Goal: Transaction & Acquisition: Purchase product/service

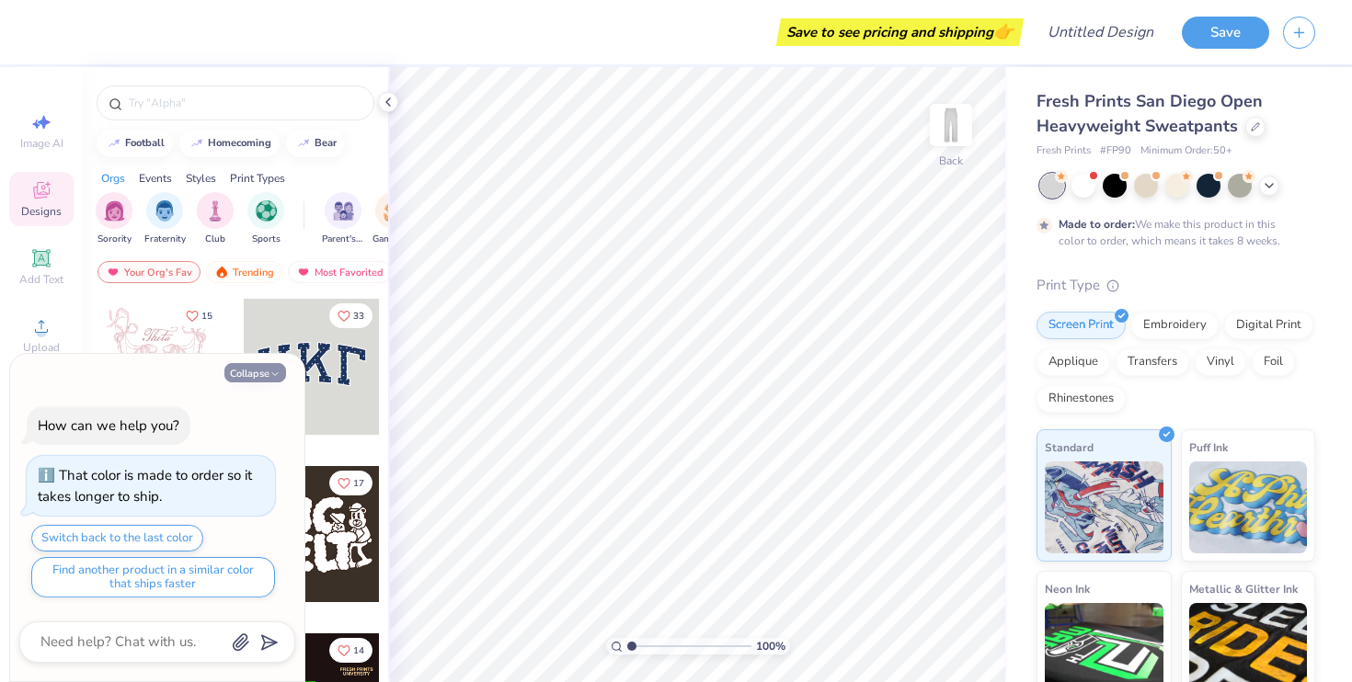
click at [269, 376] on icon "button" at bounding box center [274, 374] width 11 height 11
type textarea "x"
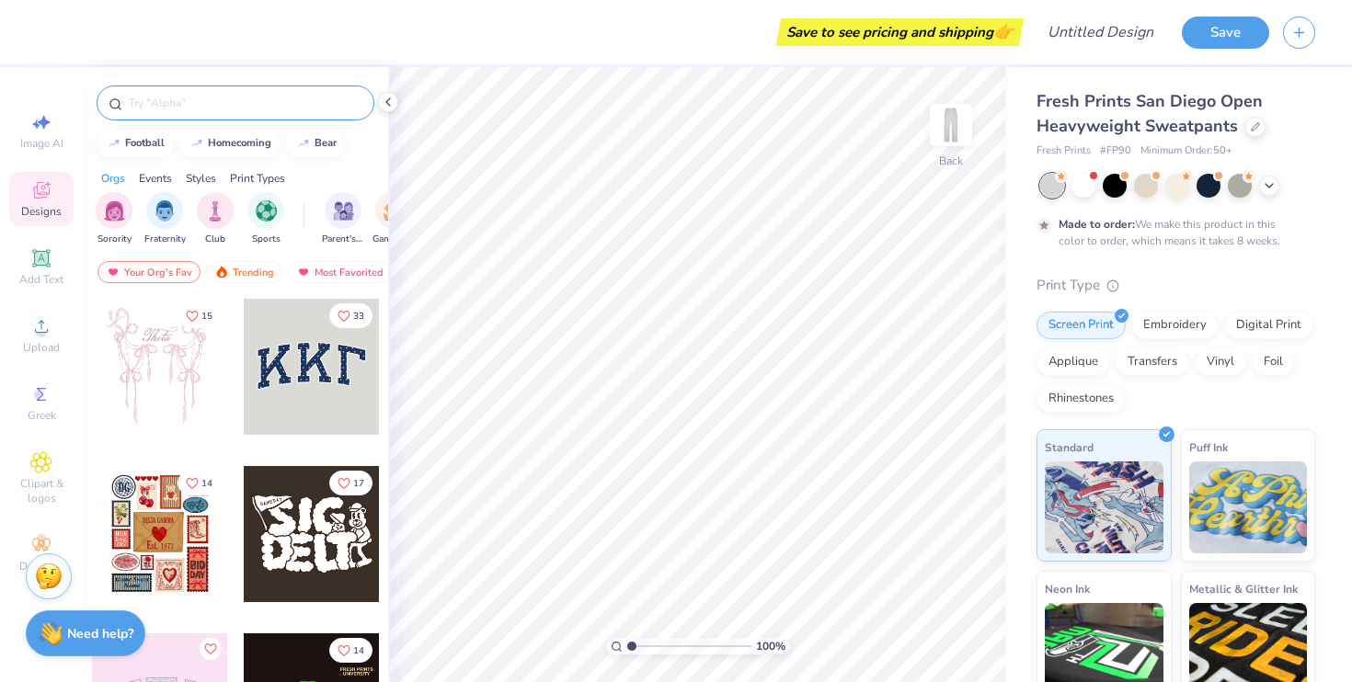
click at [166, 99] on input "text" at bounding box center [244, 103] width 235 height 18
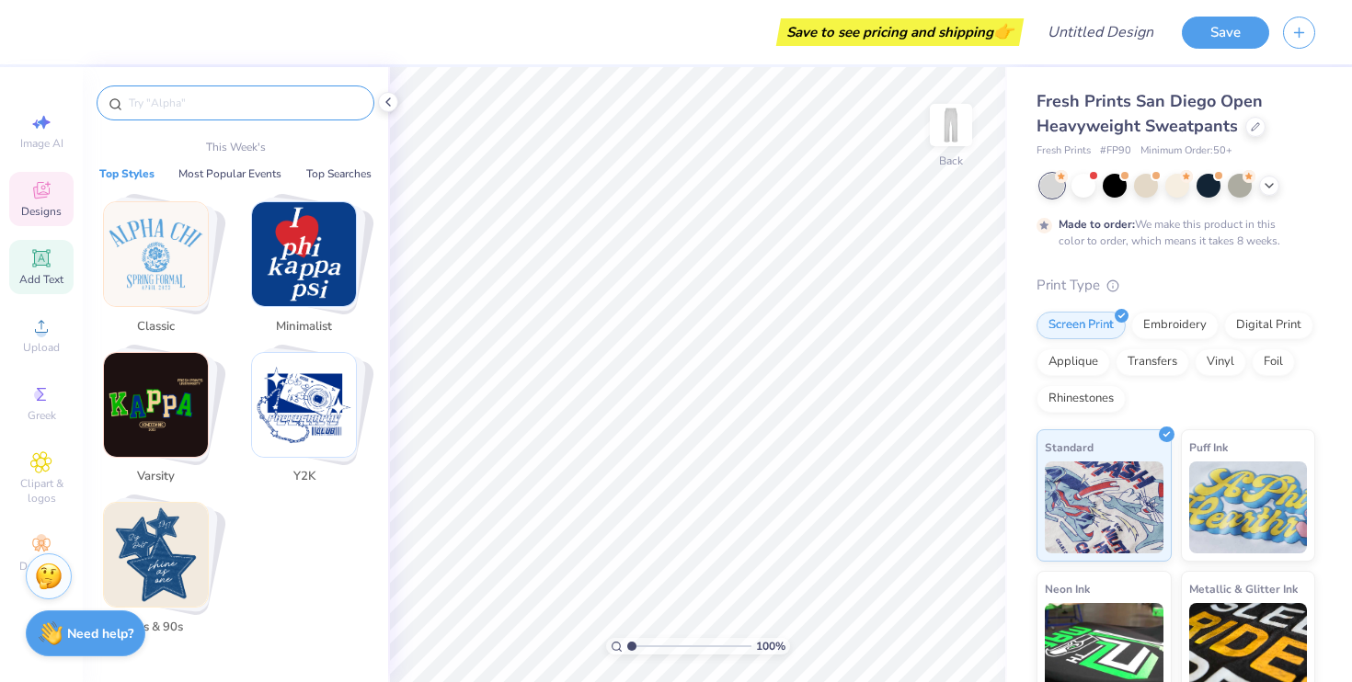
click at [39, 240] on div "Add Text" at bounding box center [41, 267] width 64 height 54
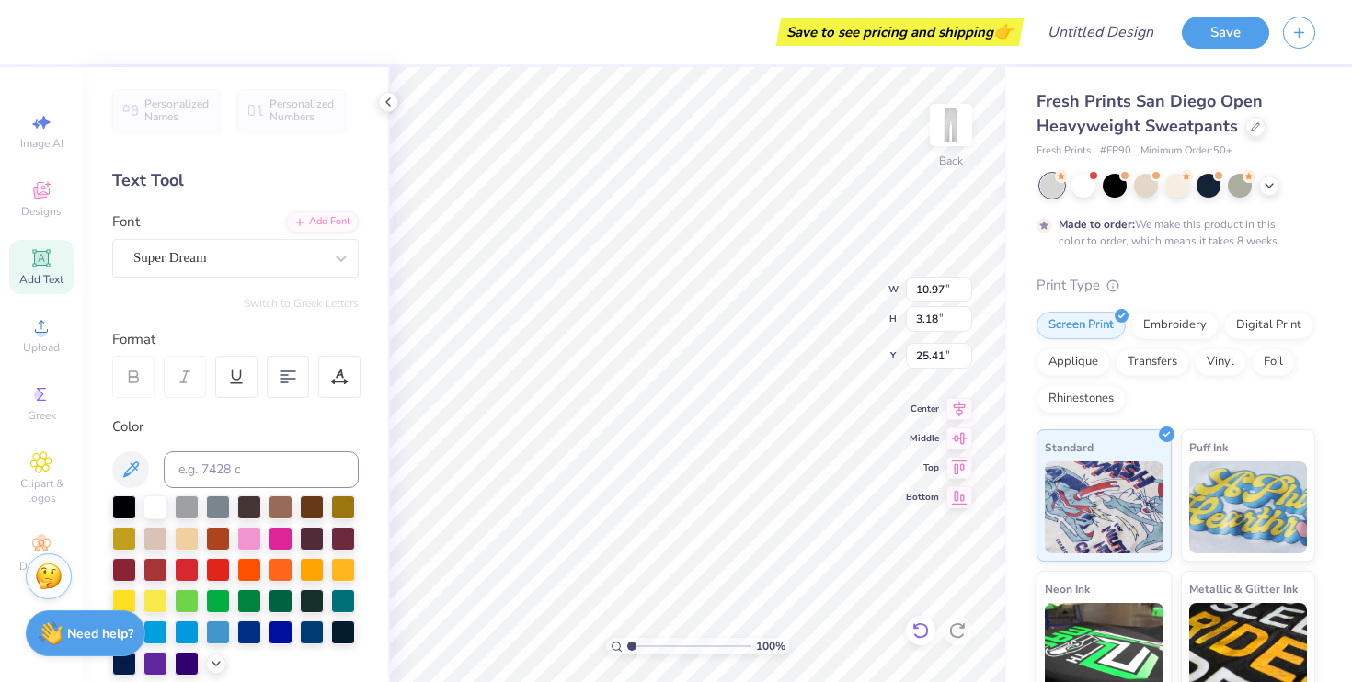
click at [911, 631] on icon at bounding box center [920, 631] width 18 height 18
click at [947, 127] on img at bounding box center [951, 125] width 74 height 74
click at [947, 127] on img at bounding box center [951, 125] width 37 height 37
click at [52, 259] on icon at bounding box center [41, 258] width 22 height 22
click at [929, 634] on icon at bounding box center [920, 631] width 18 height 18
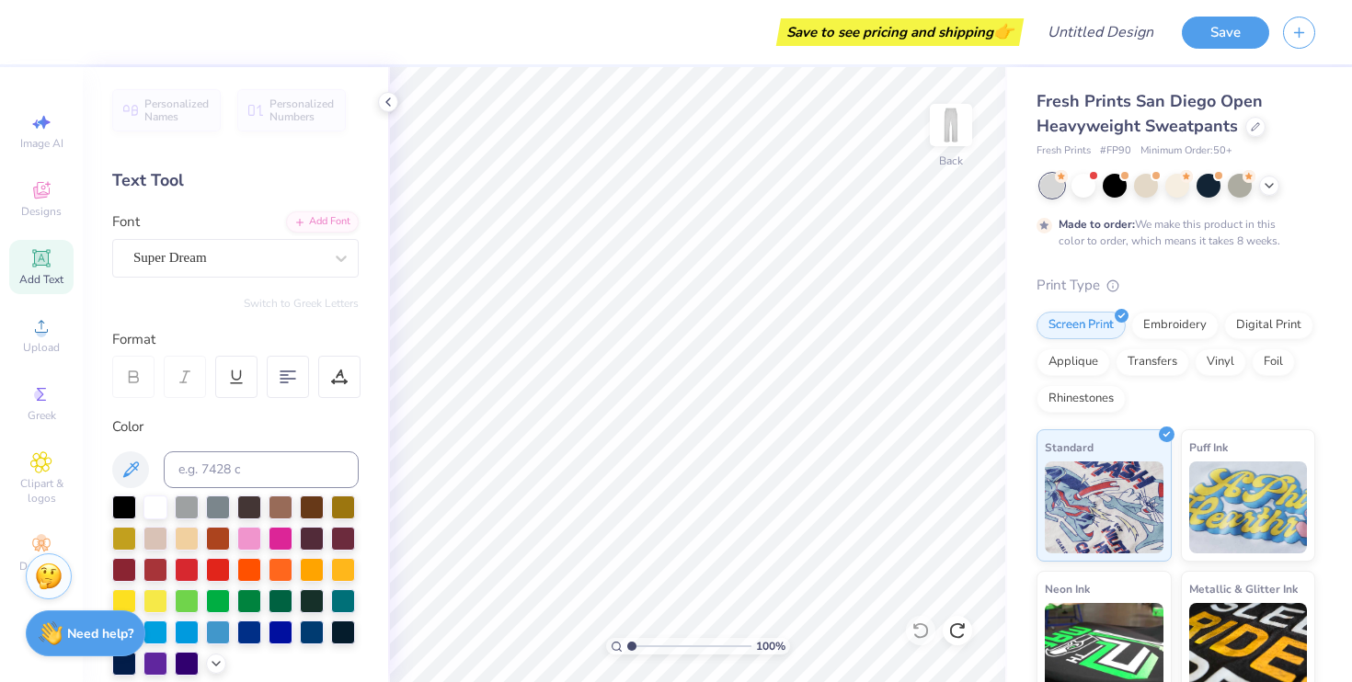
click at [29, 258] on div "Add Text" at bounding box center [41, 267] width 64 height 54
type input "3.33"
type input "10.97"
type input "21.49"
type input "21.51"
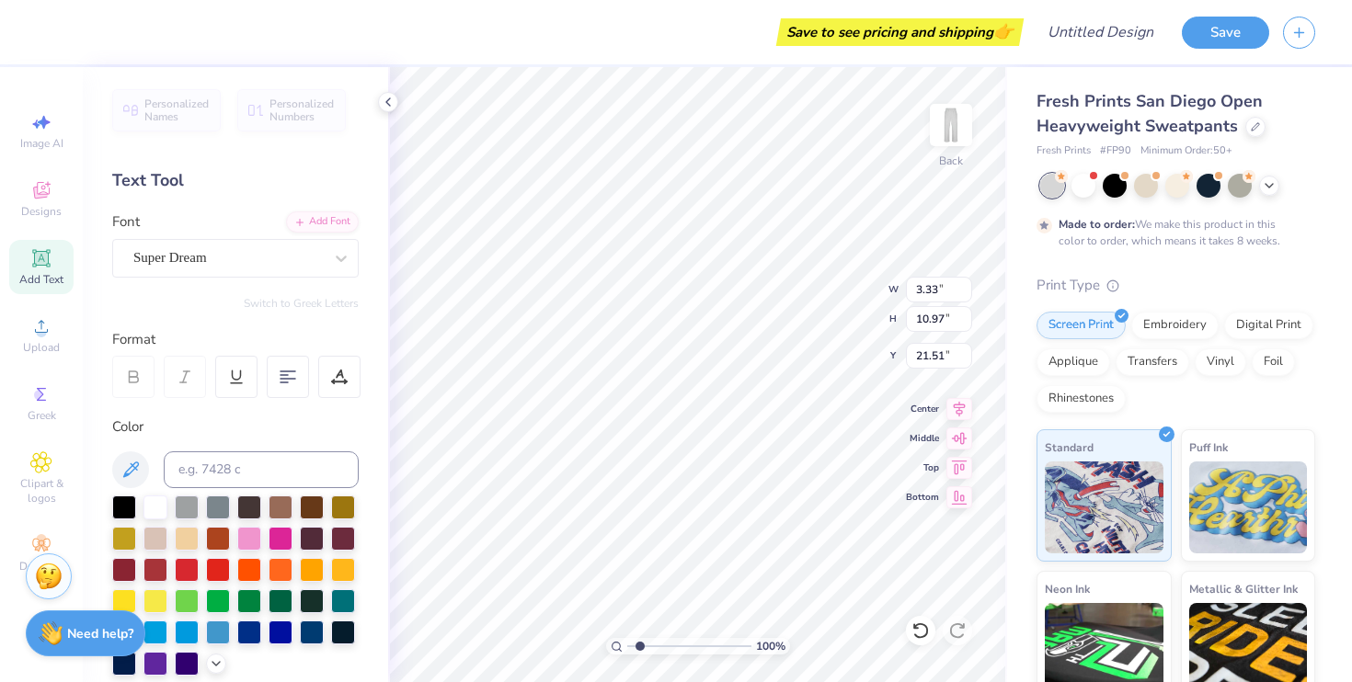
type input "3.31"
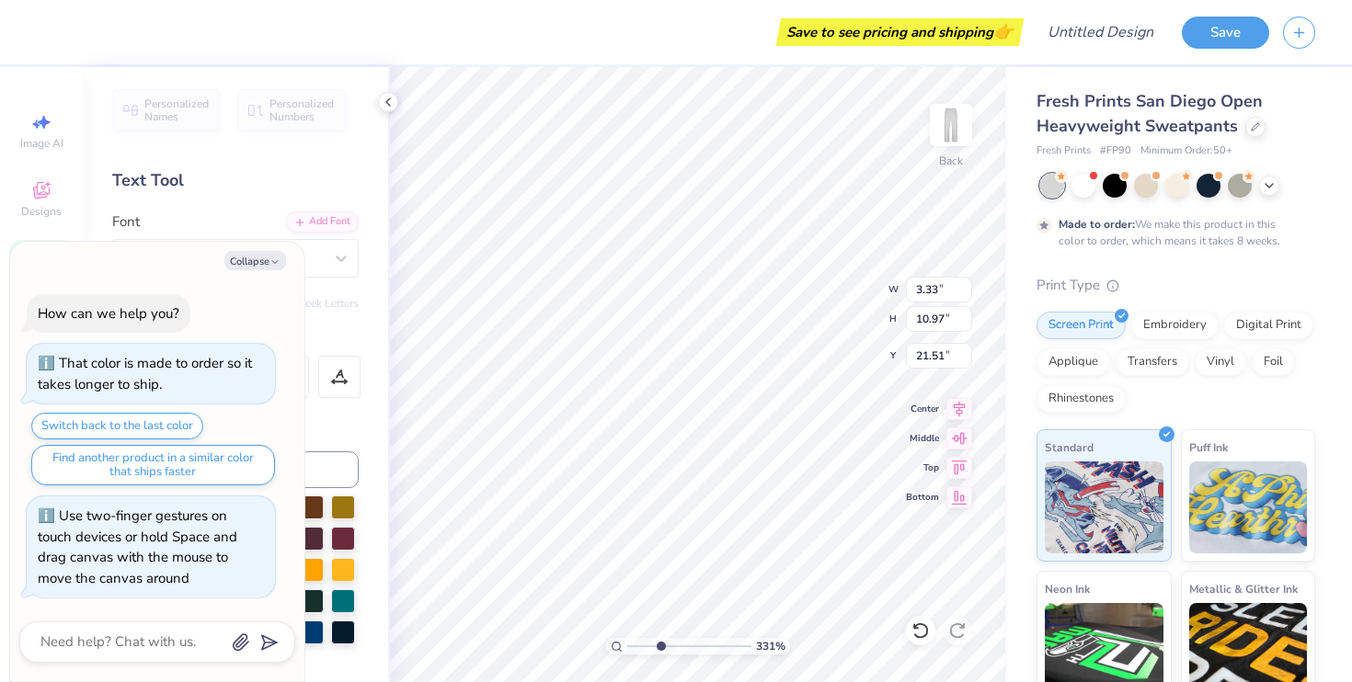
type textarea "x"
type input "1"
drag, startPoint x: 629, startPoint y: 645, endPoint x: 506, endPoint y: 643, distance: 123.3
click at [627, 643] on input "range" at bounding box center [689, 646] width 124 height 17
click at [913, 637] on icon at bounding box center [920, 631] width 18 height 18
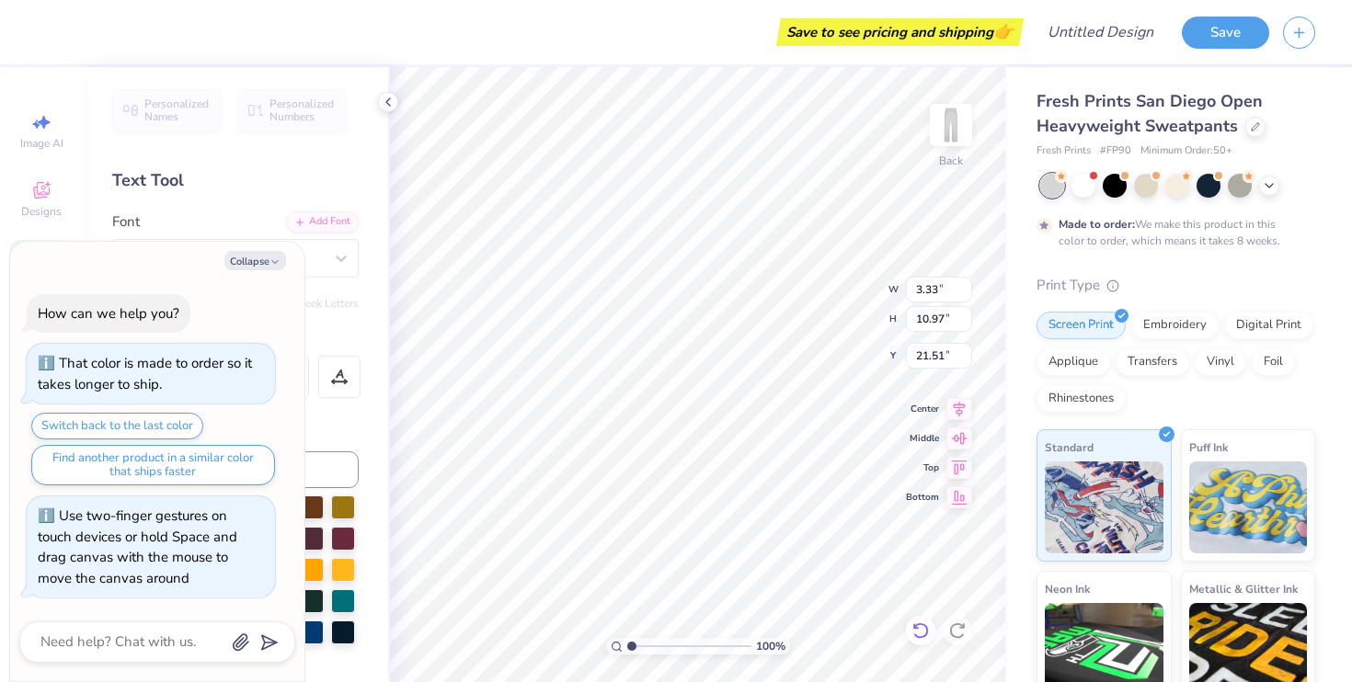
type textarea "x"
type input "21.49"
click at [966, 627] on icon at bounding box center [957, 631] width 18 height 18
type textarea "x"
type input "21.51"
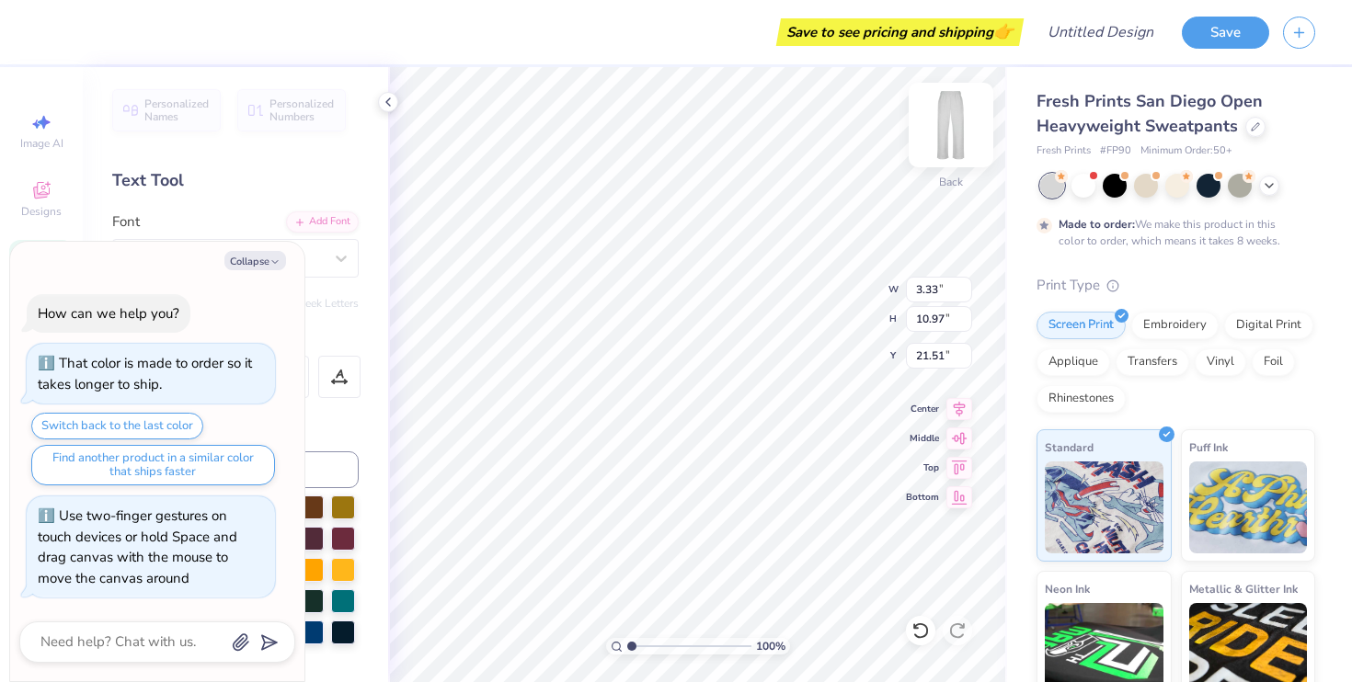
click at [944, 120] on img at bounding box center [951, 125] width 74 height 74
click at [944, 120] on img at bounding box center [951, 125] width 37 height 37
type textarea "x"
type input "5.61"
type textarea "x"
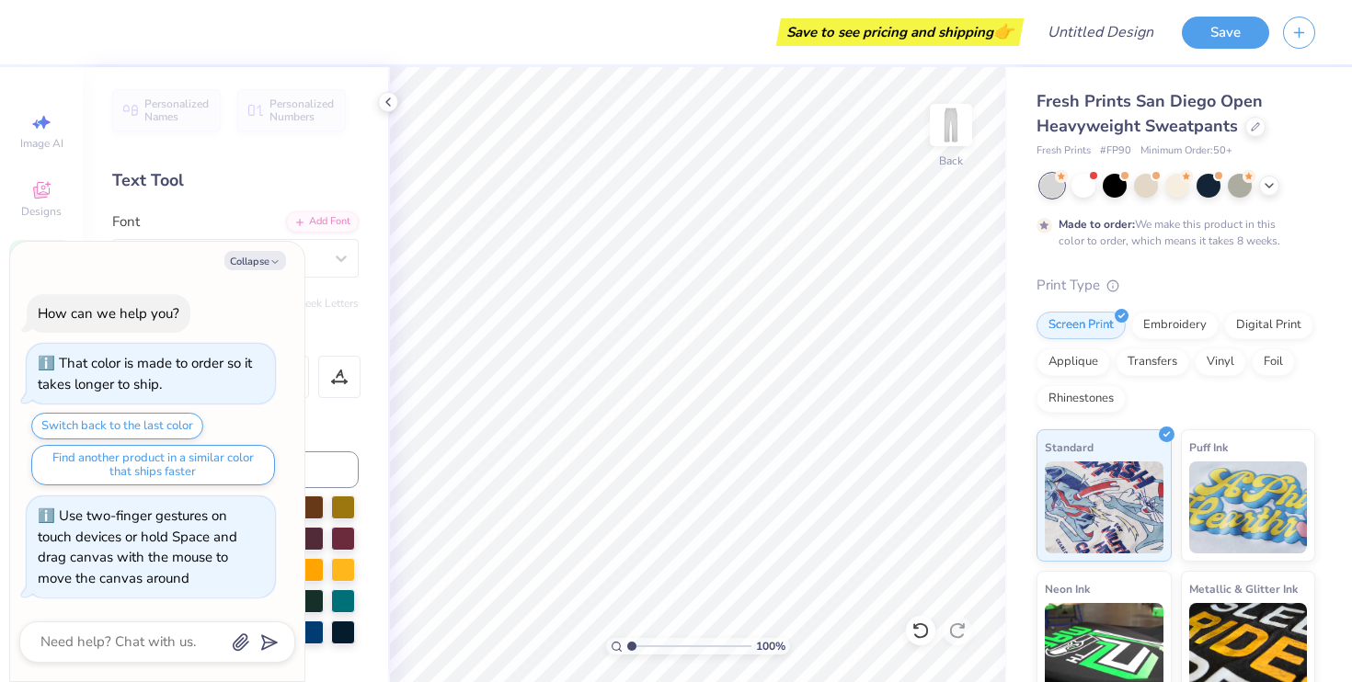
click at [221, 198] on div "Personalized Names Personalized Numbers Text Tool Add Font Font Super Dream Swi…" at bounding box center [235, 374] width 305 height 615
click at [262, 258] on button "Collapse" at bounding box center [255, 260] width 62 height 19
type textarea "x"
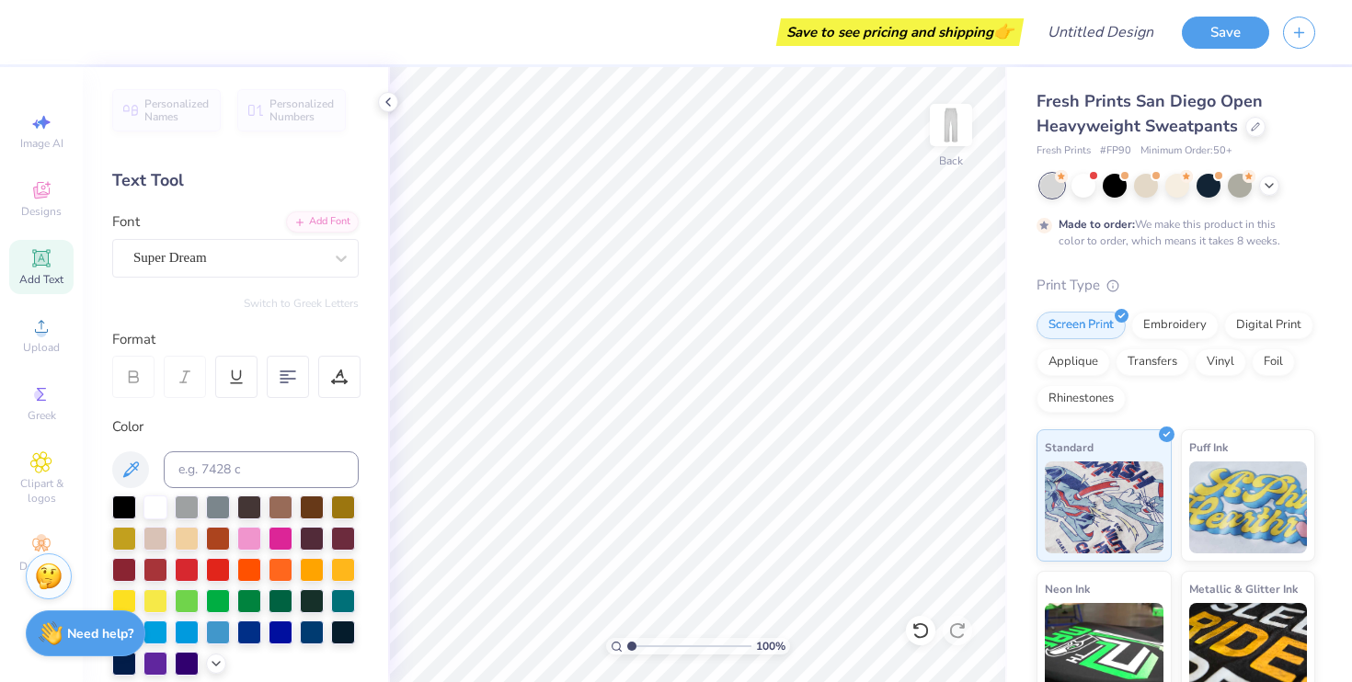
click at [38, 258] on icon at bounding box center [41, 258] width 14 height 14
type input "9.61"
click at [43, 261] on icon at bounding box center [41, 258] width 14 height 14
type input "10.04"
type textarea "T"
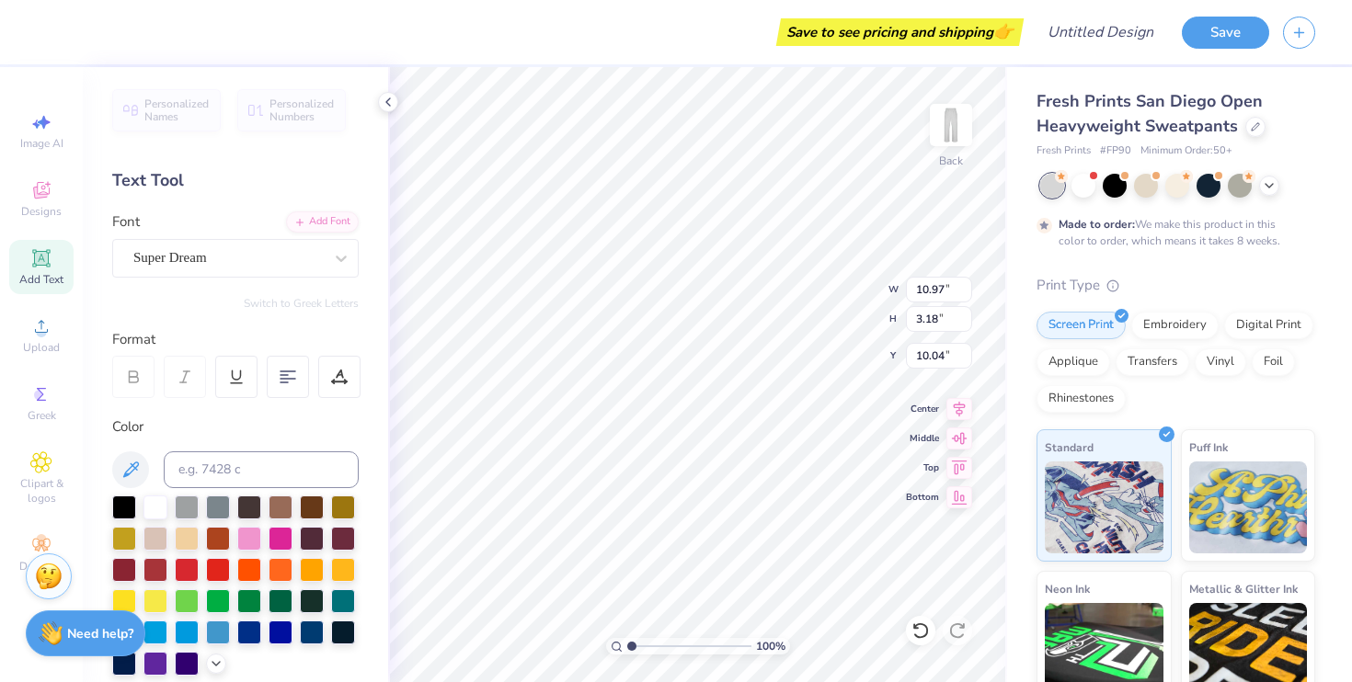
scroll to position [0, 3]
type textarea "[PERSON_NAME] Volleyball"
type input "9.30"
type input "4.25"
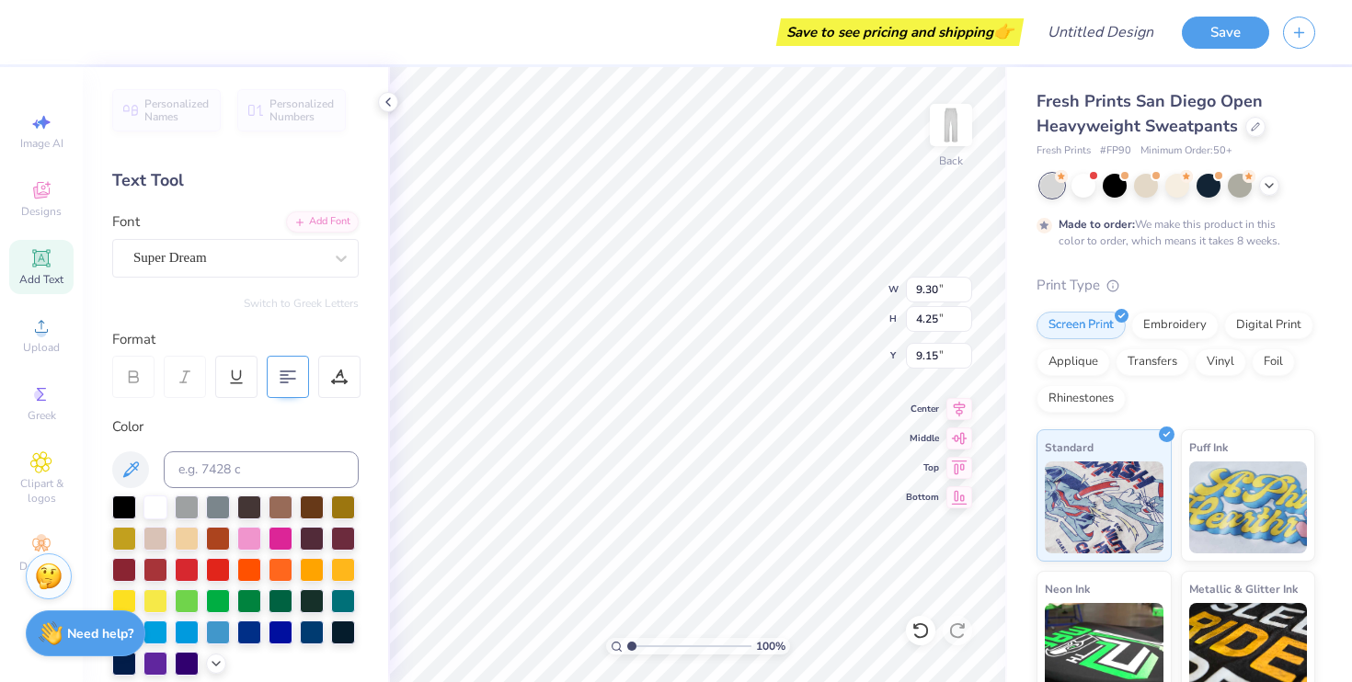
click at [282, 379] on 380 at bounding box center [288, 379] width 15 height 0
click at [210, 254] on div "Super Dream" at bounding box center [228, 258] width 193 height 29
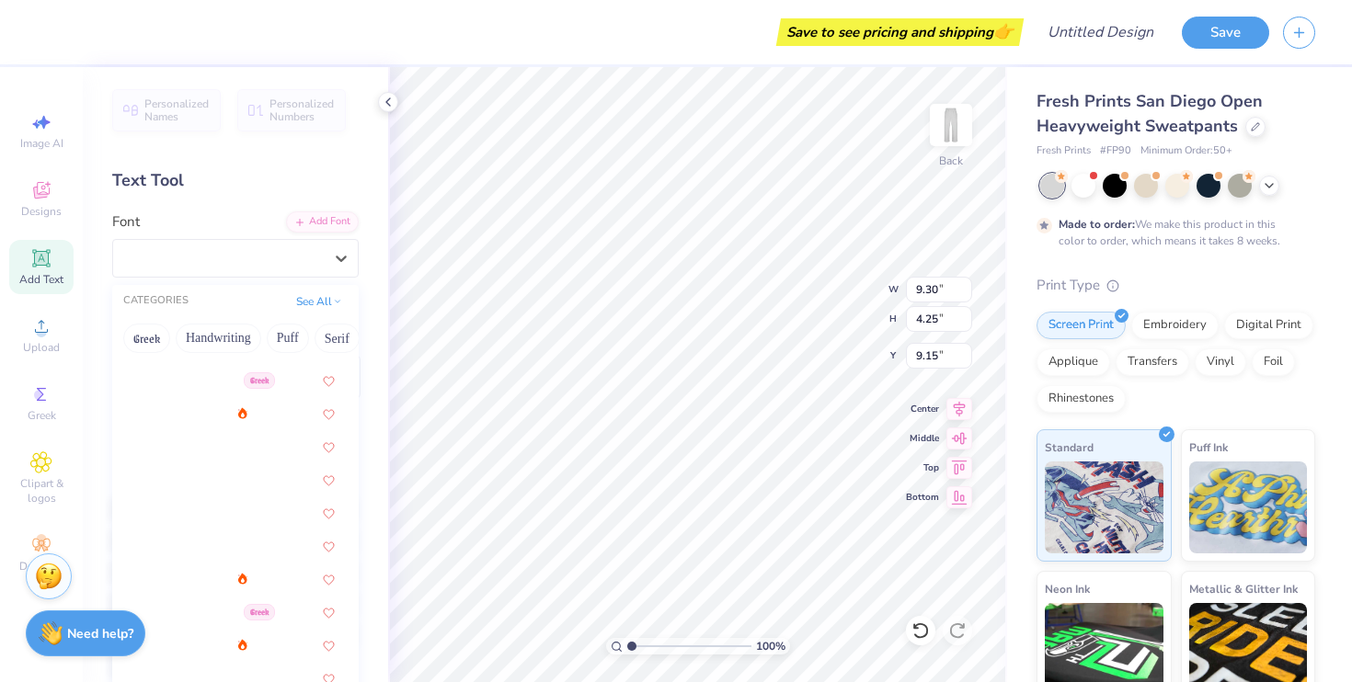
scroll to position [419, 0]
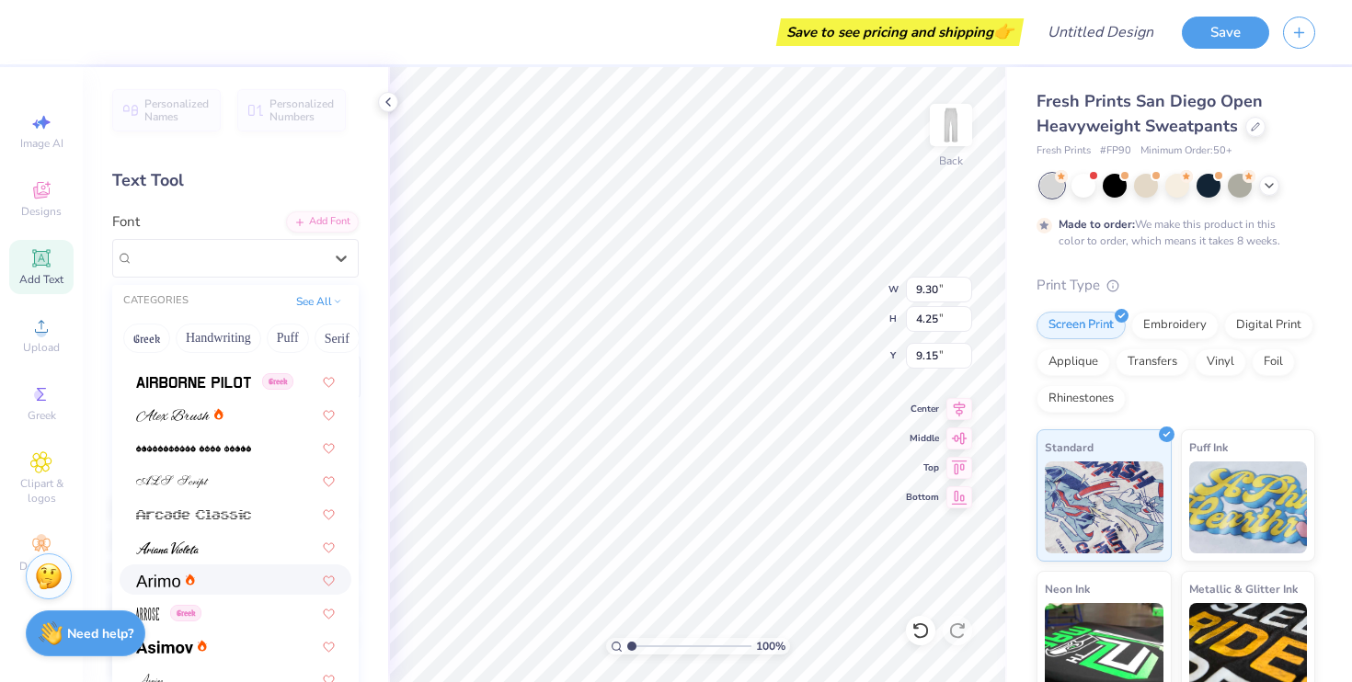
click at [214, 579] on div at bounding box center [235, 579] width 199 height 19
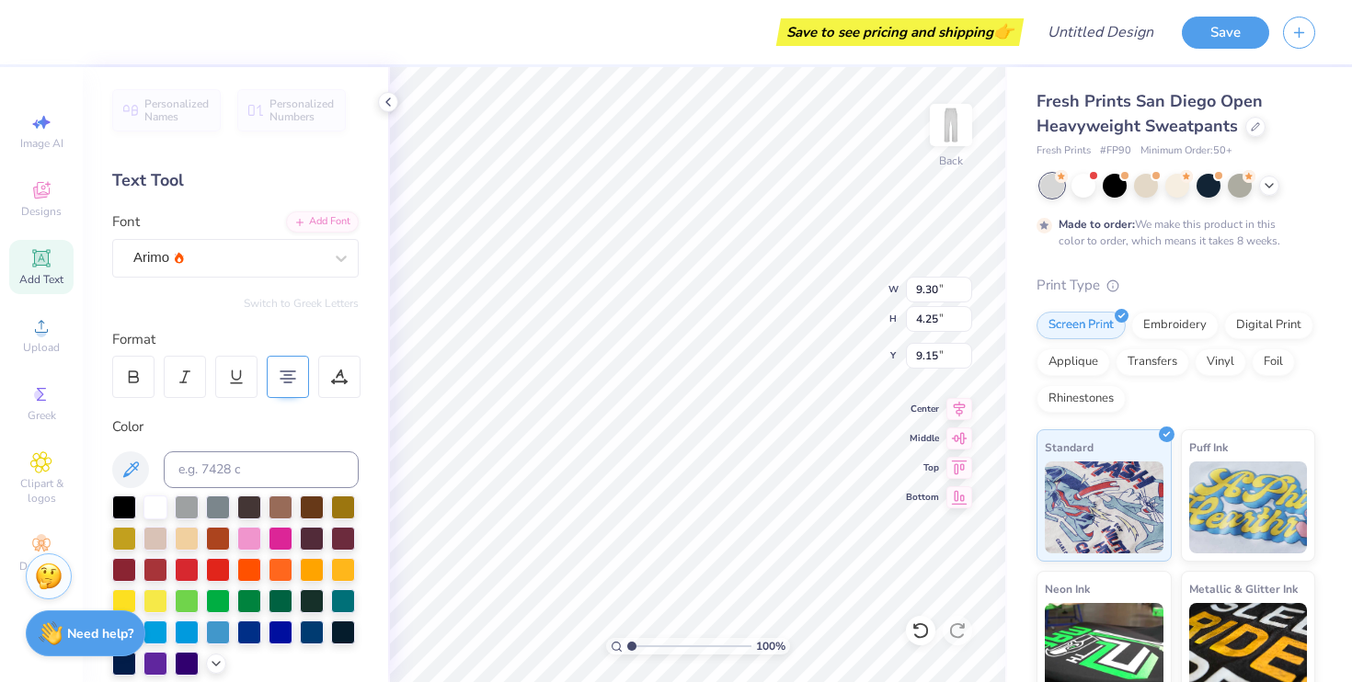
type input "8.61"
type input "4.37"
type input "9.09"
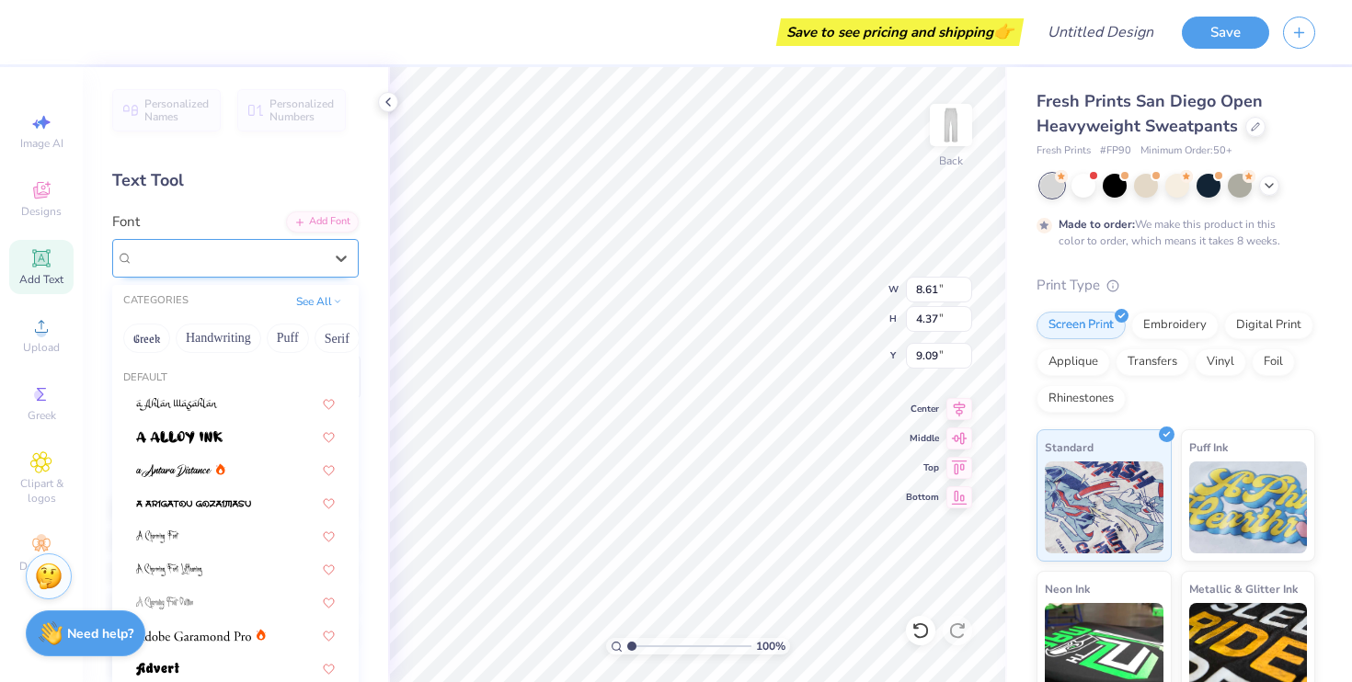
click at [201, 244] on div "Arimo" at bounding box center [228, 258] width 193 height 29
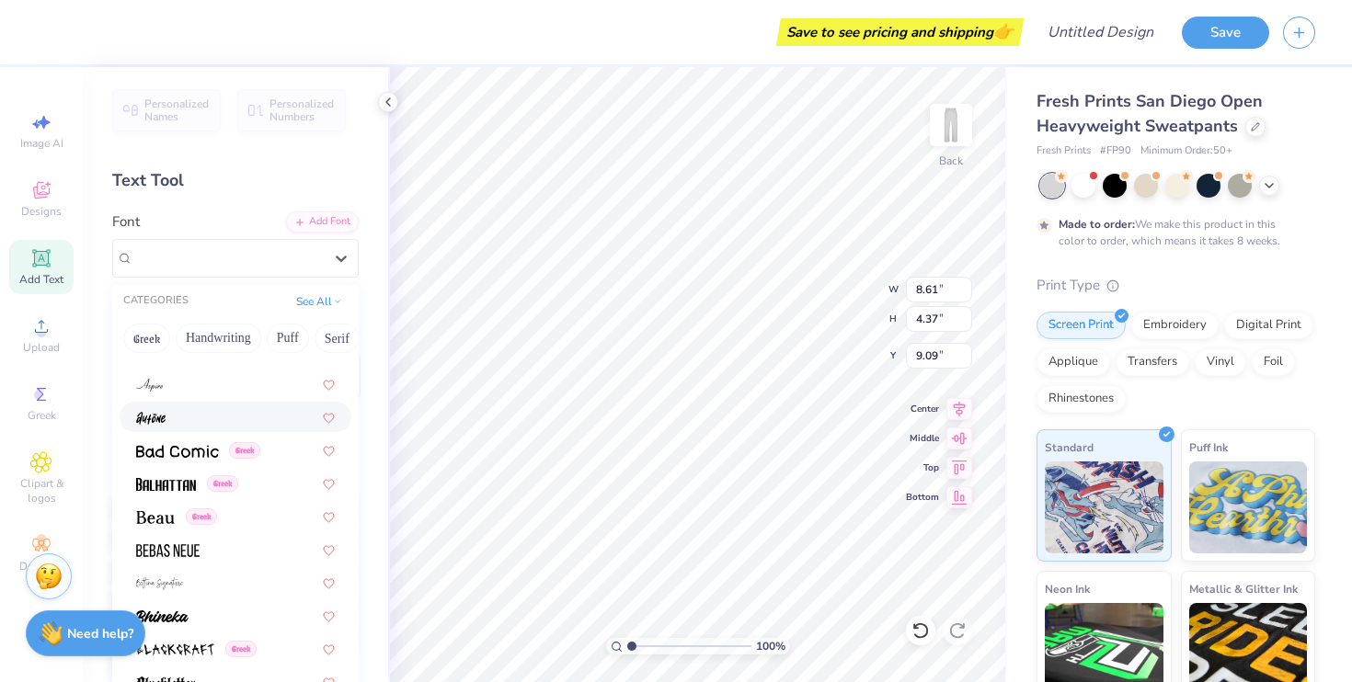
scroll to position [721, 0]
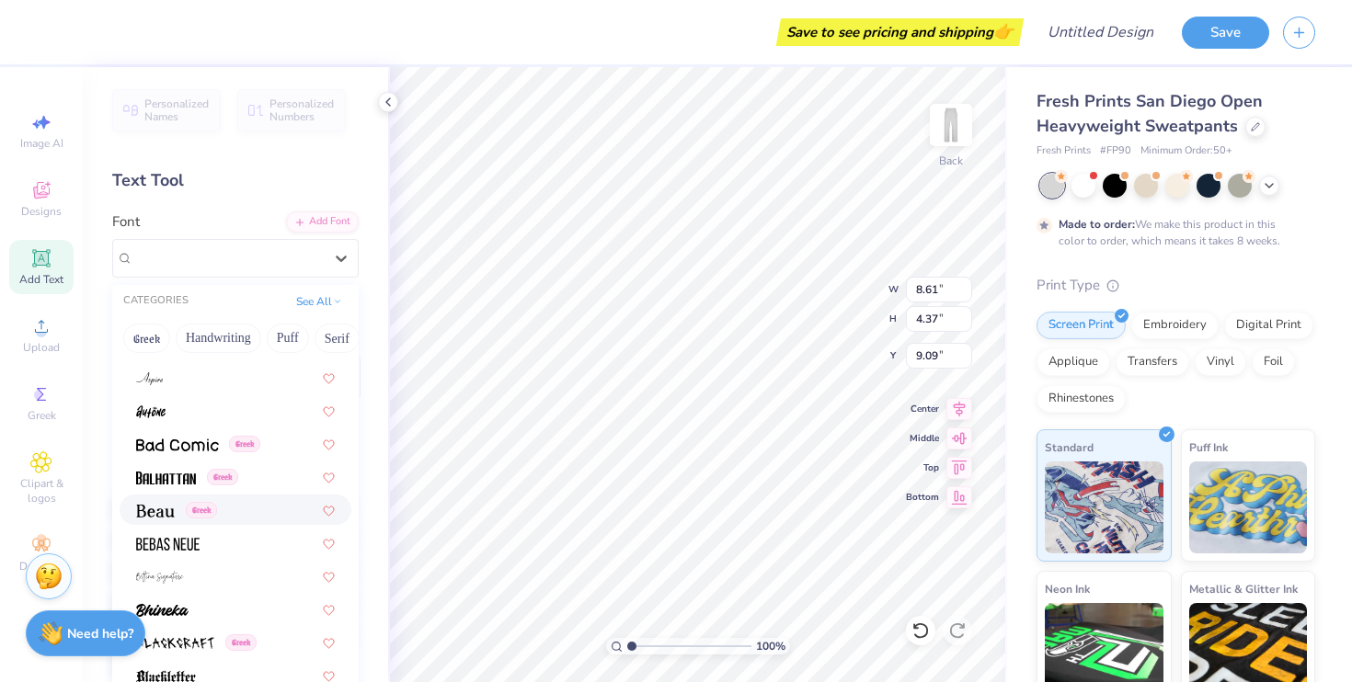
click at [167, 510] on img at bounding box center [155, 511] width 39 height 13
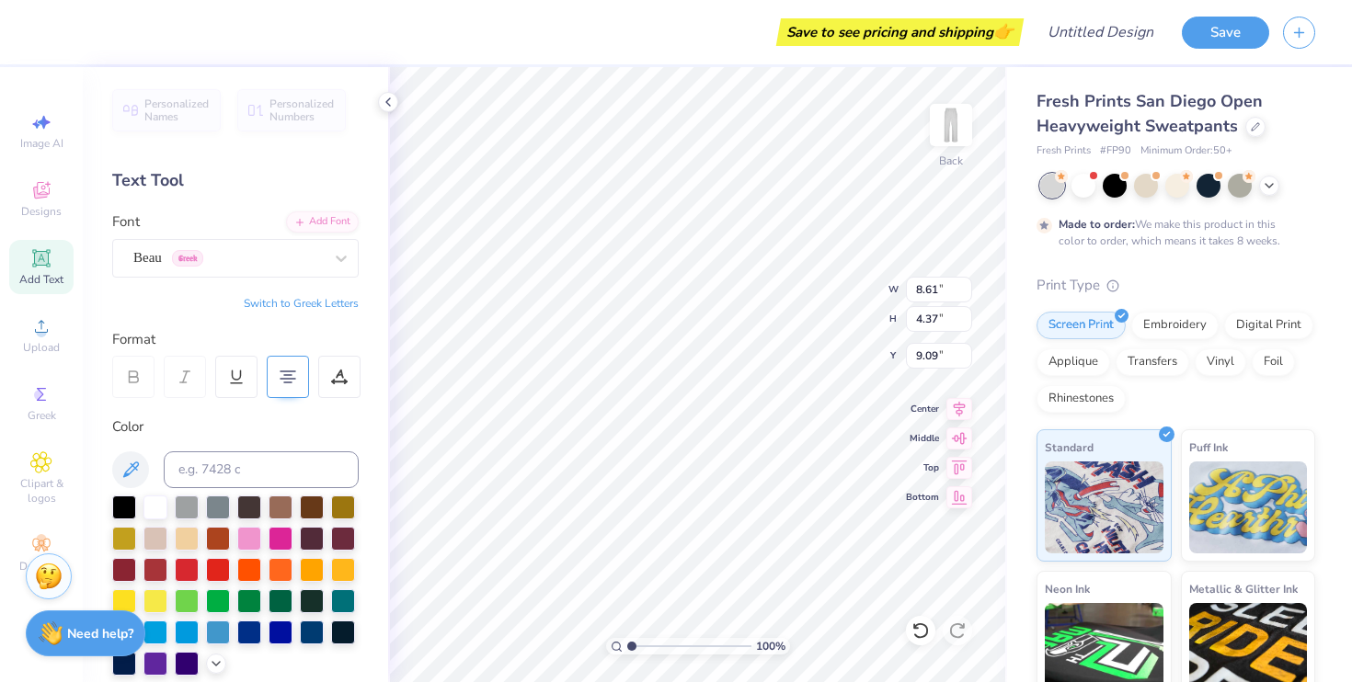
type input "8.64"
type input "4.36"
click at [289, 252] on div "Beau Greek" at bounding box center [228, 258] width 193 height 29
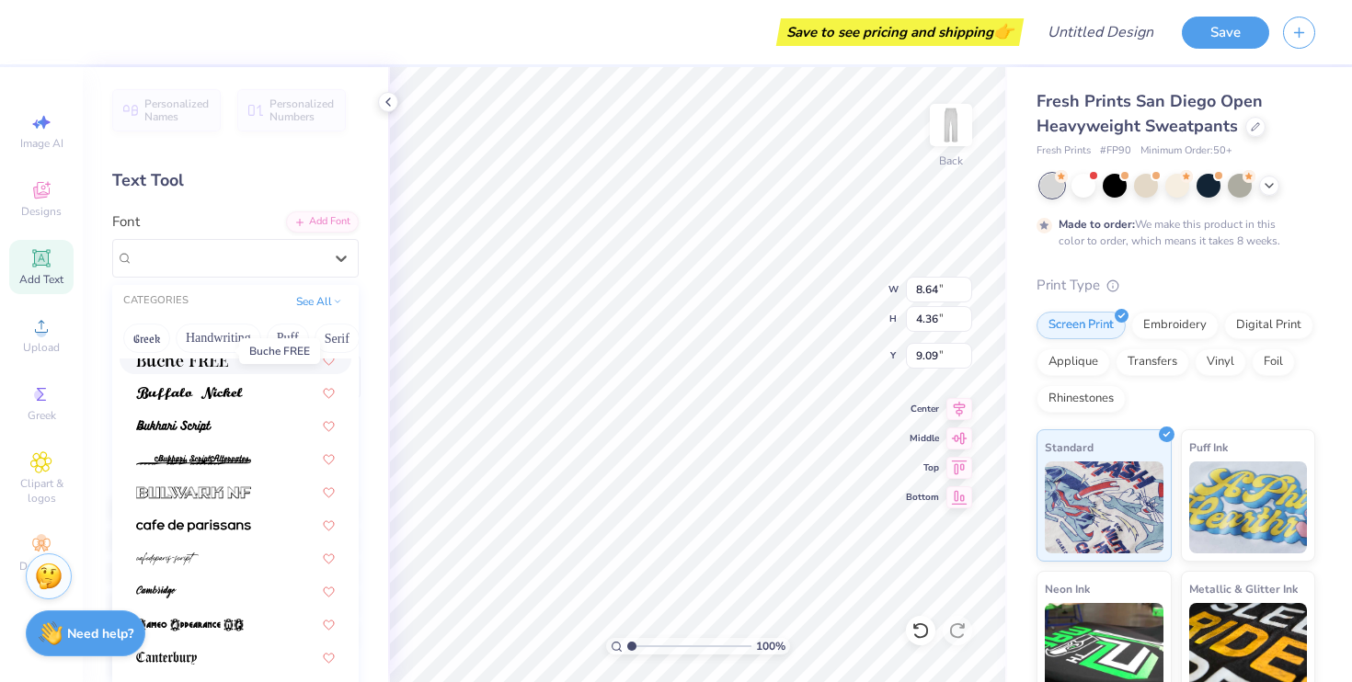
scroll to position [1712, 0]
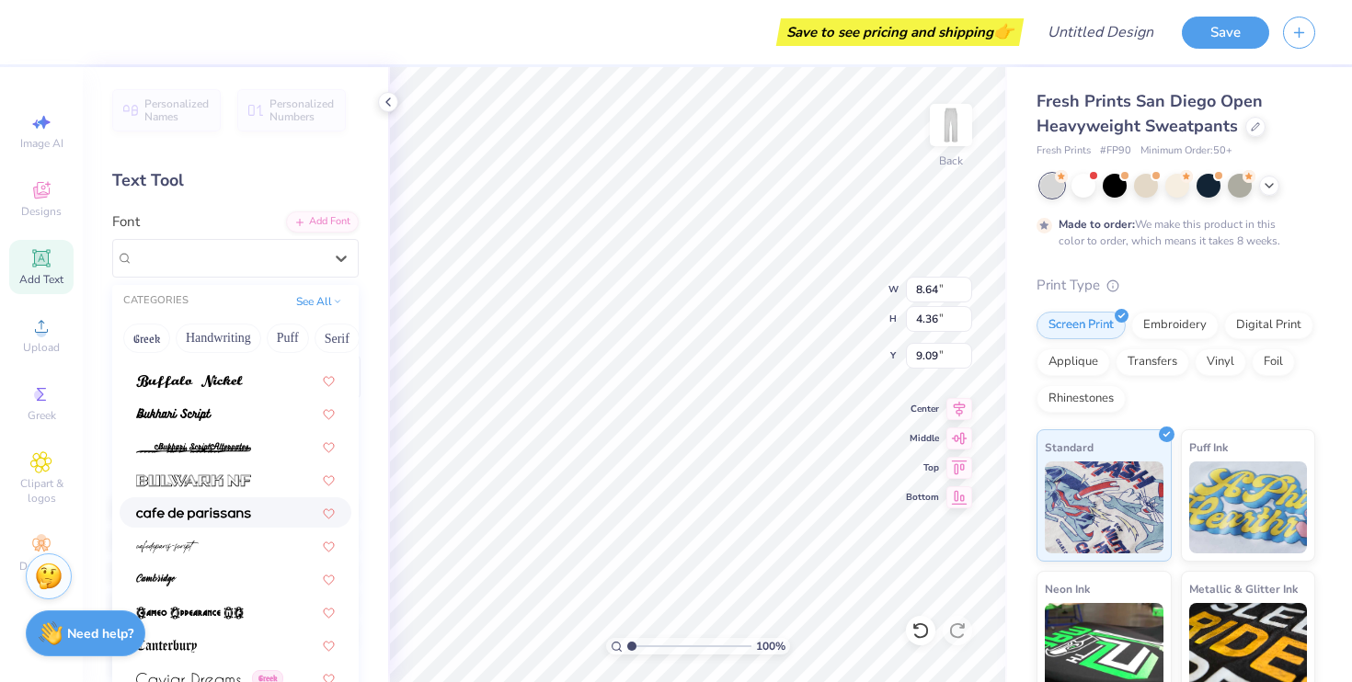
click at [227, 500] on div at bounding box center [236, 513] width 232 height 30
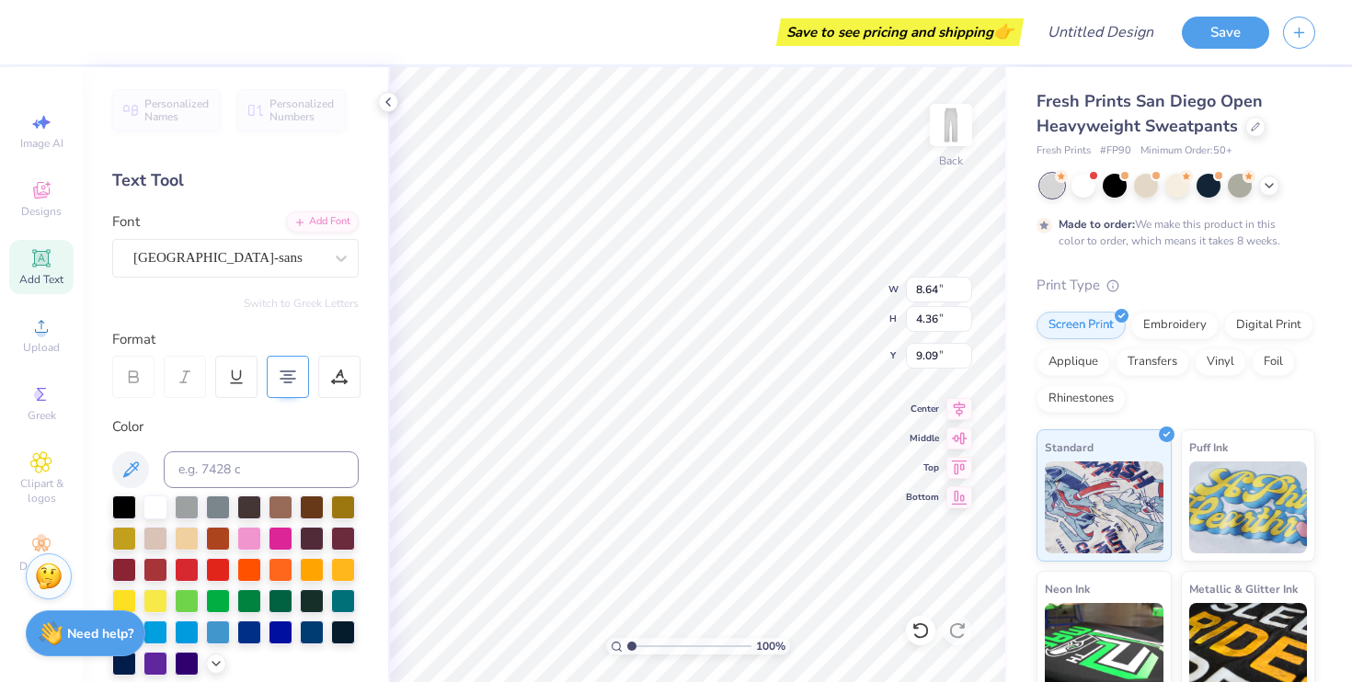
type input "6.14"
type input "3.78"
type input "9.39"
click at [218, 259] on div "[GEOGRAPHIC_DATA]-sans" at bounding box center [228, 258] width 193 height 29
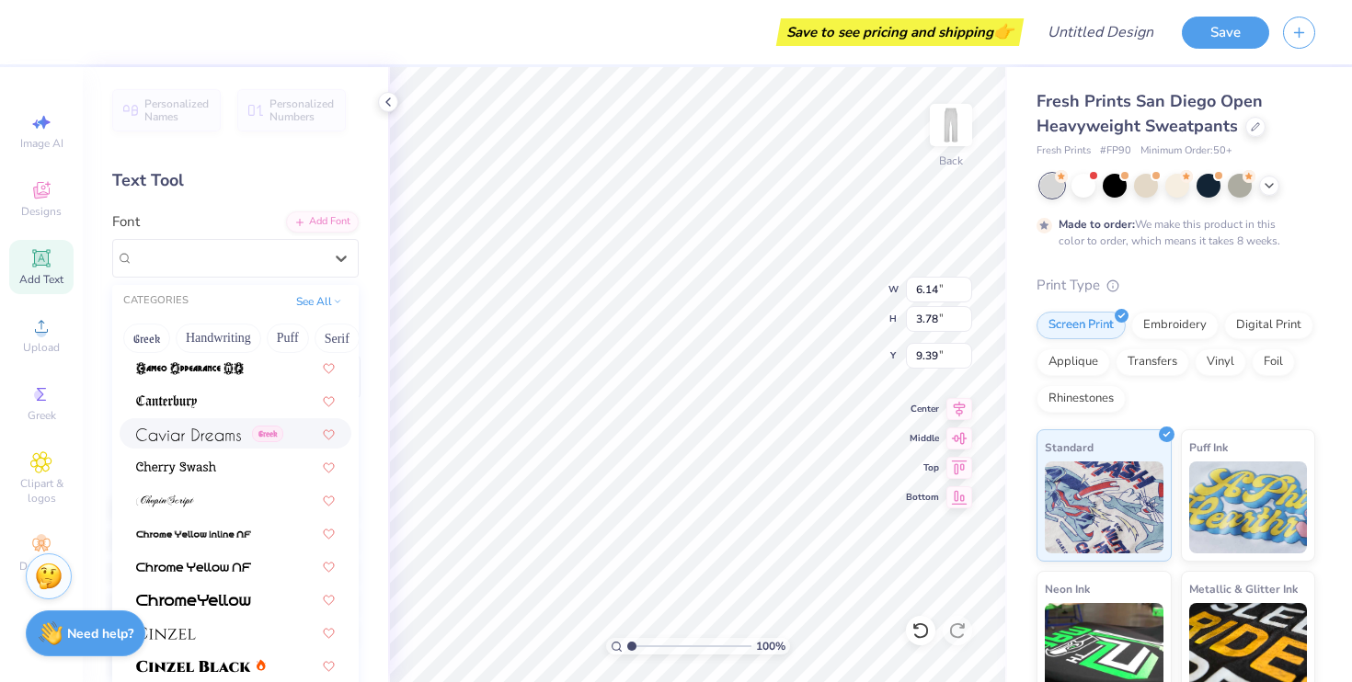
scroll to position [1955, 0]
click at [207, 466] on img at bounding box center [176, 470] width 80 height 13
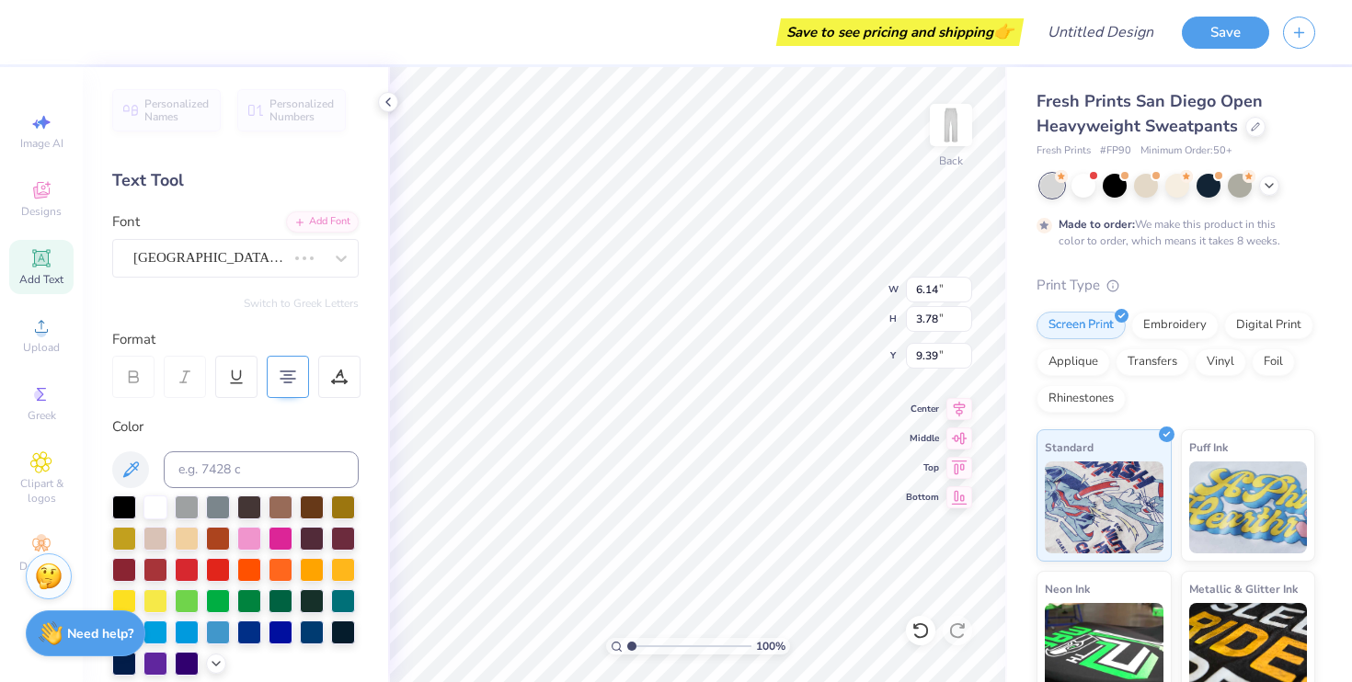
type input "9.63"
type input "4.43"
type input "9.06"
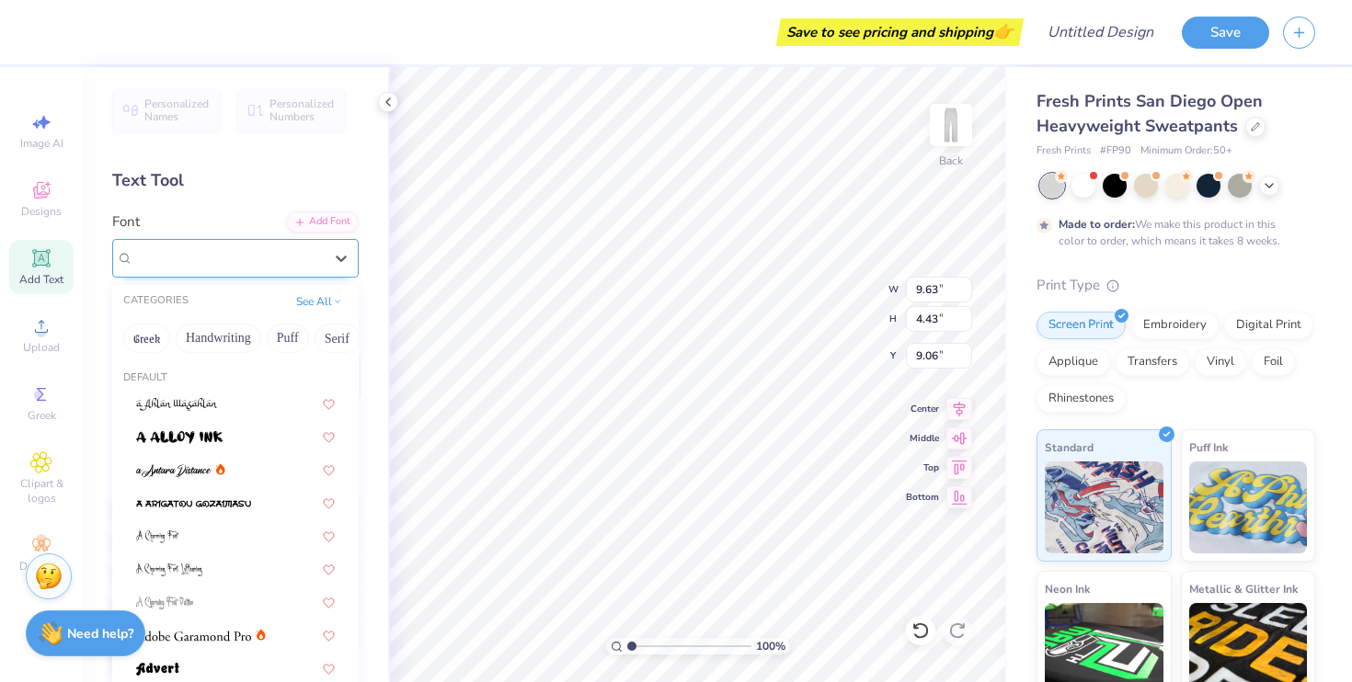
click at [169, 261] on div "Cherry Swash" at bounding box center [228, 258] width 193 height 29
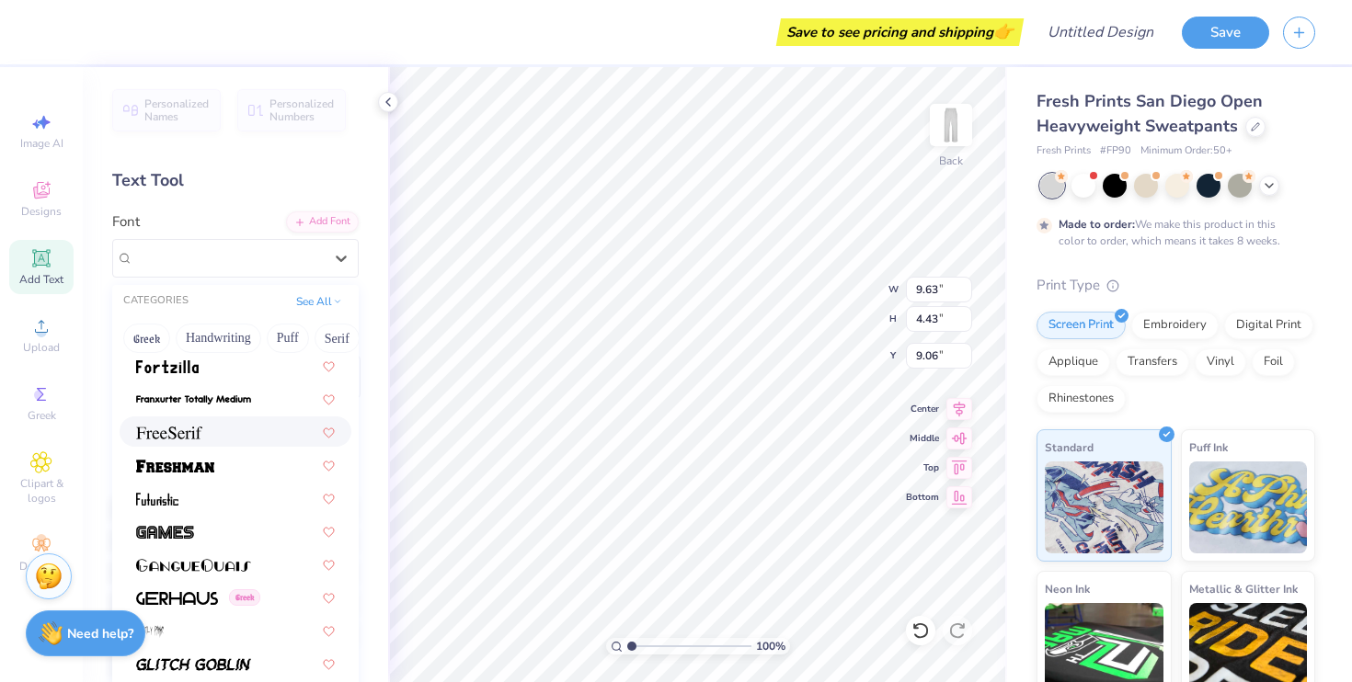
scroll to position [4070, 0]
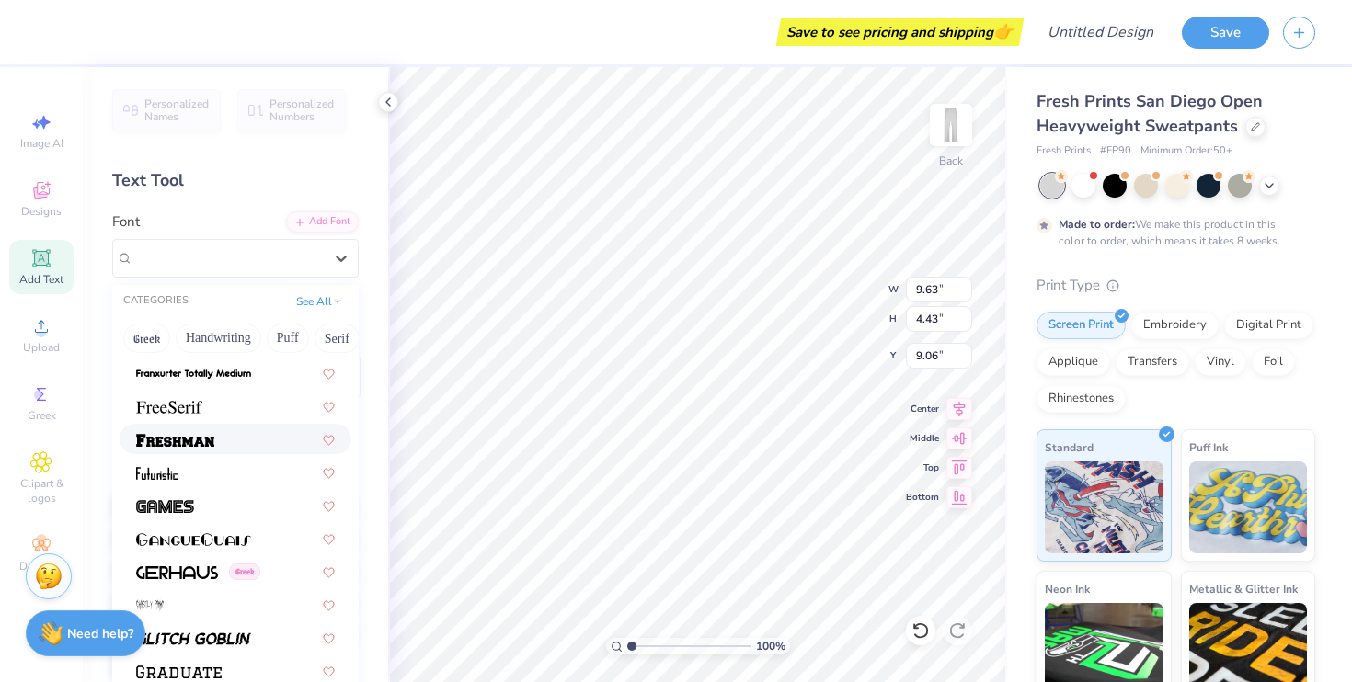
click at [220, 437] on div at bounding box center [235, 439] width 199 height 19
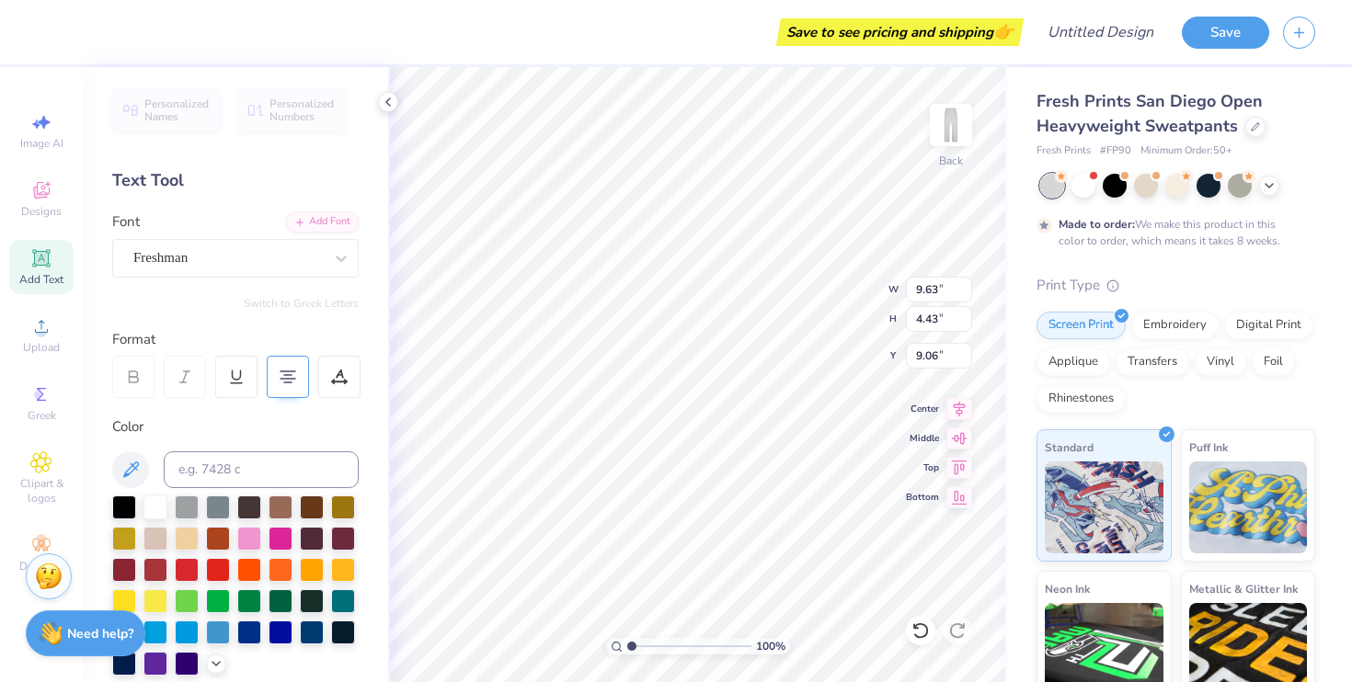
type input "10.85"
type input "3.62"
type input "9.46"
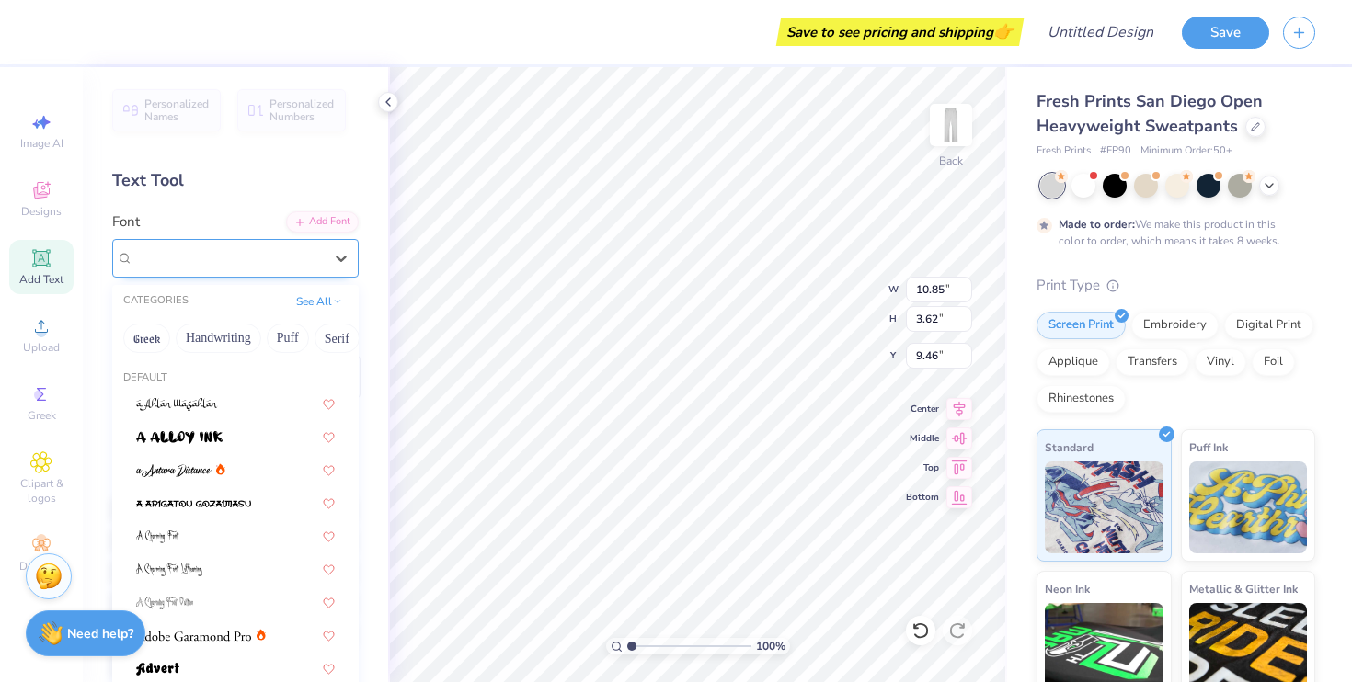
click at [224, 255] on div "Freshman" at bounding box center [228, 258] width 193 height 29
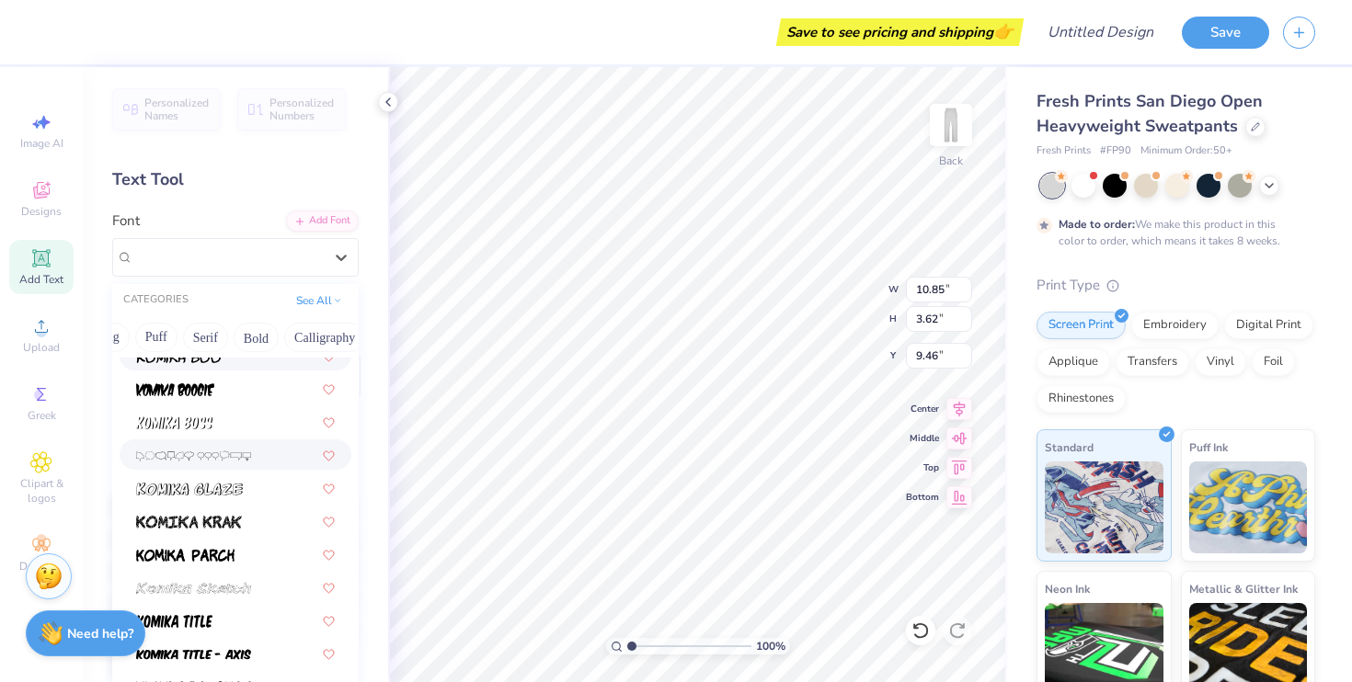
scroll to position [5379, 0]
click at [212, 476] on div at bounding box center [236, 487] width 232 height 30
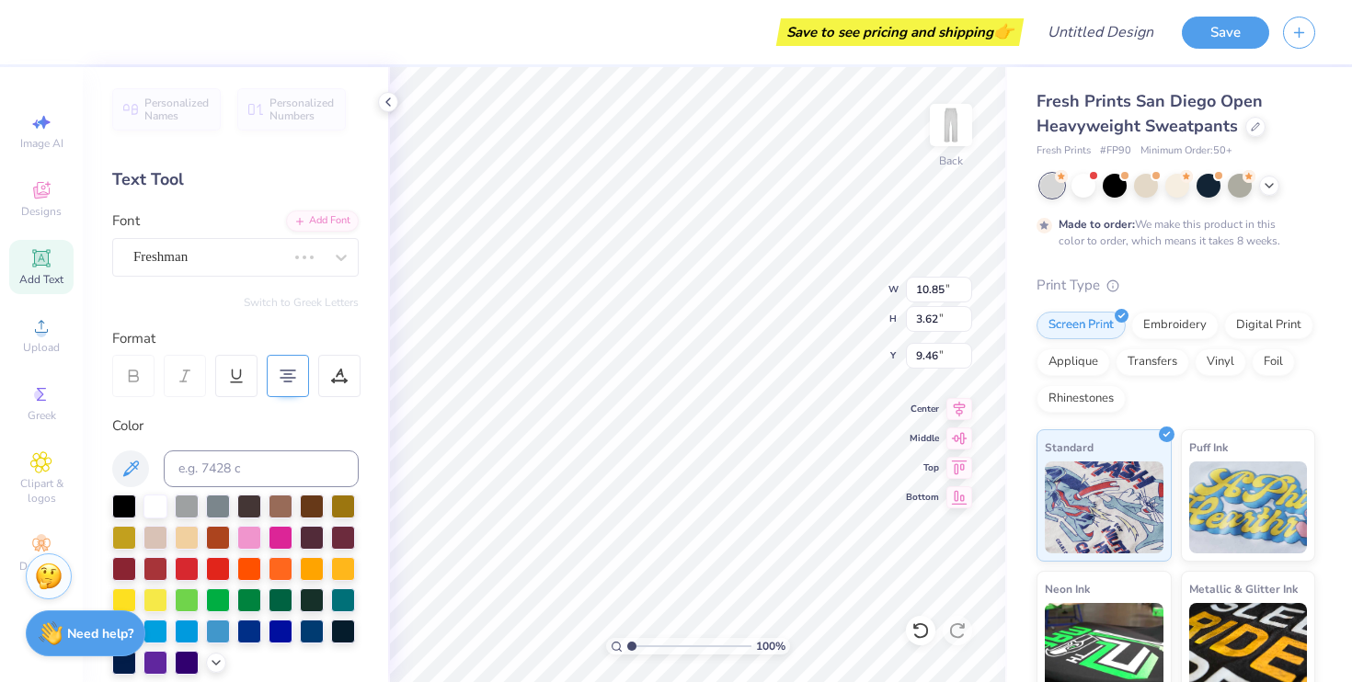
type input "3.50"
type input "9.52"
click at [114, 570] on div at bounding box center [124, 568] width 24 height 24
type input "9.83"
type input "3.17"
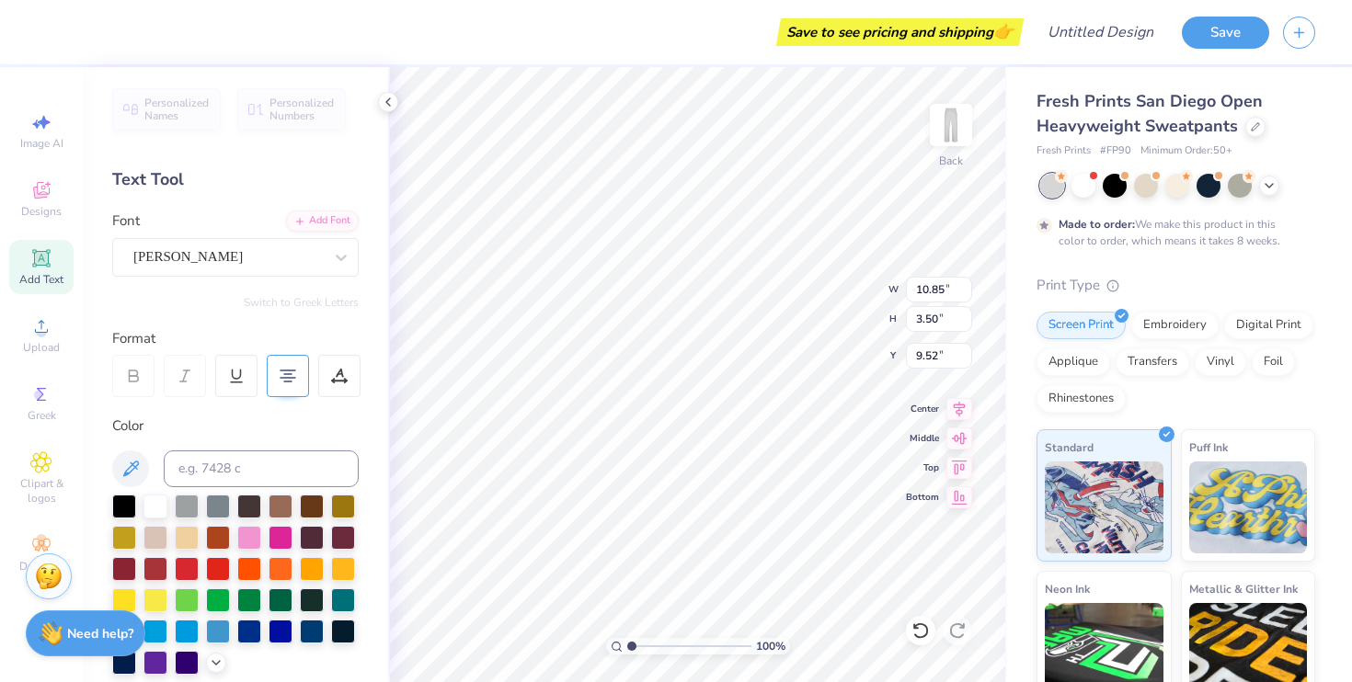
type input "9.85"
type textarea "[PERSON_NAME] Volleyball 2025"
click at [286, 375] on icon at bounding box center [288, 376] width 17 height 17
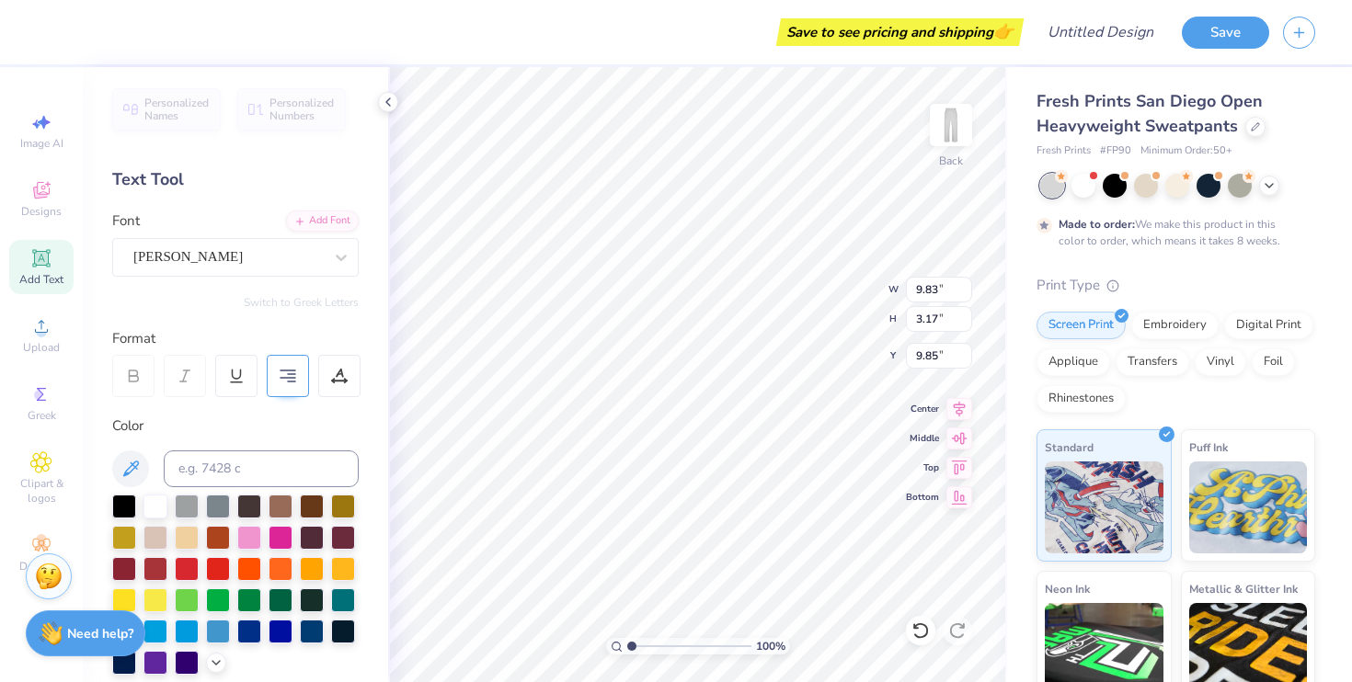
click at [286, 375] on icon at bounding box center [288, 376] width 17 height 17
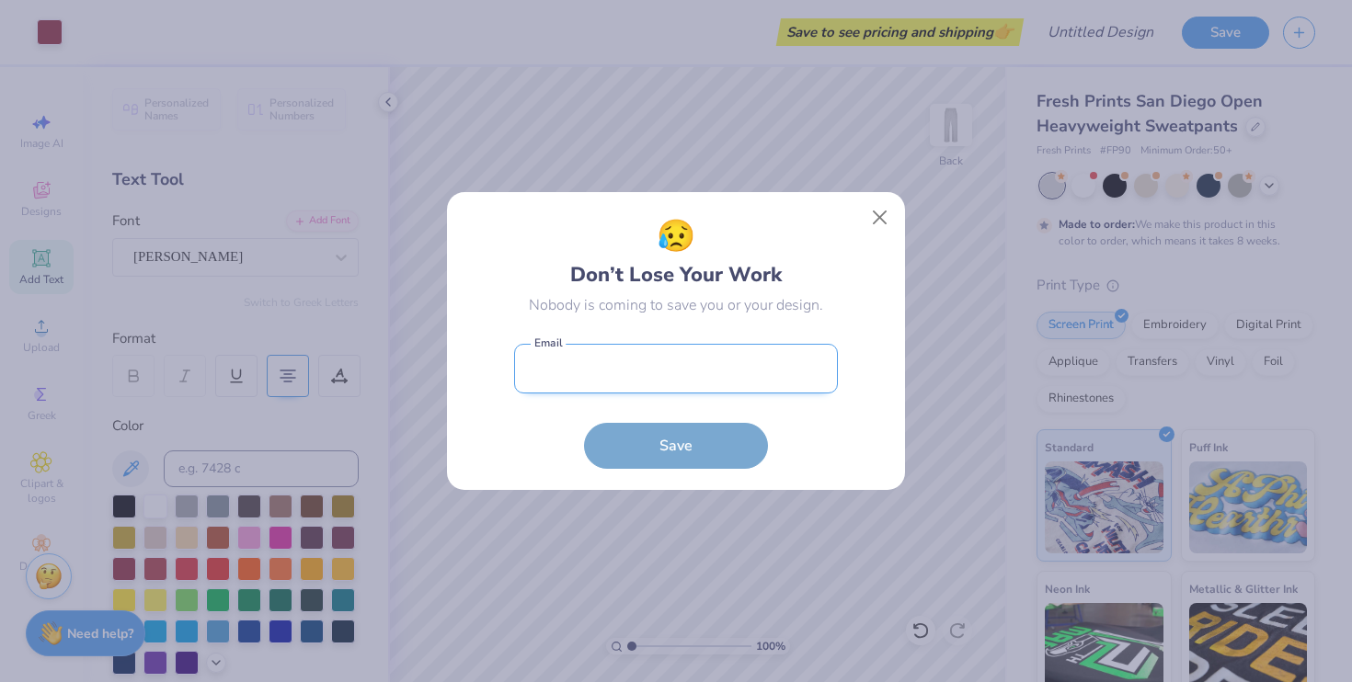
click at [733, 378] on input "email" at bounding box center [676, 369] width 324 height 51
type input "[EMAIL_ADDRESS][DOMAIN_NAME]"
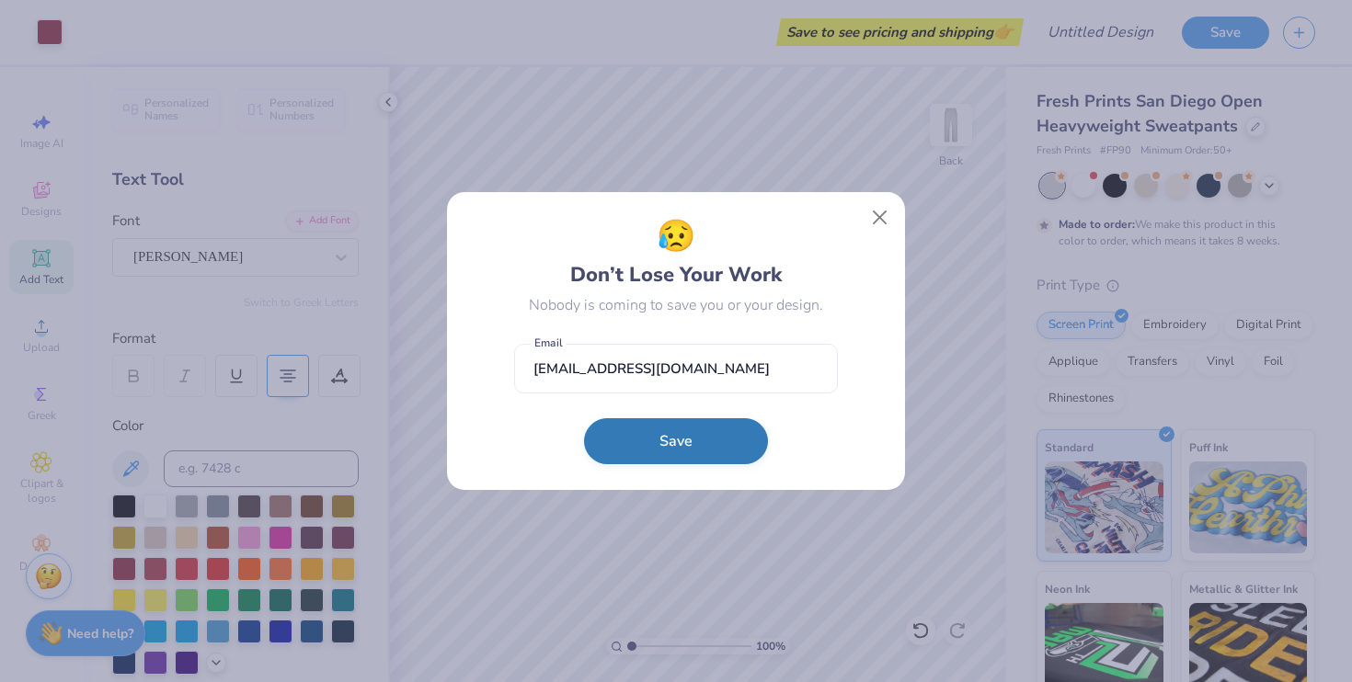
click at [676, 448] on button "Save" at bounding box center [676, 441] width 184 height 46
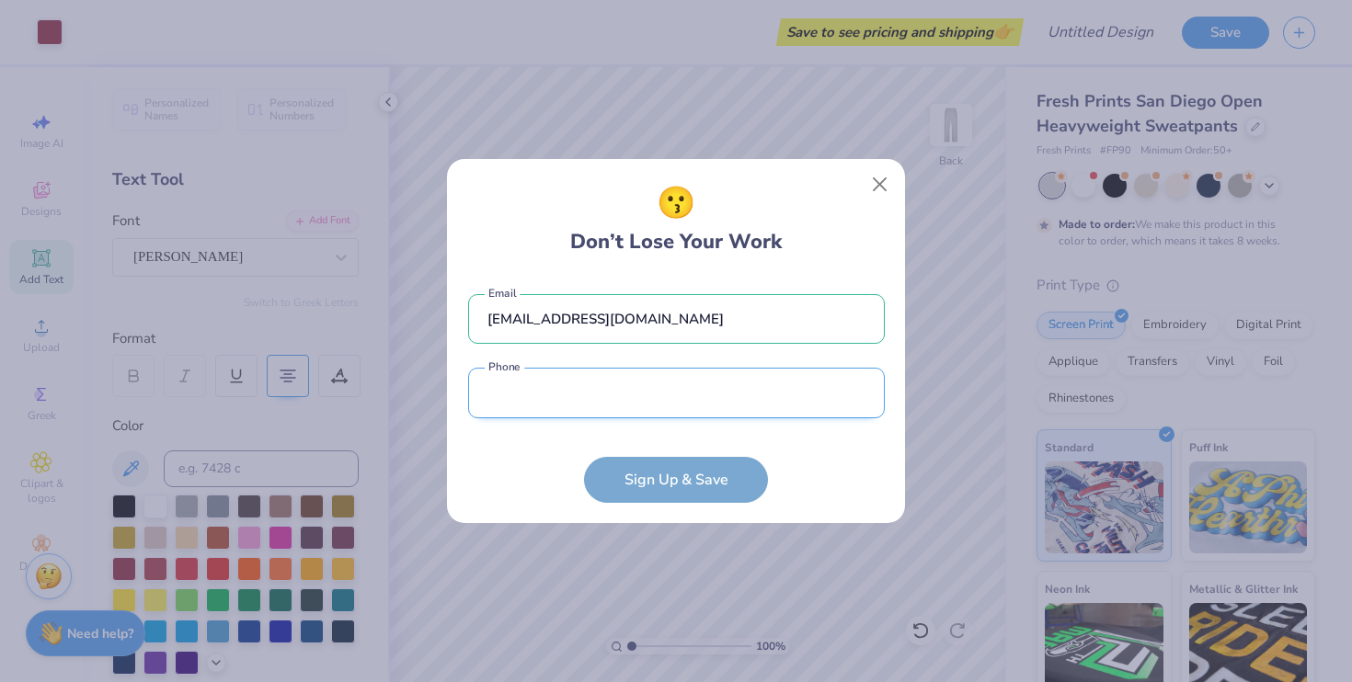
click at [555, 395] on input "tel" at bounding box center [676, 393] width 417 height 51
type input "[PHONE_NUMBER]"
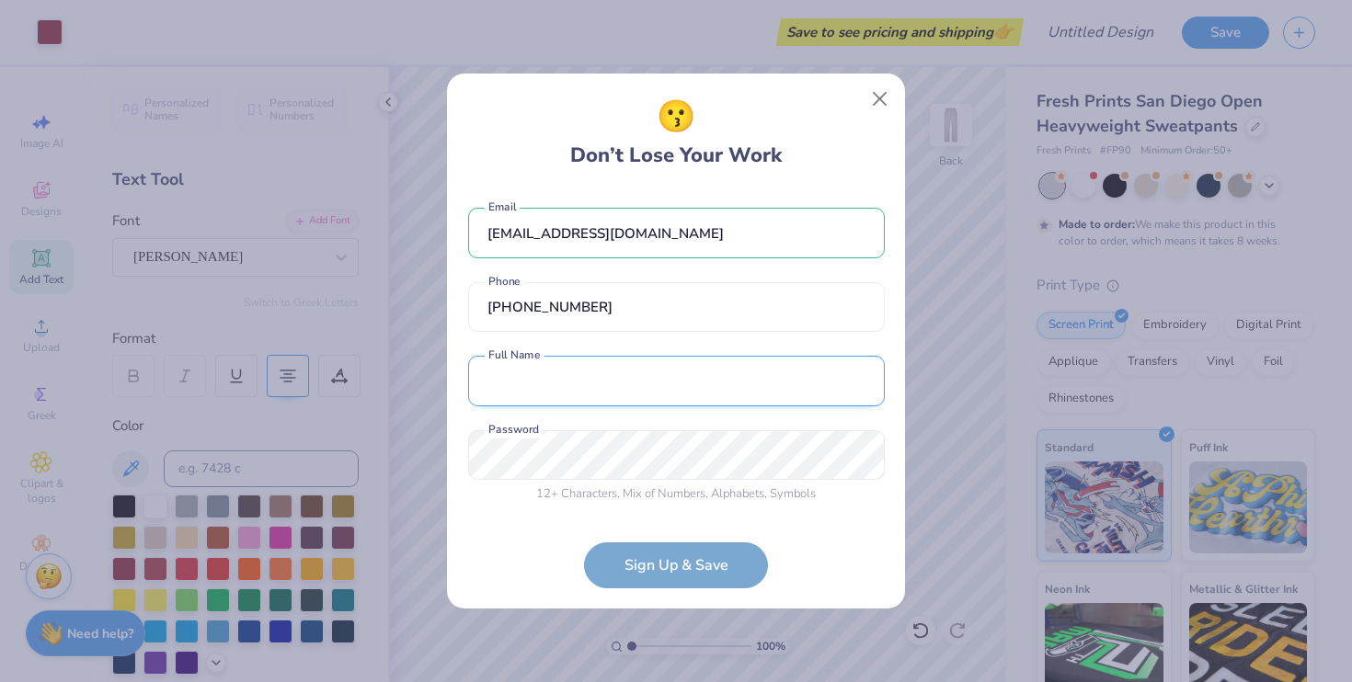
click at [568, 366] on input "text" at bounding box center [676, 381] width 417 height 51
click at [557, 481] on div "12 + Characters , Mix of Numbers , Alphabets , Symbols Password is a required f…" at bounding box center [676, 467] width 417 height 74
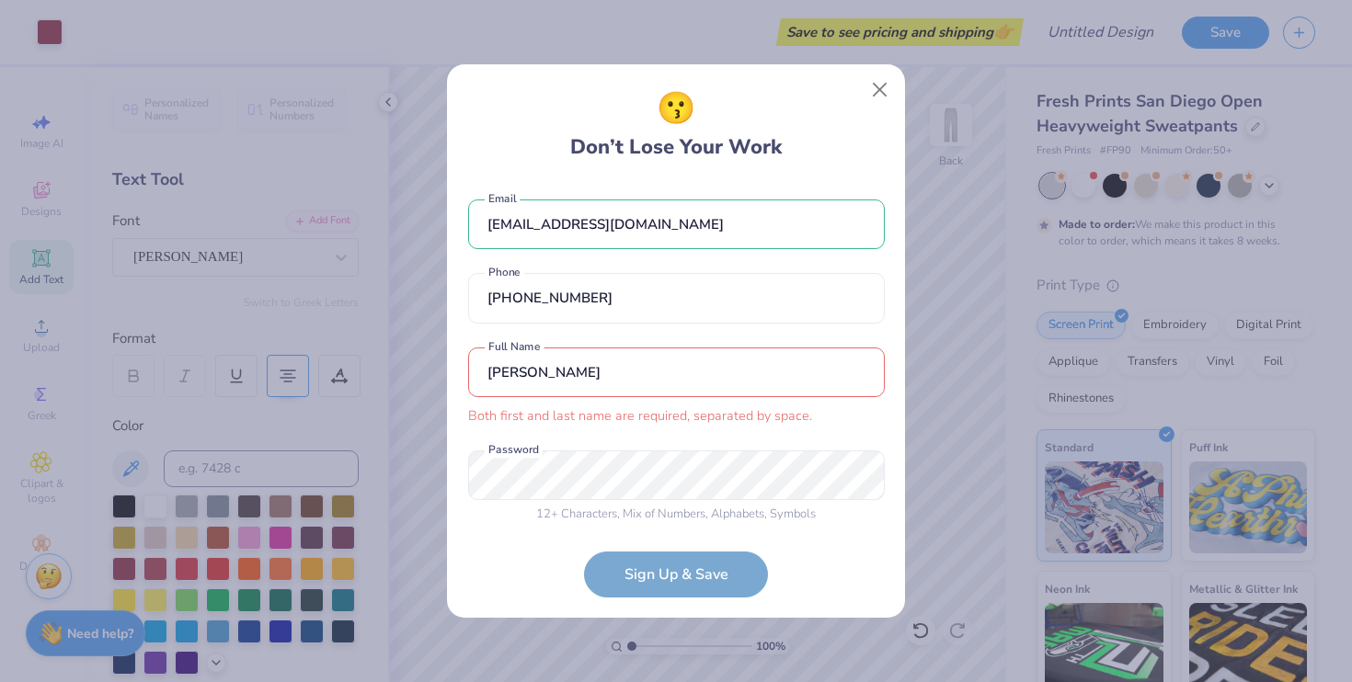
click at [586, 383] on input "[PERSON_NAME]" at bounding box center [676, 373] width 417 height 51
type input "[PERSON_NAME]"
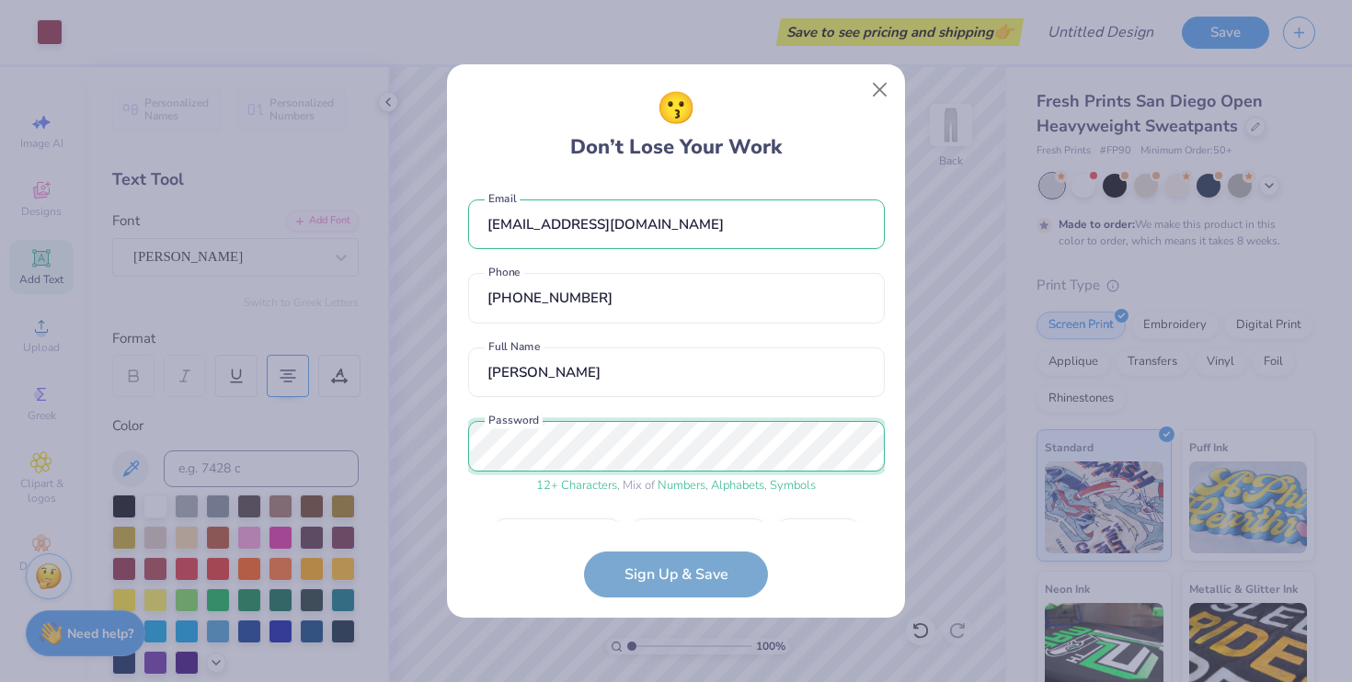
scroll to position [52, 0]
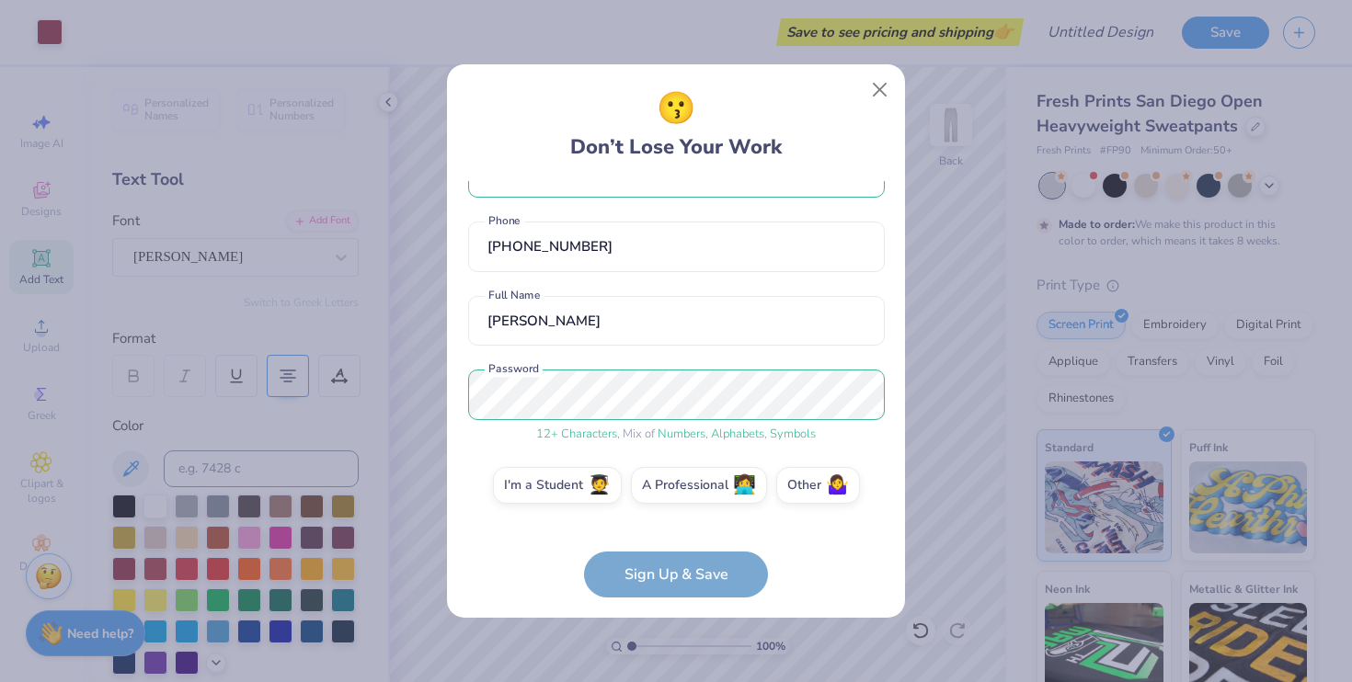
click at [663, 552] on form "[EMAIL_ADDRESS][DOMAIN_NAME] Email [PHONE_NUMBER] Phone [PERSON_NAME] Full Name…" at bounding box center [676, 389] width 417 height 417
click at [676, 577] on form "[EMAIL_ADDRESS][DOMAIN_NAME] Email [PHONE_NUMBER] Phone [PERSON_NAME] Full Name…" at bounding box center [676, 389] width 417 height 417
click at [726, 574] on form "[EMAIL_ADDRESS][DOMAIN_NAME] Email [PHONE_NUMBER] Phone [PERSON_NAME] Full Name…" at bounding box center [676, 389] width 417 height 417
click at [586, 483] on label "I'm a Student 🧑‍🎓" at bounding box center [557, 482] width 129 height 37
click at [671, 536] on input "I'm a Student 🧑‍🎓" at bounding box center [677, 542] width 12 height 12
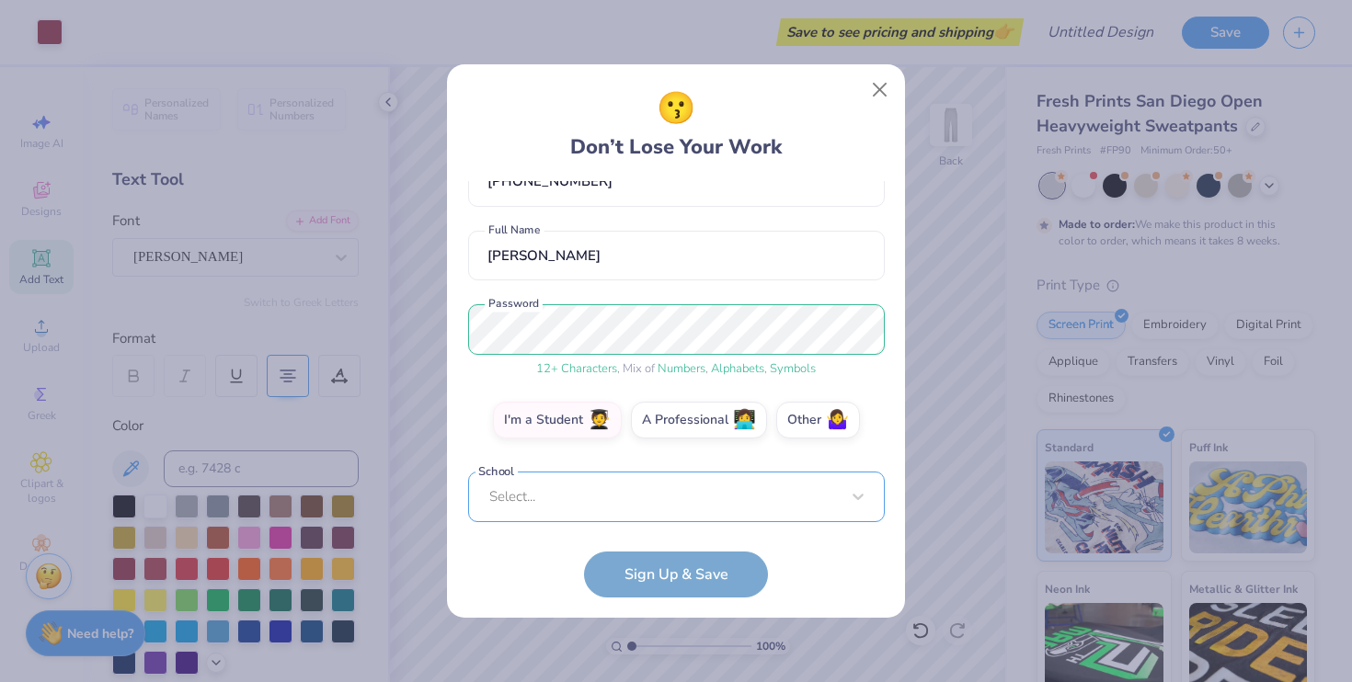
click at [567, 490] on div "Select..." at bounding box center [676, 497] width 417 height 51
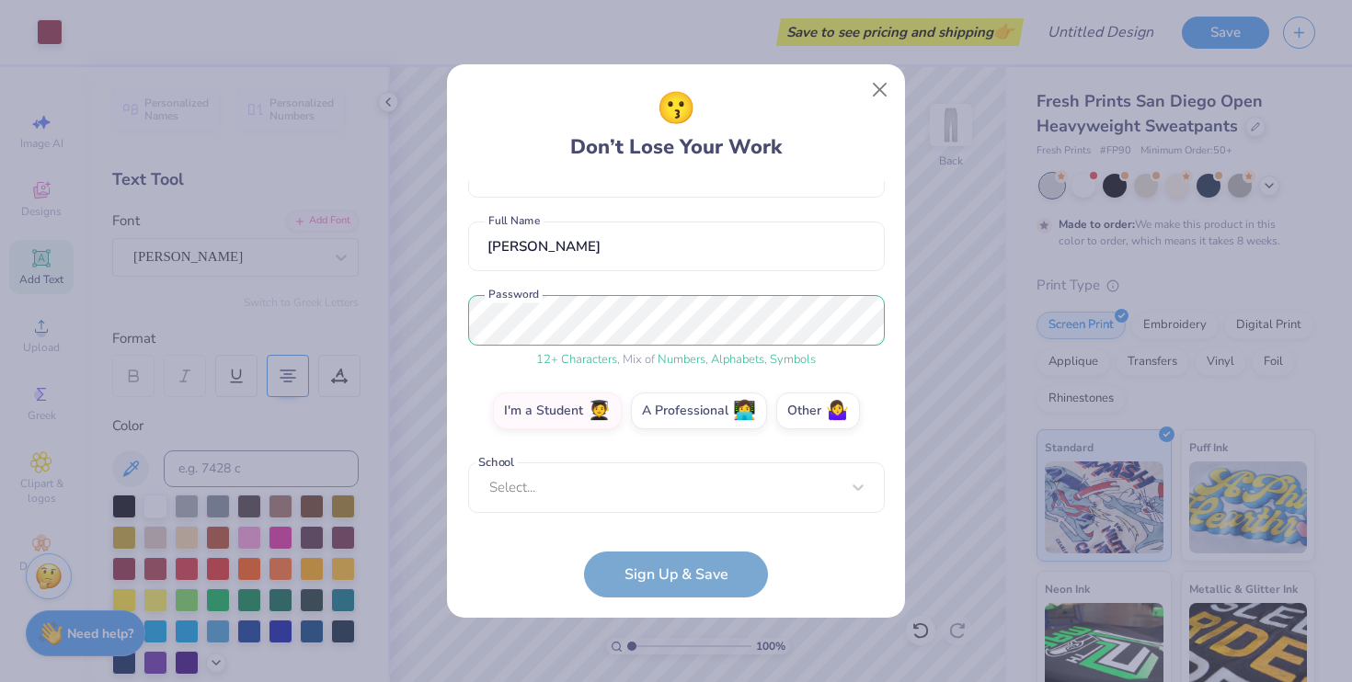
click at [692, 569] on form "[EMAIL_ADDRESS][DOMAIN_NAME] Email [PHONE_NUMBER] Phone [PERSON_NAME] Full Name…" at bounding box center [676, 389] width 417 height 417
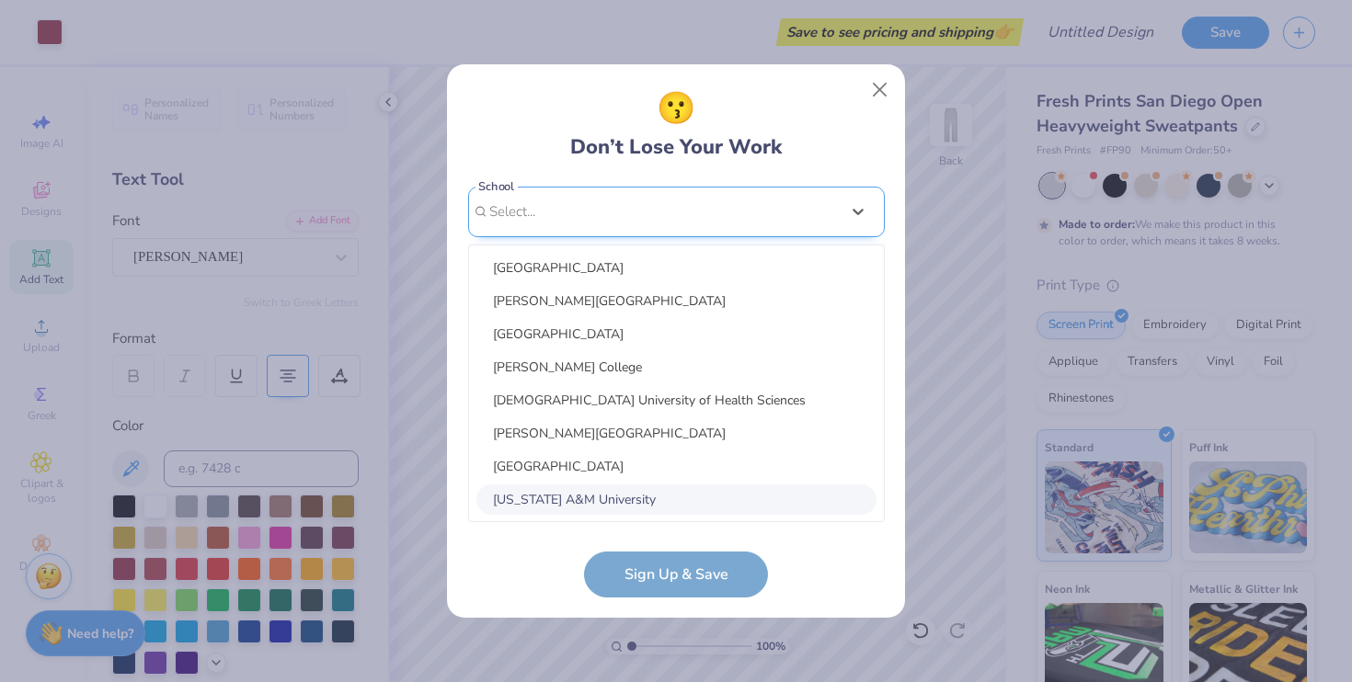
click at [514, 479] on div "option focused, 8 of 30. 30 results available. Use Up and Down to choose option…" at bounding box center [676, 355] width 417 height 336
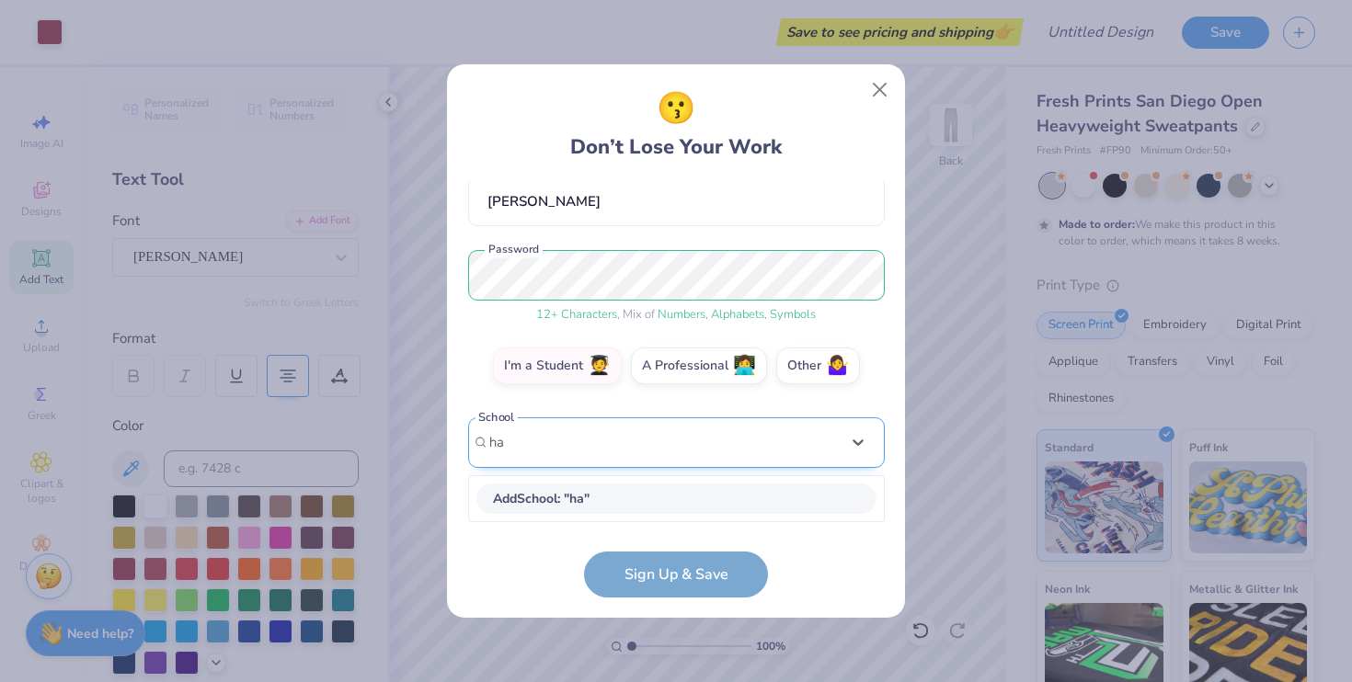
scroll to position [171, 0]
type input "h"
type input "g"
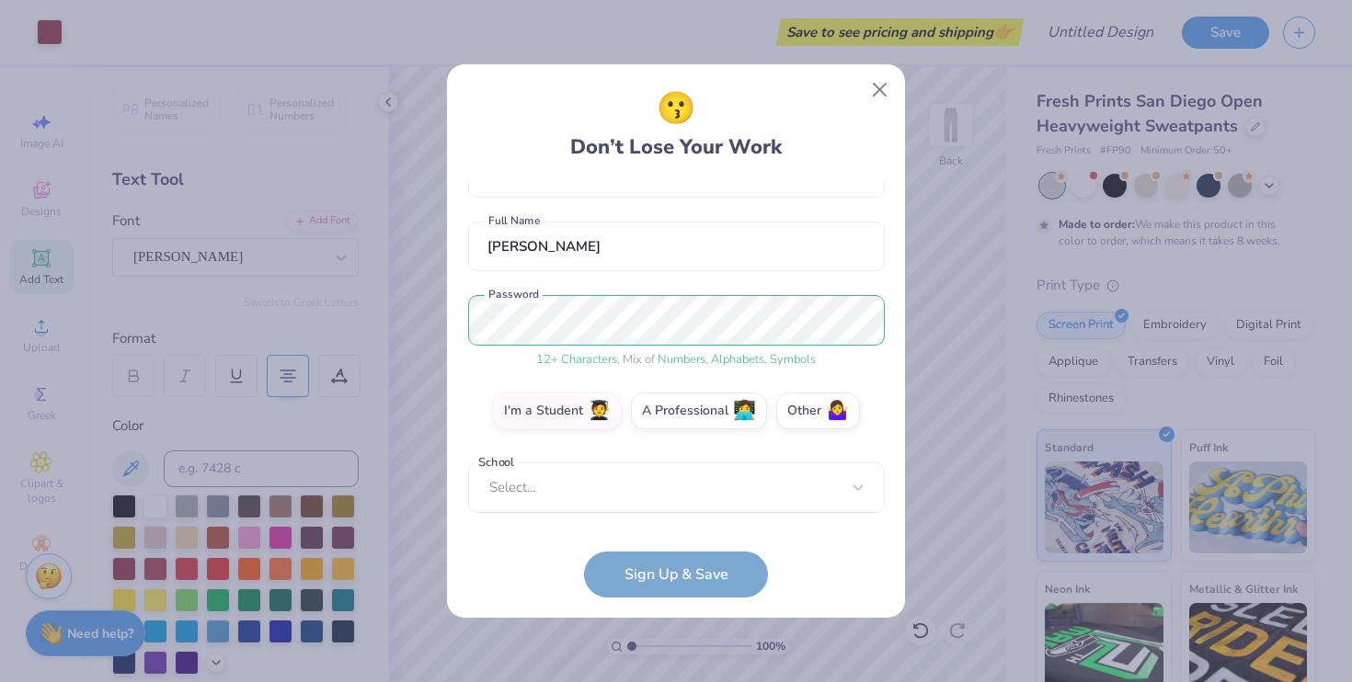
click at [679, 569] on form "[EMAIL_ADDRESS][DOMAIN_NAME] Email [PHONE_NUMBER] Phone [PERSON_NAME] Full Name…" at bounding box center [676, 389] width 417 height 417
click at [696, 587] on form "[EMAIL_ADDRESS][DOMAIN_NAME] Email [PHONE_NUMBER] Phone [PERSON_NAME] Full Name…" at bounding box center [676, 389] width 417 height 417
click at [877, 86] on button "Close" at bounding box center [880, 90] width 35 height 35
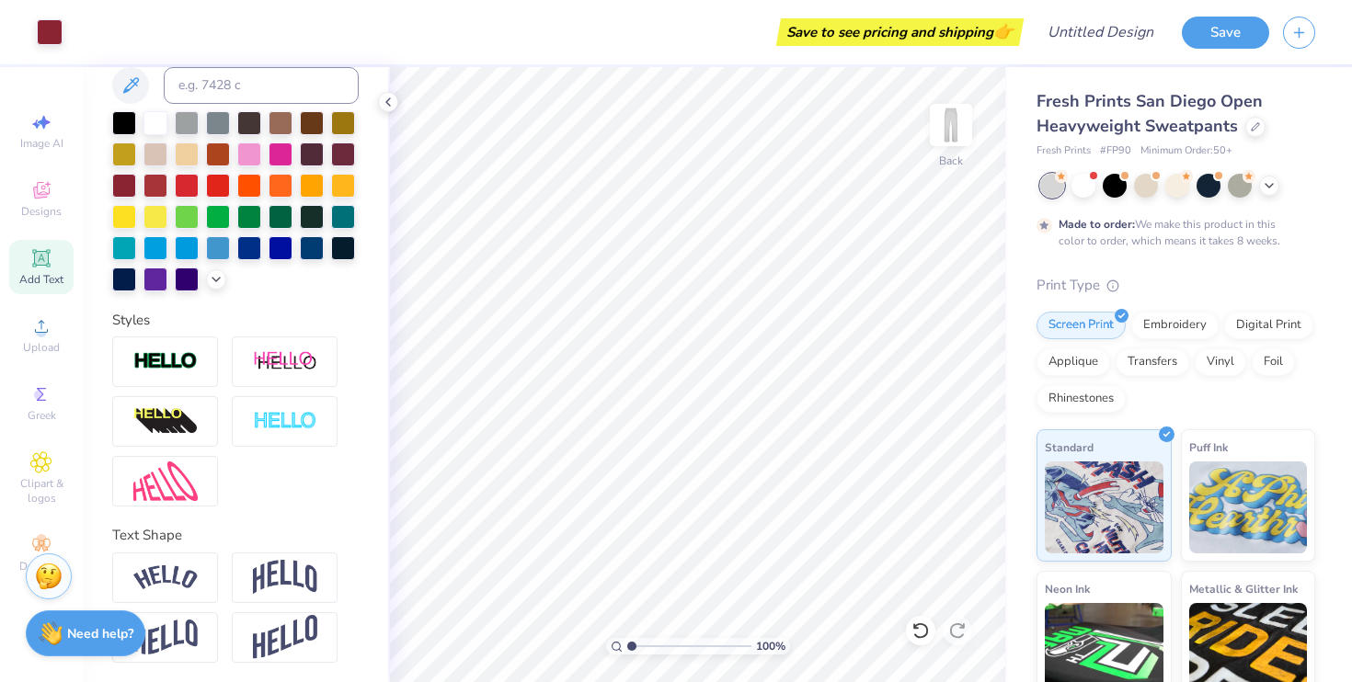
scroll to position [382, 0]
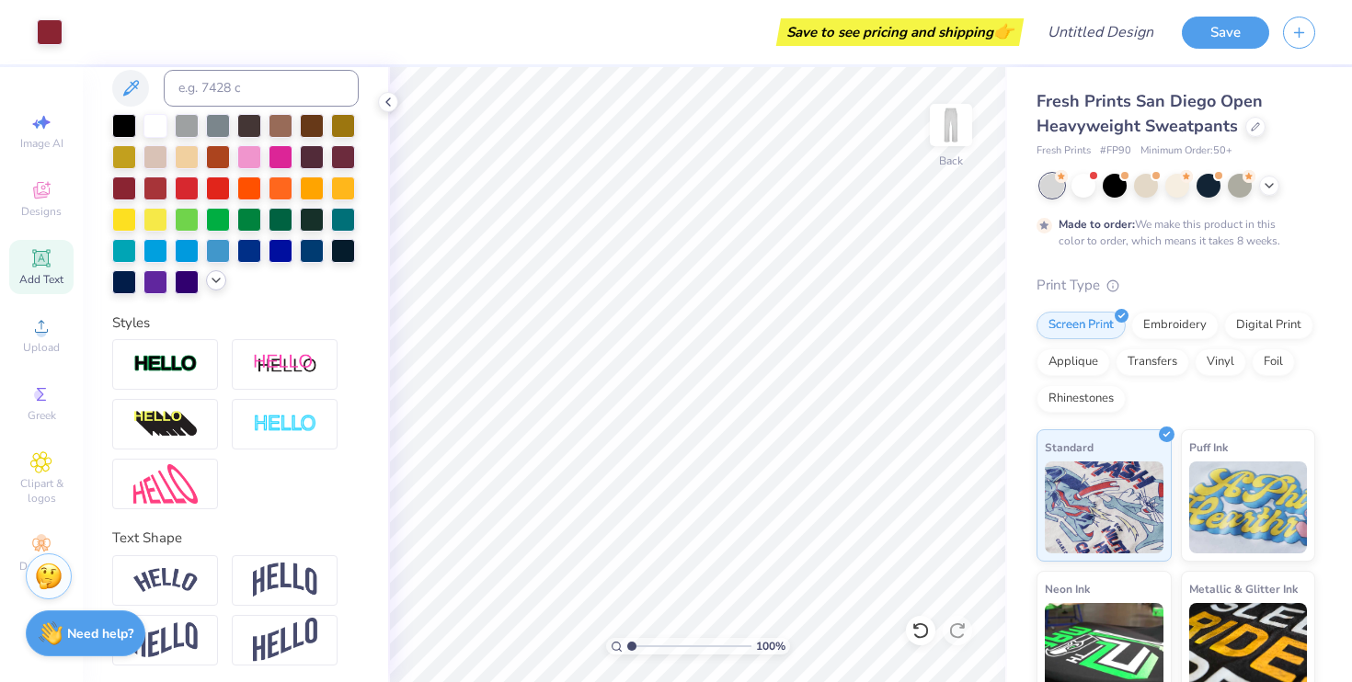
click at [211, 284] on icon at bounding box center [216, 280] width 15 height 15
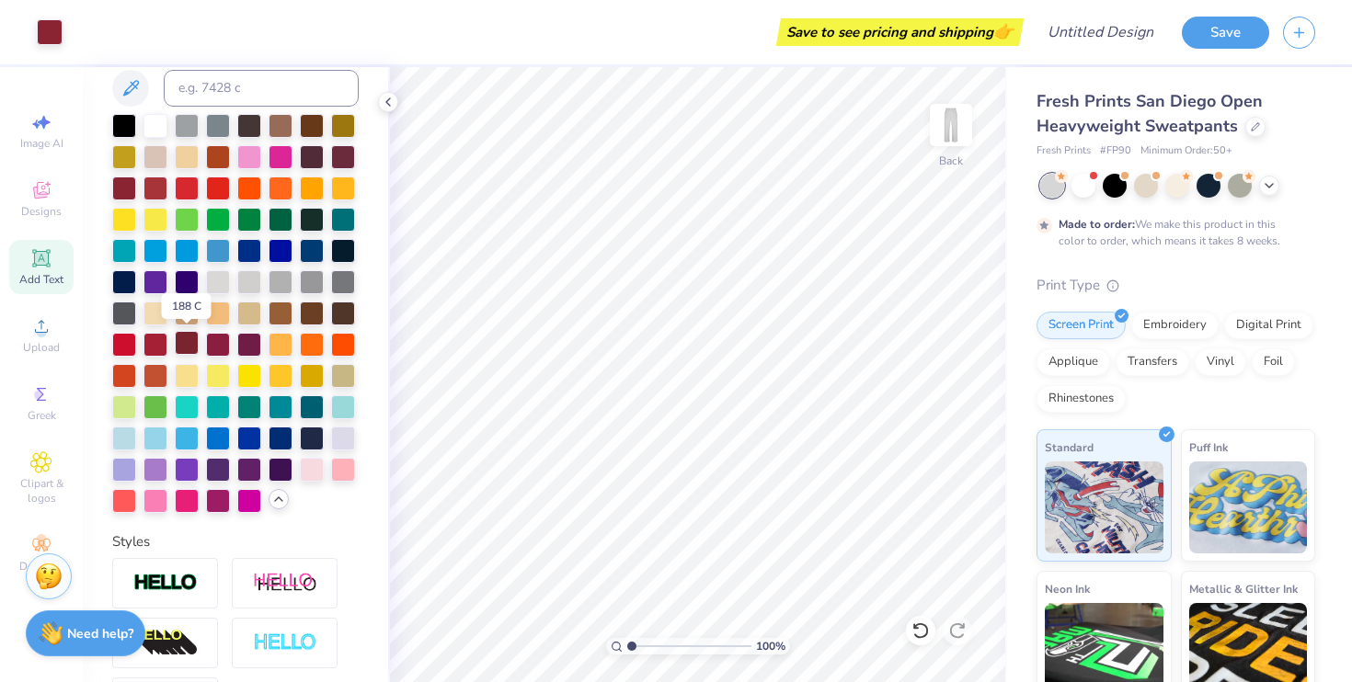
click at [178, 342] on div at bounding box center [187, 343] width 24 height 24
click at [152, 342] on div at bounding box center [155, 343] width 24 height 24
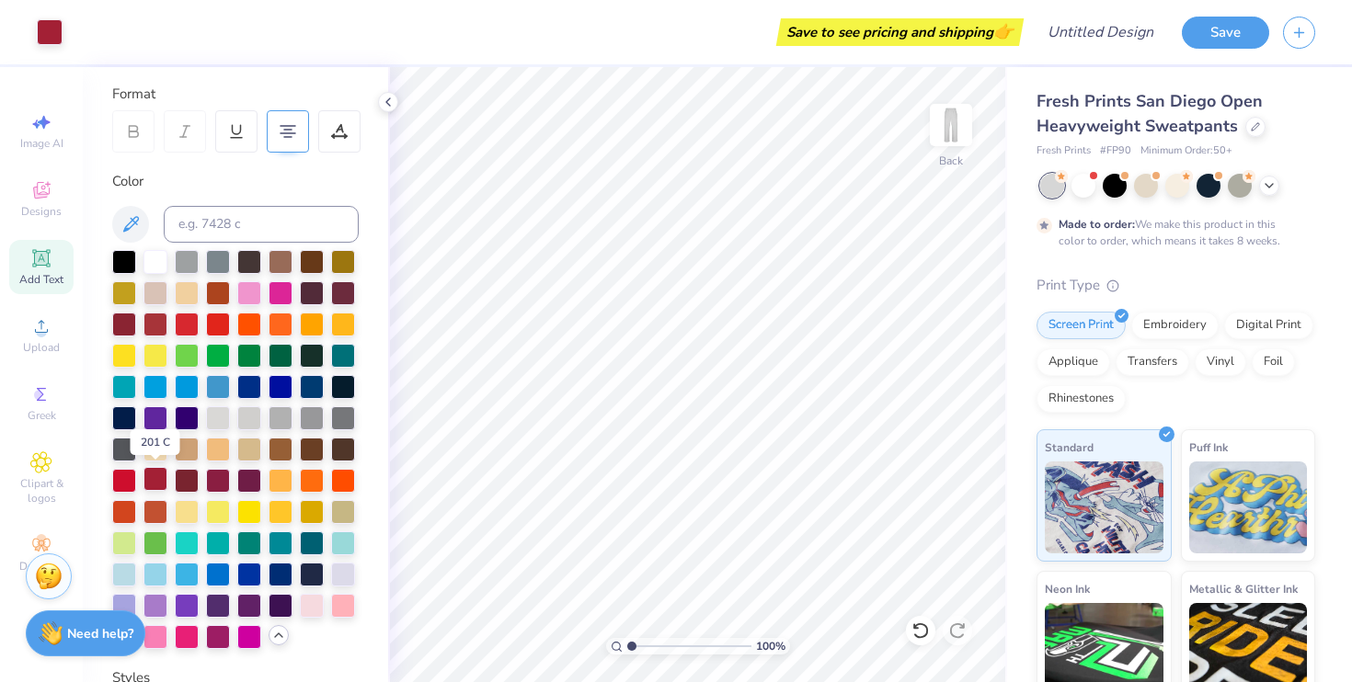
scroll to position [247, 0]
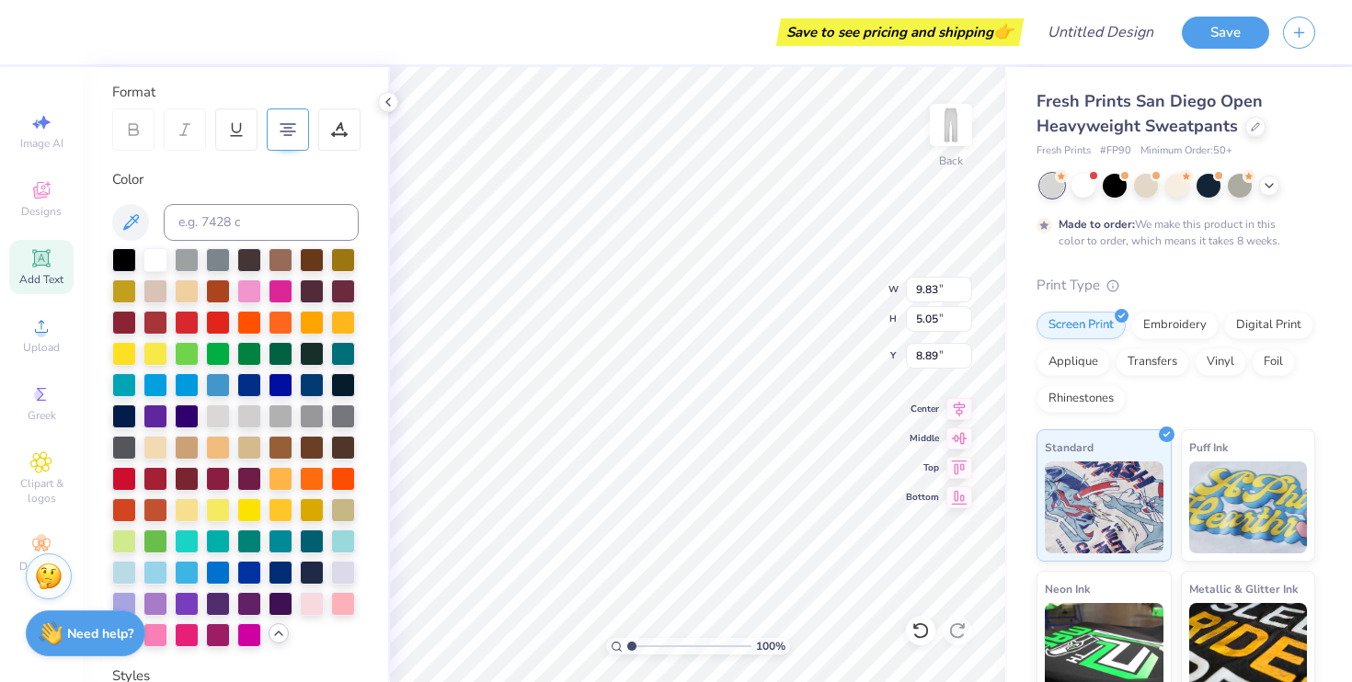
type input "8.89"
click at [155, 474] on div at bounding box center [155, 477] width 24 height 24
click at [192, 476] on div at bounding box center [187, 477] width 24 height 24
click at [161, 468] on div at bounding box center [155, 477] width 24 height 24
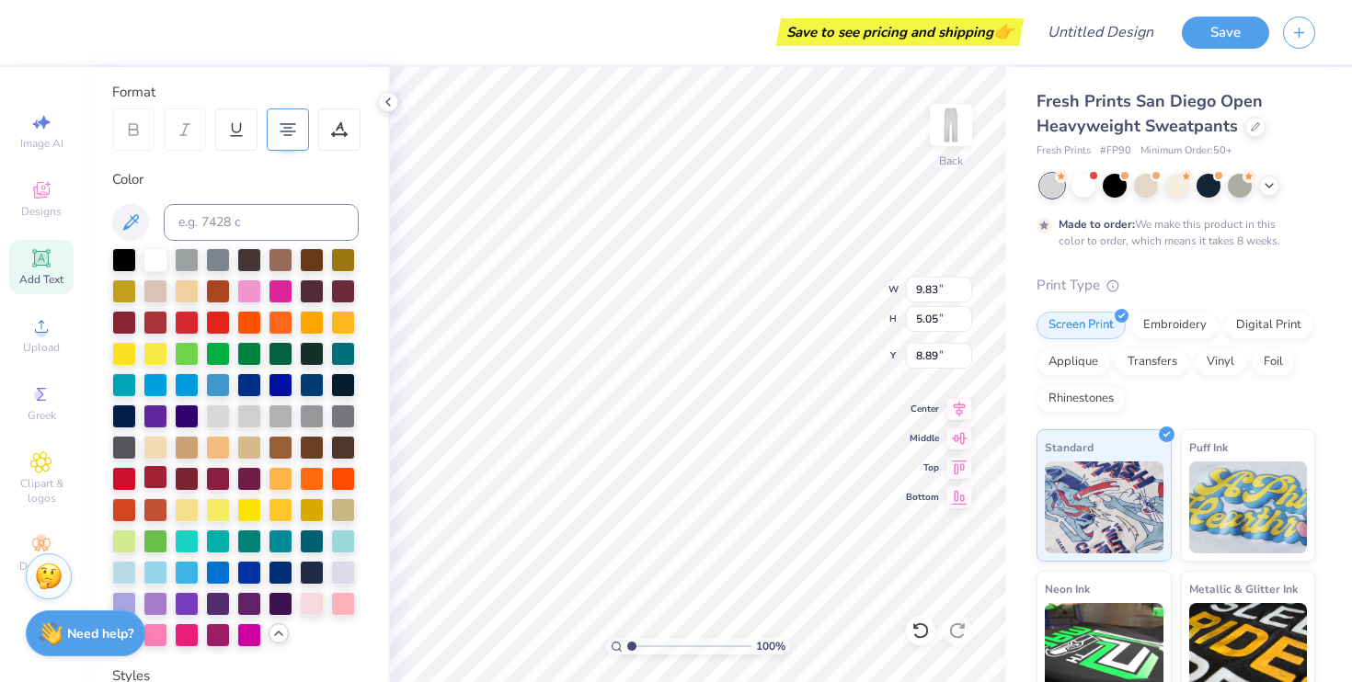
click at [149, 476] on div at bounding box center [155, 477] width 24 height 24
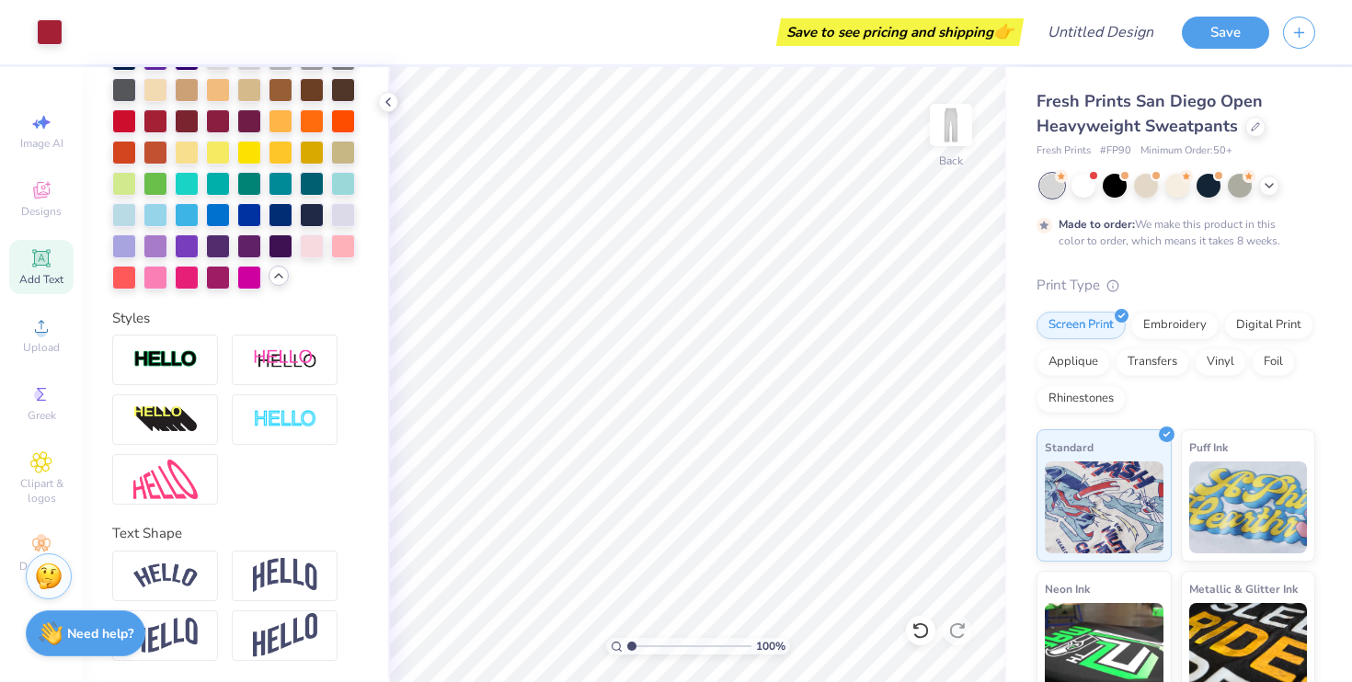
scroll to position [0, 0]
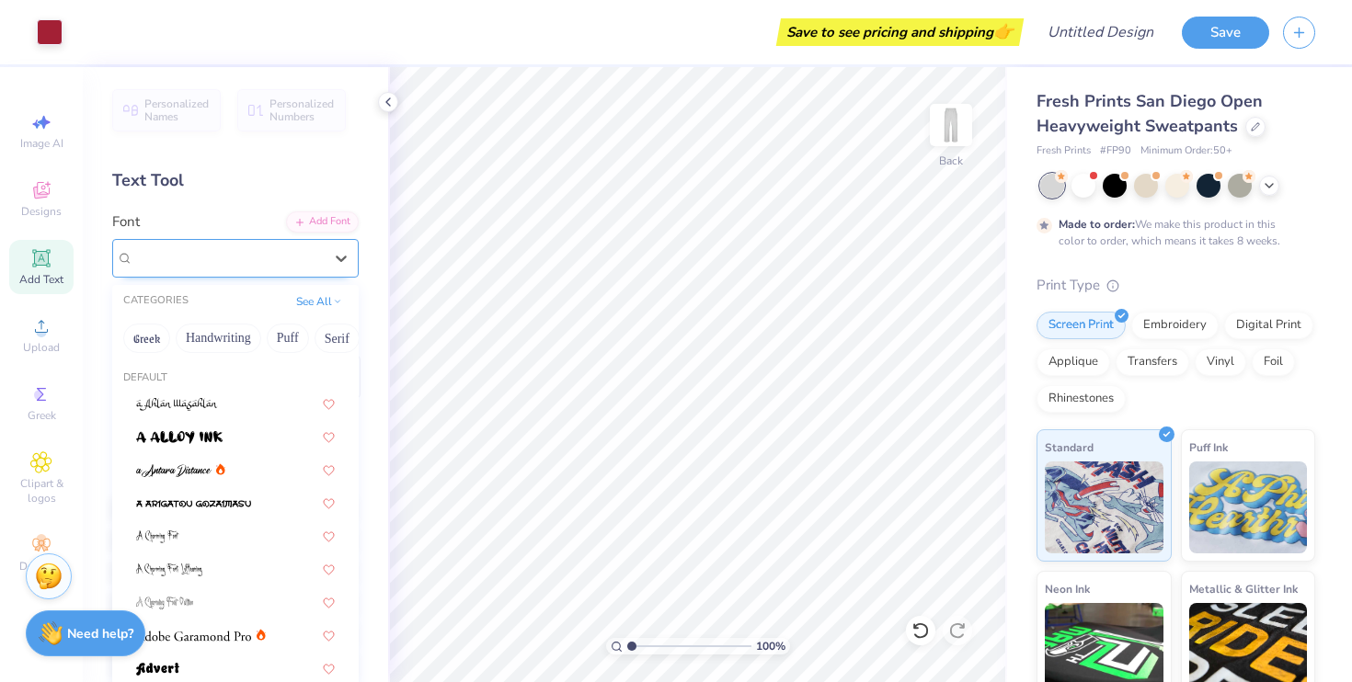
click at [243, 245] on div "[PERSON_NAME]" at bounding box center [228, 258] width 193 height 29
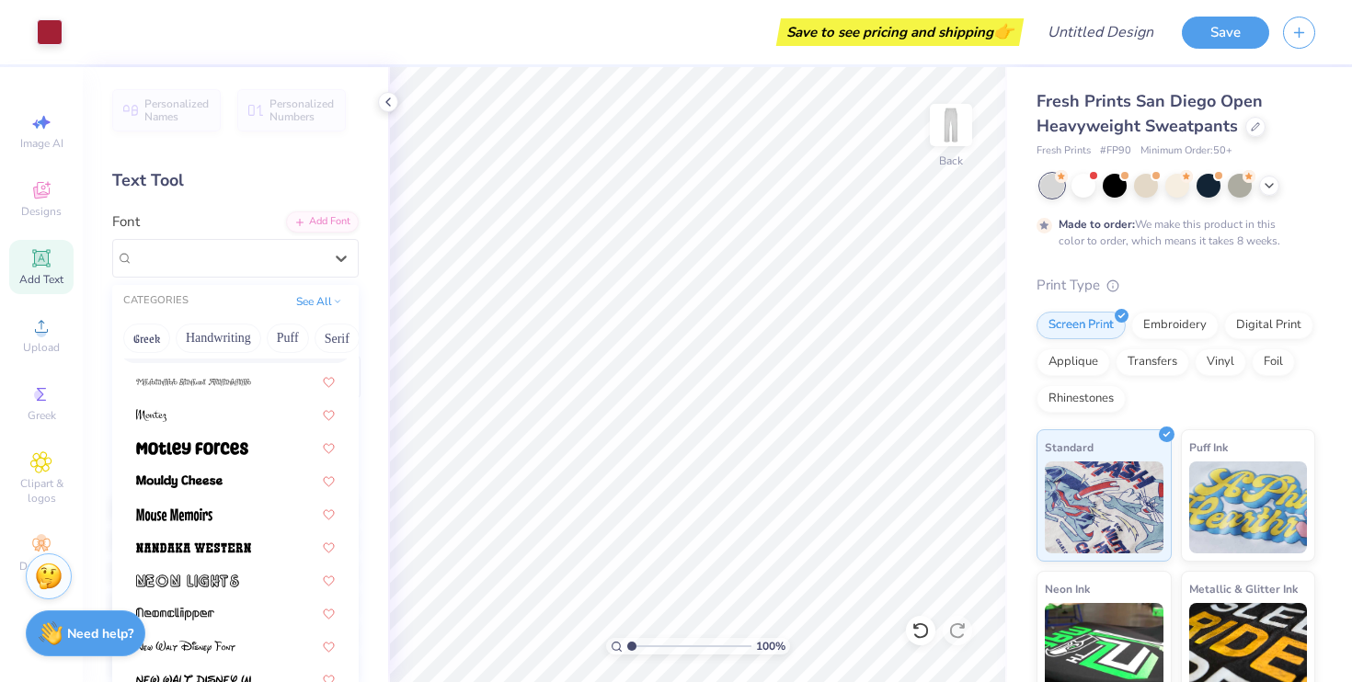
scroll to position [6776, 0]
click at [1107, 29] on input "Design Title" at bounding box center [1123, 32] width 90 height 37
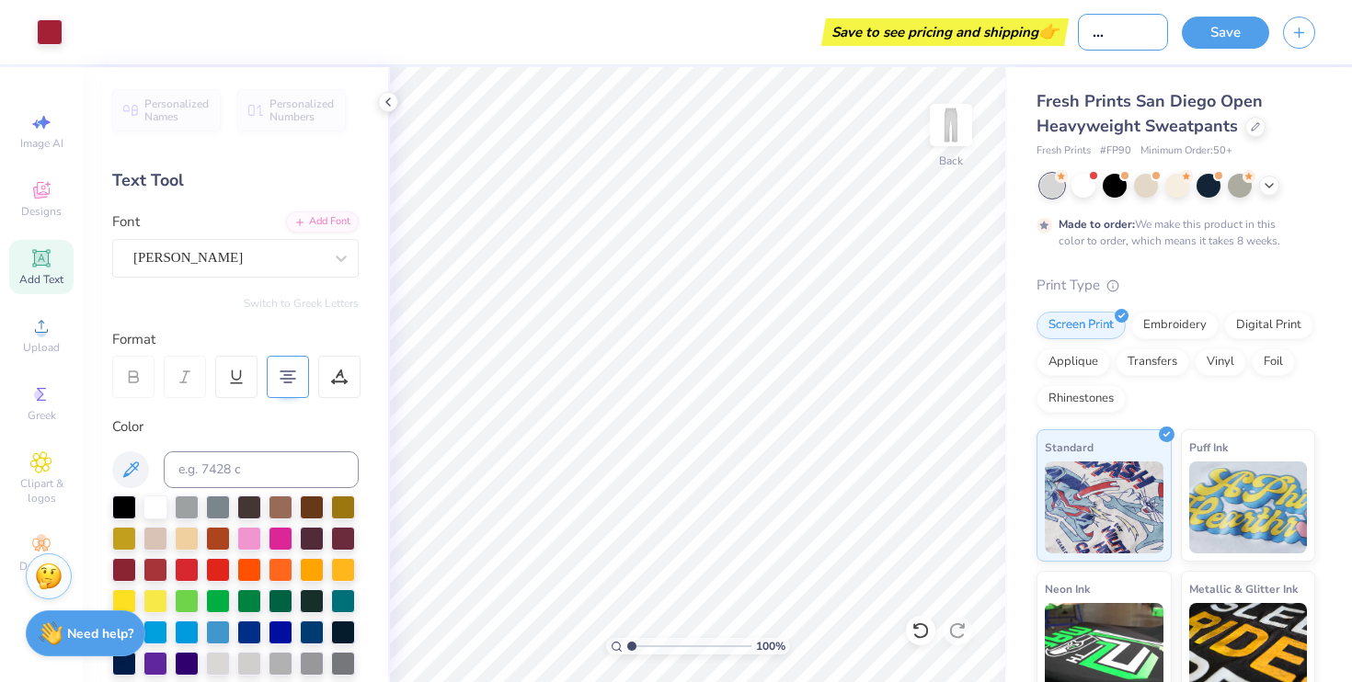
scroll to position [0, 48]
type input "[PERSON_NAME] Volleyball"
click at [1235, 42] on button "Save" at bounding box center [1225, 30] width 87 height 32
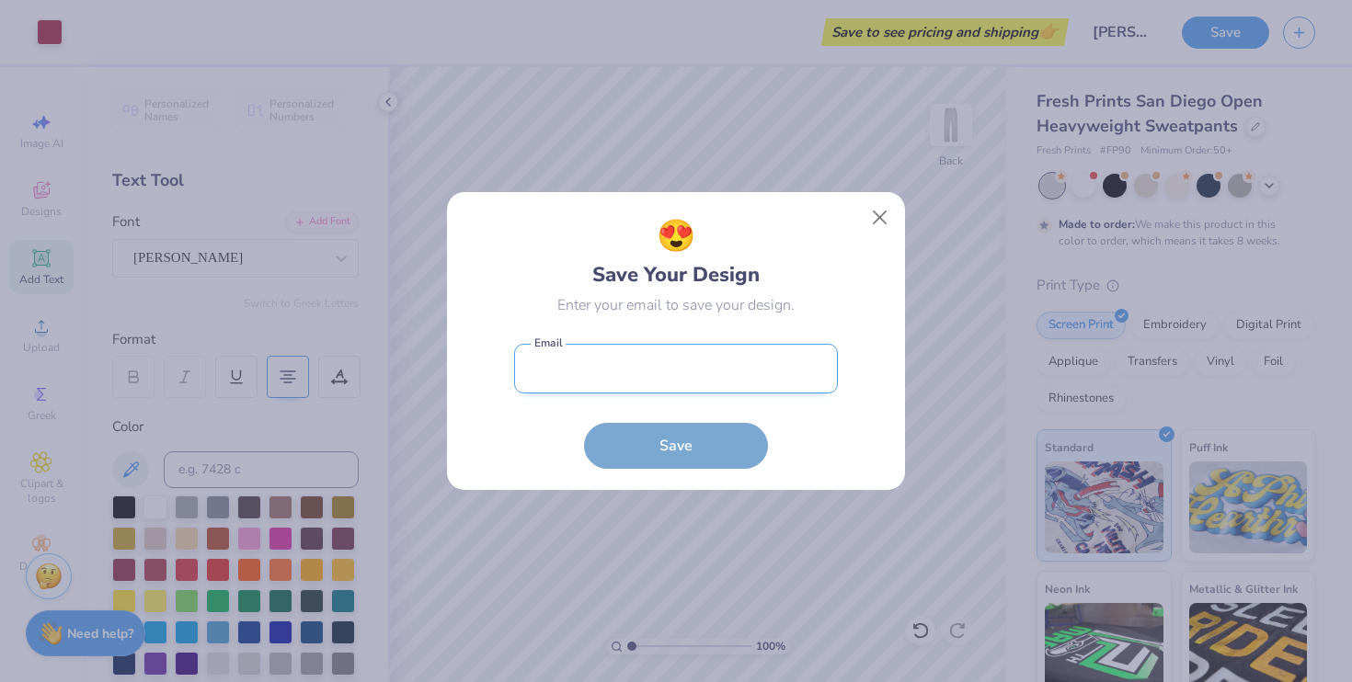
click at [662, 376] on input "email" at bounding box center [676, 369] width 324 height 51
type input "[EMAIL_ADDRESS][DOMAIN_NAME]"
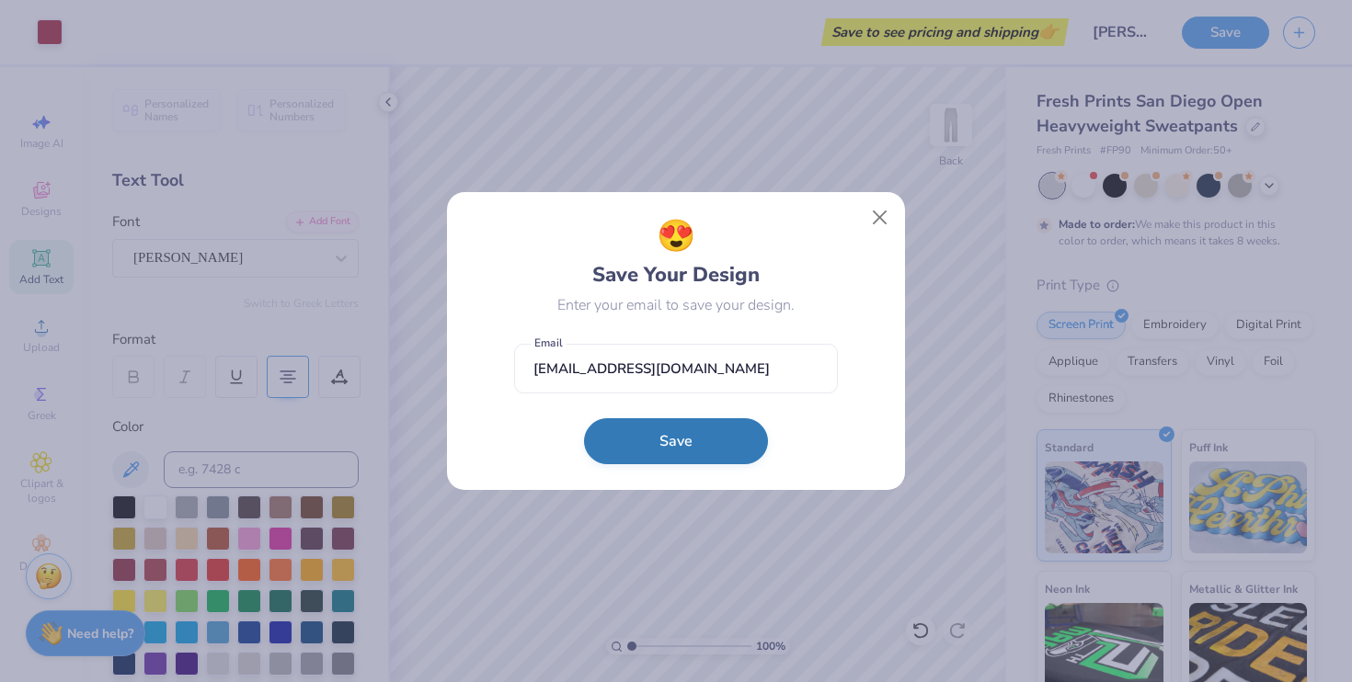
click at [644, 444] on button "Save" at bounding box center [676, 441] width 184 height 46
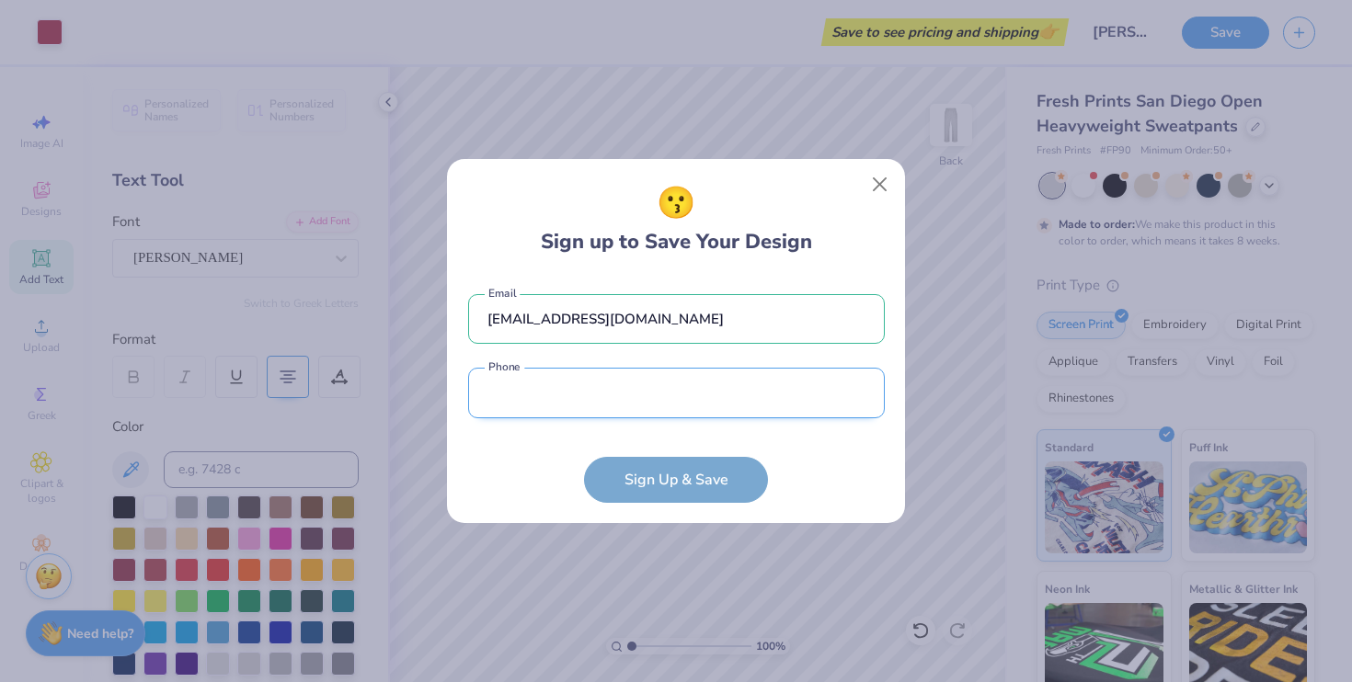
click at [598, 399] on input "tel" at bounding box center [676, 393] width 417 height 51
type input "[PHONE_NUMBER]"
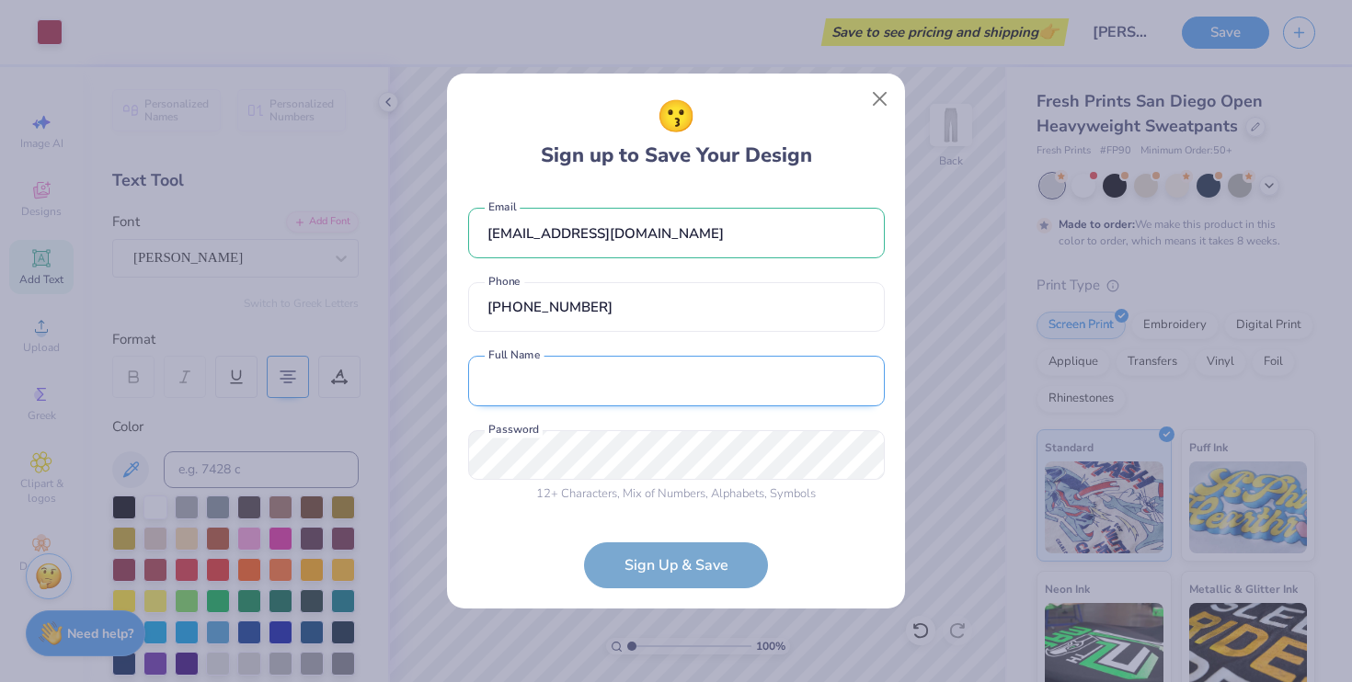
click at [619, 400] on input "text" at bounding box center [676, 381] width 417 height 51
type input "[PERSON_NAME]"
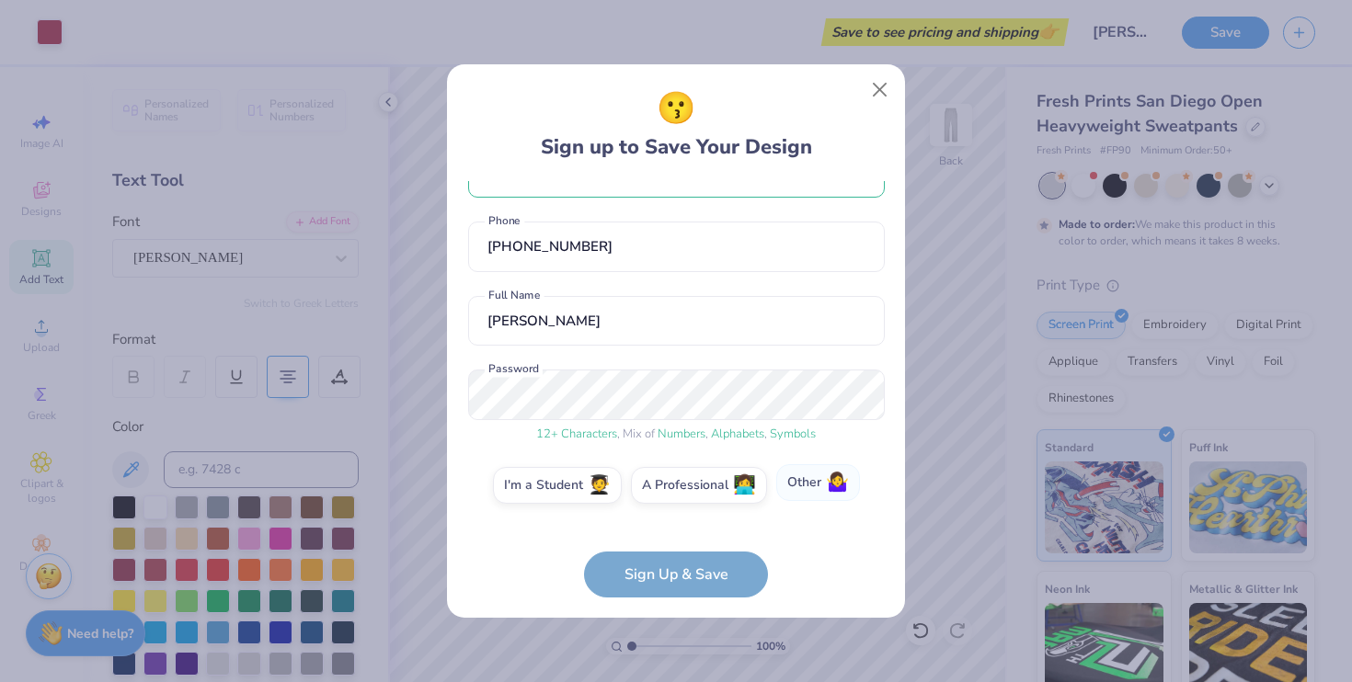
click at [829, 485] on span "🤷‍♀️" at bounding box center [837, 483] width 23 height 21
click at [682, 536] on input "Other 🤷‍♀️" at bounding box center [677, 542] width 12 height 12
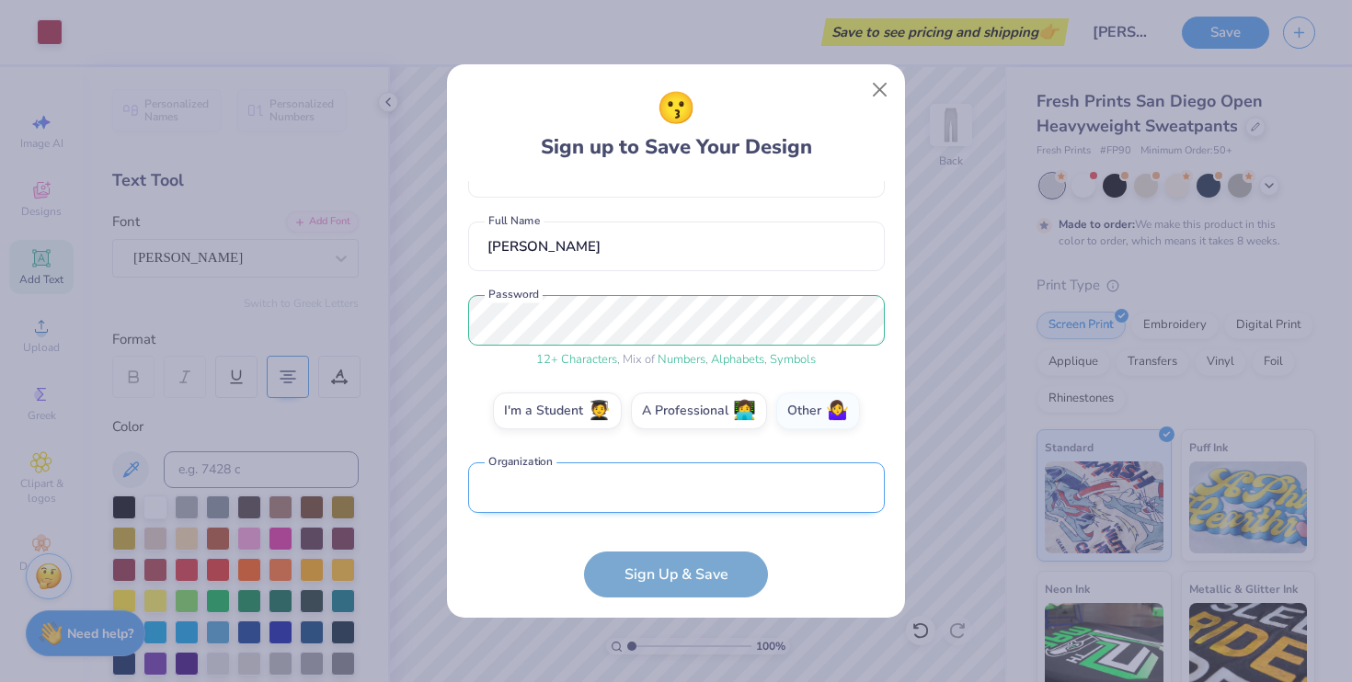
click at [636, 496] on input "text" at bounding box center [676, 488] width 417 height 51
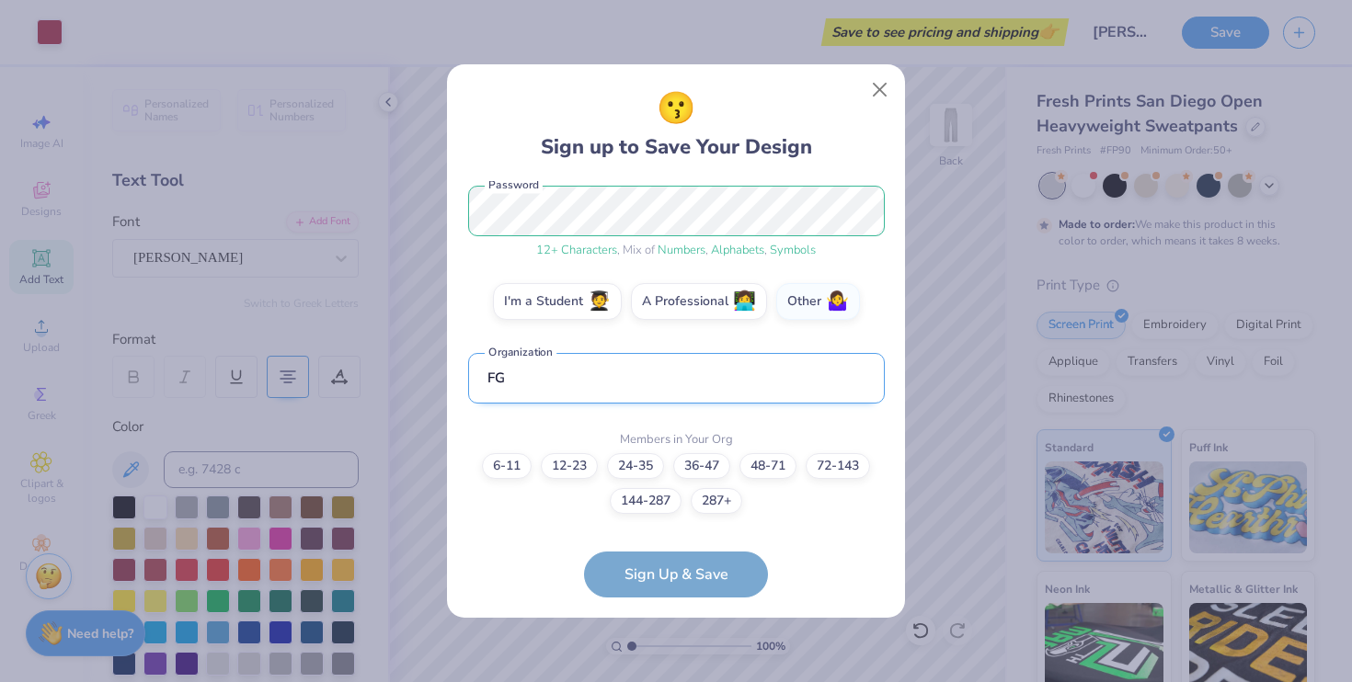
type input "F"
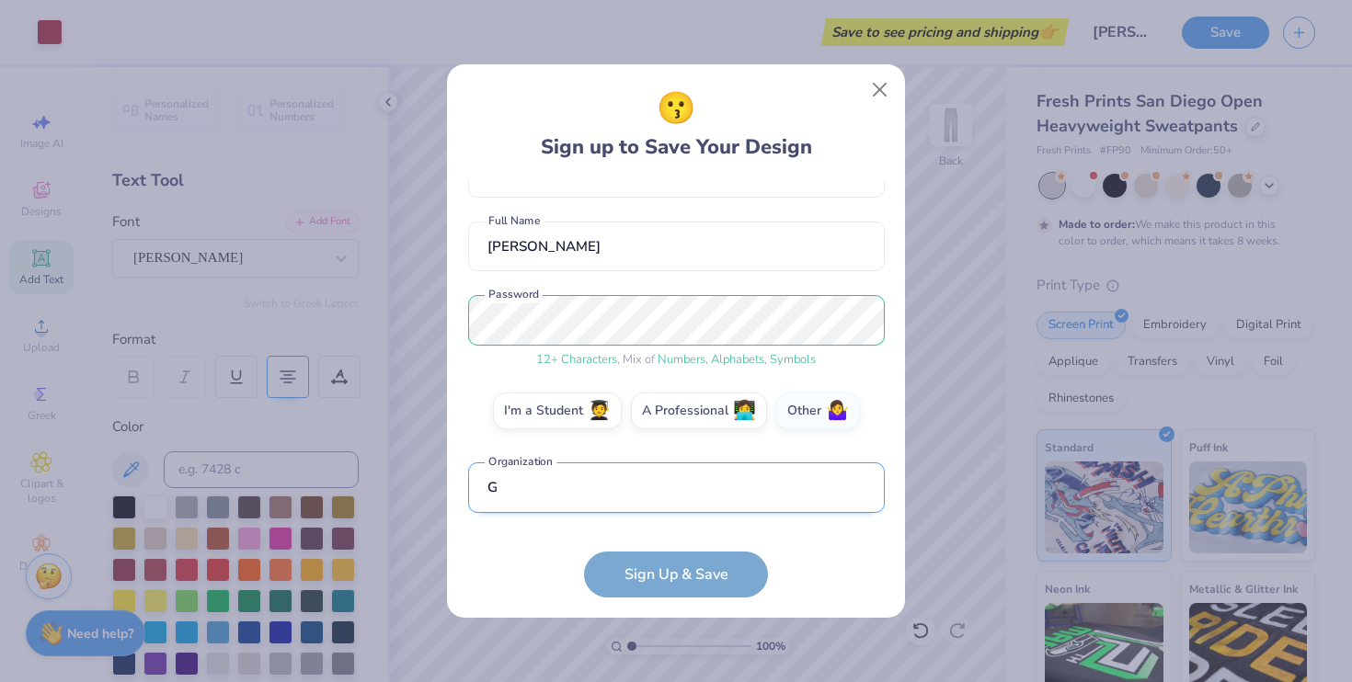
scroll to position [235, 0]
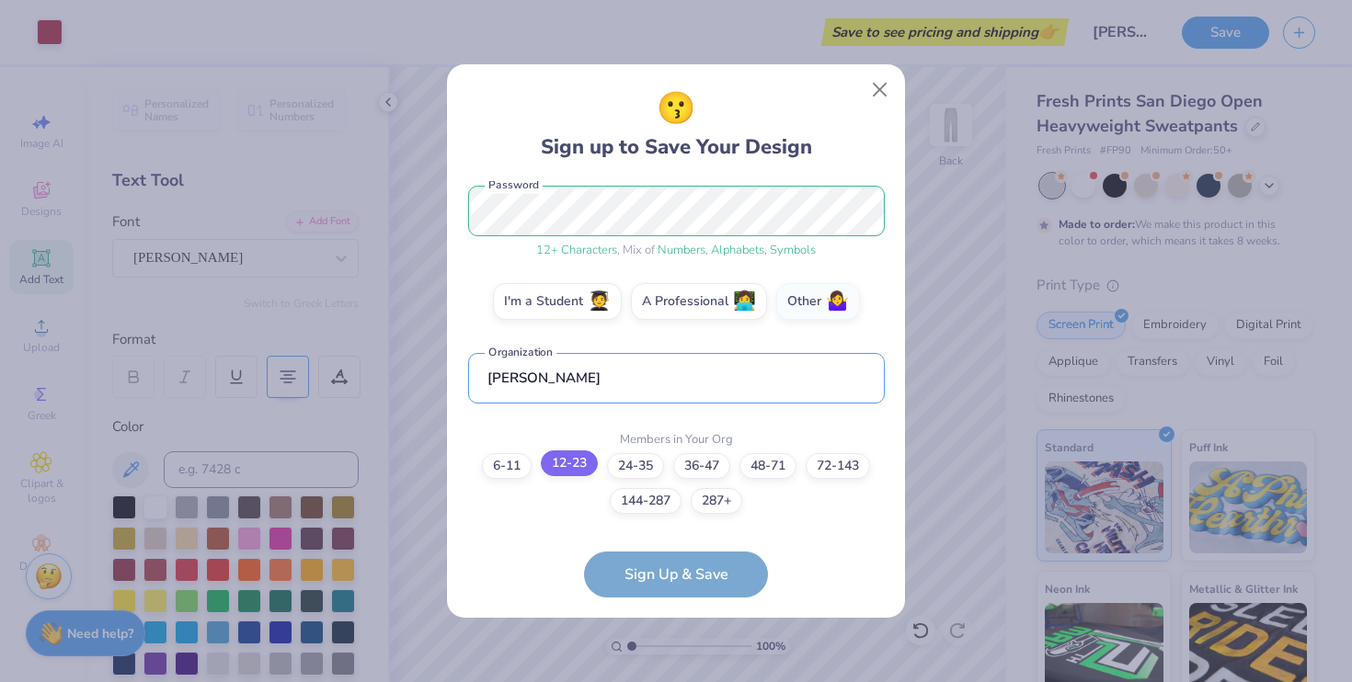
type input "[PERSON_NAME]"
click at [548, 462] on label "12-23" at bounding box center [569, 464] width 57 height 26
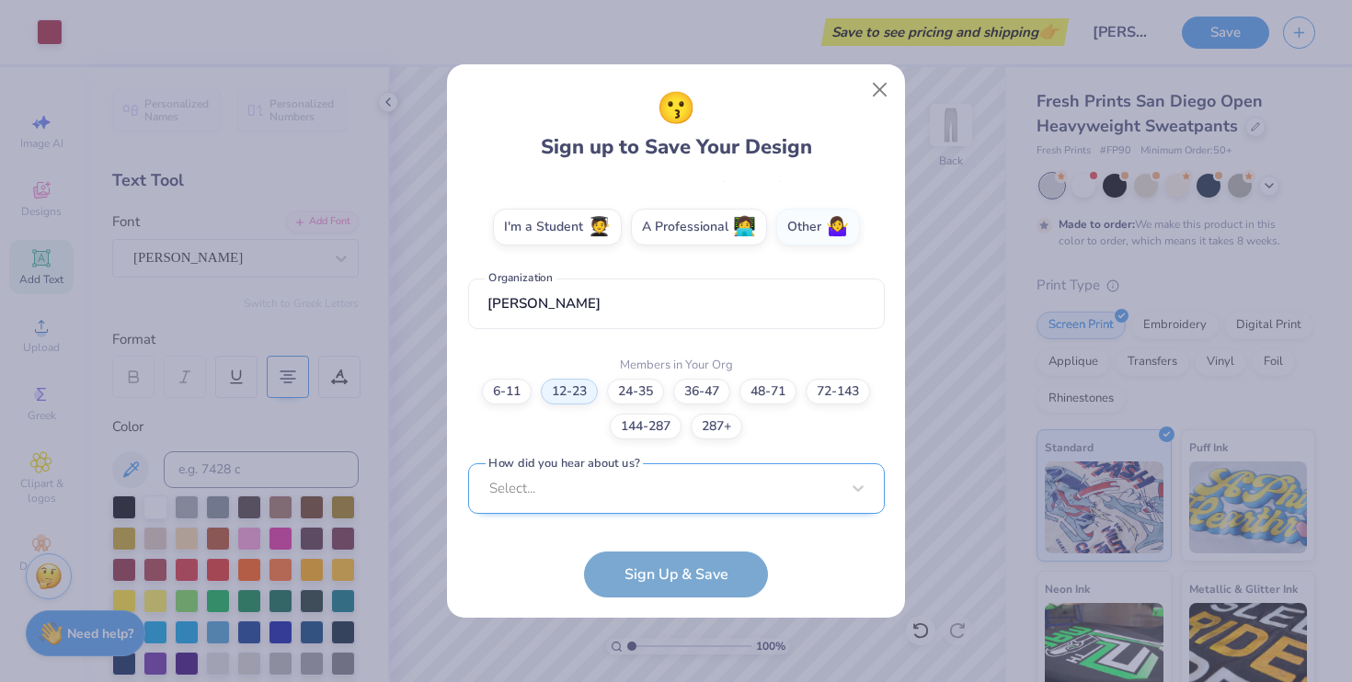
click at [655, 499] on div "Select..." at bounding box center [676, 489] width 417 height 51
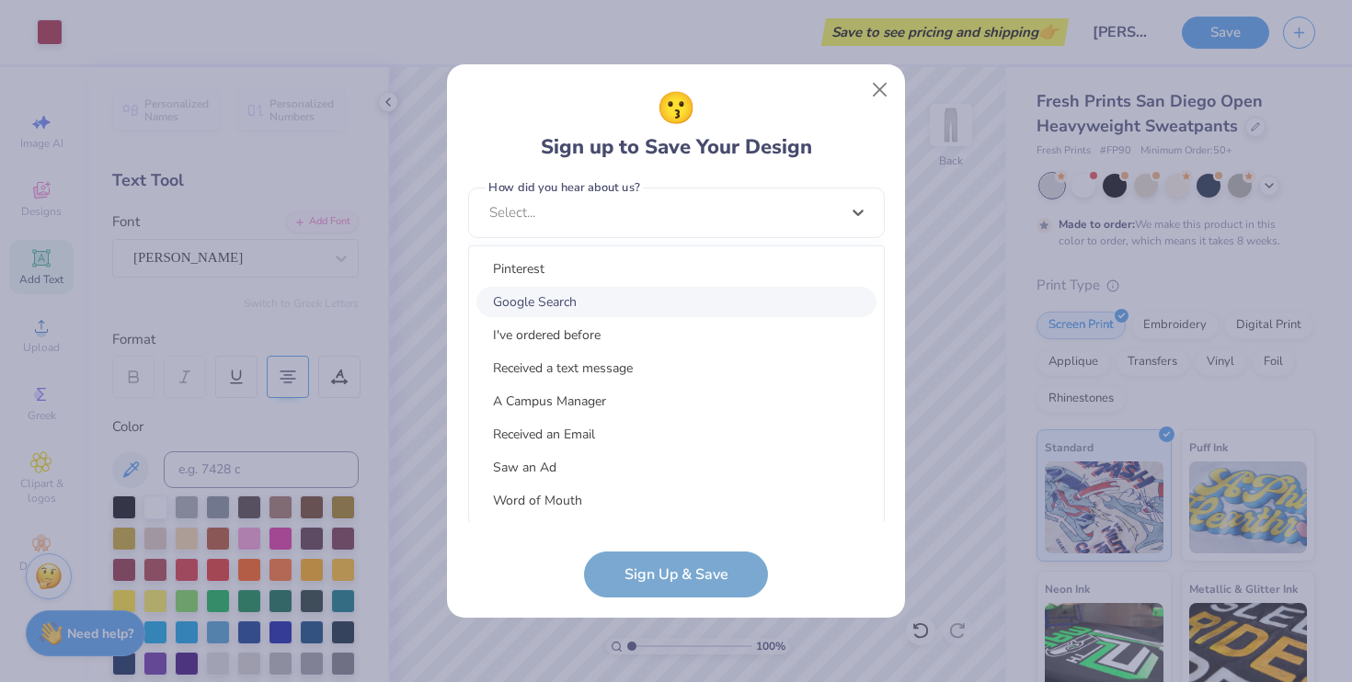
click at [542, 304] on div "Google Search" at bounding box center [676, 302] width 400 height 30
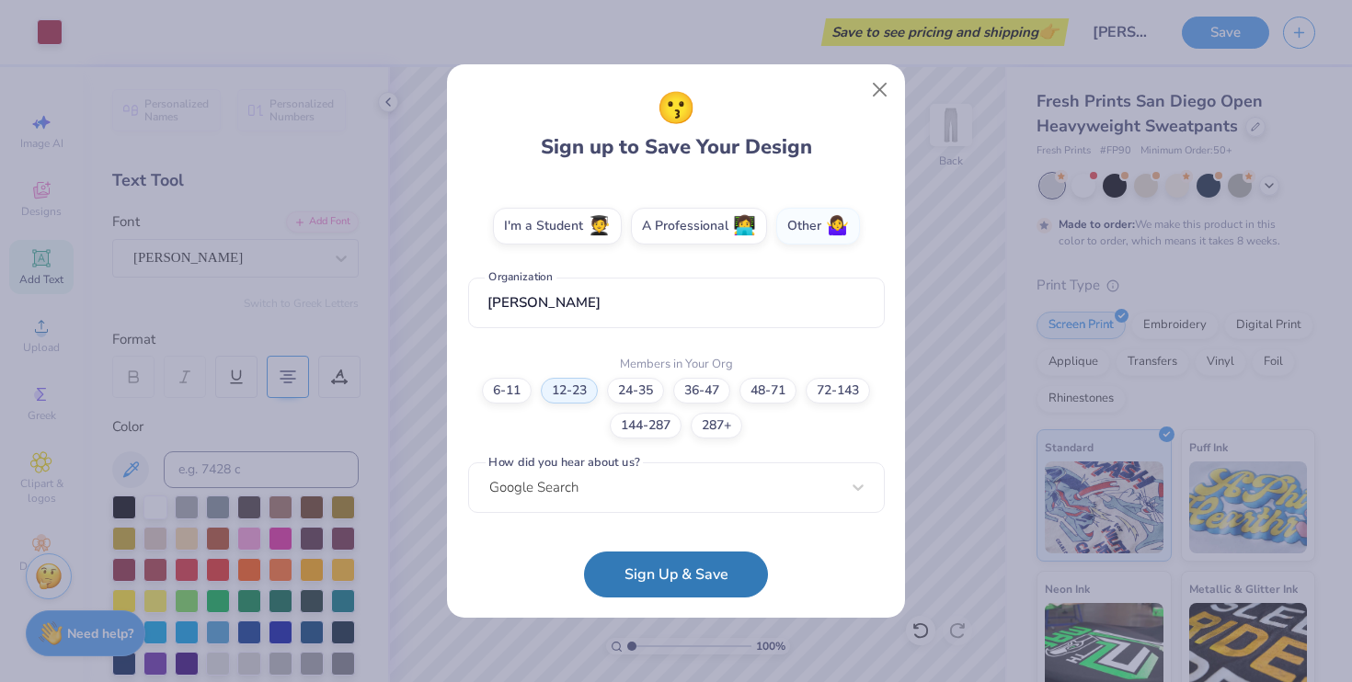
scroll to position [310, 0]
click at [678, 579] on button "Sign Up & Save" at bounding box center [676, 570] width 184 height 46
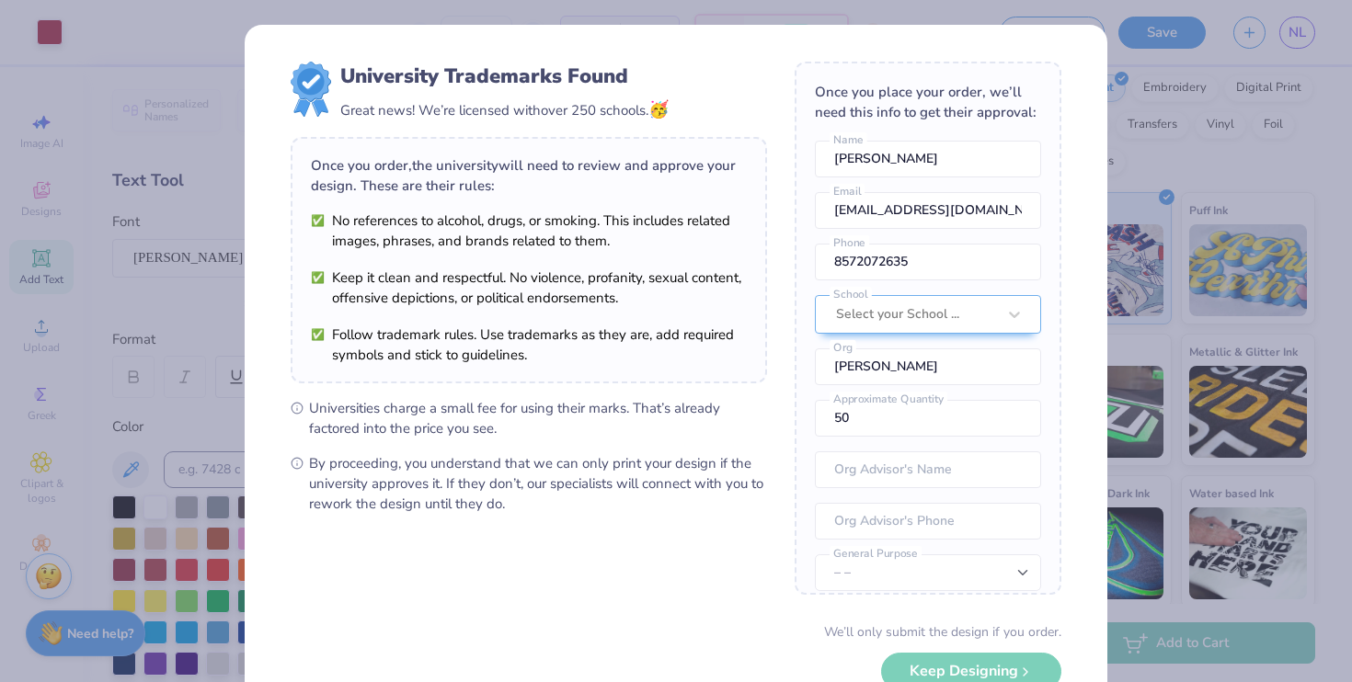
click at [129, 249] on div "University Trademarks Found Great news! We’re licensed with over 250 schools. 🥳…" at bounding box center [676, 341] width 1352 height 682
click at [59, 254] on div "University Trademarks Found Great news! We’re licensed with over 250 schools. 🥳…" at bounding box center [676, 341] width 1352 height 682
click at [338, 109] on div "University Trademarks Found Great news! We’re licensed with over 250 schools. 🥳" at bounding box center [529, 92] width 476 height 61
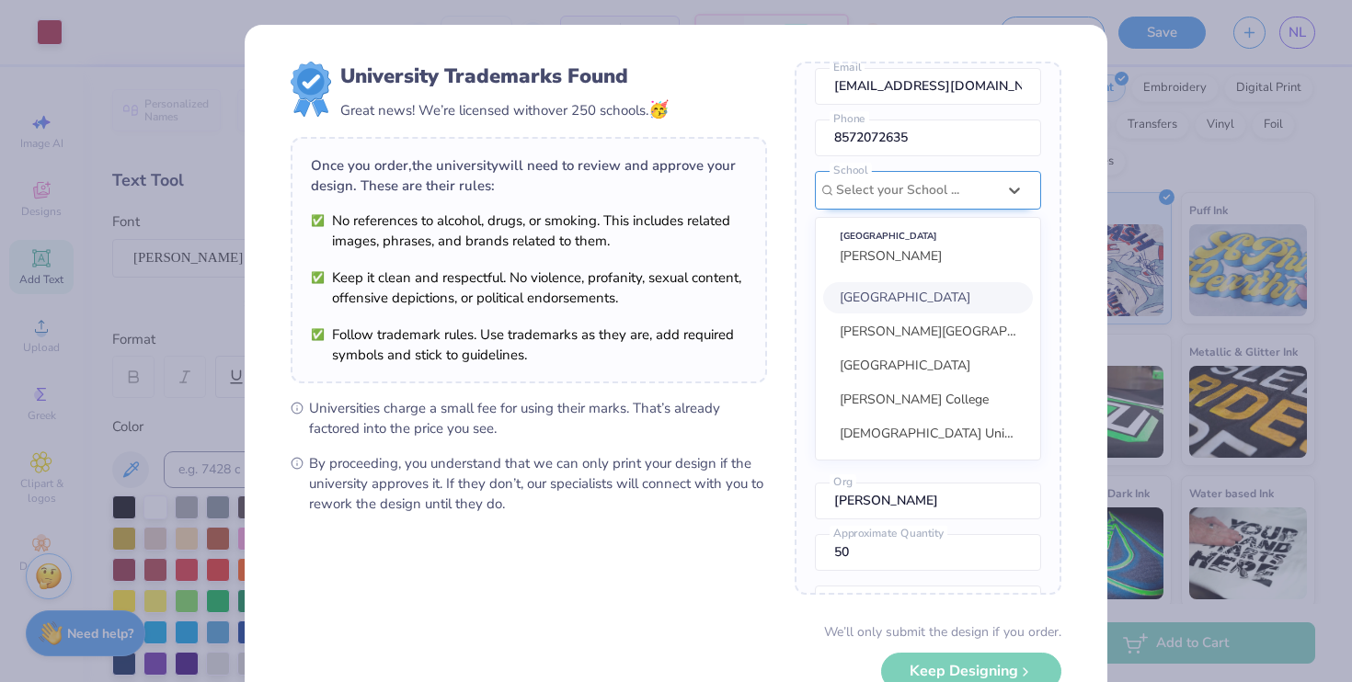
click at [900, 326] on div "option focused, 1 of 30. 30 results available. Use Up and Down to choose option…" at bounding box center [928, 316] width 226 height 290
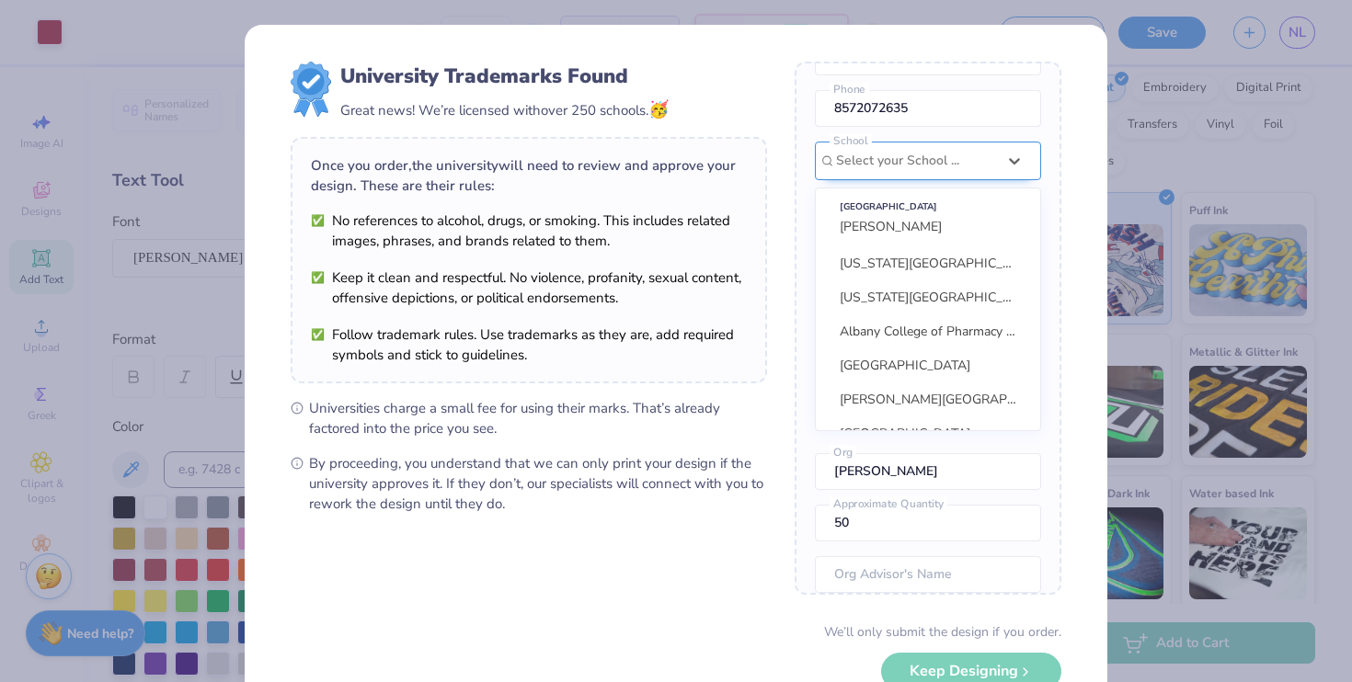
scroll to position [369, 0]
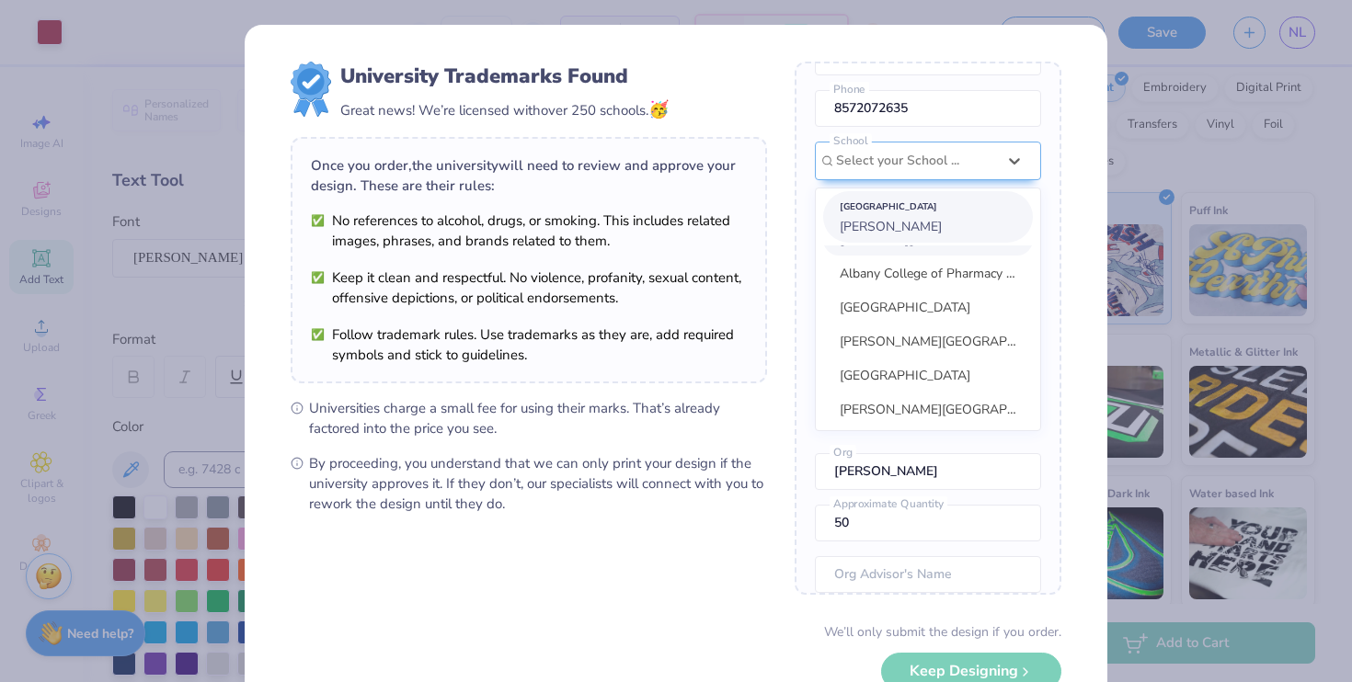
click at [866, 218] on span "[PERSON_NAME]" at bounding box center [891, 226] width 102 height 17
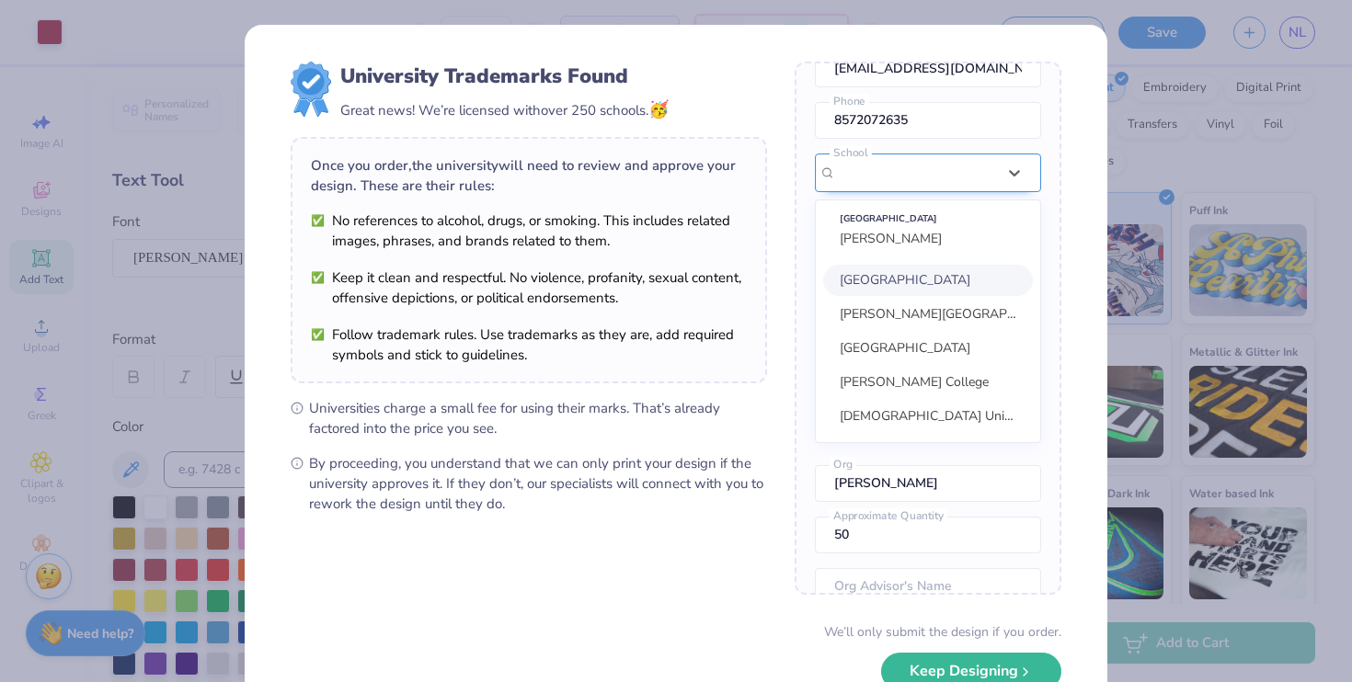
click at [868, 234] on div "option focused, 1 of 30. 30 results available. Use Up and Down to choose option…" at bounding box center [928, 299] width 226 height 290
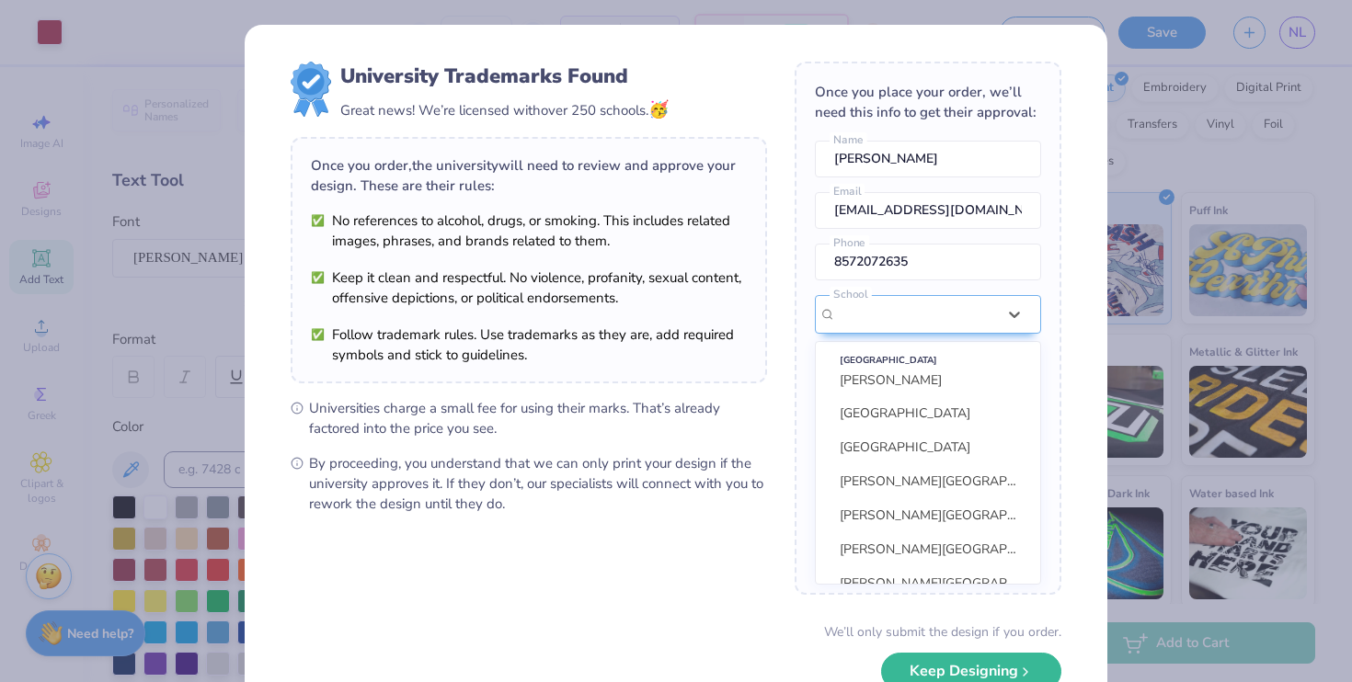
scroll to position [1542, 0]
click at [1118, 73] on div "University Trademarks Found Great news! We’re licensed with over 250 schools. 🥳…" at bounding box center [676, 341] width 1352 height 682
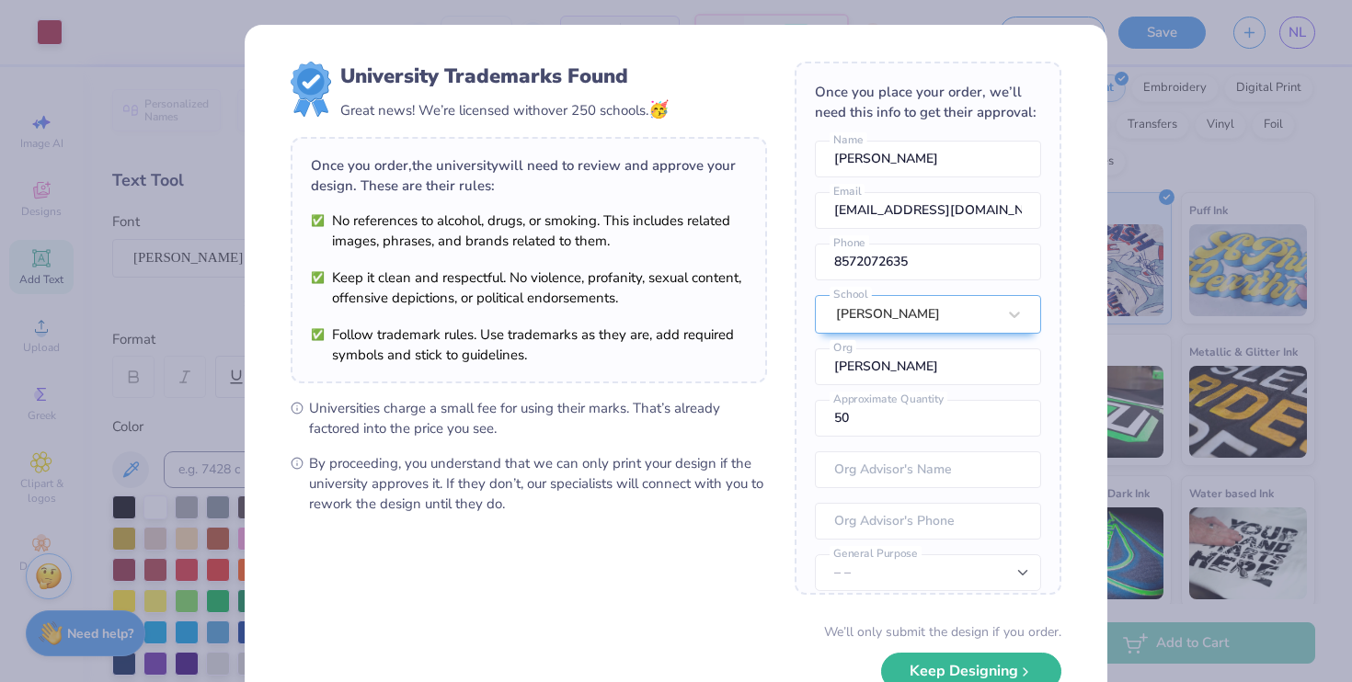
scroll to position [118, 0]
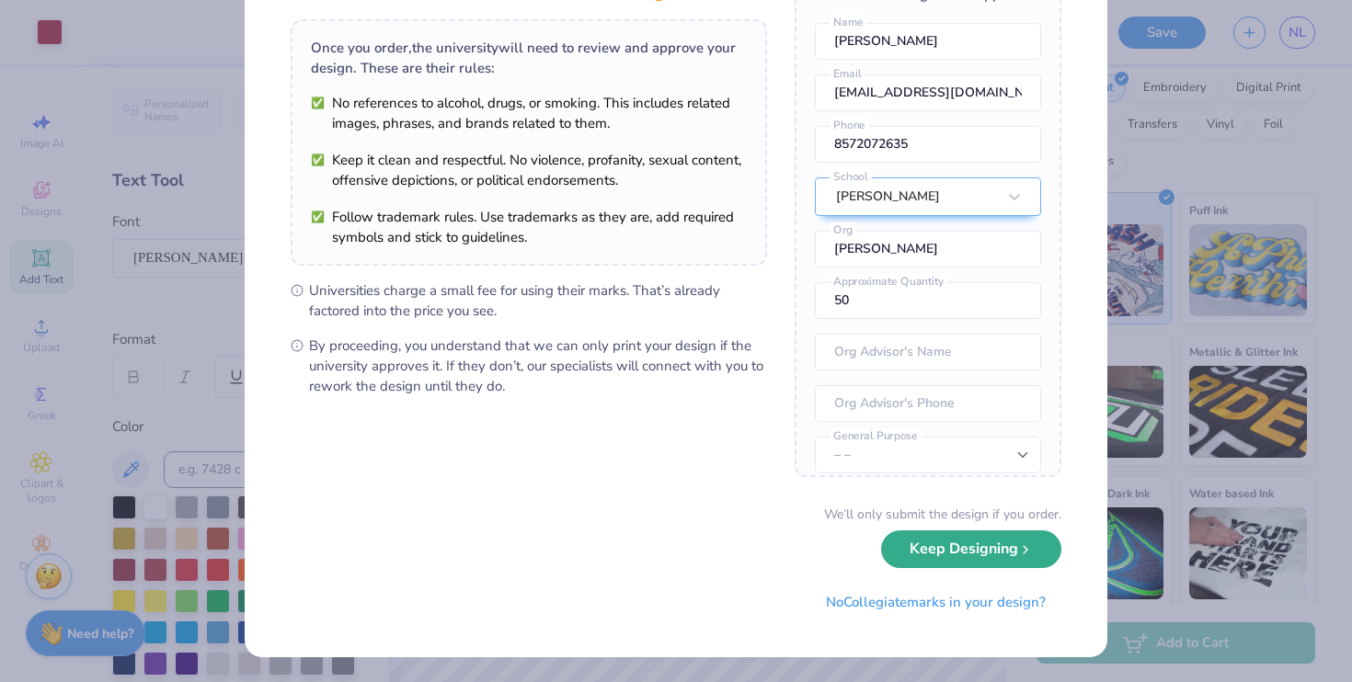
click at [1016, 561] on button "Keep Designing" at bounding box center [971, 550] width 180 height 38
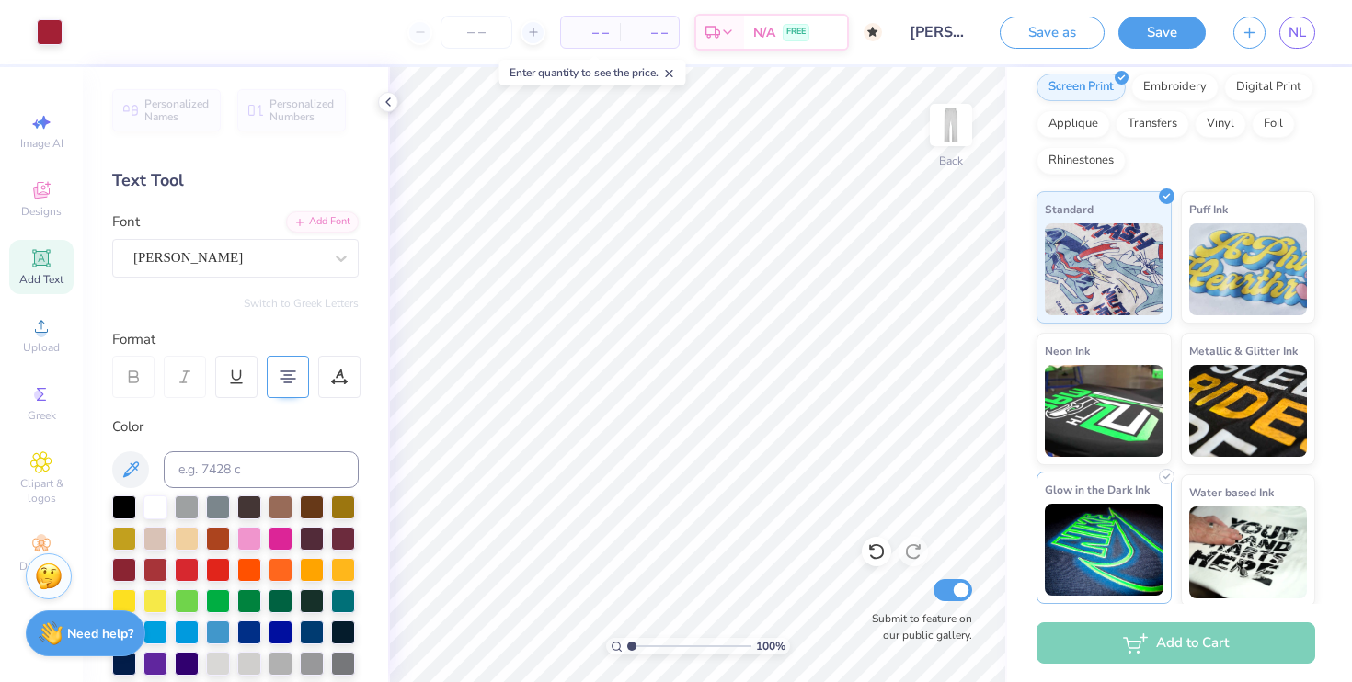
scroll to position [0, 0]
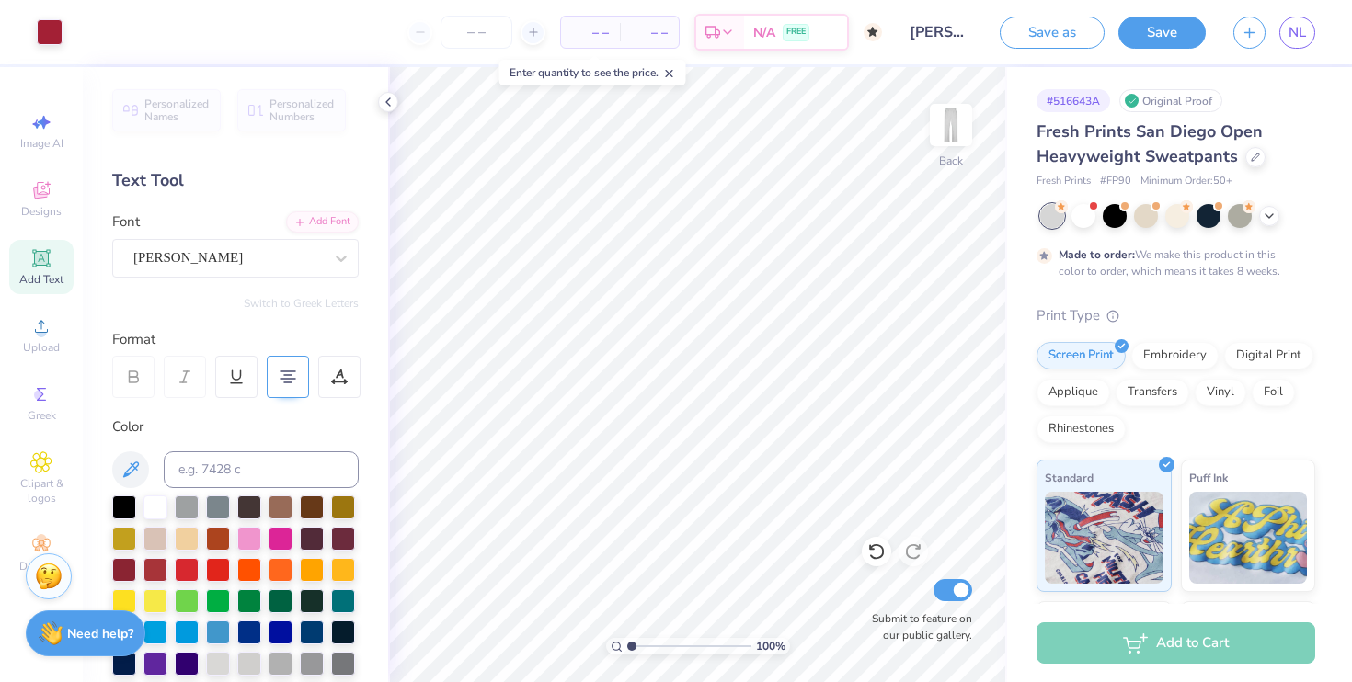
click at [1194, 637] on div "Add to Cart" at bounding box center [1176, 643] width 279 height 41
click at [489, 40] on input "number" at bounding box center [477, 32] width 72 height 33
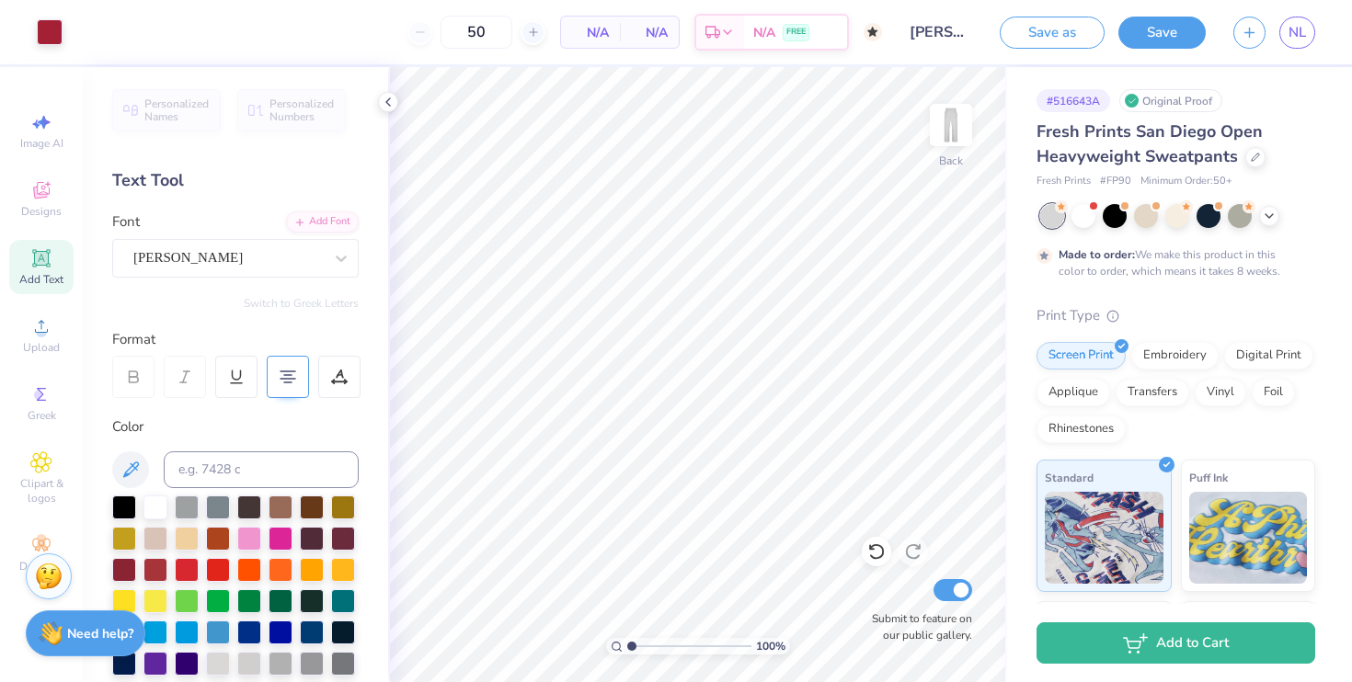
click at [611, 31] on div "N/A Per Item" at bounding box center [590, 32] width 59 height 31
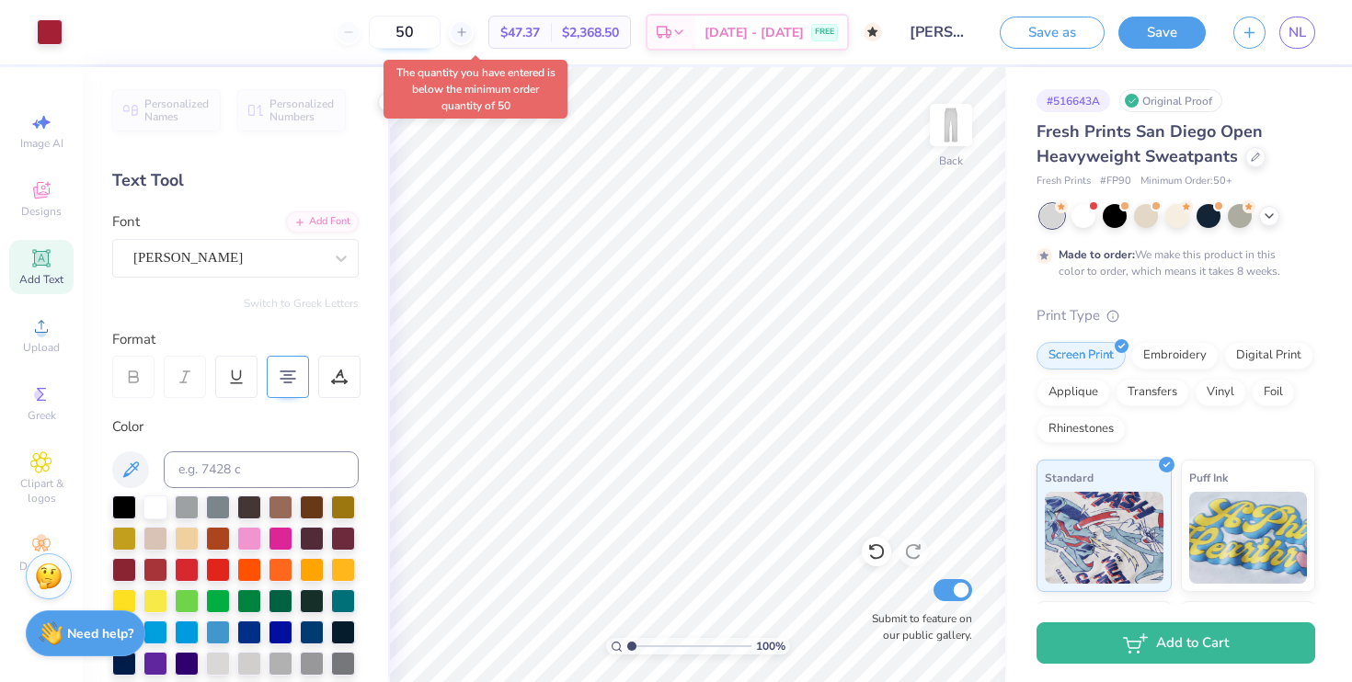
click at [441, 26] on input "50" at bounding box center [405, 32] width 72 height 33
type input "5"
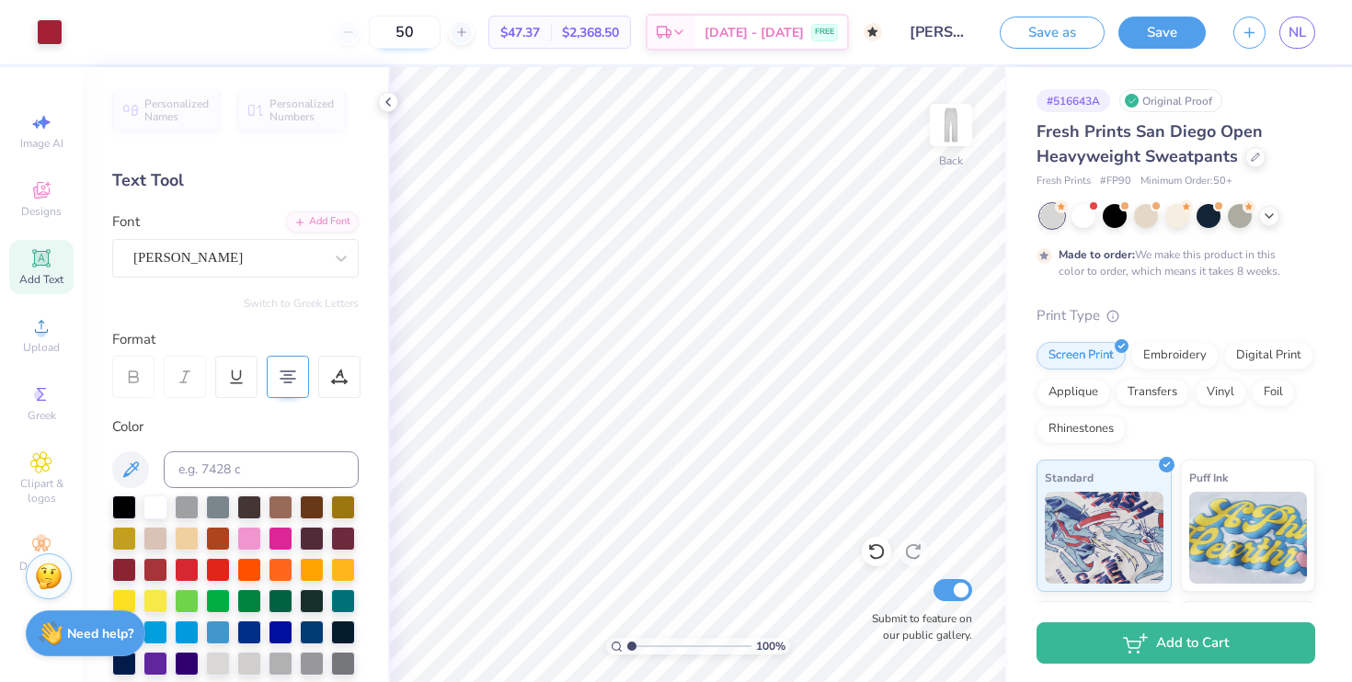
click at [441, 29] on input "50" at bounding box center [405, 32] width 72 height 33
type input "5"
type input "50"
click at [1088, 212] on div at bounding box center [1084, 214] width 24 height 24
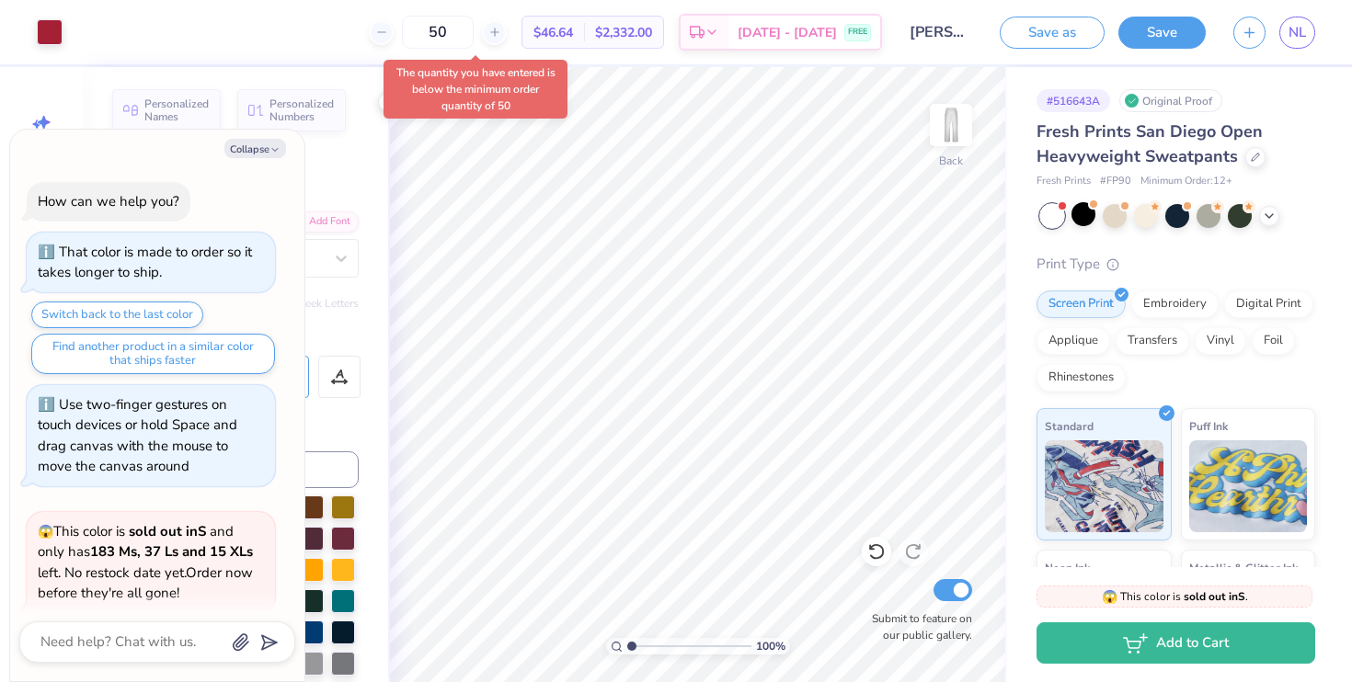
scroll to position [290, 0]
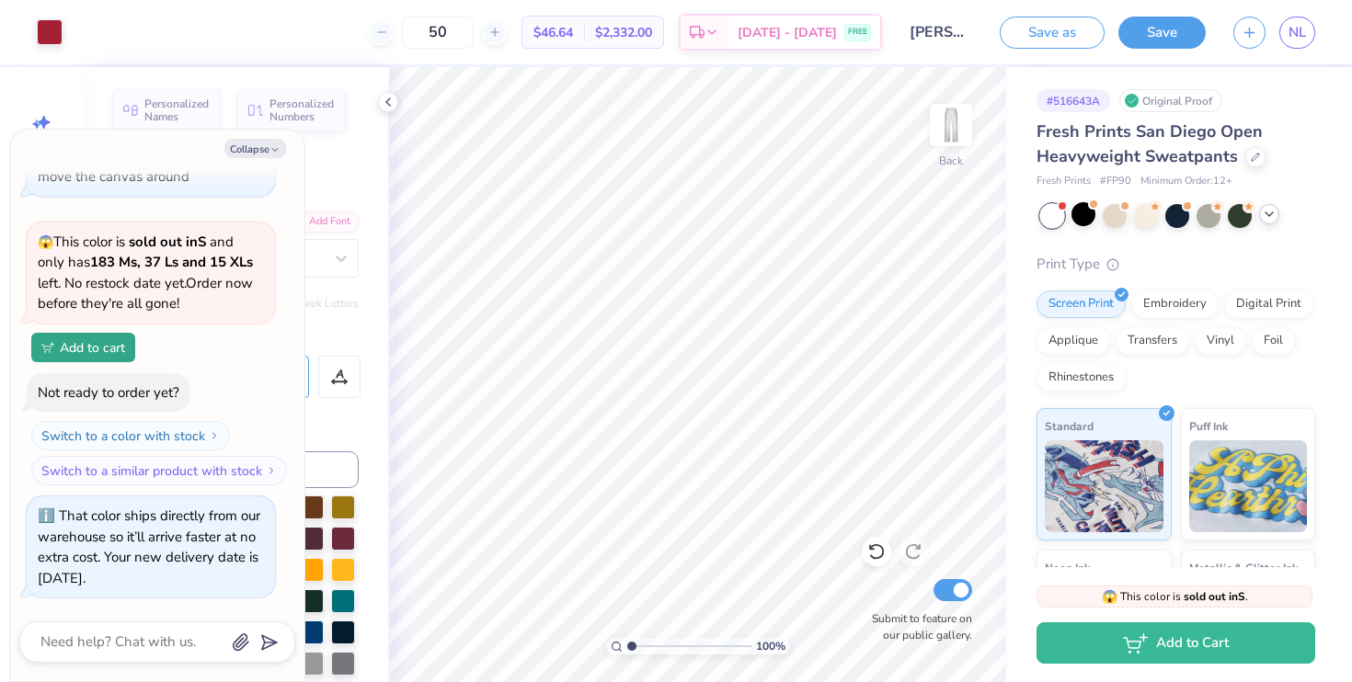
click at [1274, 218] on icon at bounding box center [1269, 214] width 15 height 15
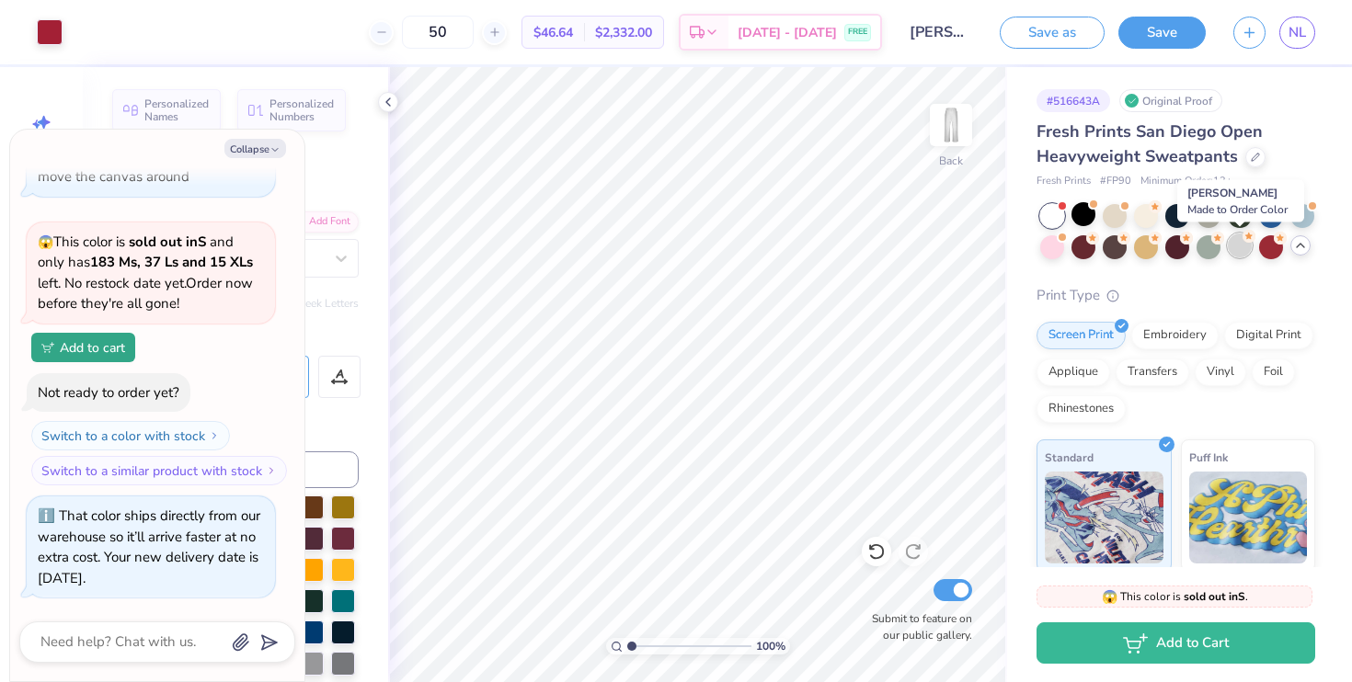
click at [1235, 255] on div at bounding box center [1240, 246] width 24 height 24
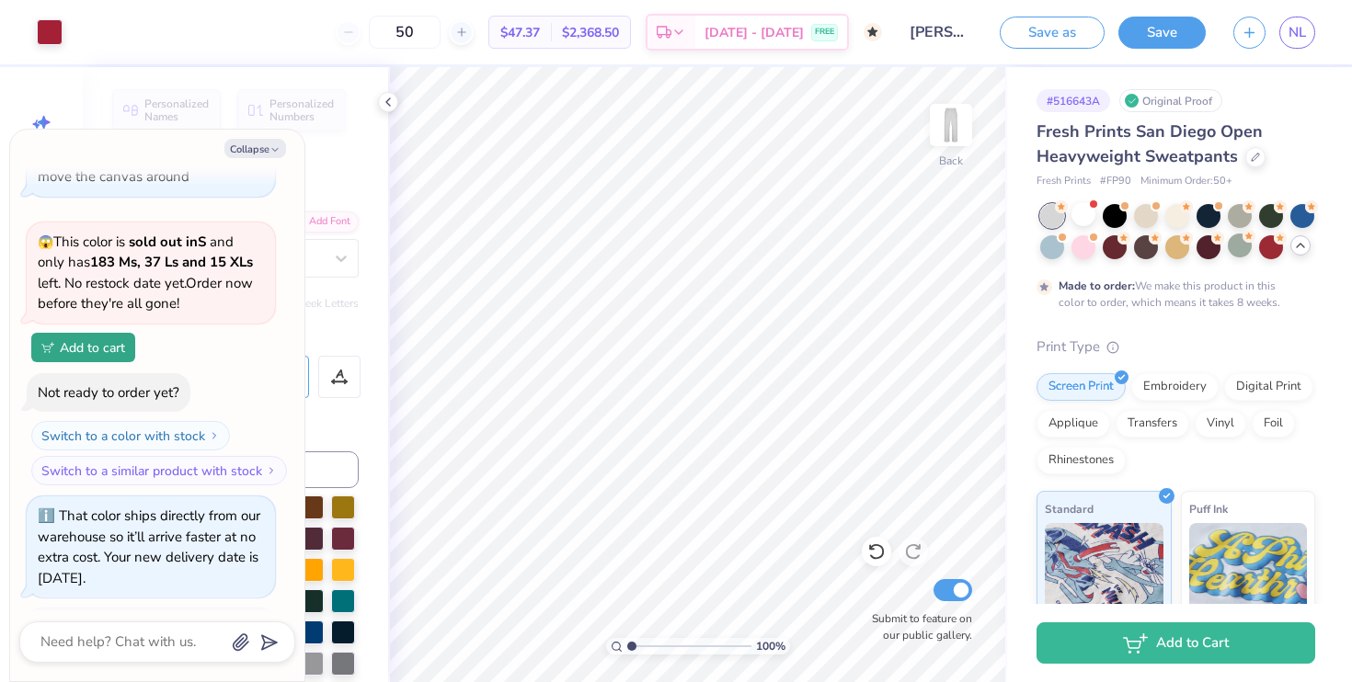
scroll to position [463, 0]
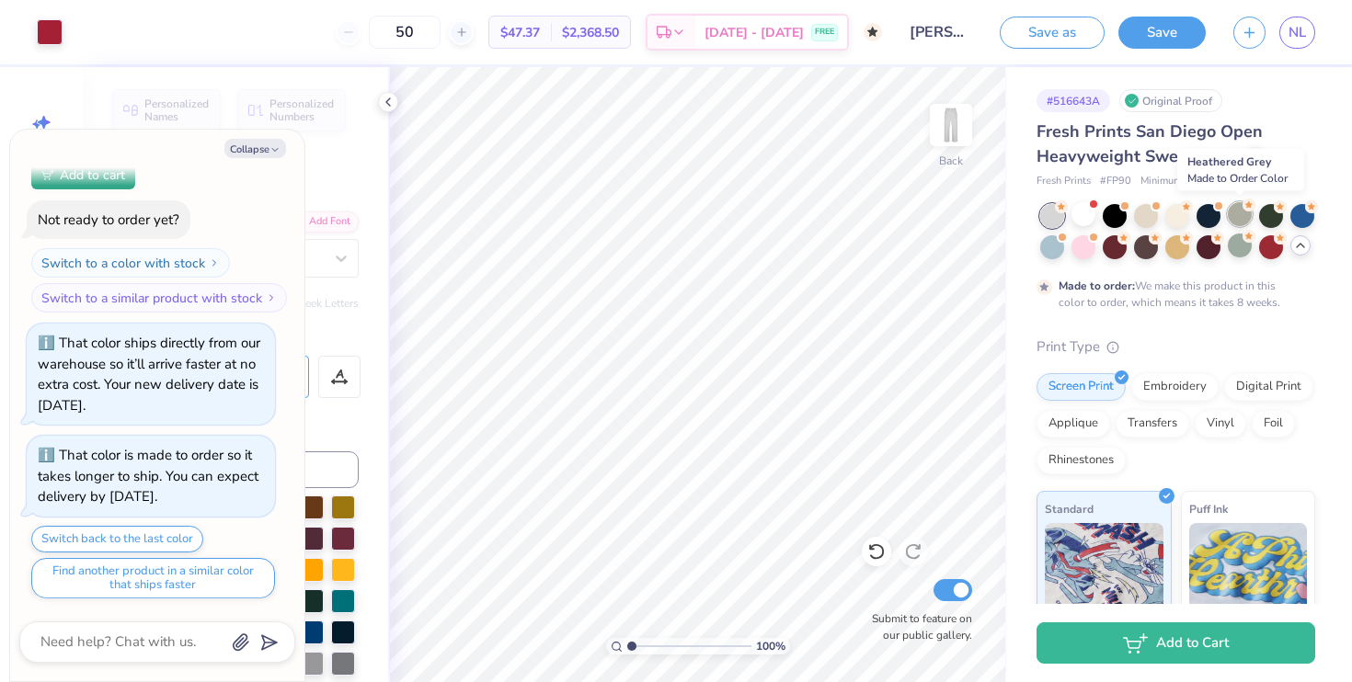
click at [1238, 221] on div at bounding box center [1240, 214] width 24 height 24
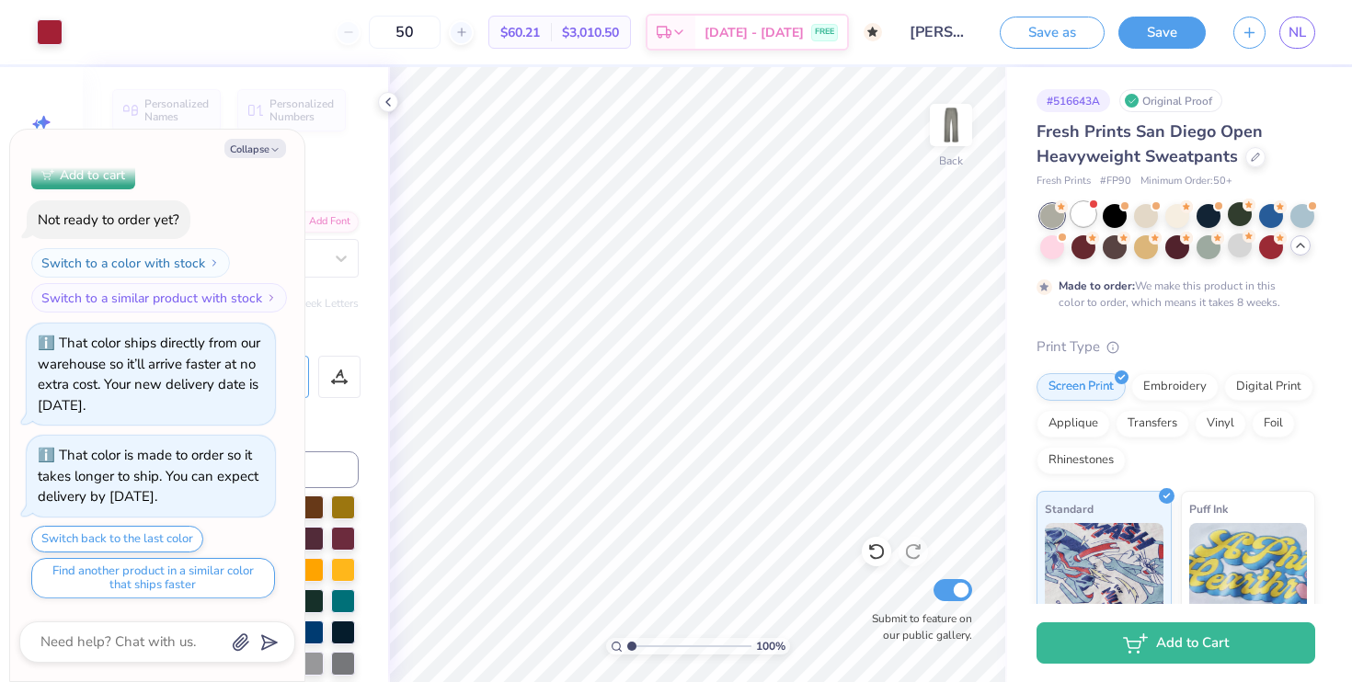
click at [1078, 217] on div at bounding box center [1084, 214] width 24 height 24
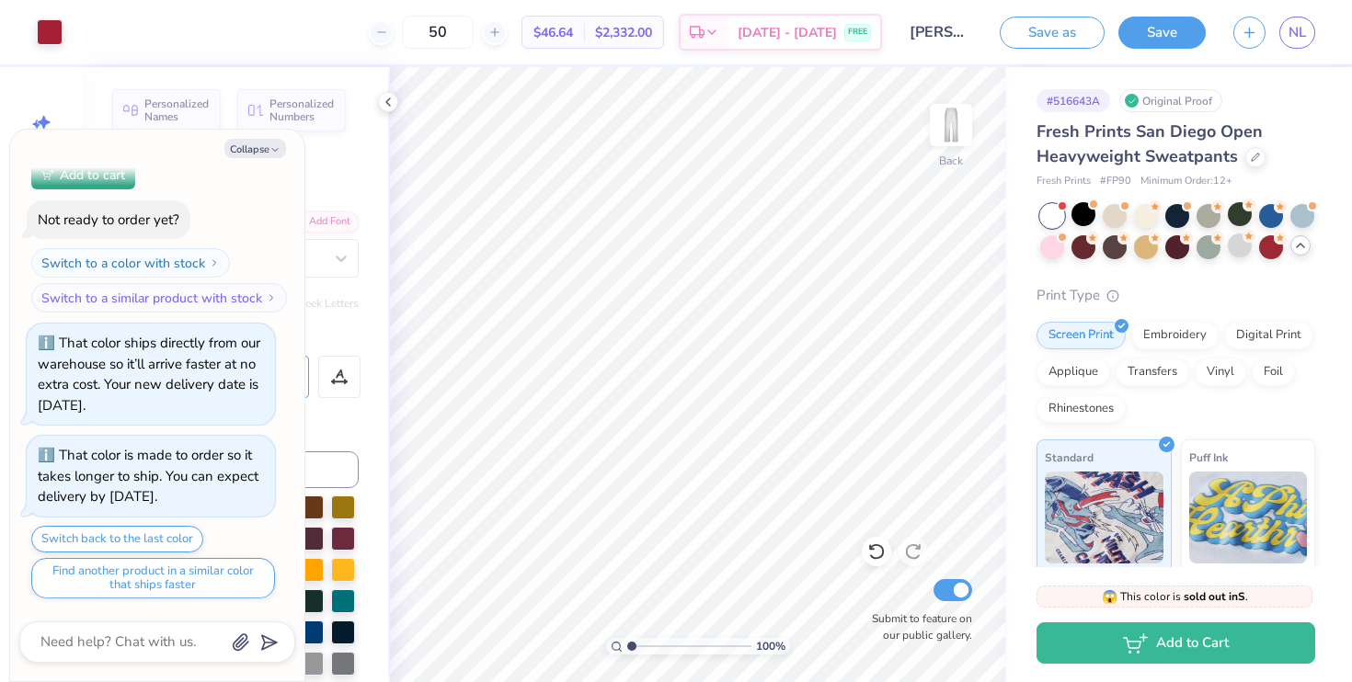
scroll to position [865, 0]
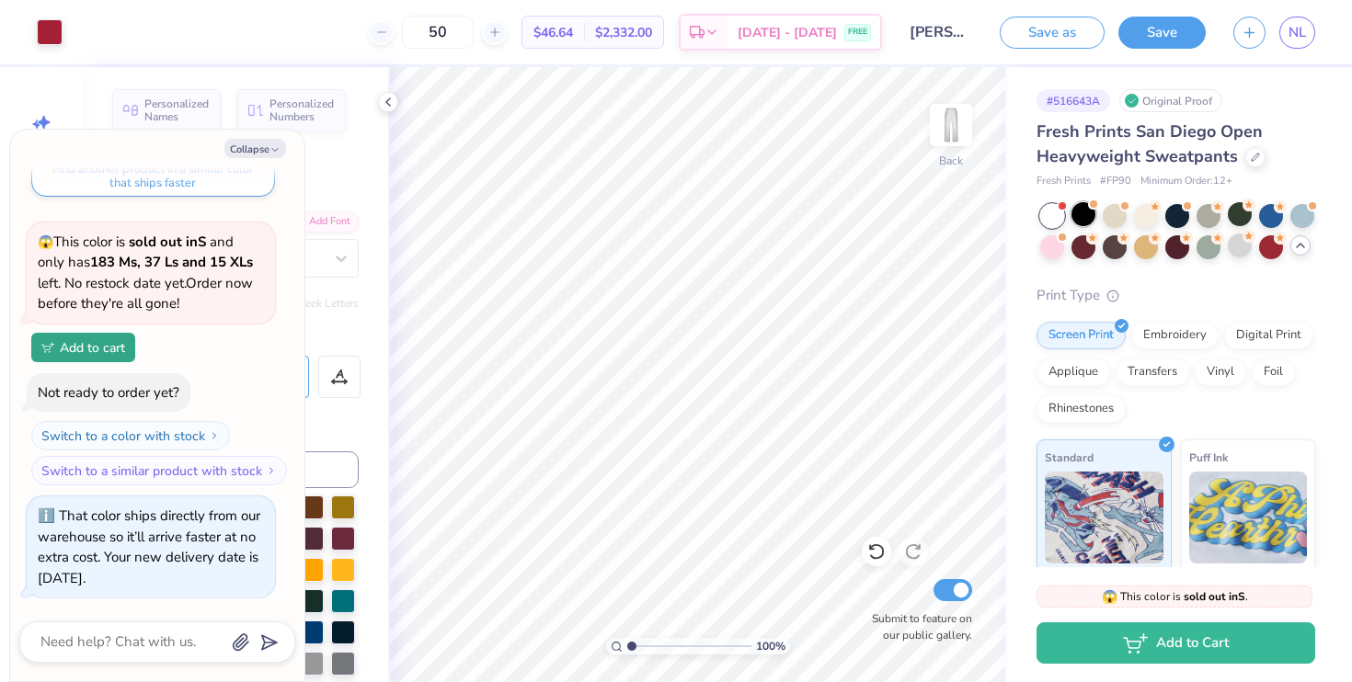
click at [1090, 213] on div at bounding box center [1084, 214] width 24 height 24
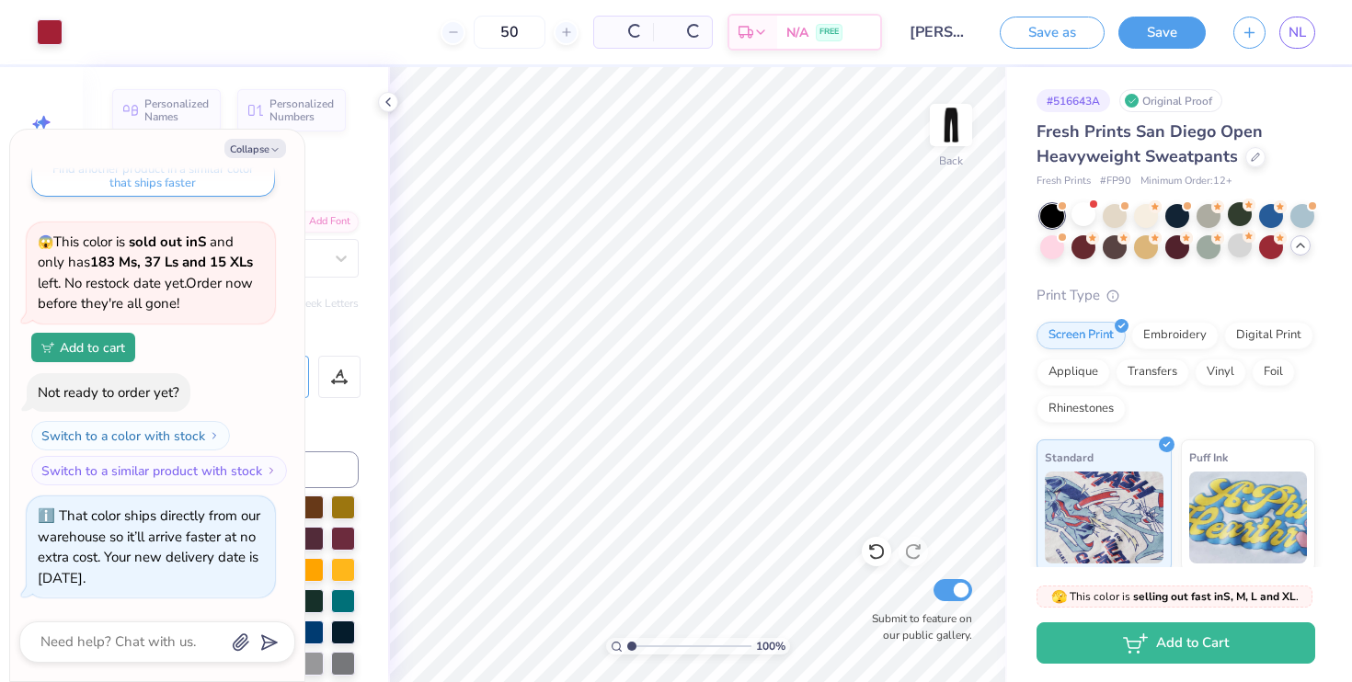
scroll to position [1133, 0]
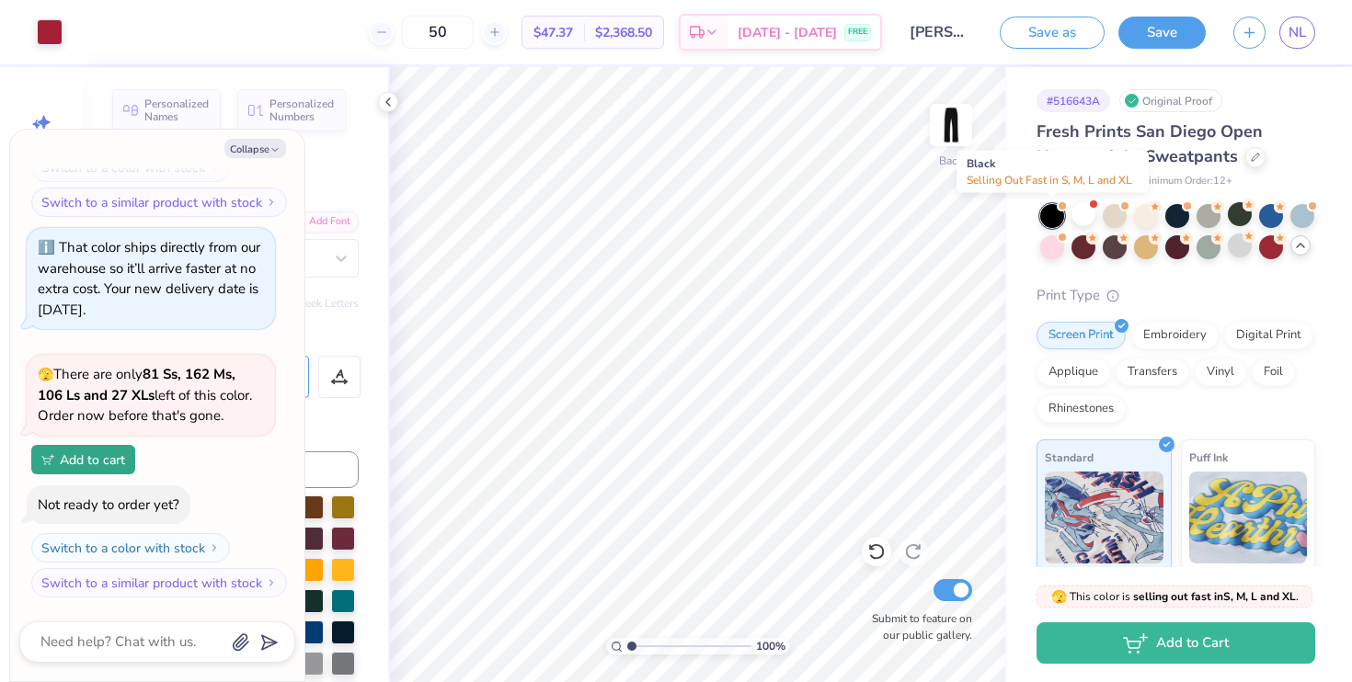
click at [1053, 209] on div at bounding box center [1052, 216] width 24 height 24
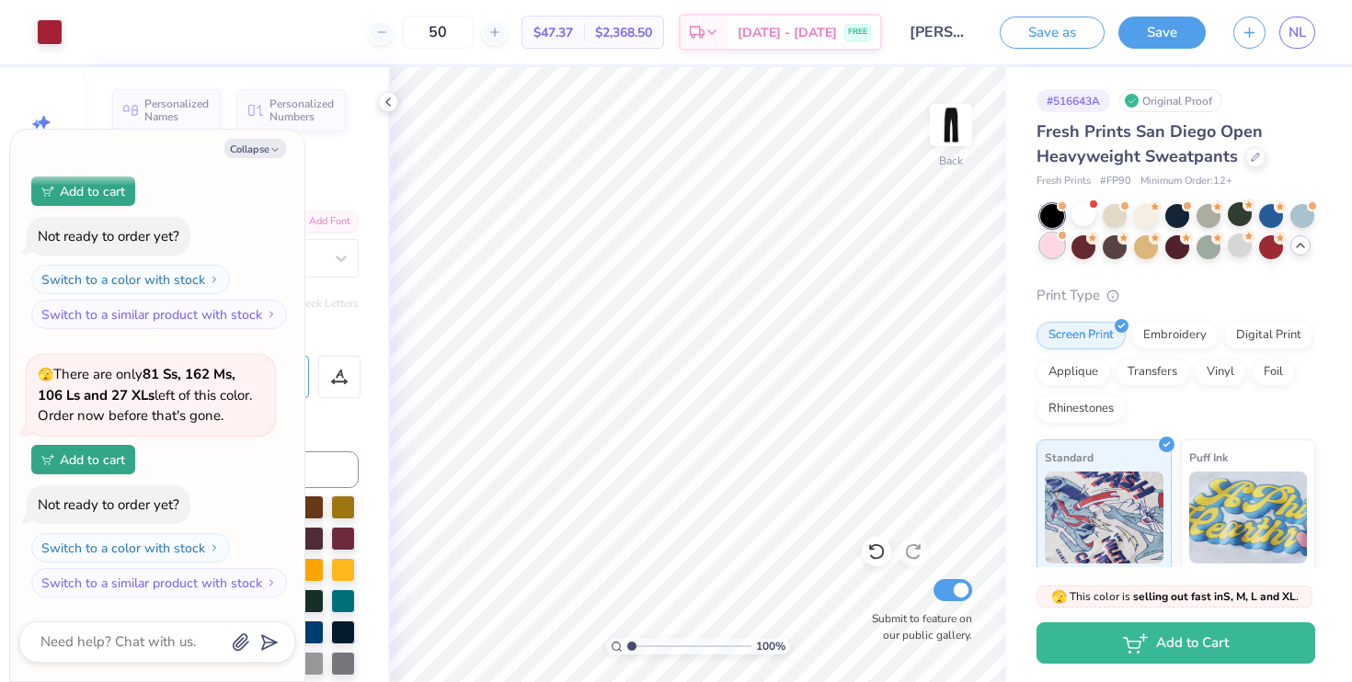
click at [1051, 250] on div at bounding box center [1052, 246] width 24 height 24
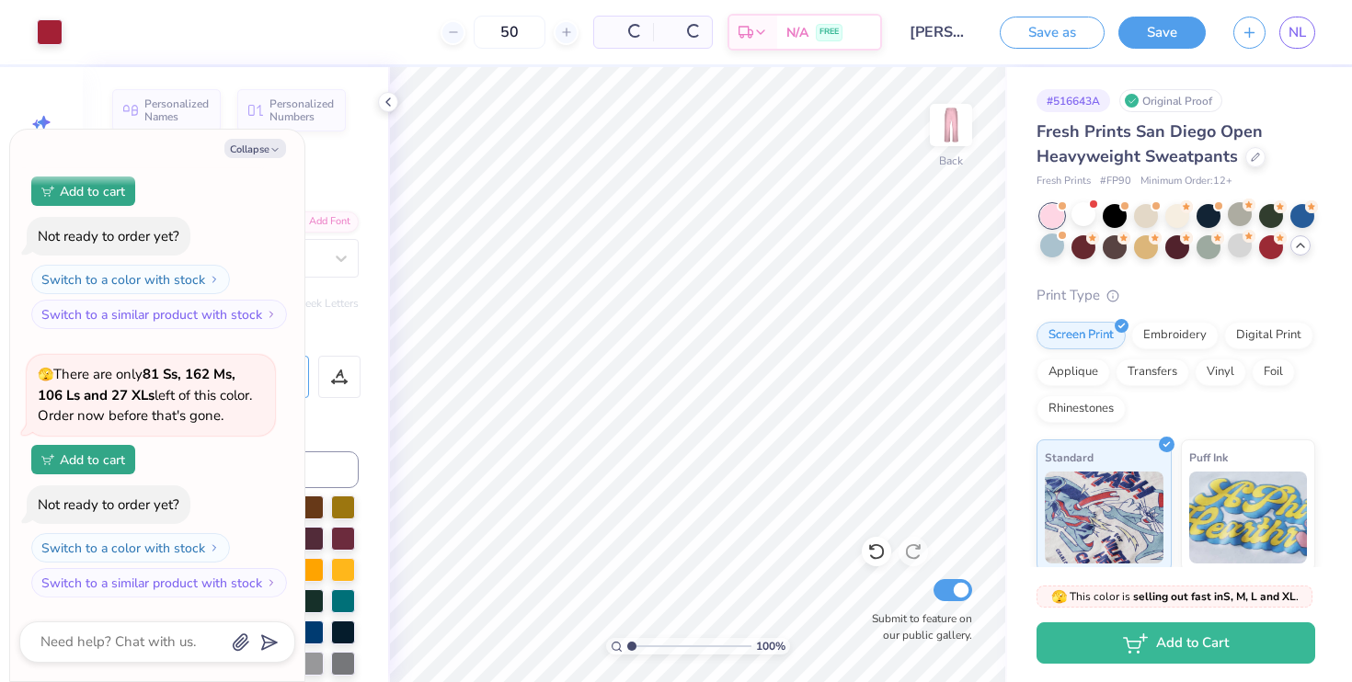
scroll to position [1635, 0]
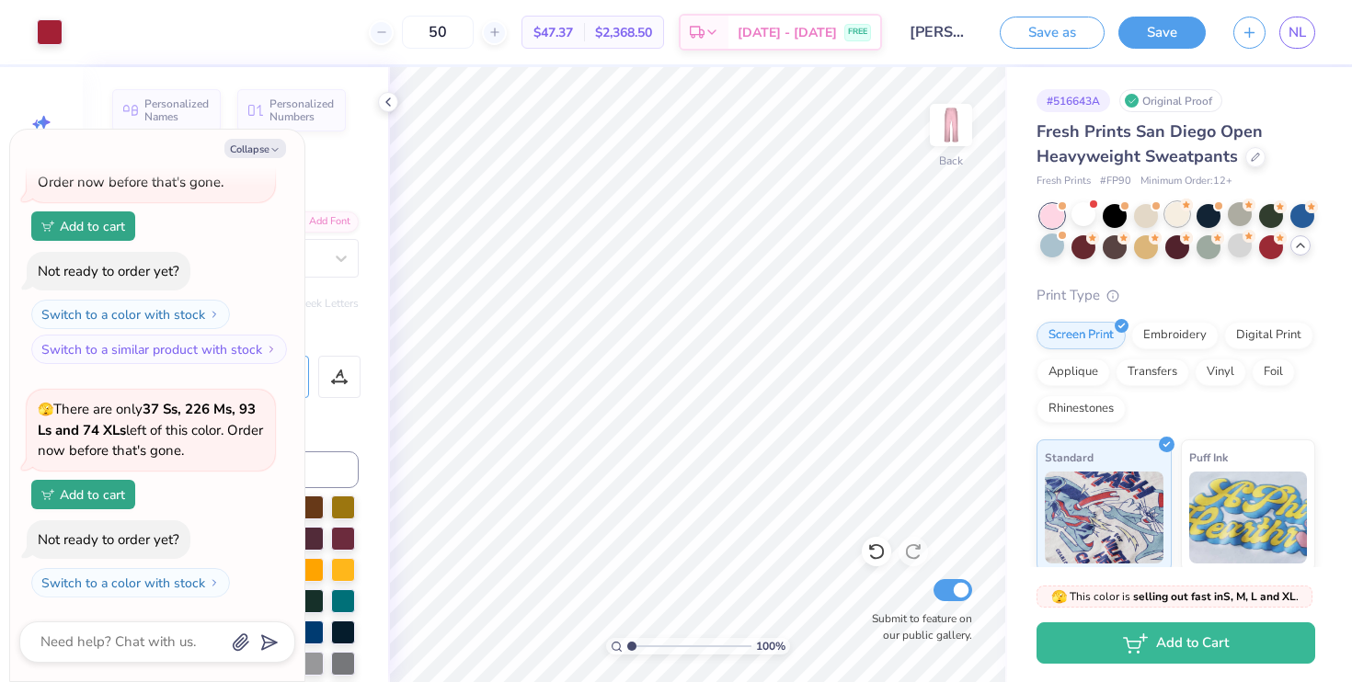
click at [1165, 220] on div at bounding box center [1177, 214] width 24 height 24
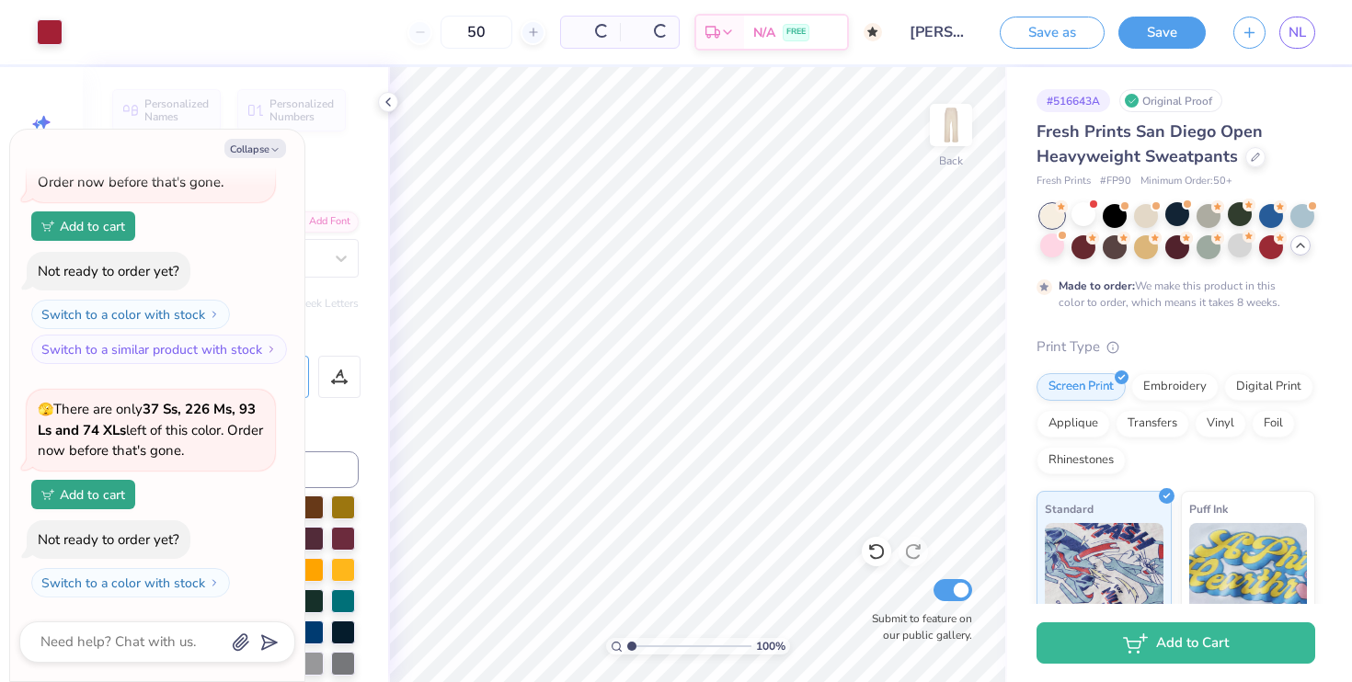
scroll to position [1808, 0]
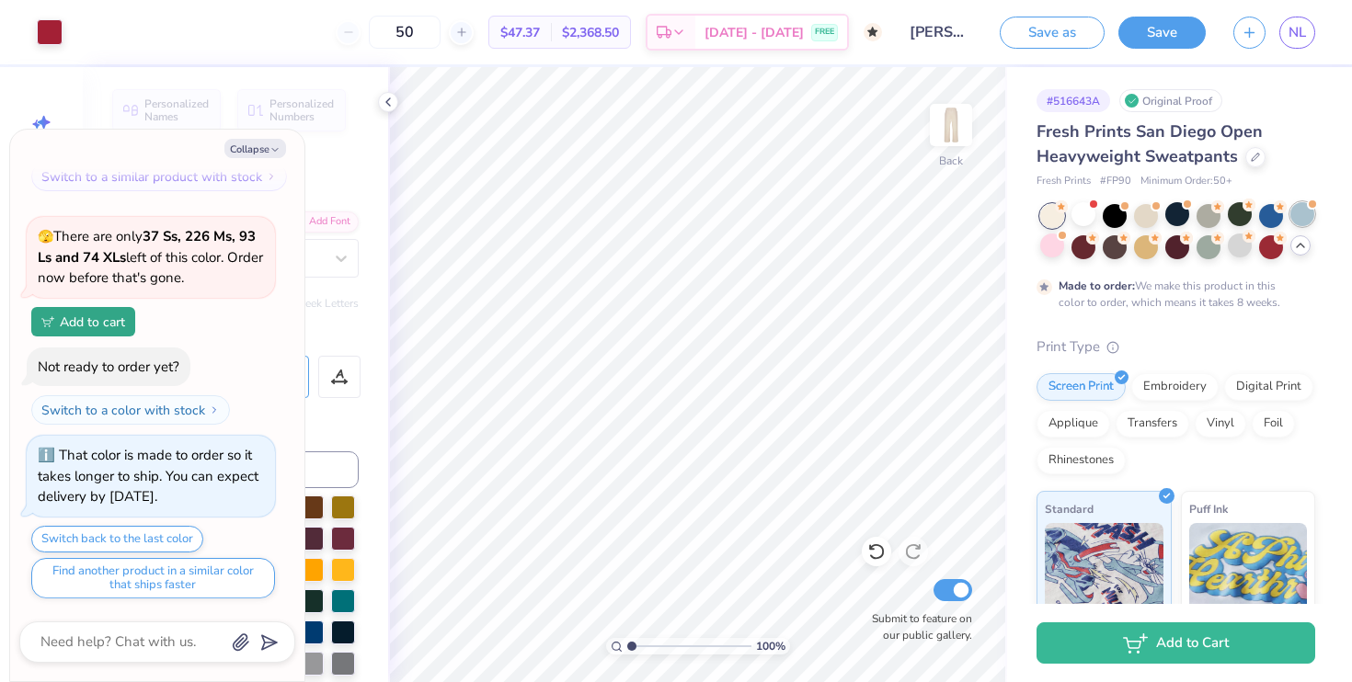
click at [1305, 217] on div at bounding box center [1302, 214] width 24 height 24
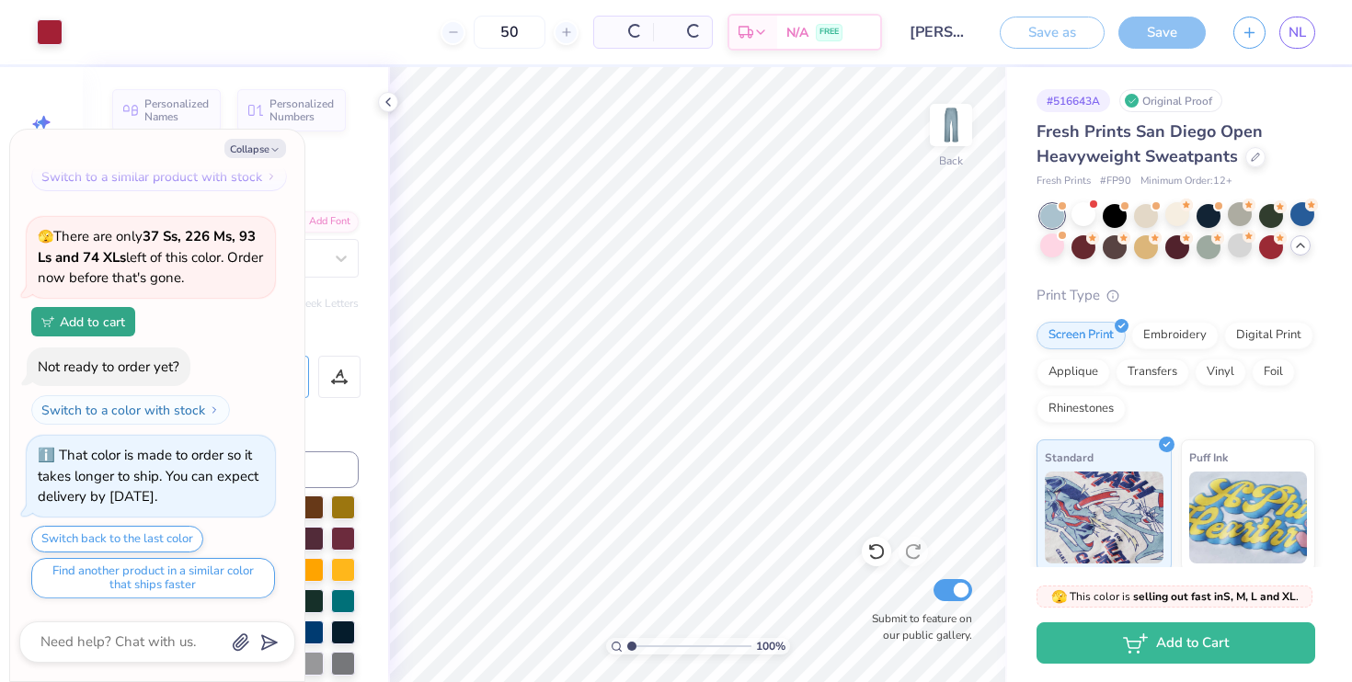
scroll to position [2189, 0]
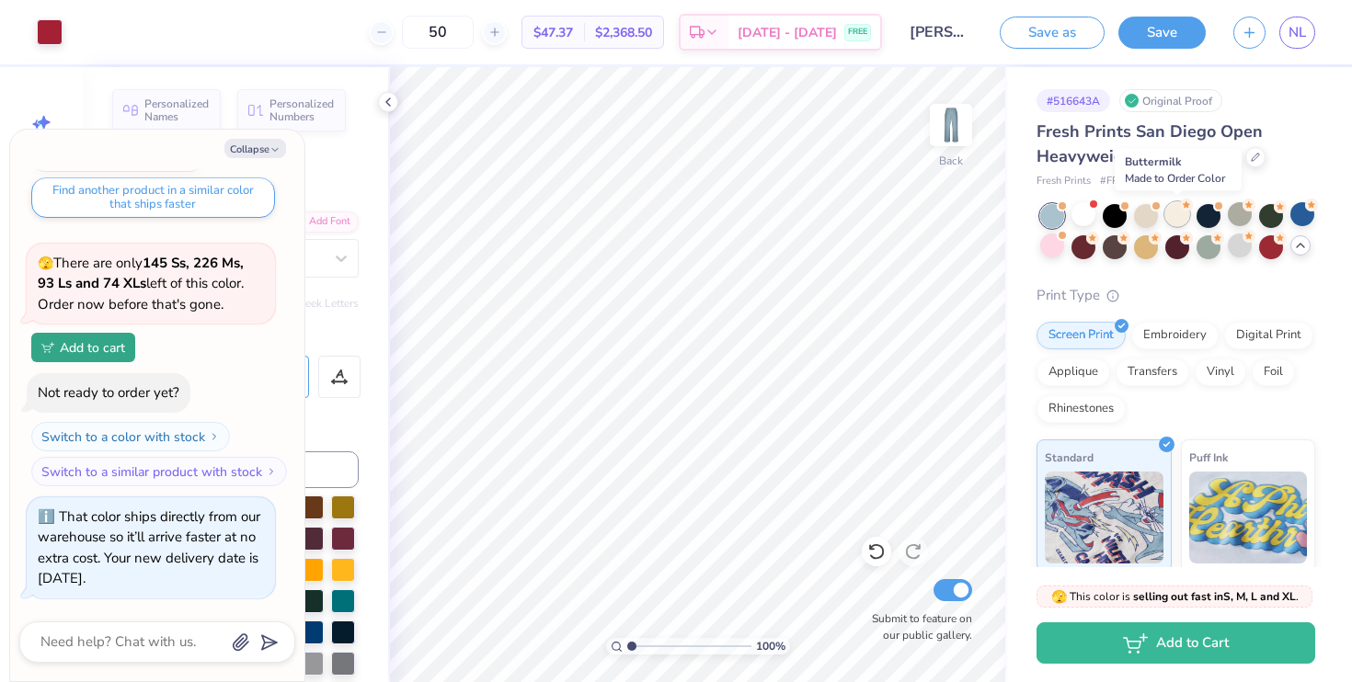
click at [1175, 208] on div at bounding box center [1177, 214] width 24 height 24
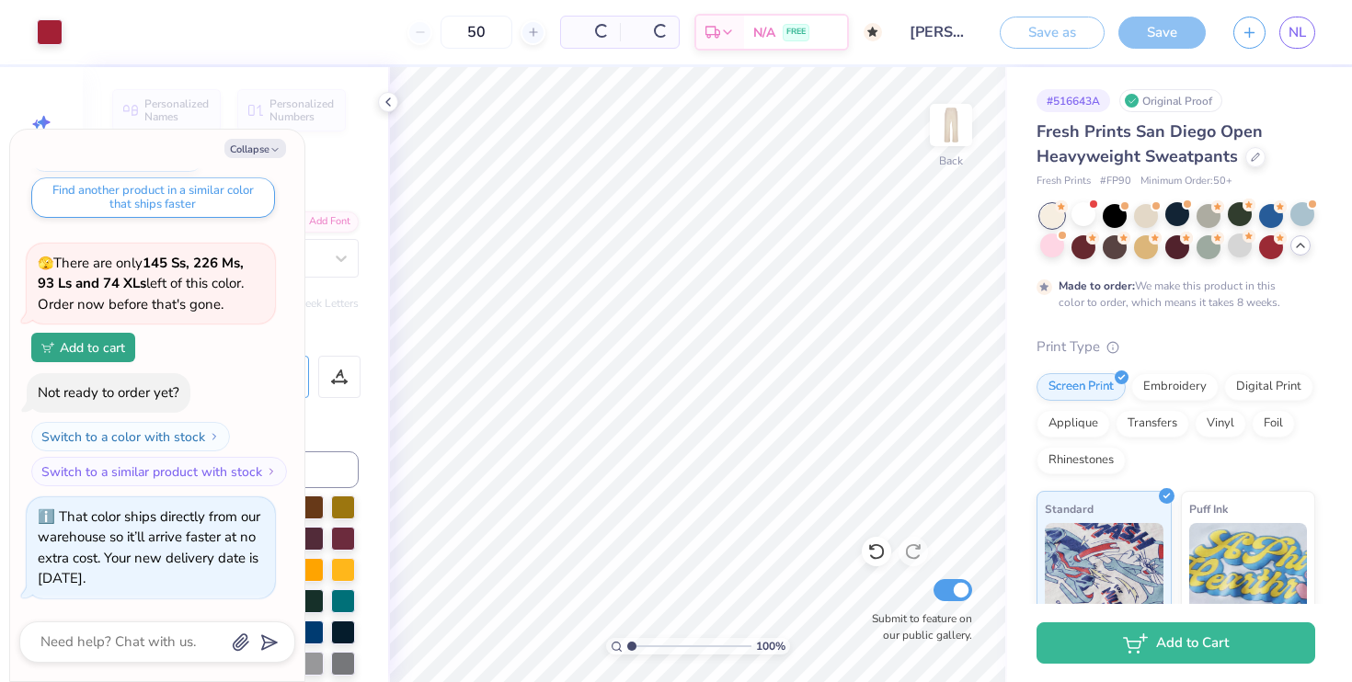
scroll to position [2363, 0]
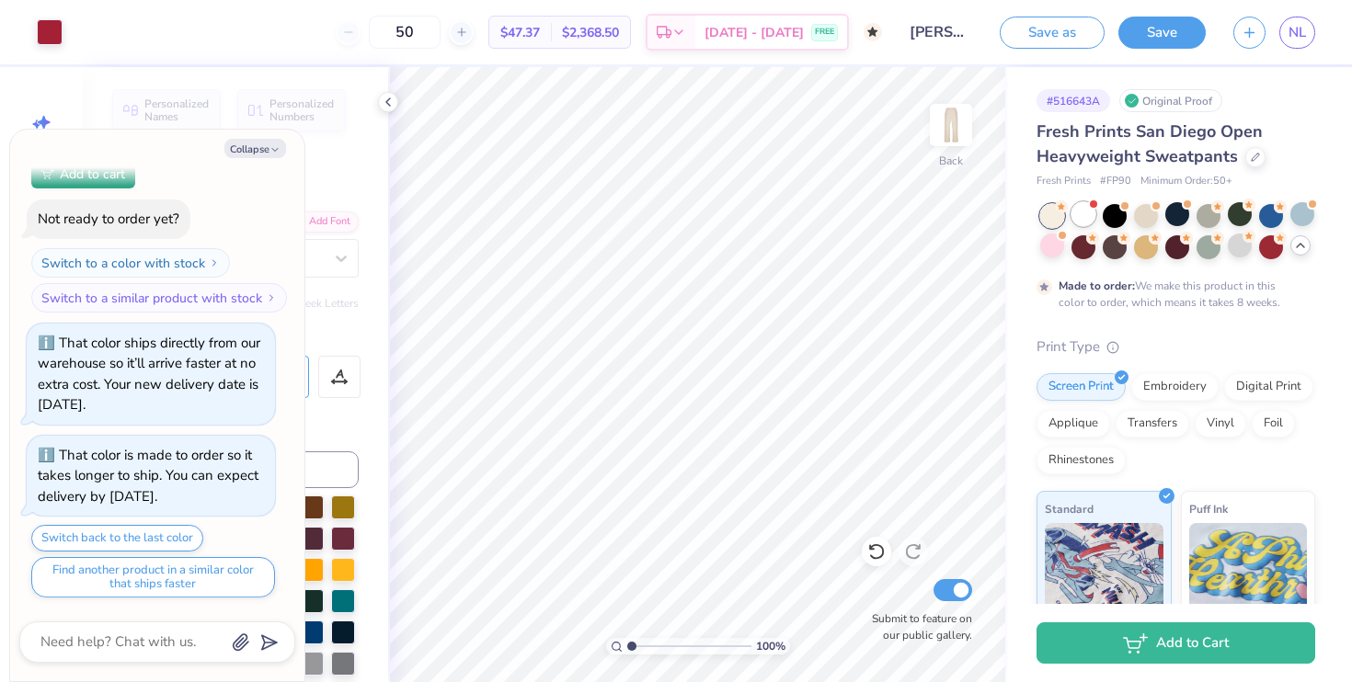
click at [1087, 214] on div at bounding box center [1084, 214] width 24 height 24
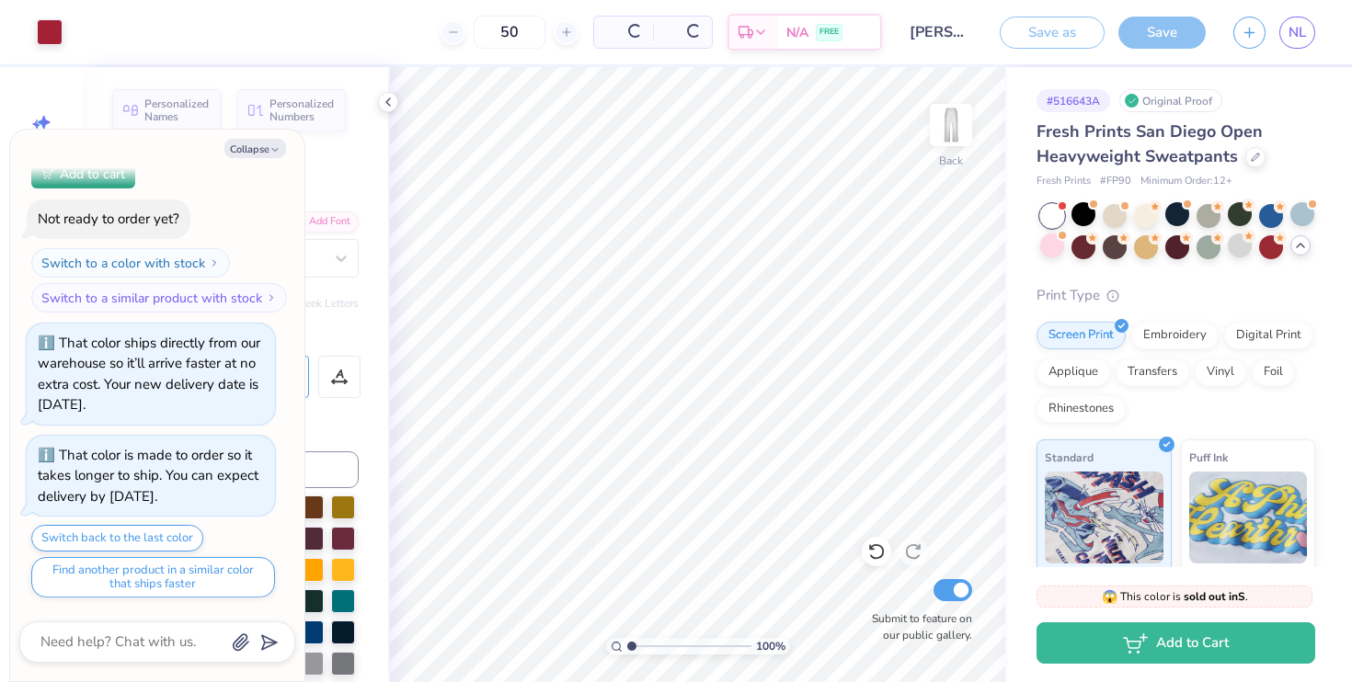
scroll to position [2764, 0]
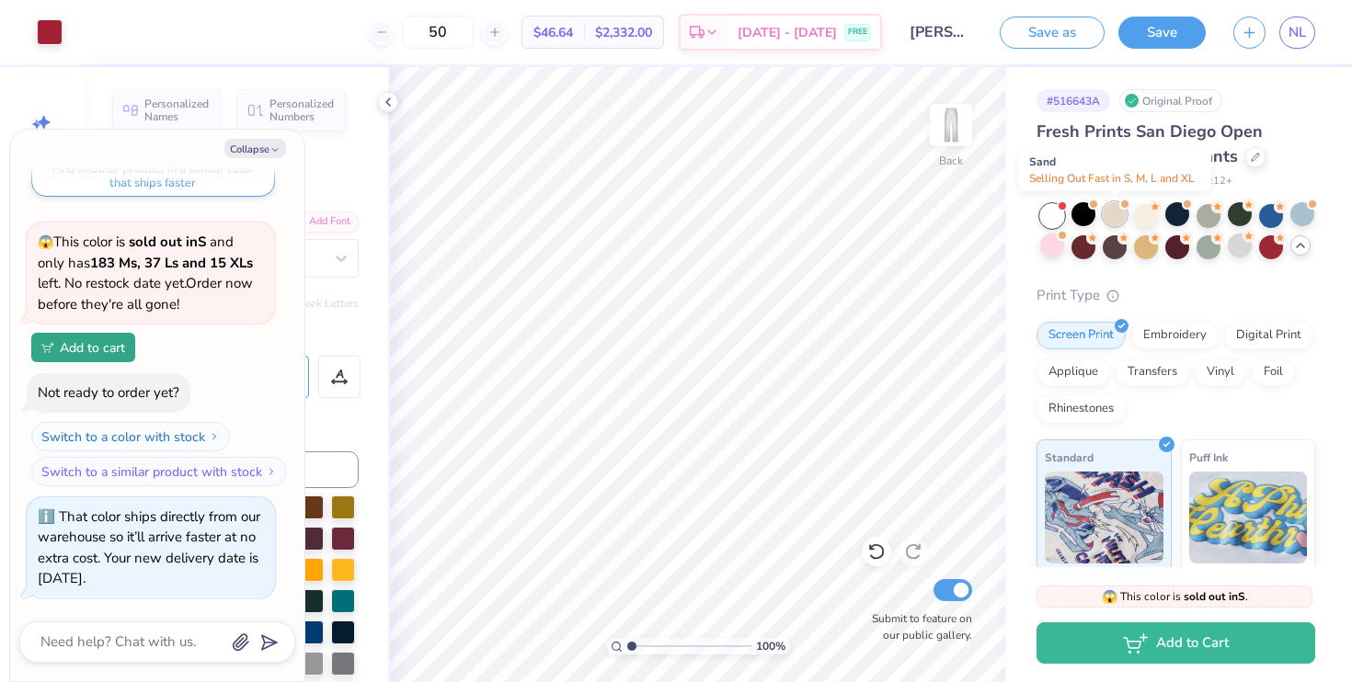
click at [1115, 213] on div at bounding box center [1115, 214] width 24 height 24
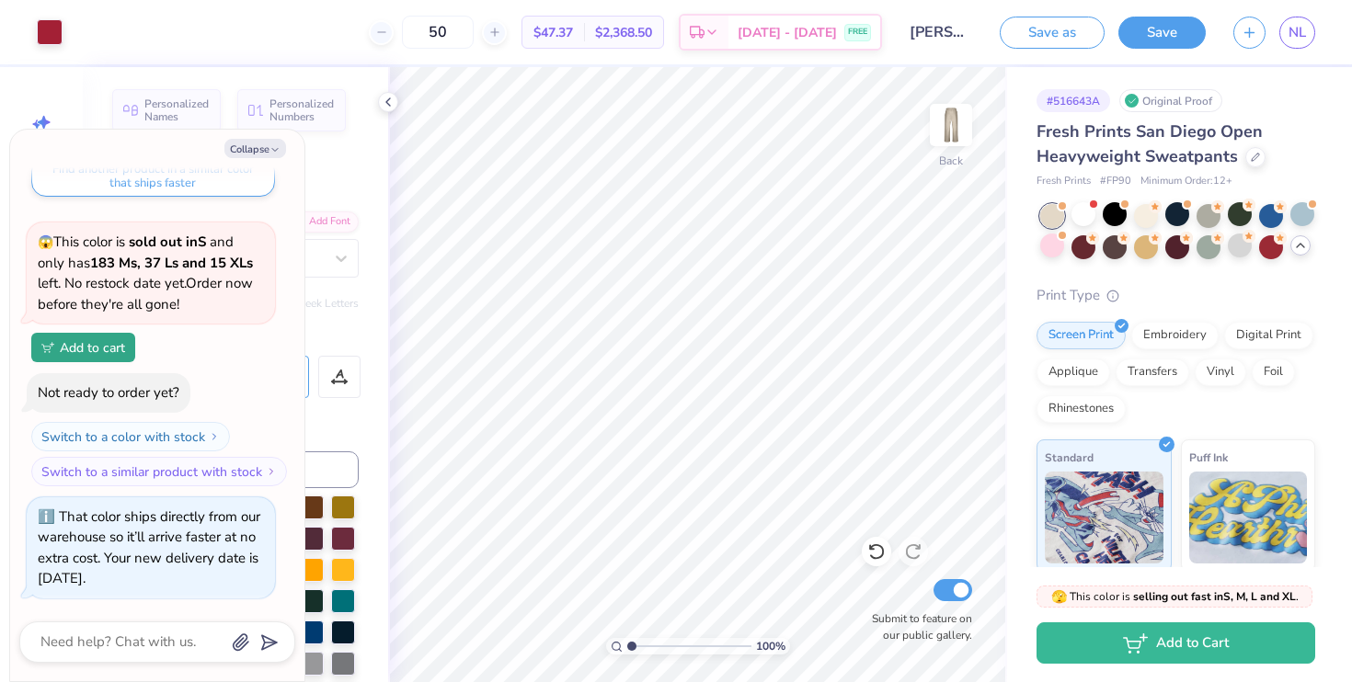
scroll to position [3032, 0]
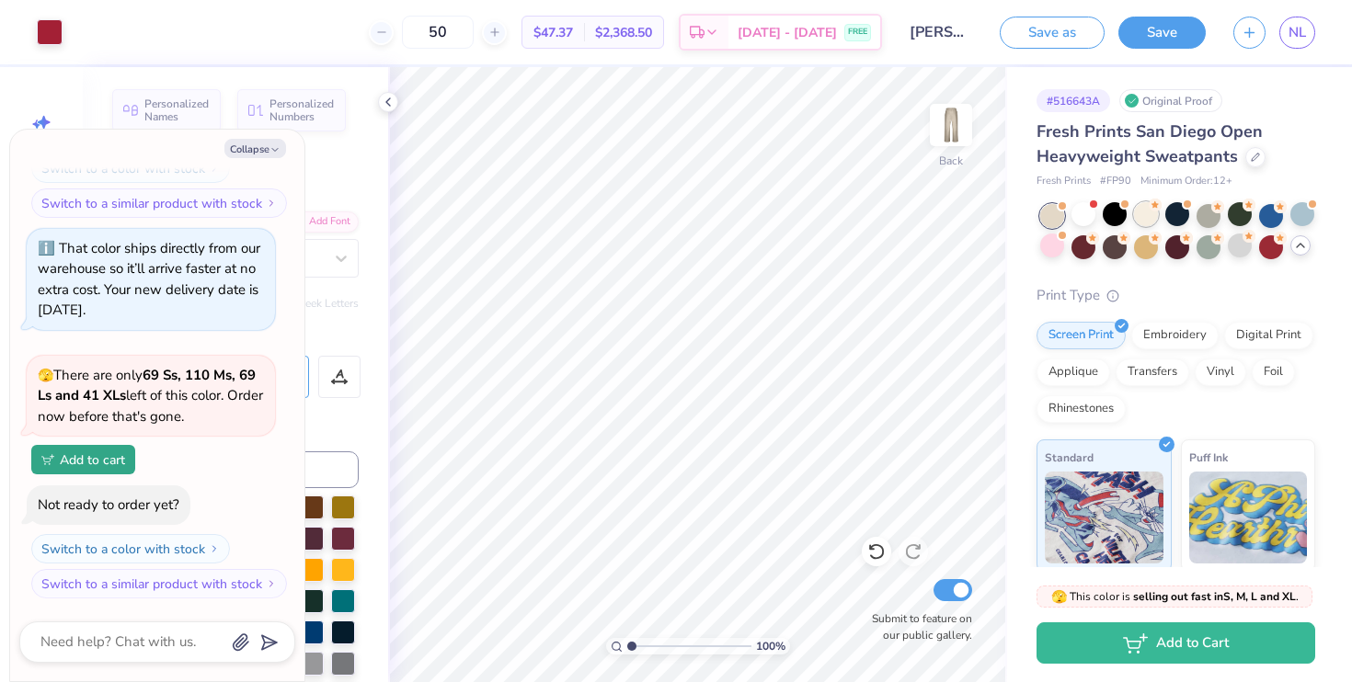
click at [1144, 207] on div at bounding box center [1146, 214] width 24 height 24
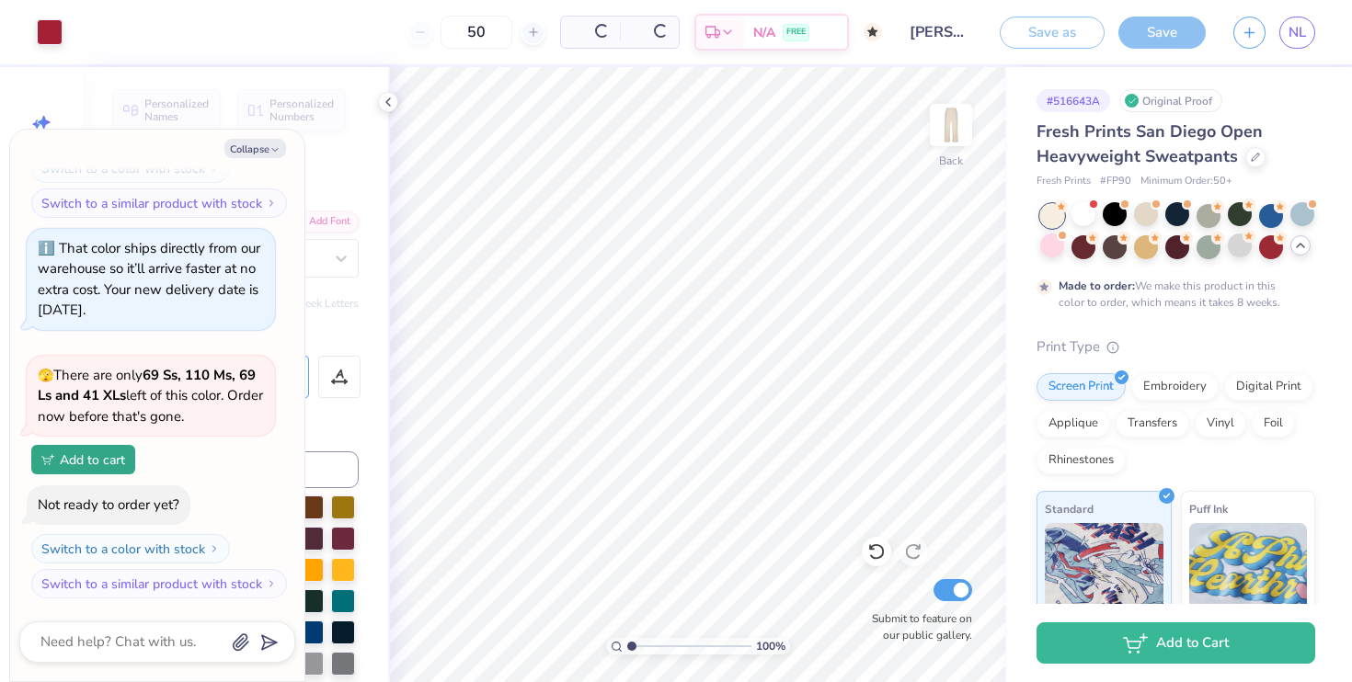
scroll to position [3206, 0]
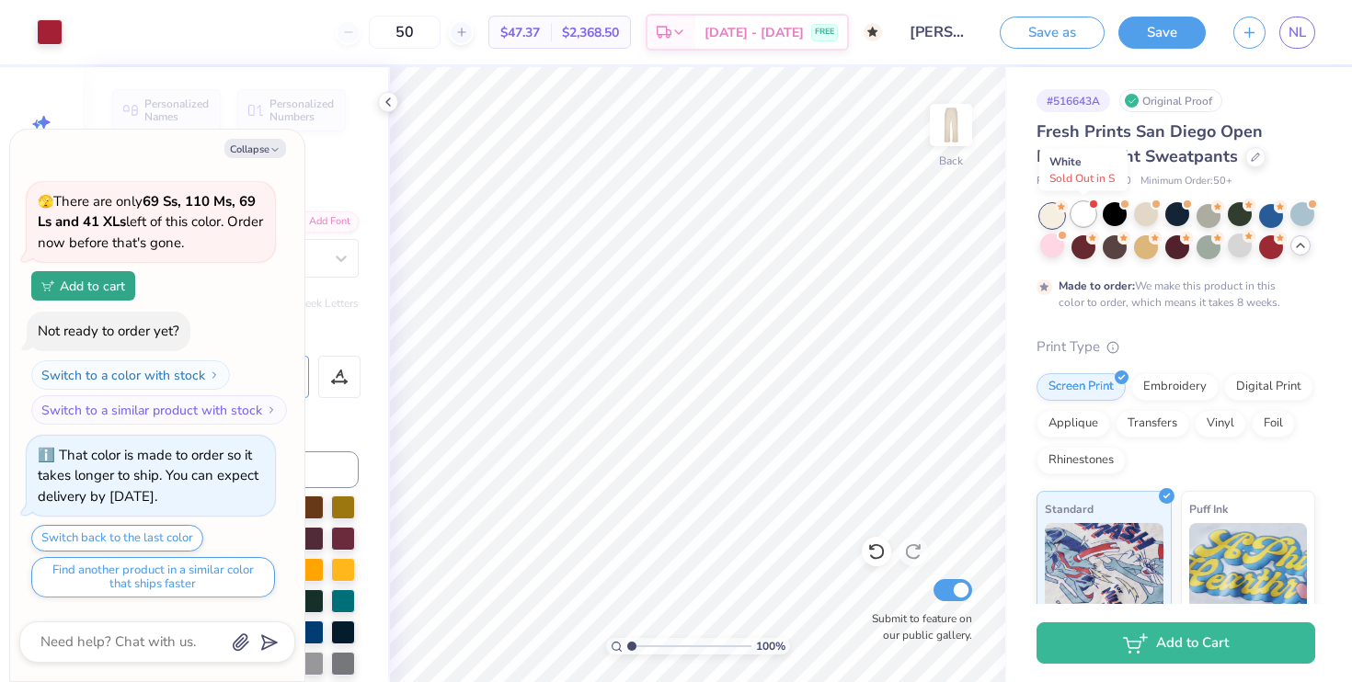
click at [1091, 210] on div at bounding box center [1084, 214] width 24 height 24
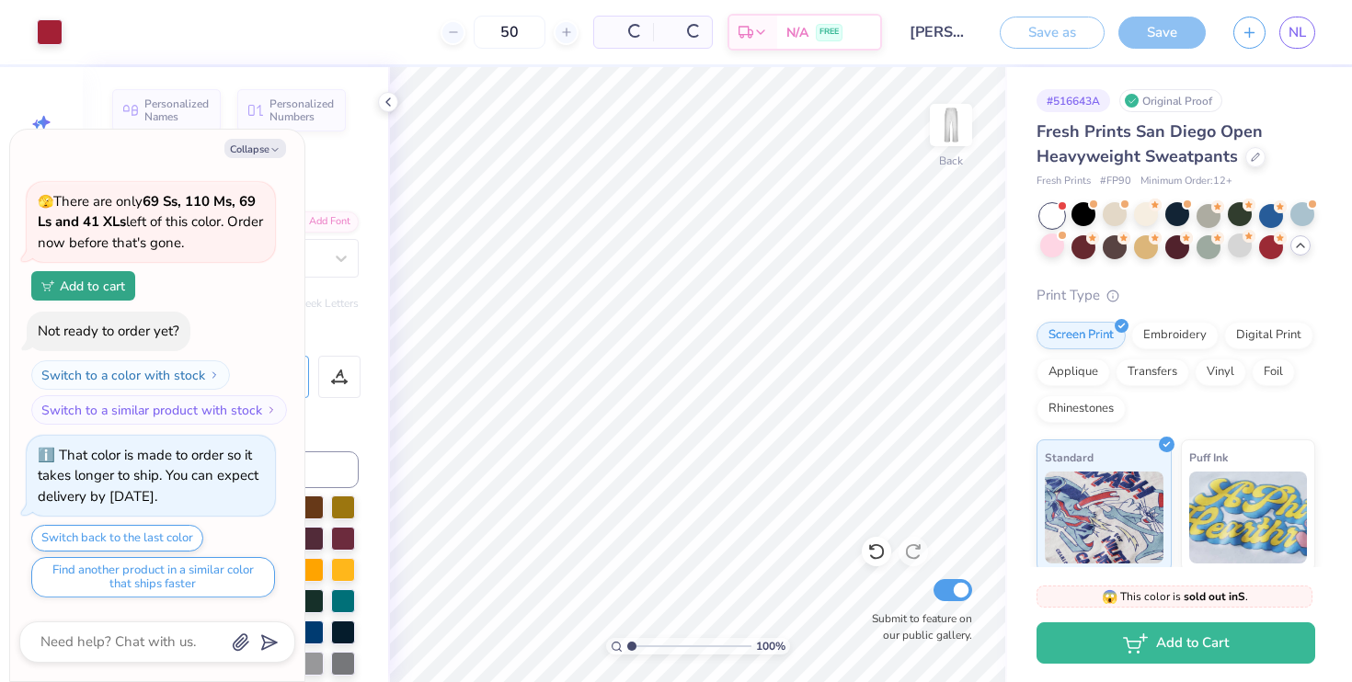
scroll to position [3607, 0]
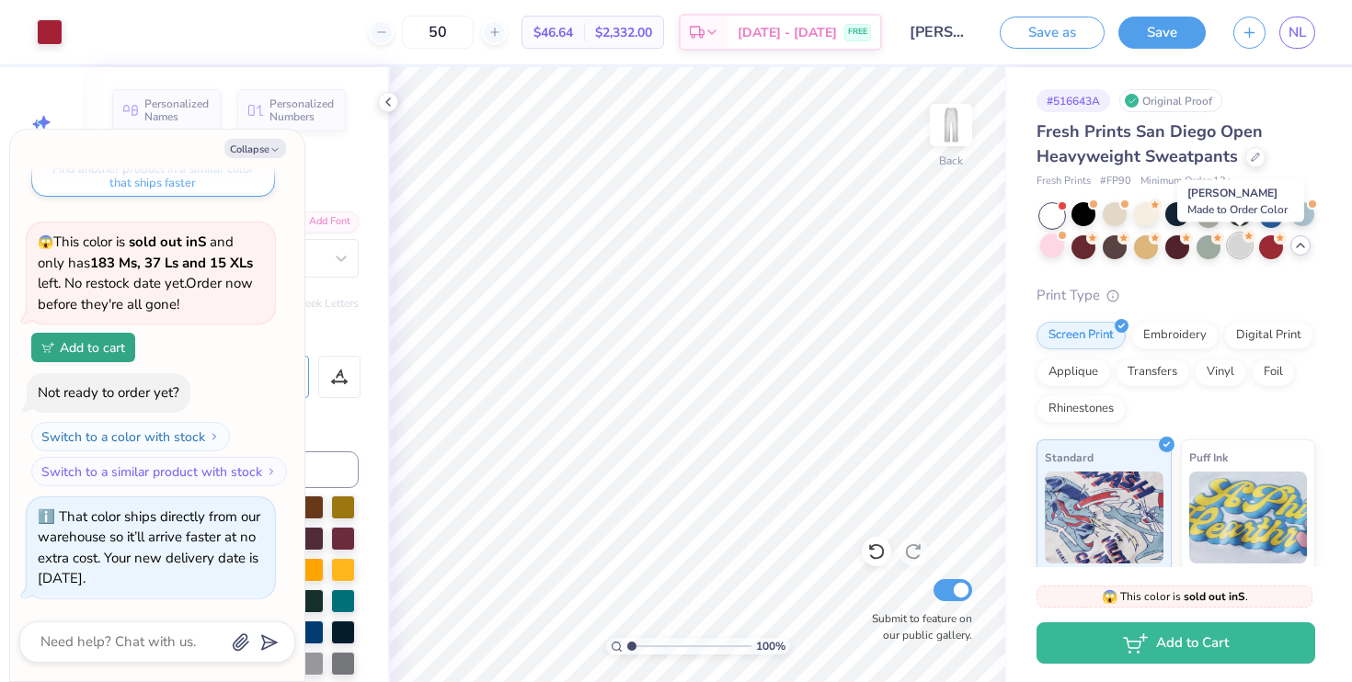
click at [1241, 246] on div at bounding box center [1240, 246] width 24 height 24
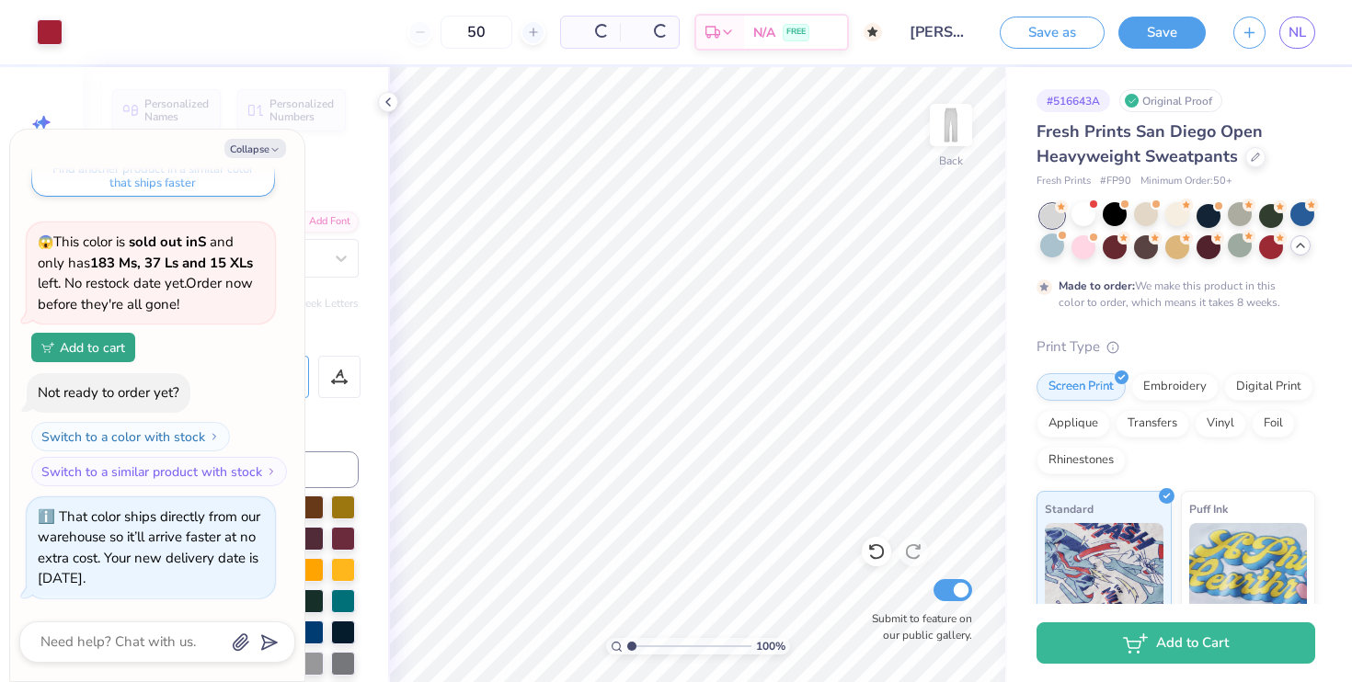
scroll to position [3781, 0]
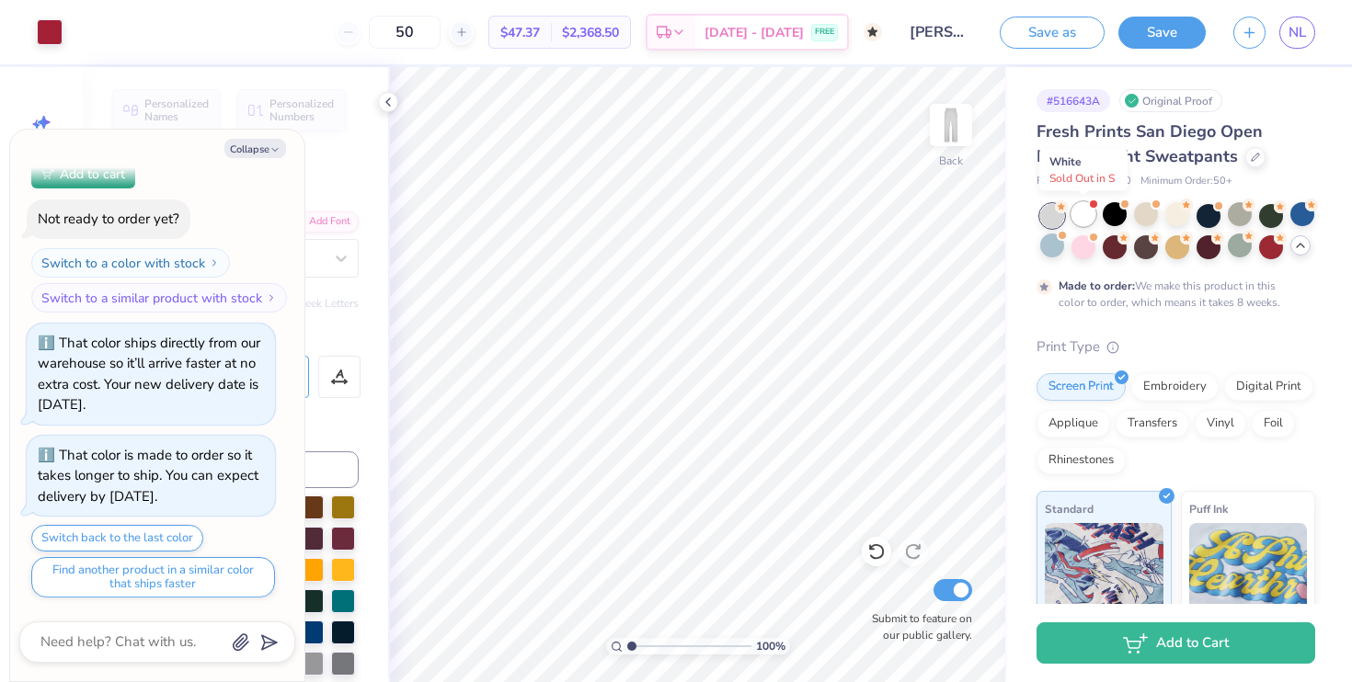
click at [1075, 214] on div at bounding box center [1084, 214] width 24 height 24
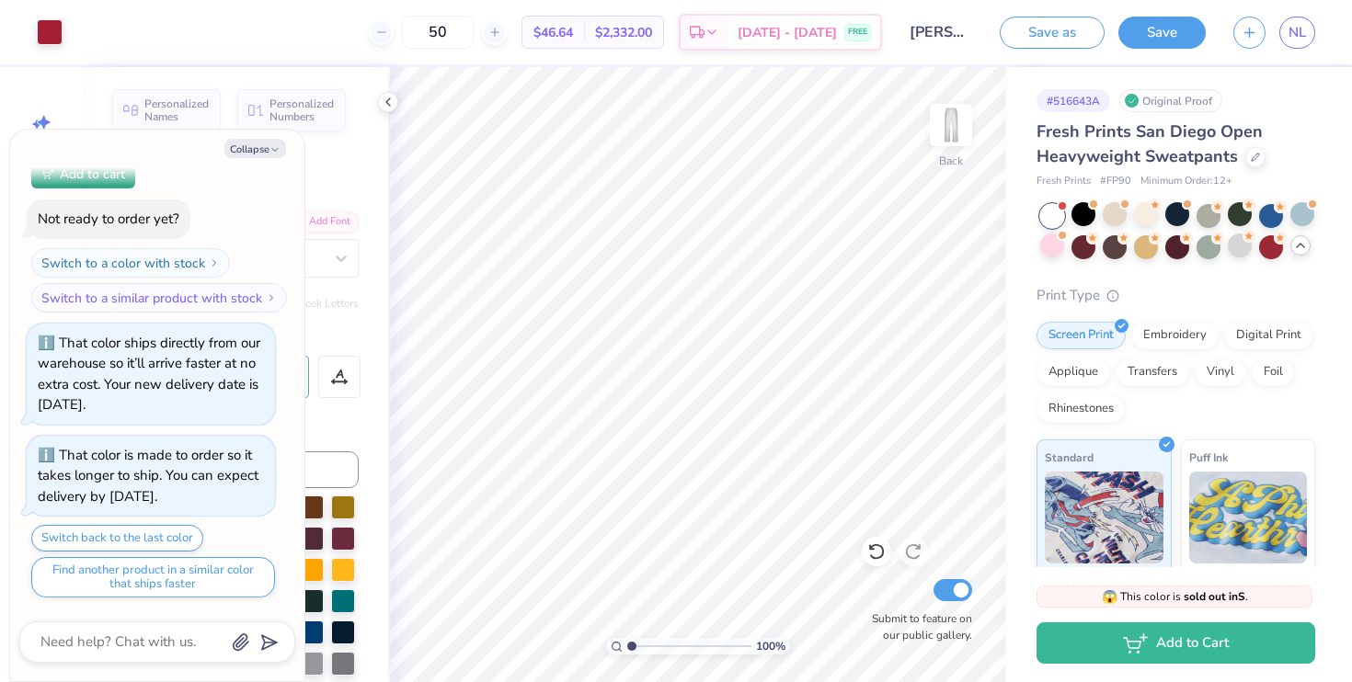
scroll to position [4182, 0]
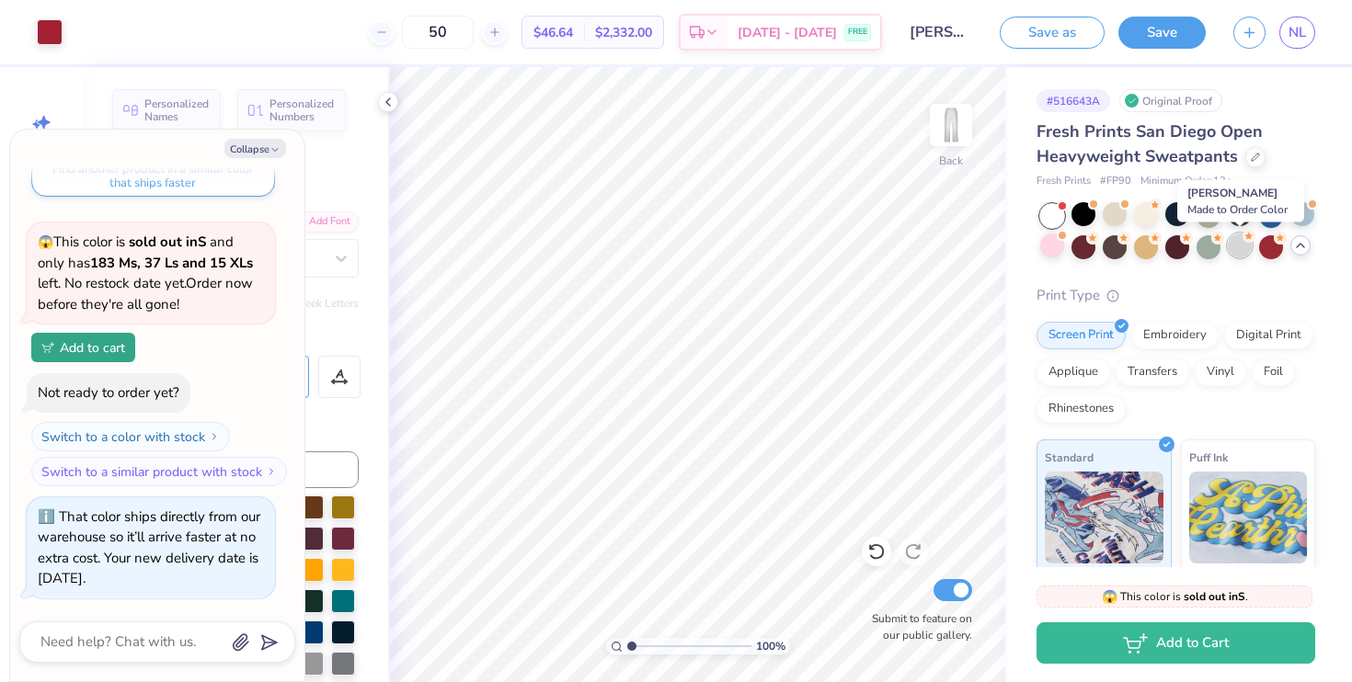
click at [1236, 253] on div at bounding box center [1240, 246] width 24 height 24
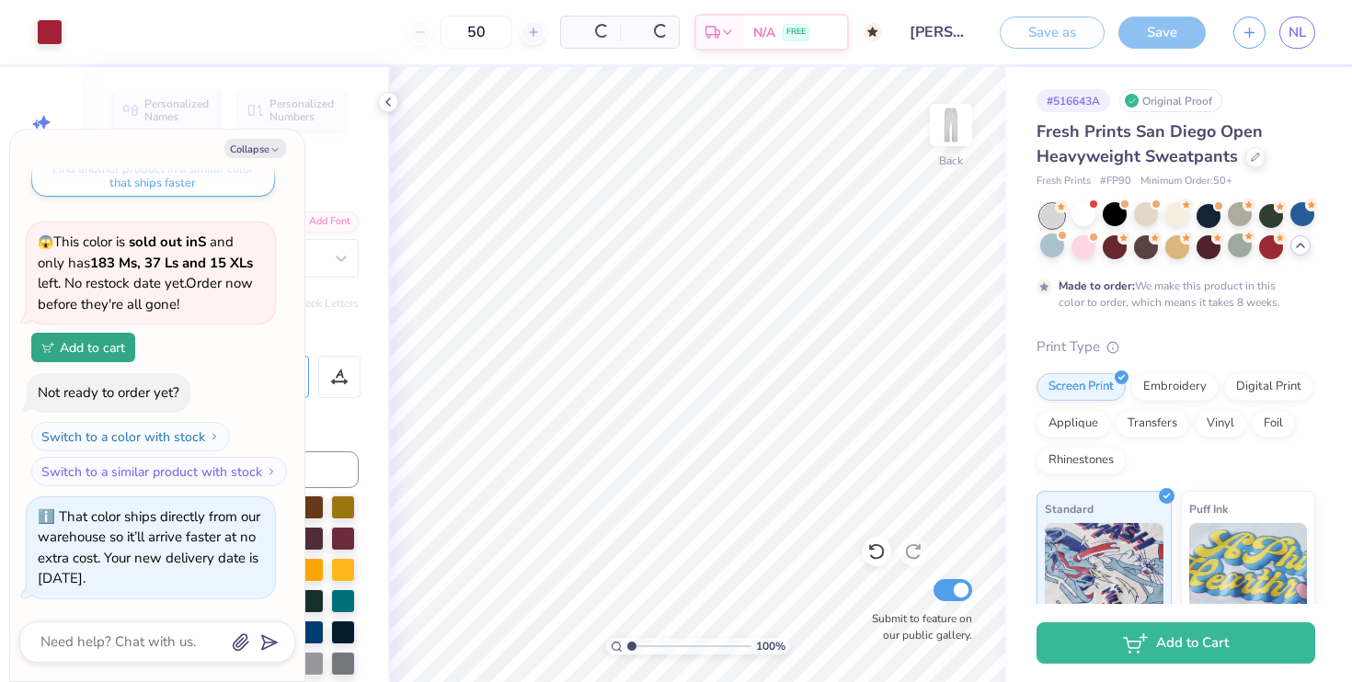
scroll to position [4356, 0]
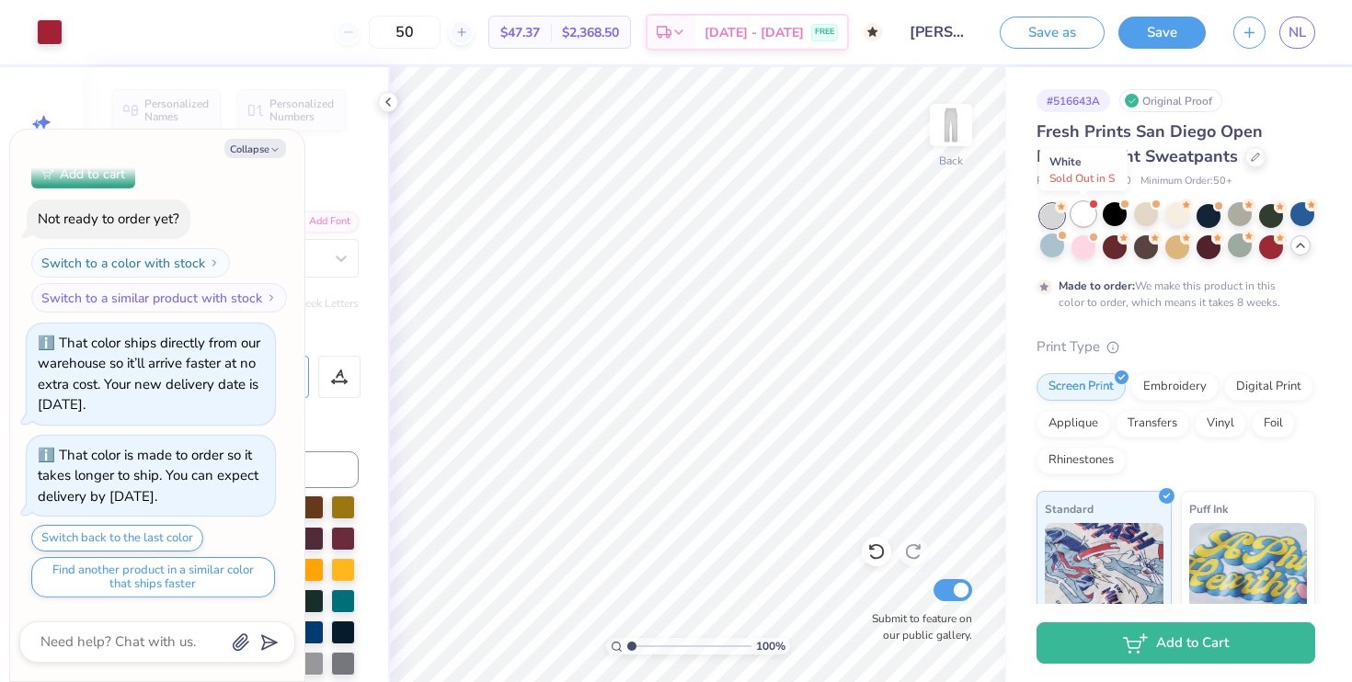
click at [1082, 211] on div at bounding box center [1084, 214] width 24 height 24
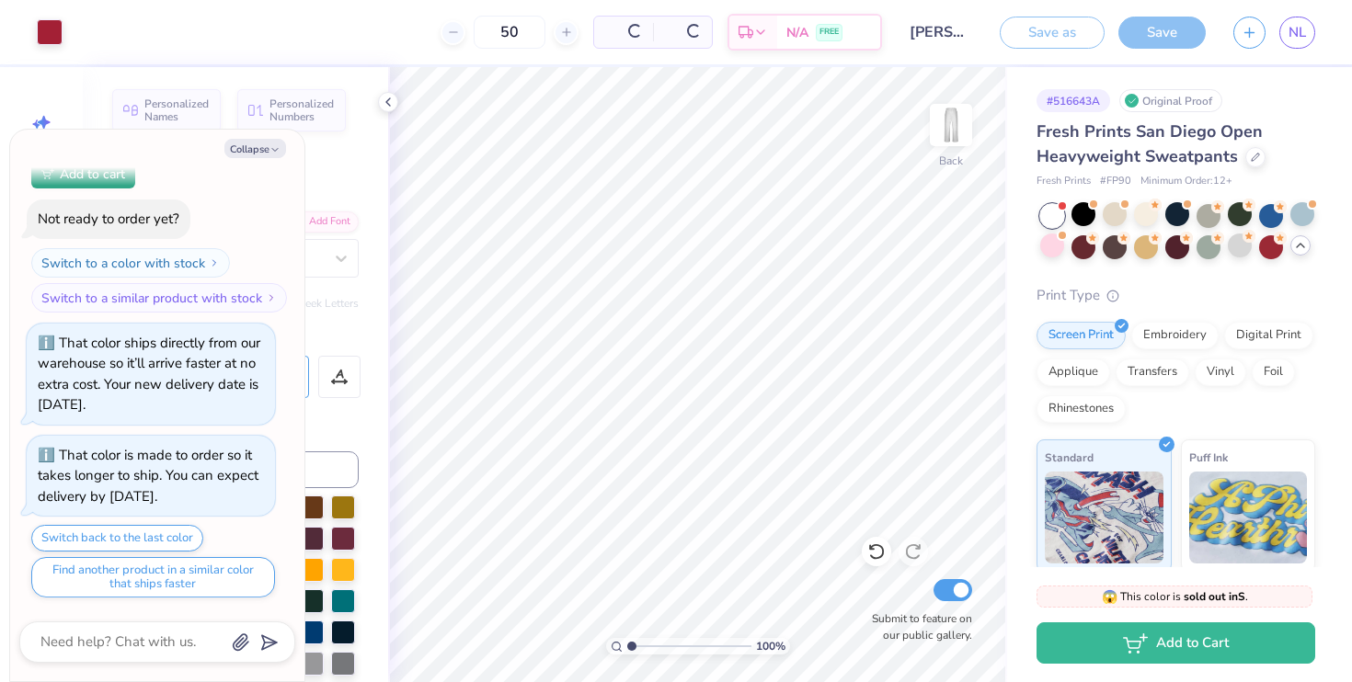
type textarea "x"
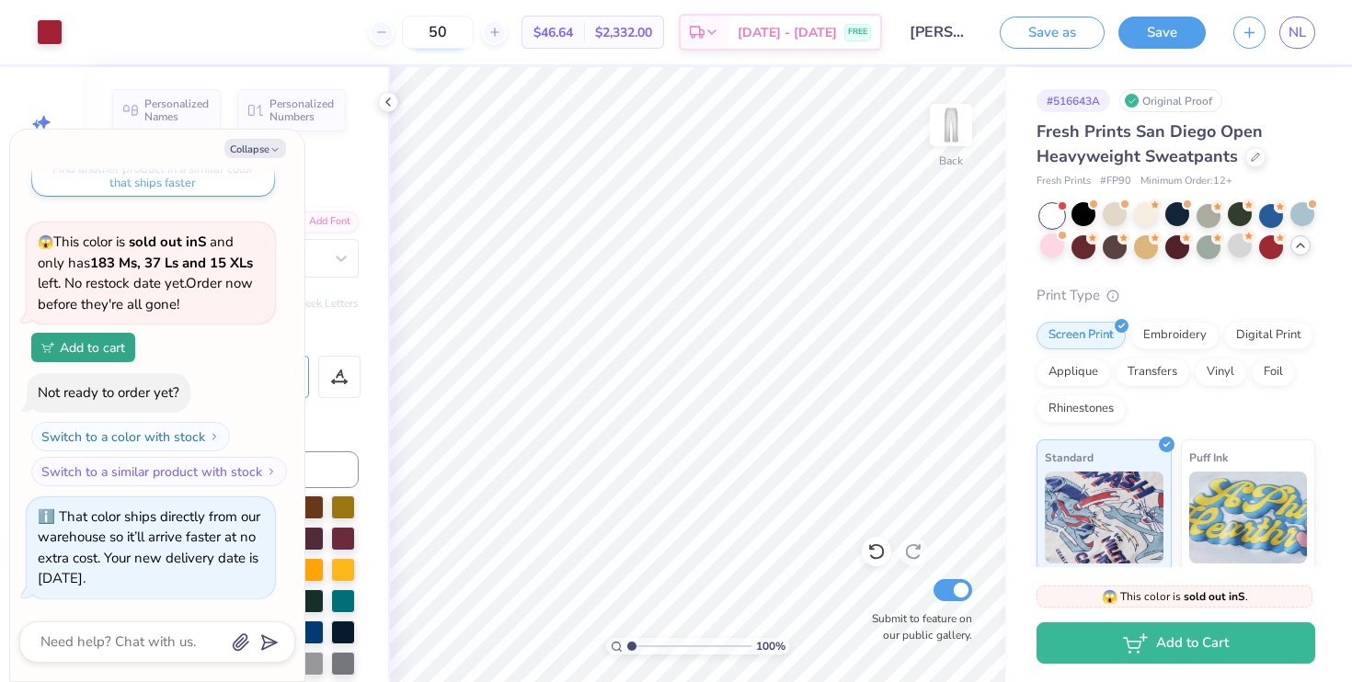
click at [474, 29] on input "50" at bounding box center [438, 32] width 72 height 33
type input "5"
type input "14"
click at [1086, 212] on div at bounding box center [1084, 214] width 24 height 24
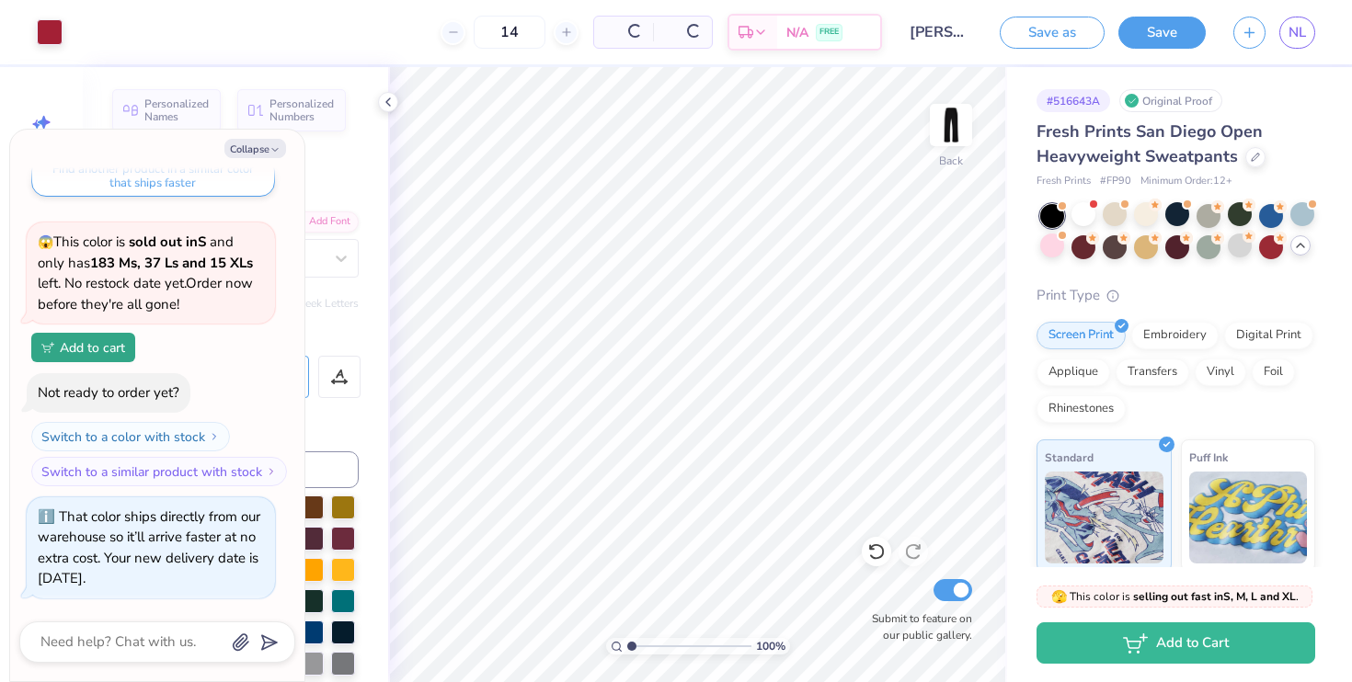
scroll to position [5026, 0]
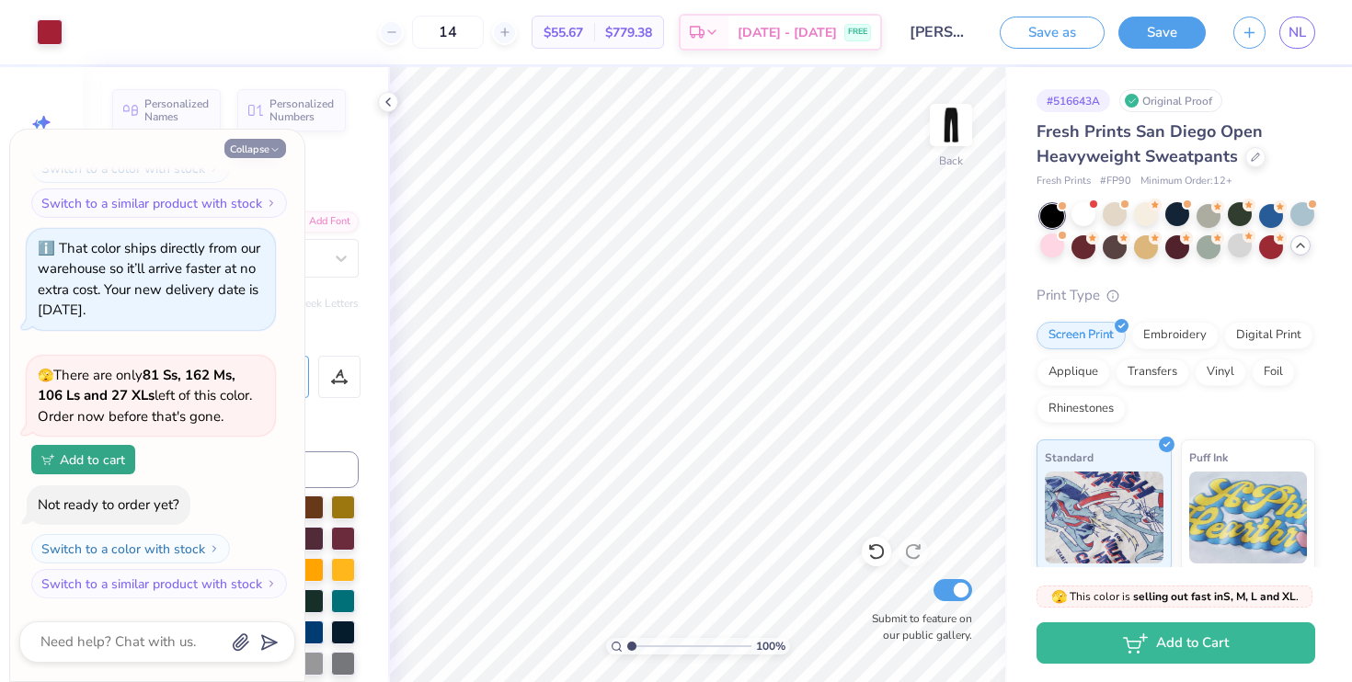
click at [246, 144] on button "Collapse" at bounding box center [255, 148] width 62 height 19
type textarea "x"
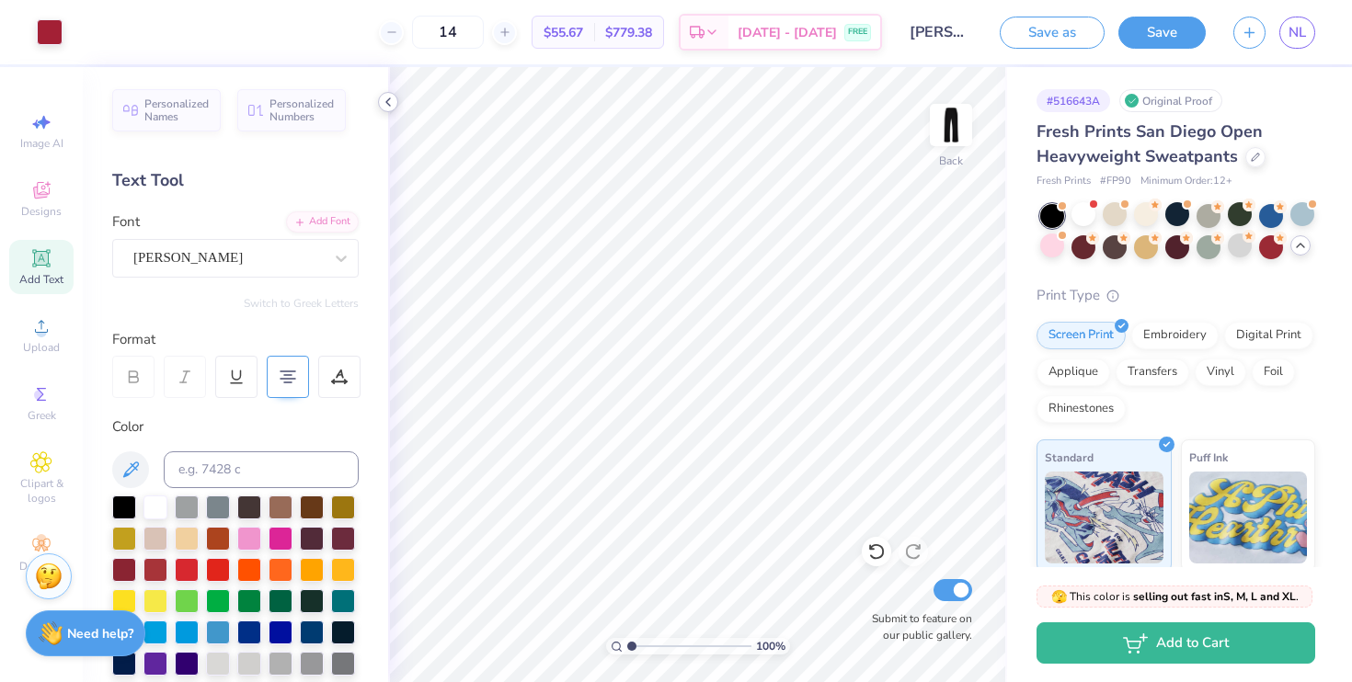
click at [390, 94] on div at bounding box center [388, 102] width 20 height 20
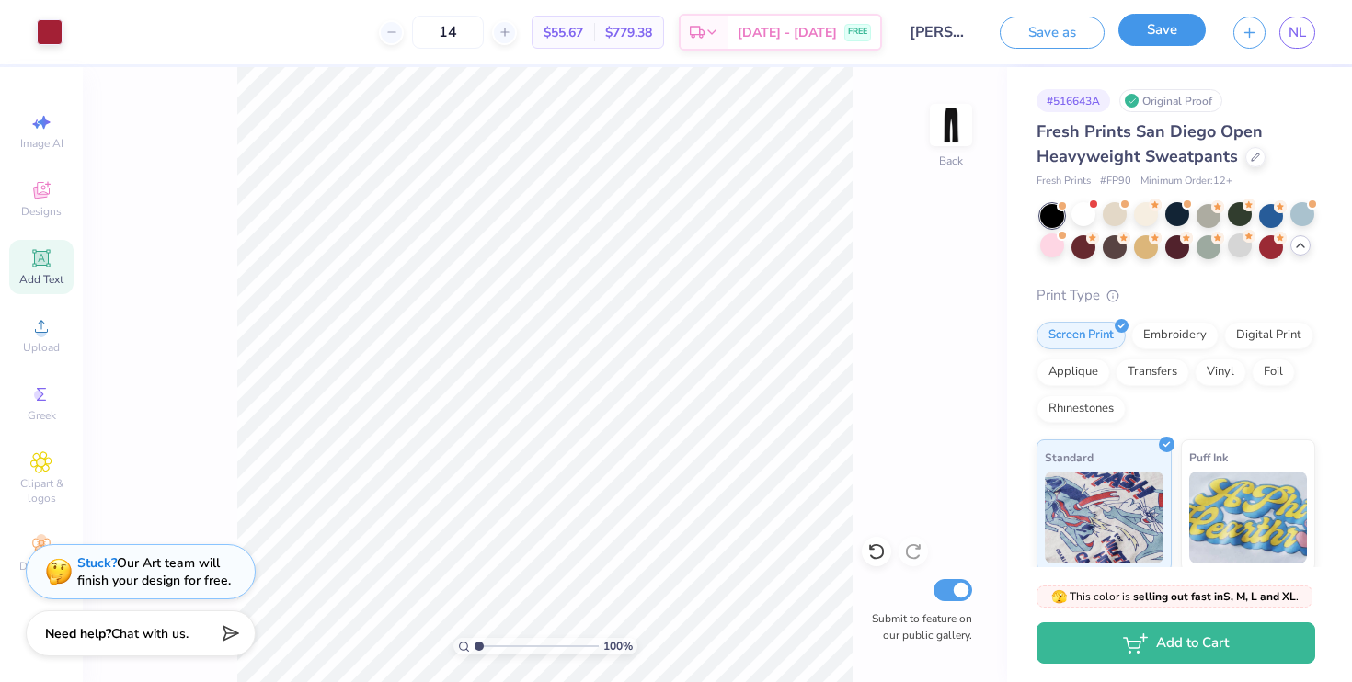
click at [1175, 27] on button "Save" at bounding box center [1161, 30] width 87 height 32
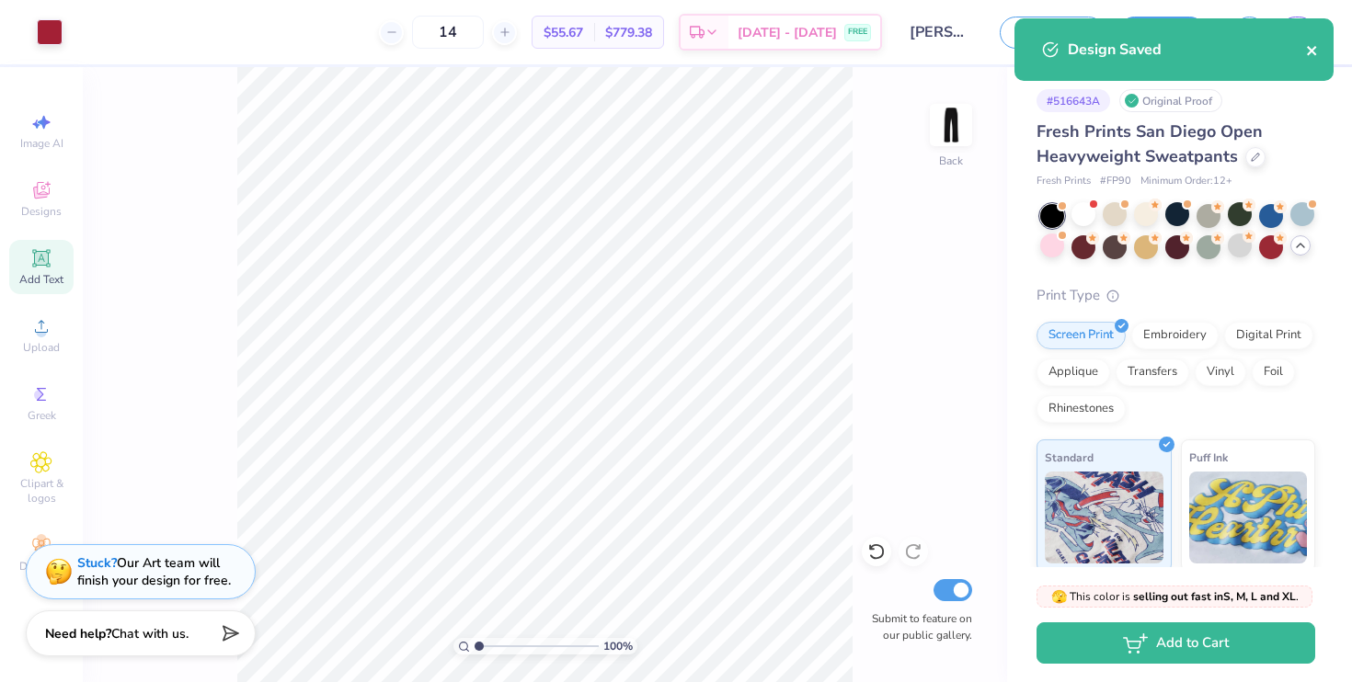
click at [1307, 48] on icon "close" at bounding box center [1312, 50] width 13 height 15
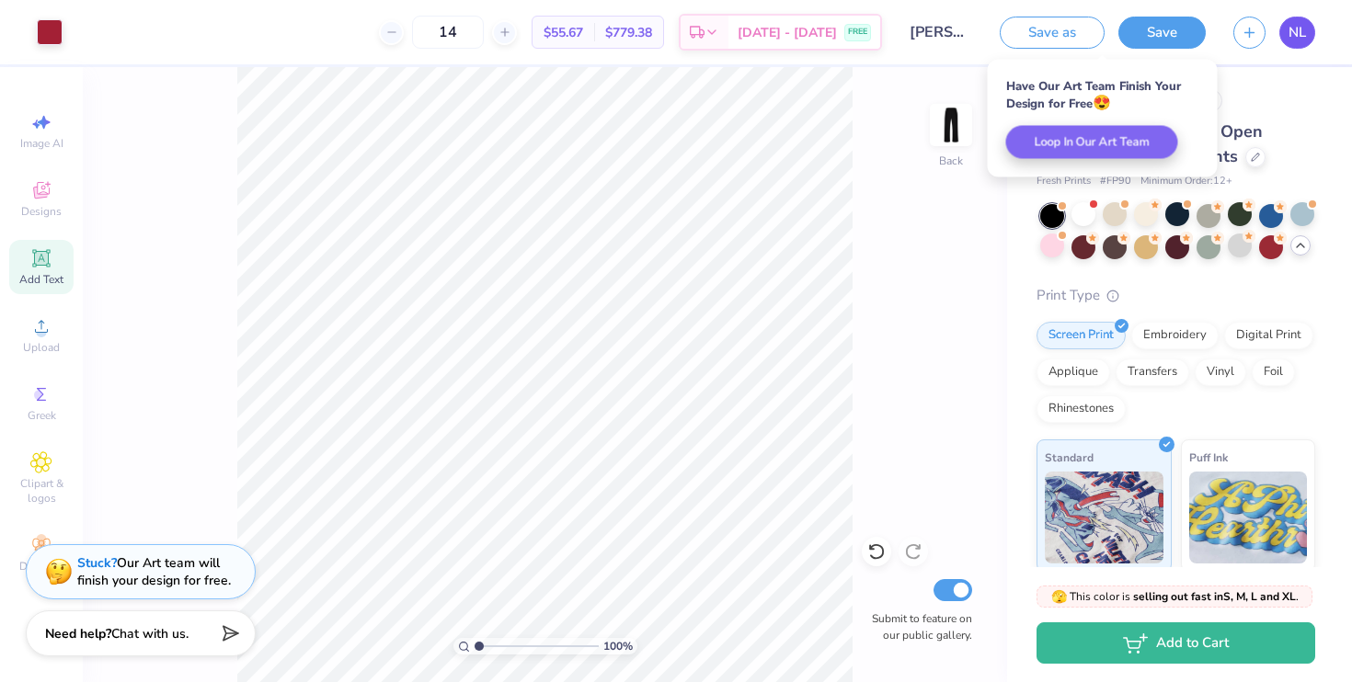
click at [1281, 35] on link "NL" at bounding box center [1297, 33] width 36 height 32
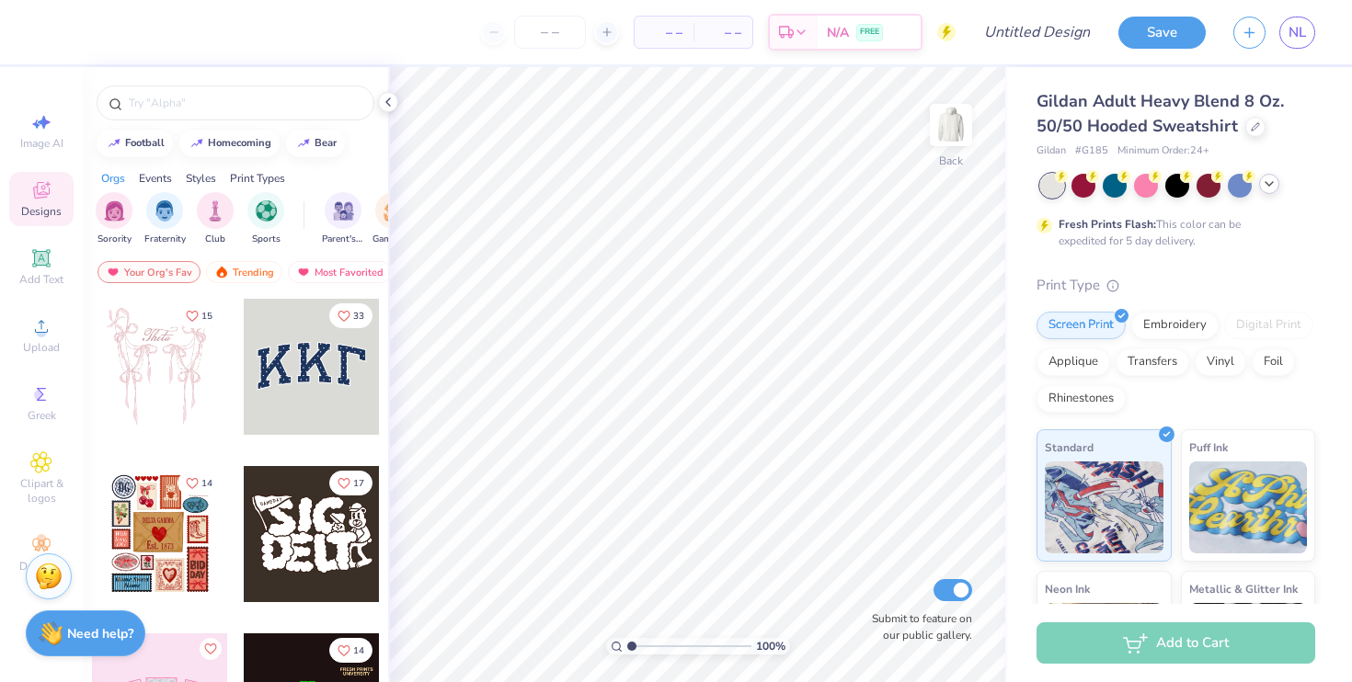
click at [1276, 187] on icon at bounding box center [1269, 184] width 15 height 15
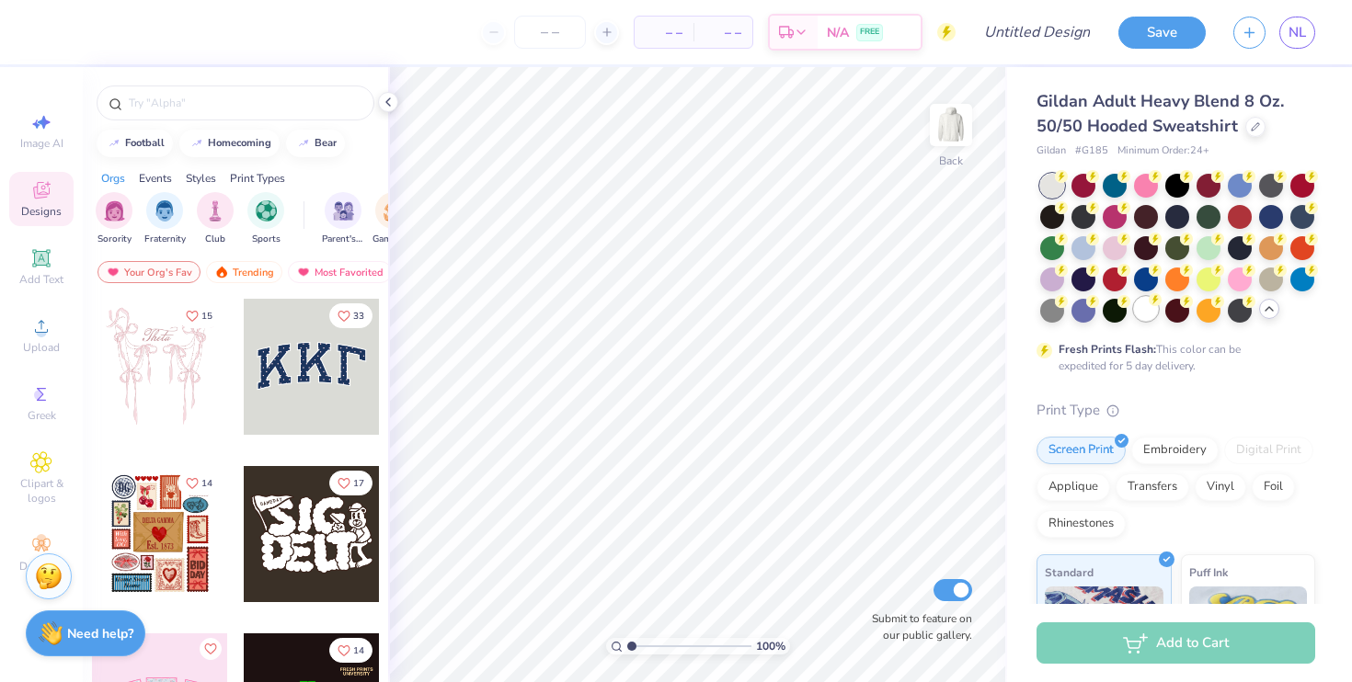
click at [1139, 314] on div at bounding box center [1146, 309] width 24 height 24
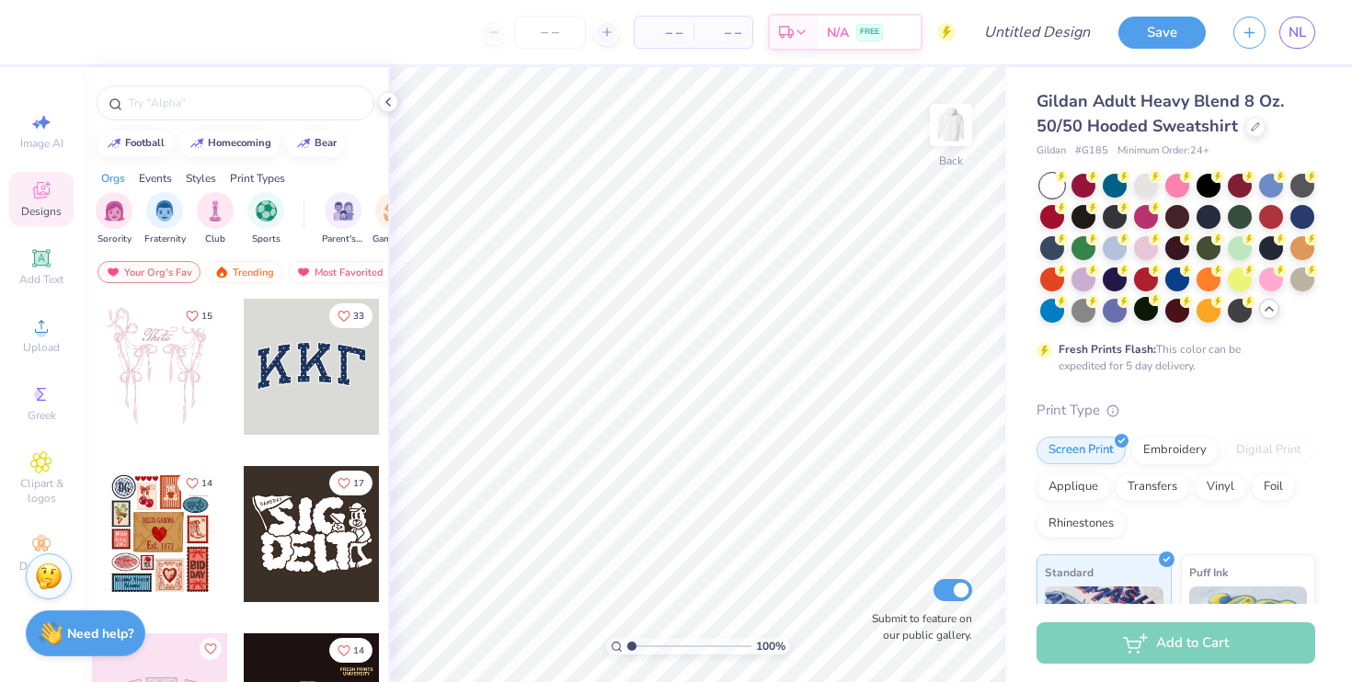
click at [1052, 177] on div at bounding box center [1052, 186] width 24 height 24
click at [1142, 178] on div at bounding box center [1146, 184] width 24 height 24
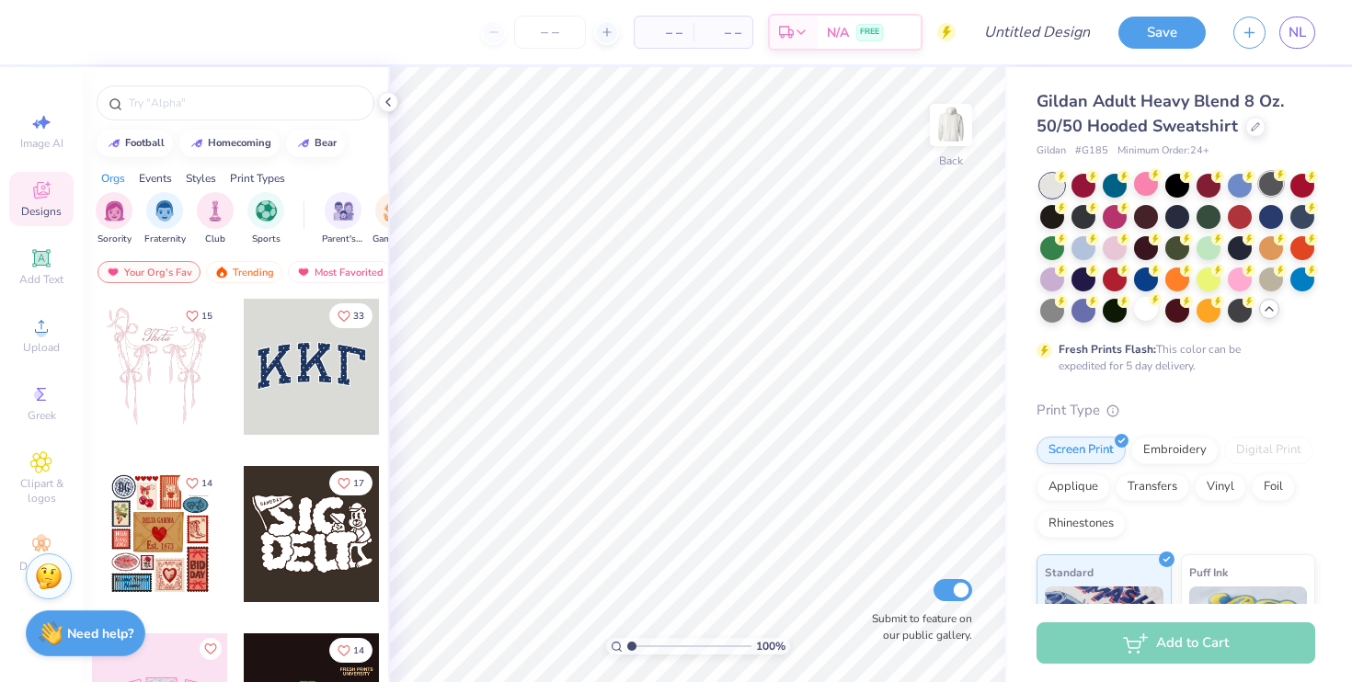
click at [1270, 185] on div at bounding box center [1271, 184] width 24 height 24
click at [1271, 232] on div at bounding box center [1177, 248] width 275 height 149
click at [1118, 309] on div at bounding box center [1115, 309] width 24 height 24
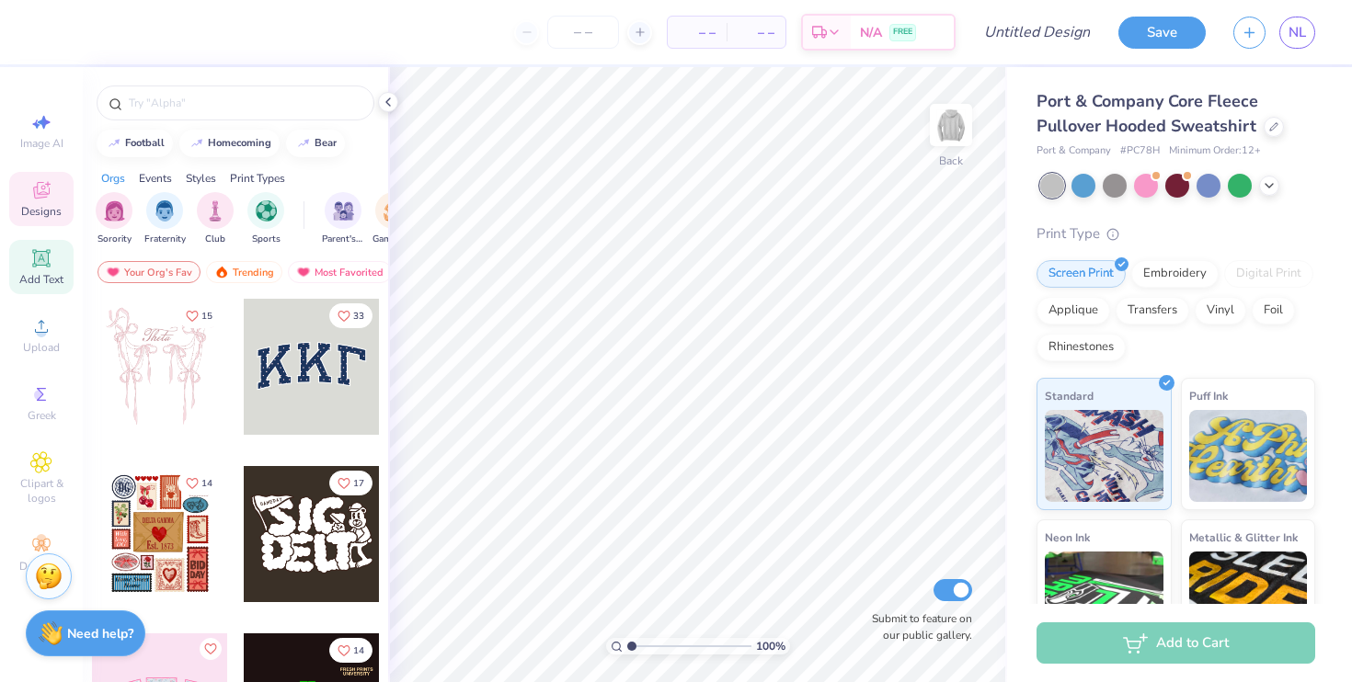
click at [46, 259] on icon at bounding box center [41, 258] width 14 height 14
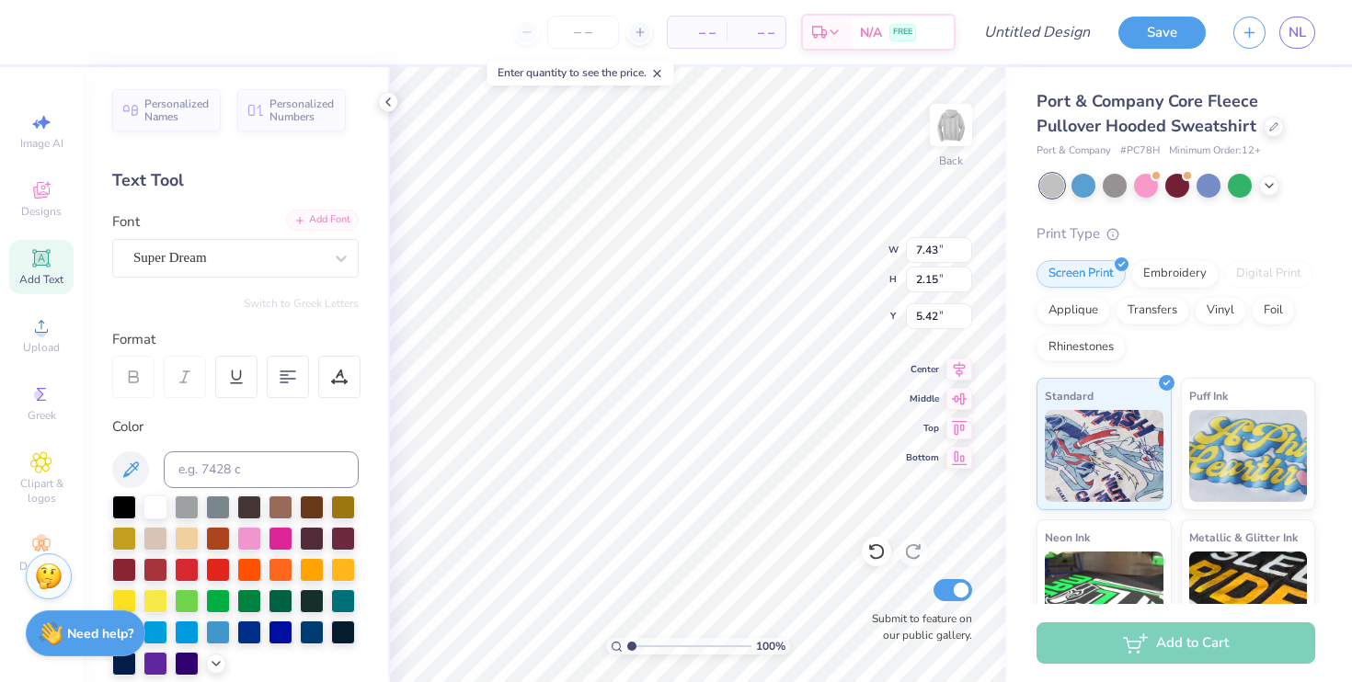
type input "1.92"
type input "5.89"
type input "1.71"
type input "1.29"
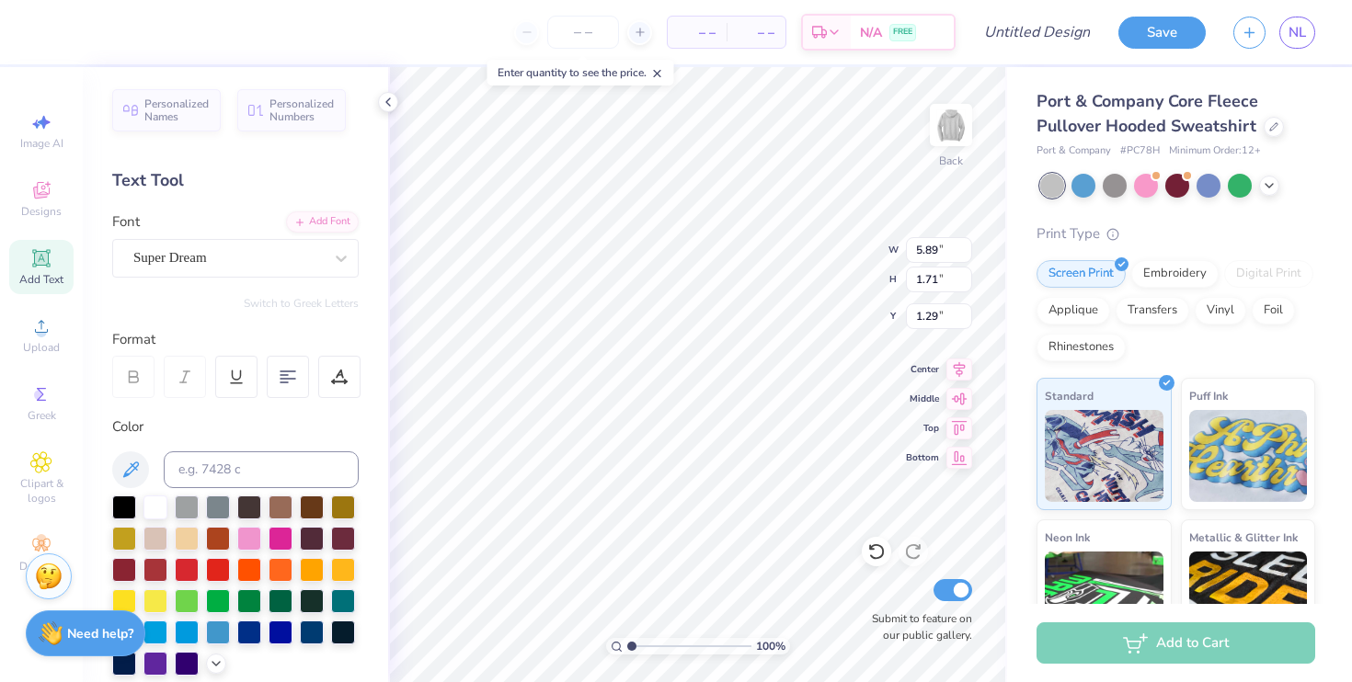
type textarea "Gann Volleyball \ 2025"
type input "12.43"
type input "7.55"
type input "0.54"
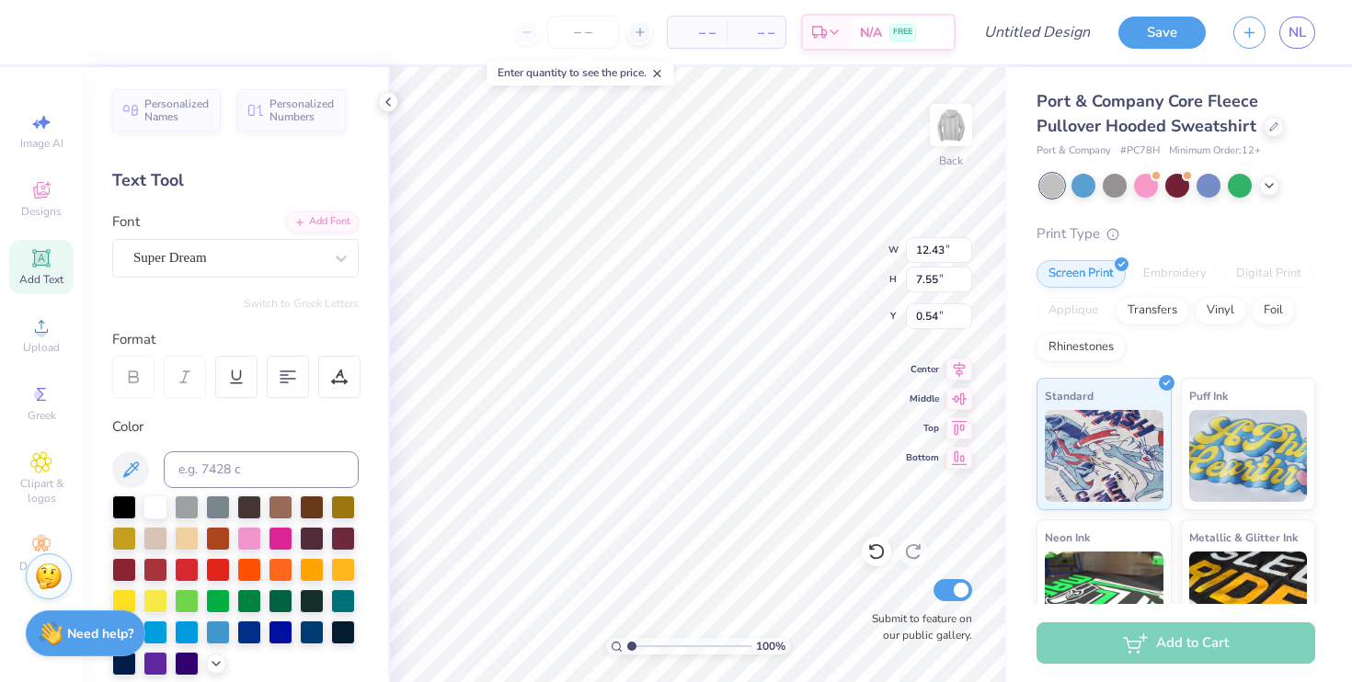
type textarea "Gann Volleyball 2025"
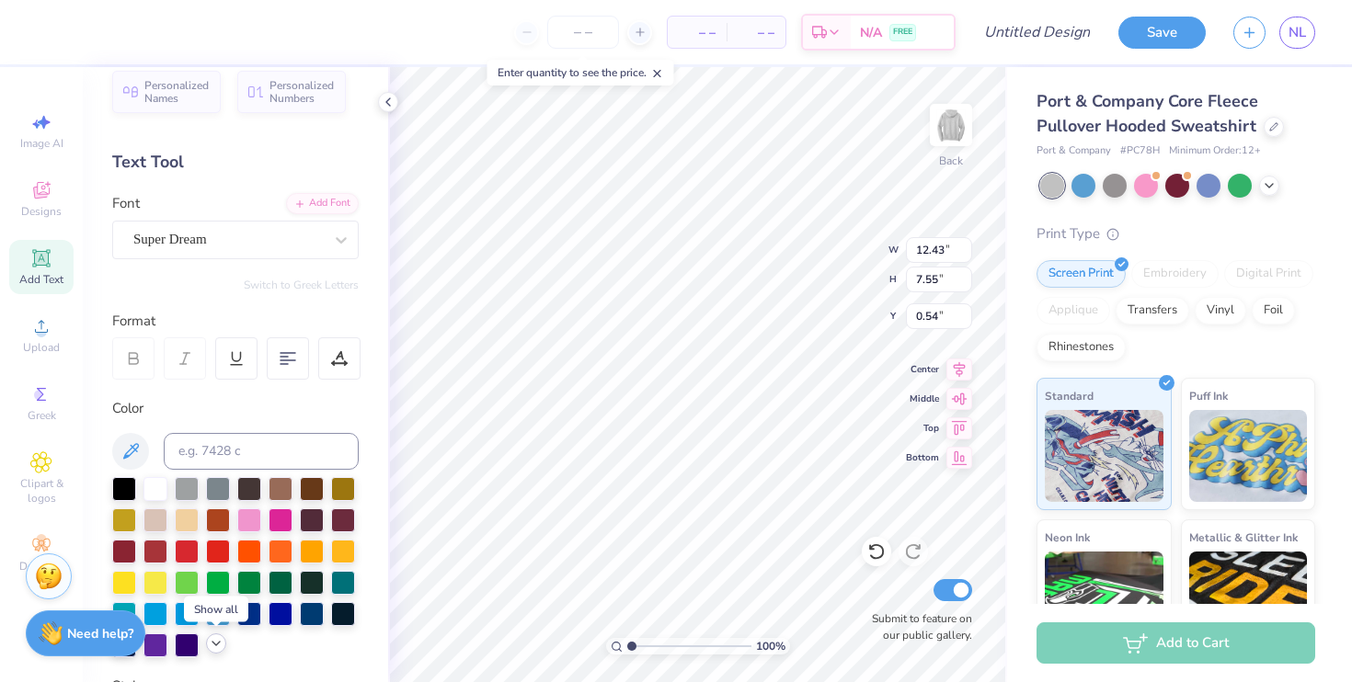
click at [212, 645] on icon at bounding box center [216, 643] width 15 height 15
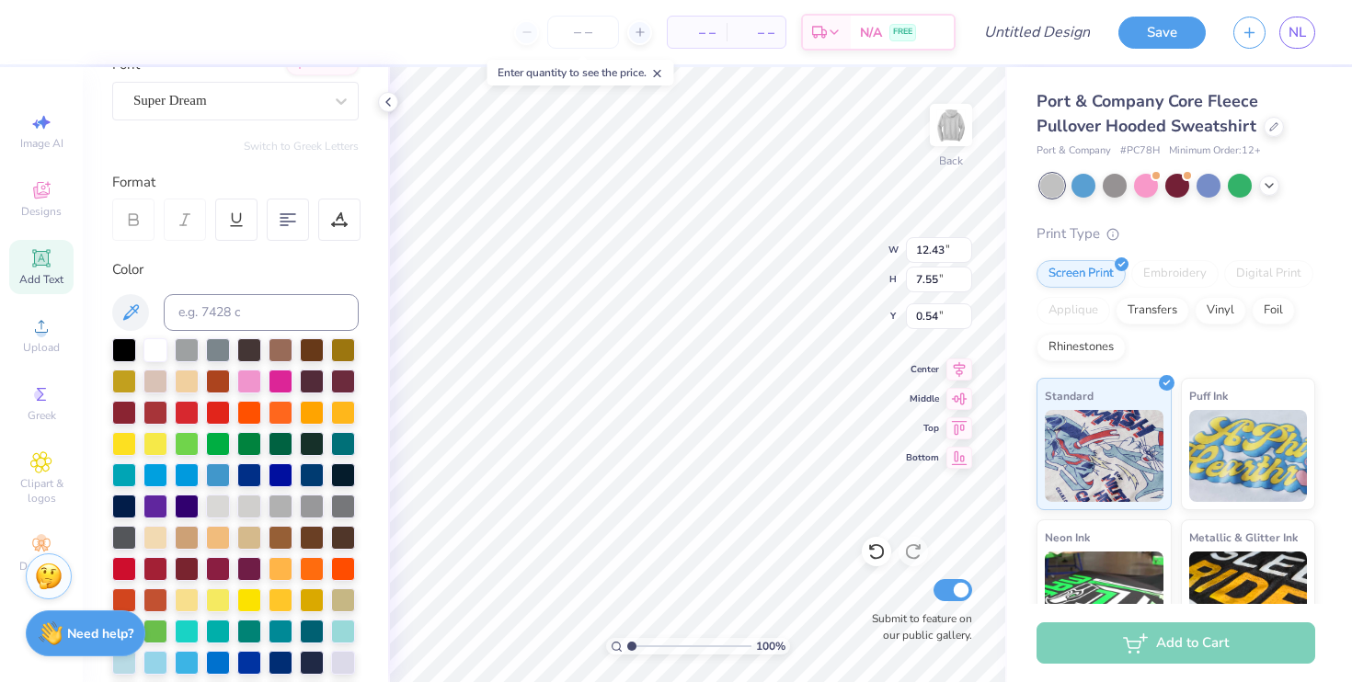
scroll to position [213, 0]
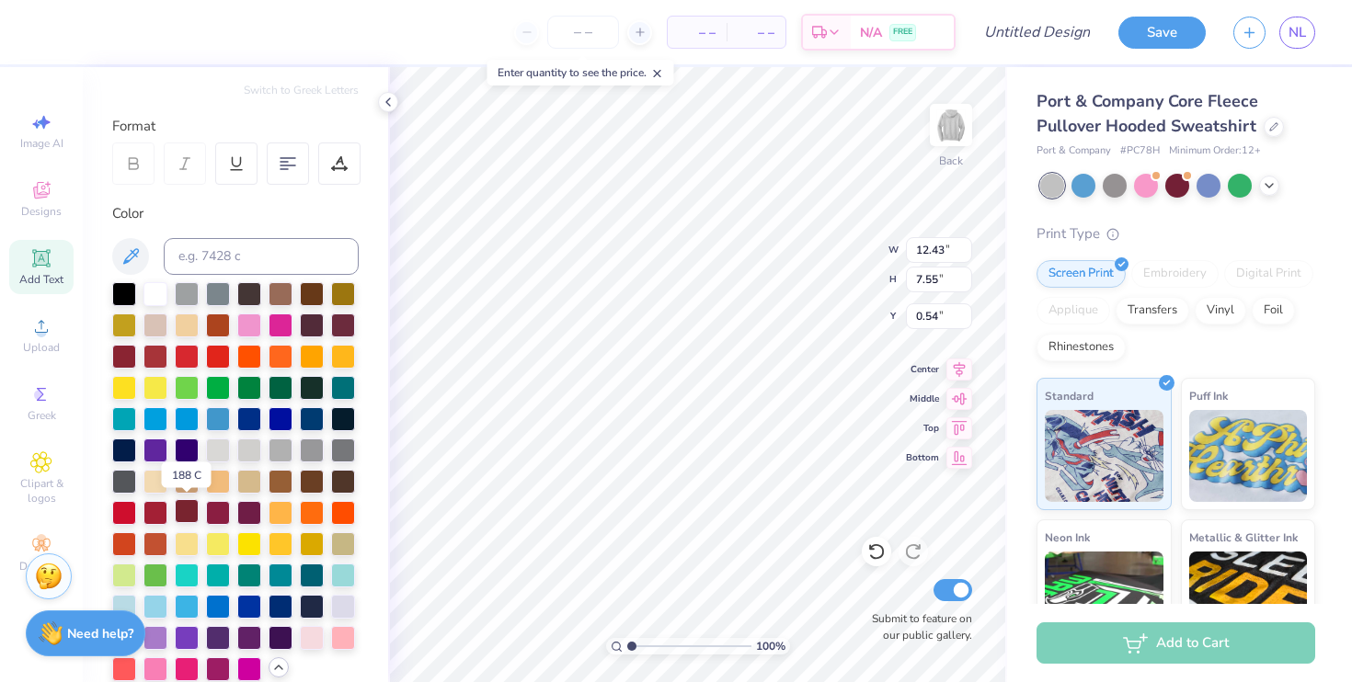
click at [183, 505] on div at bounding box center [187, 511] width 24 height 24
click at [279, 258] on input at bounding box center [261, 256] width 195 height 37
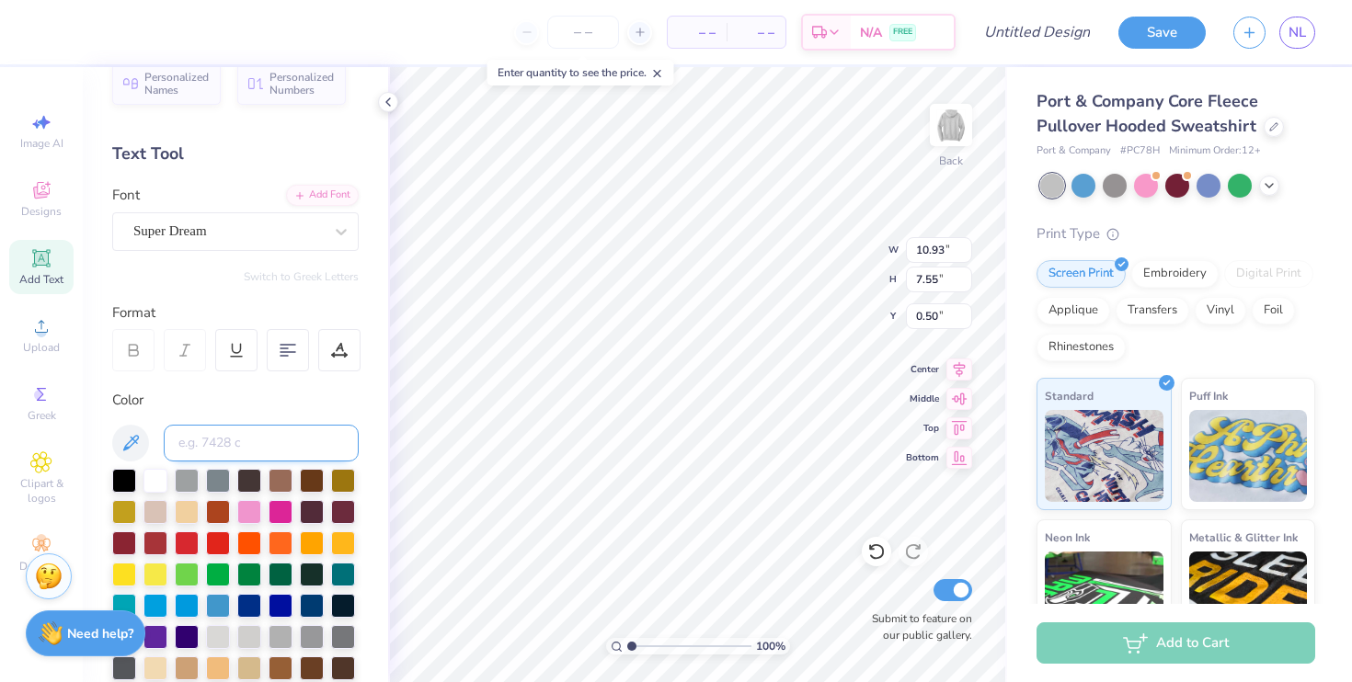
scroll to position [0, 0]
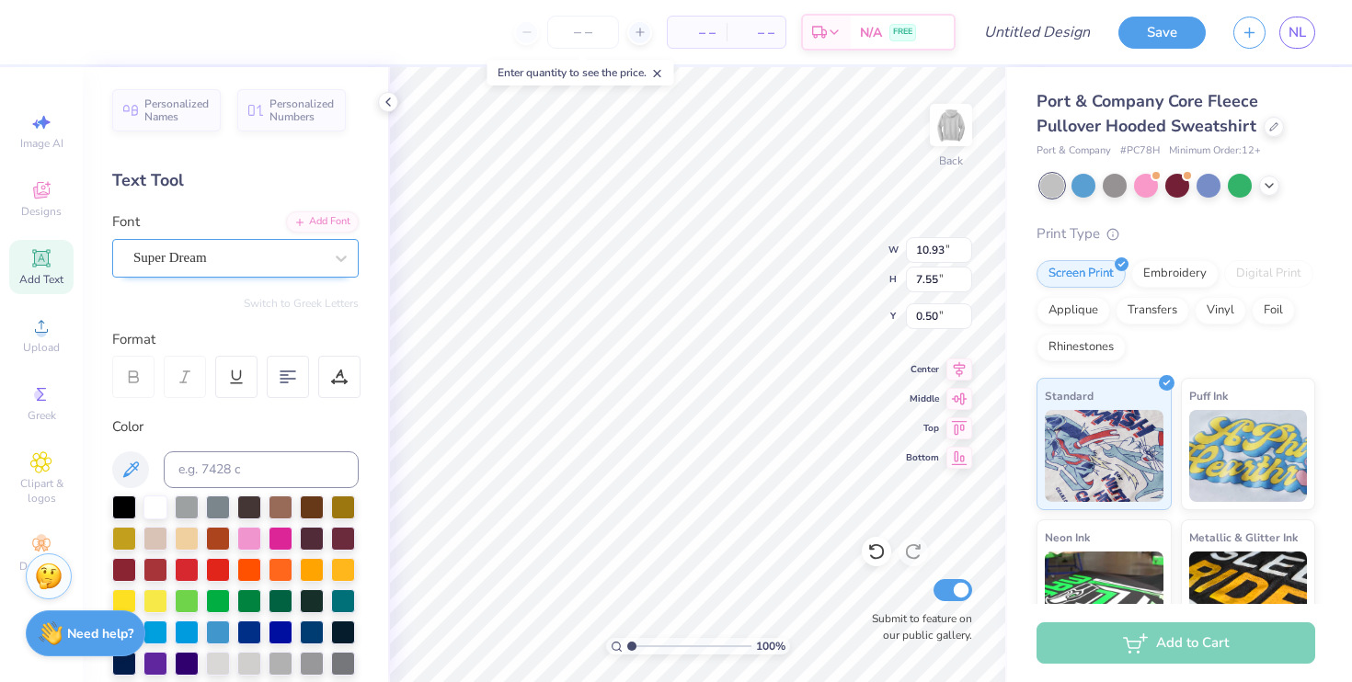
click at [193, 272] on div "Super Dream" at bounding box center [235, 258] width 246 height 39
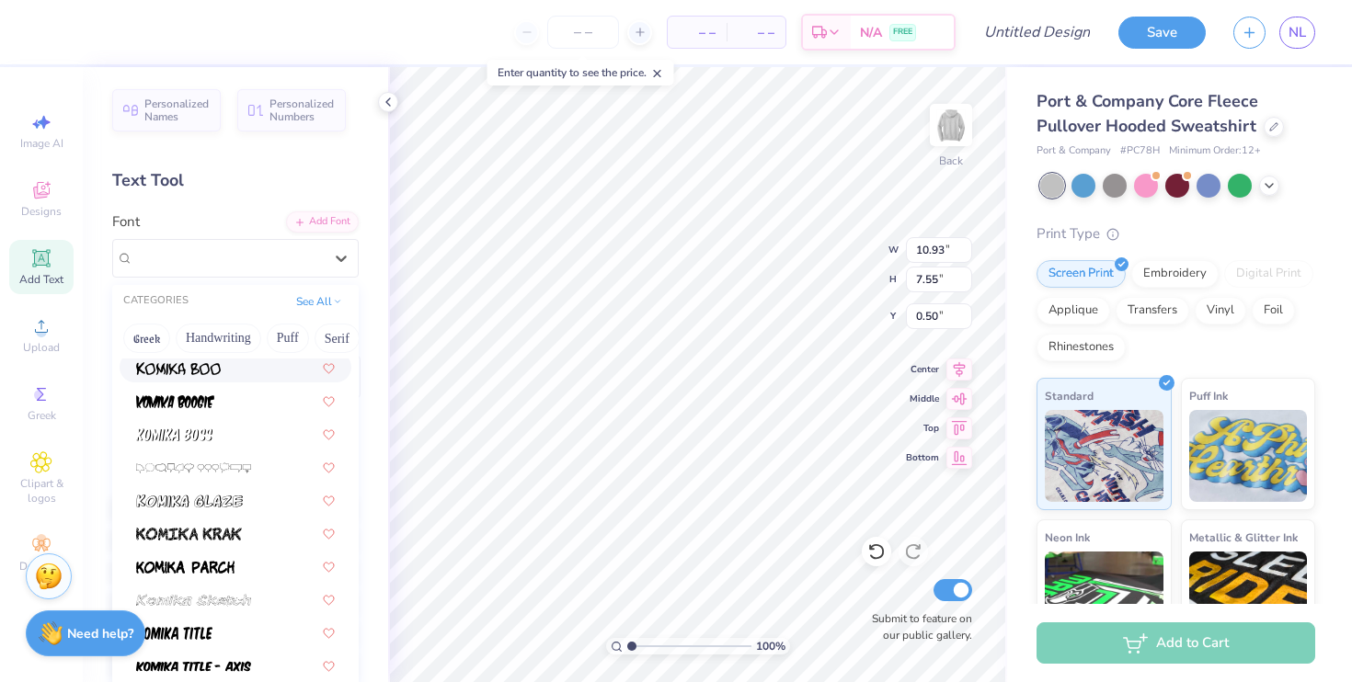
scroll to position [5412, 0]
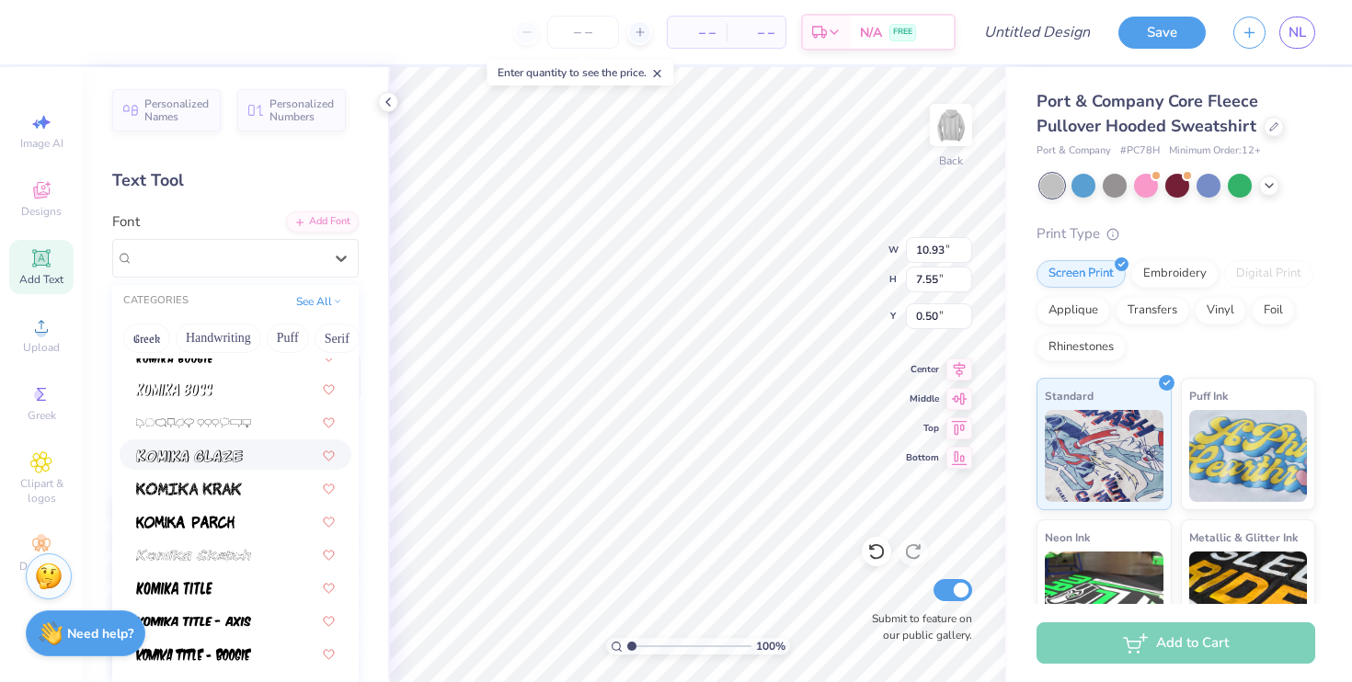
click at [235, 462] on img at bounding box center [189, 456] width 107 height 13
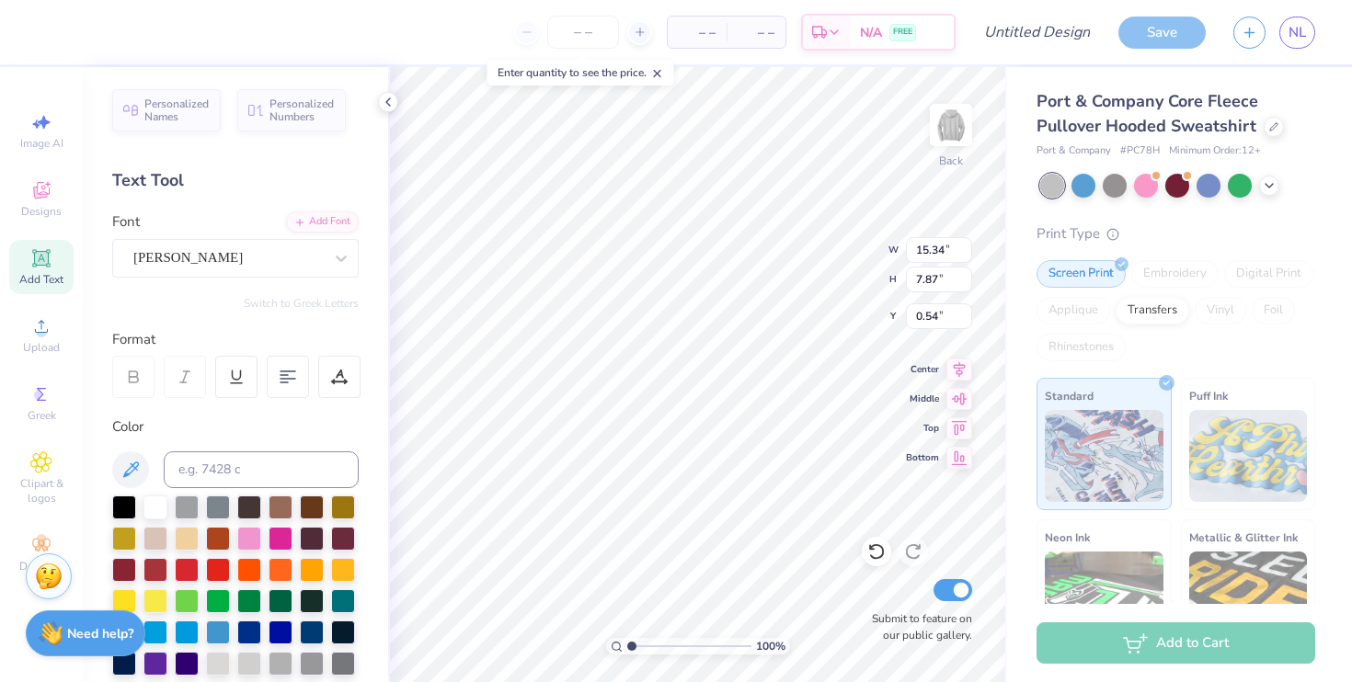
type input "7.38"
type input "3.79"
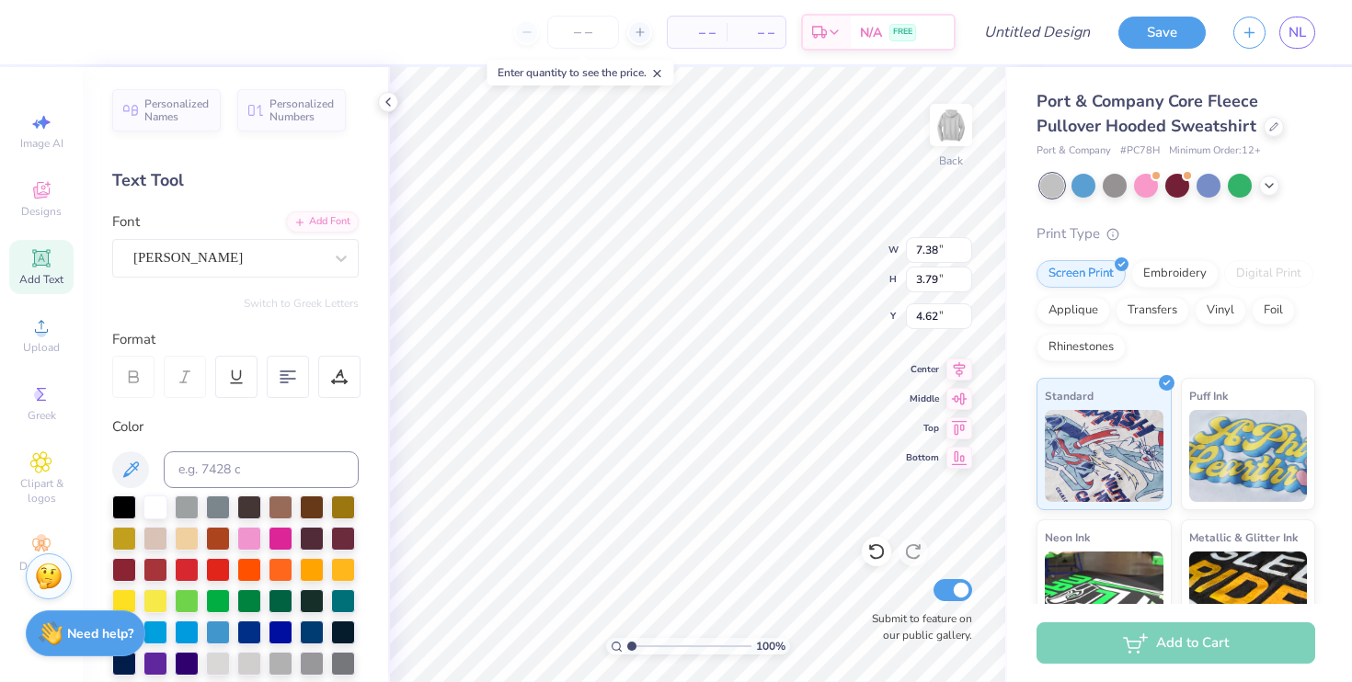
type input "0.50"
click at [277, 385] on div at bounding box center [288, 377] width 42 height 42
type input "5.97"
type input "3.07"
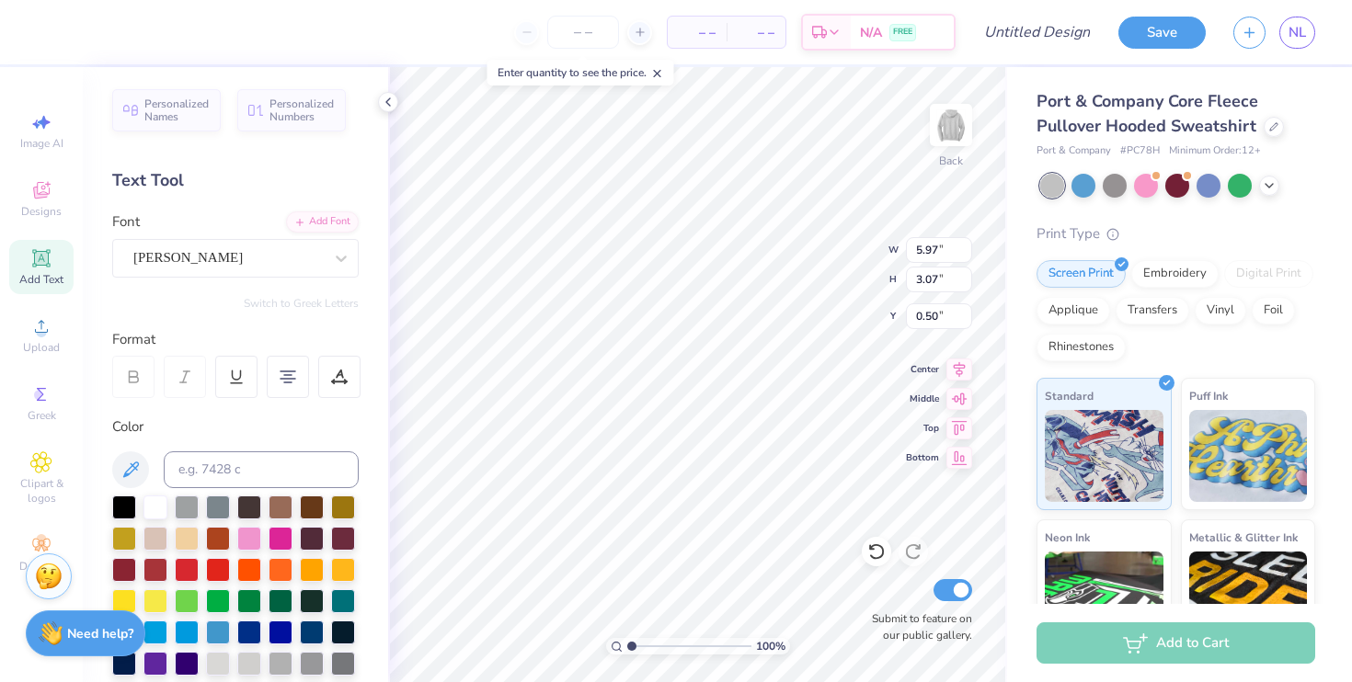
type input "1.14"
type textarea "Gann Vball 2025"
click at [32, 149] on span "Image AI" at bounding box center [41, 143] width 43 height 15
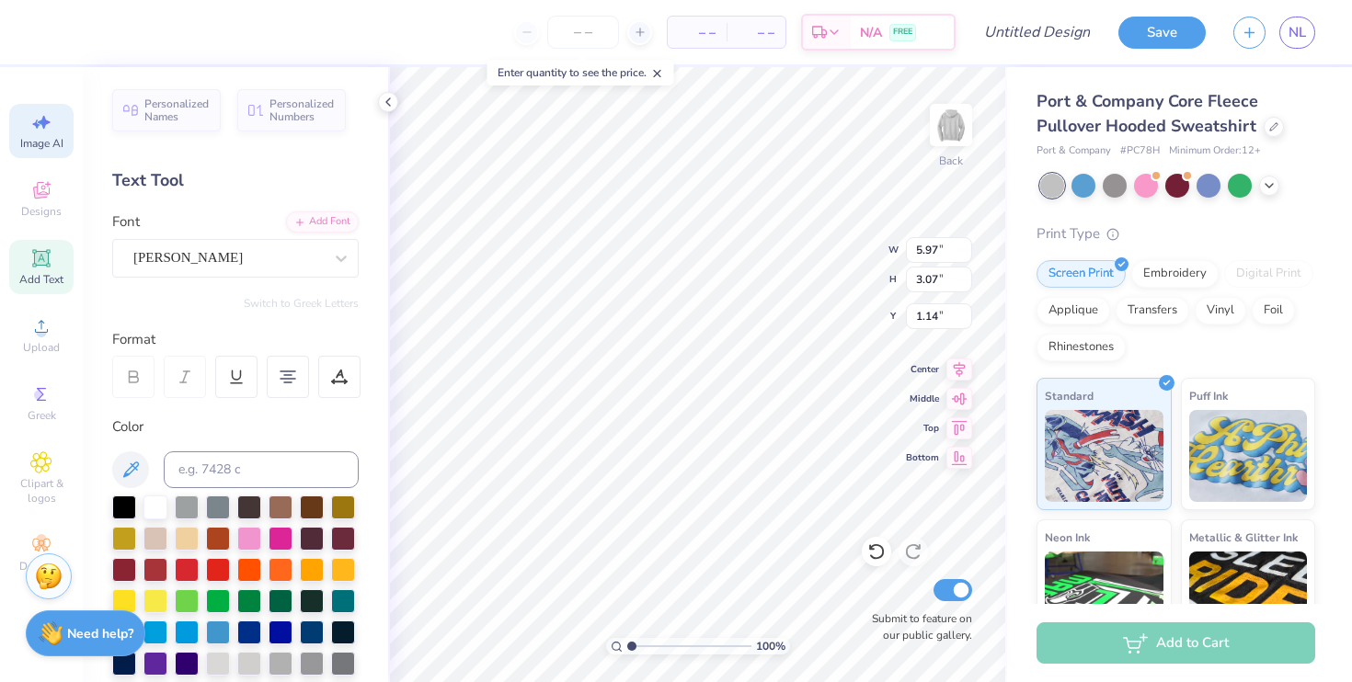
select select "4"
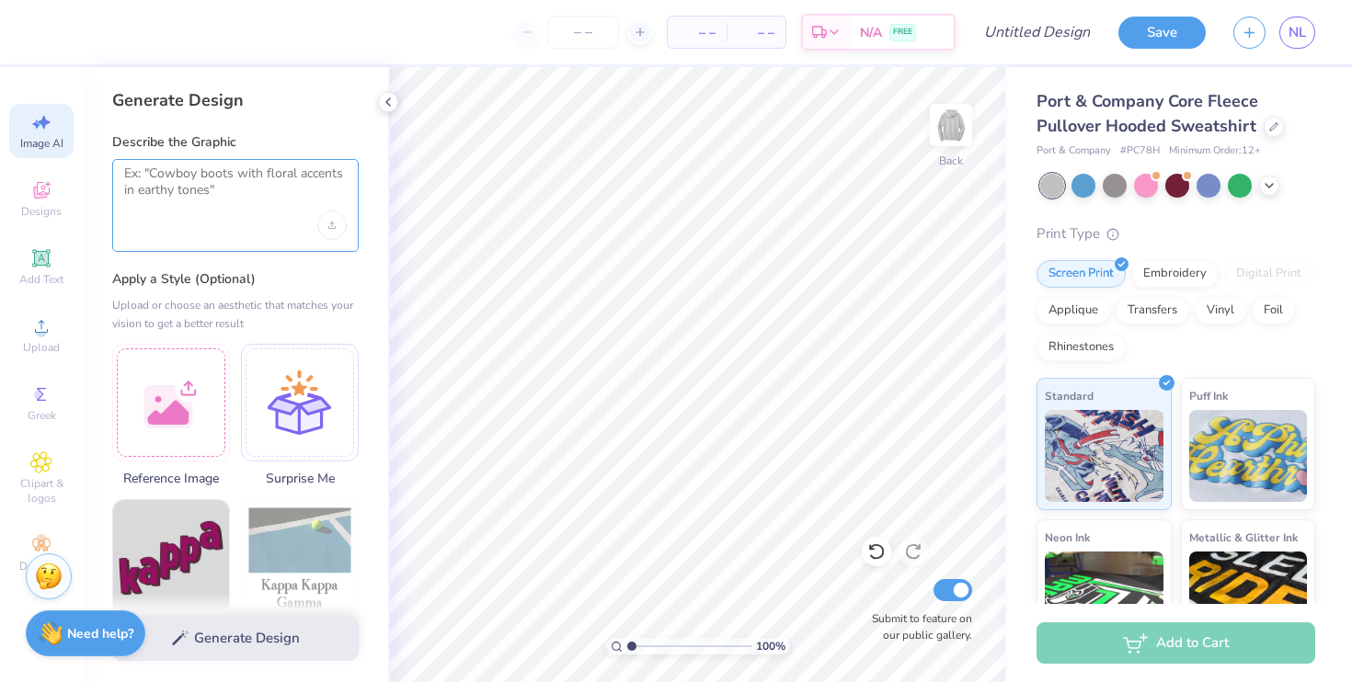
click at [189, 197] on textarea at bounding box center [235, 189] width 223 height 46
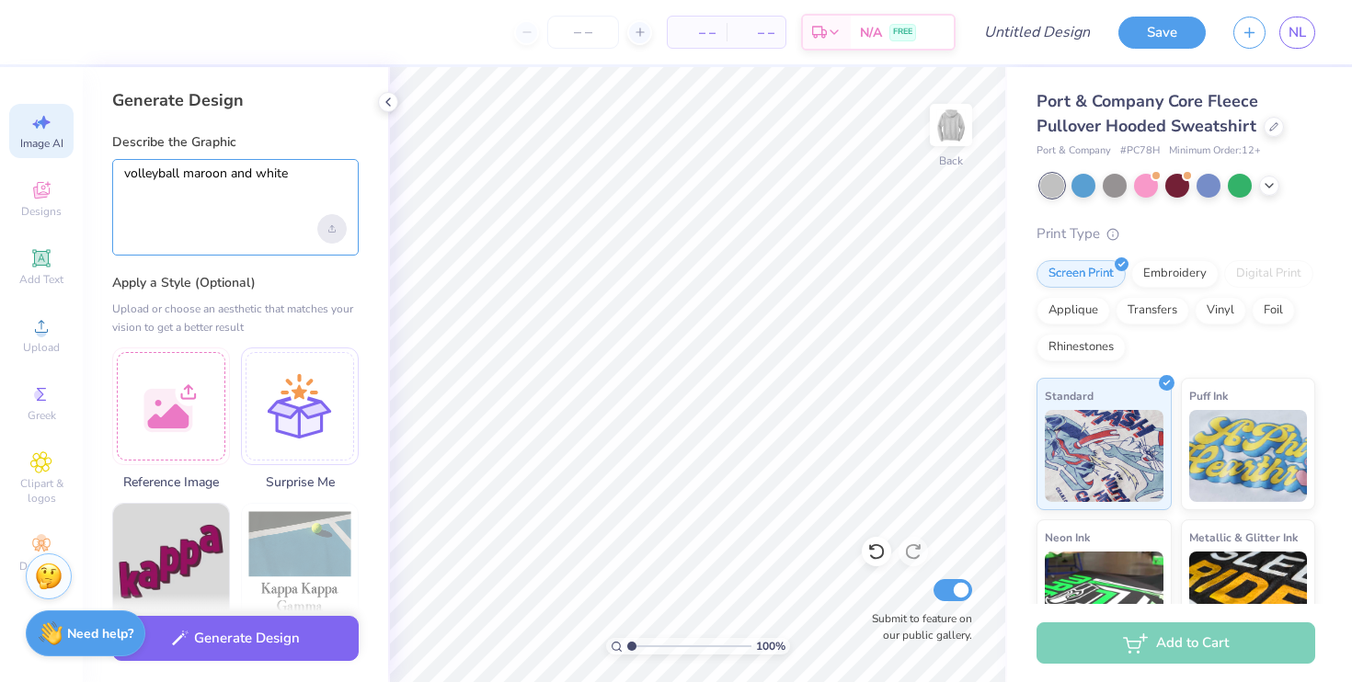
type textarea "volleyball maroon and white"
click at [336, 223] on div "Upload image" at bounding box center [331, 228] width 29 height 29
click at [241, 204] on textarea "volleyball maroon and white" at bounding box center [235, 191] width 223 height 50
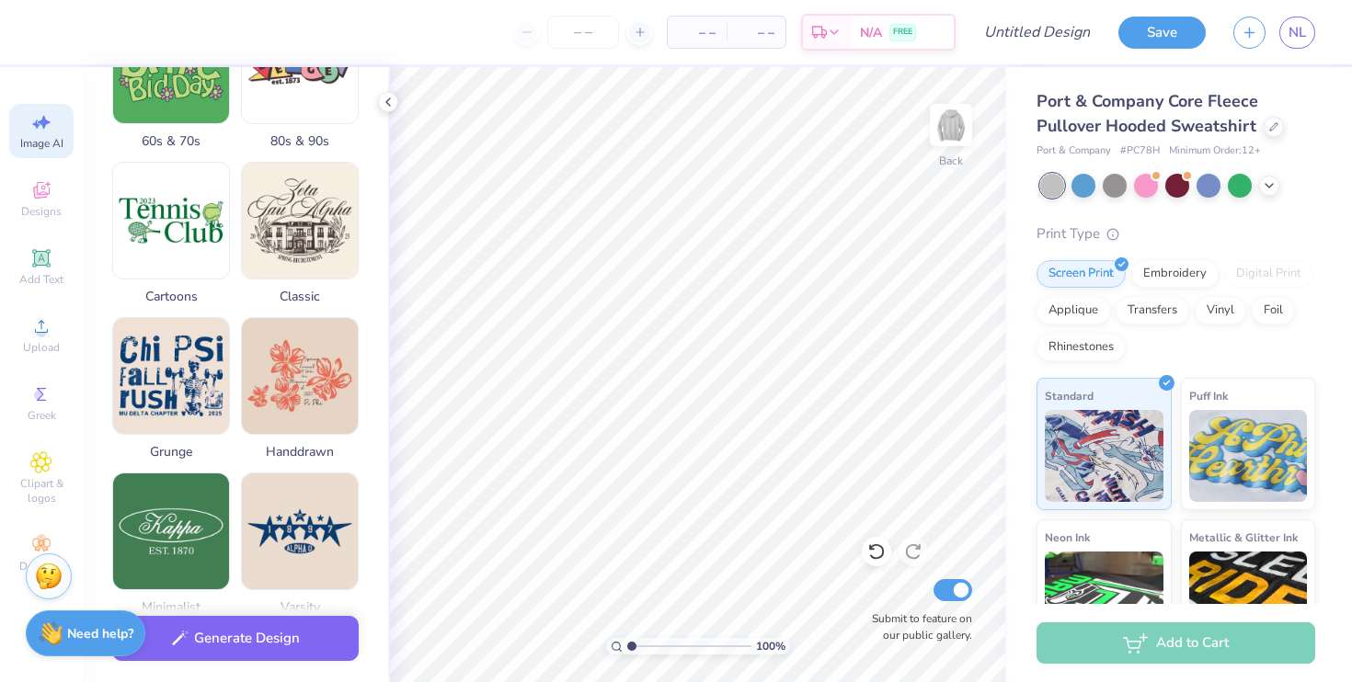
scroll to position [0, 0]
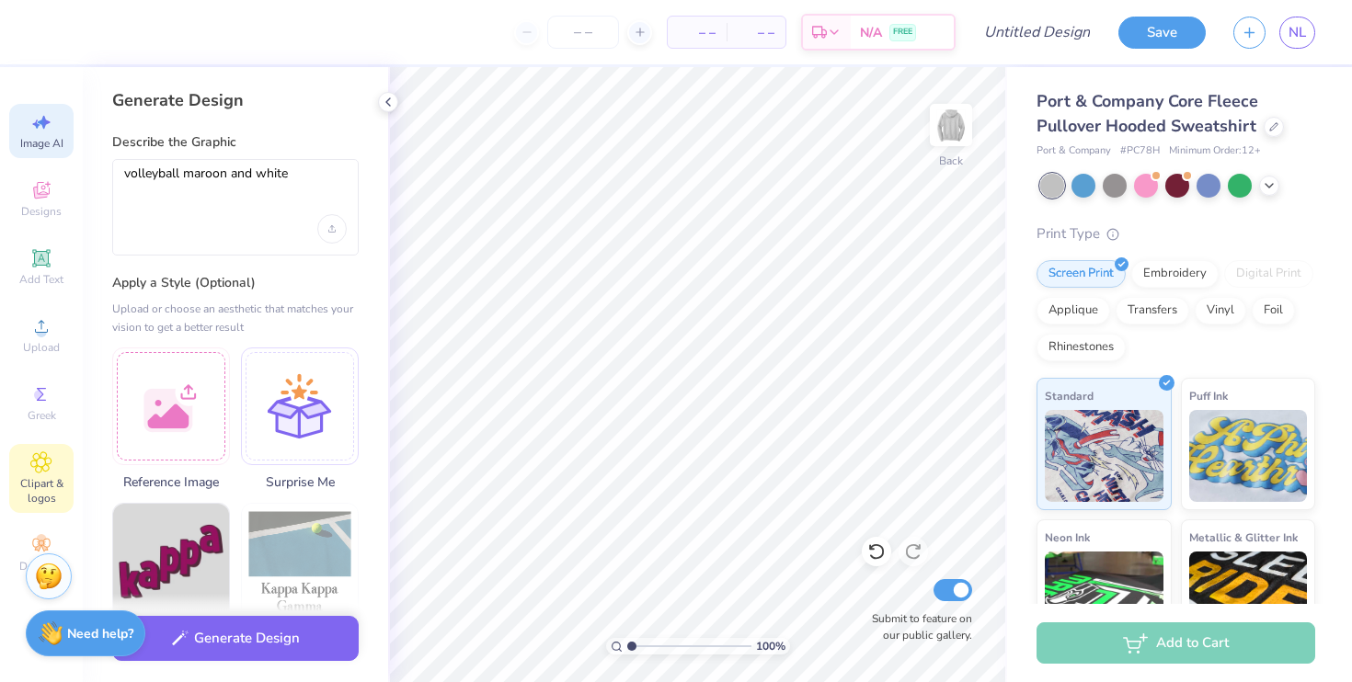
click at [36, 465] on icon at bounding box center [40, 463] width 21 height 22
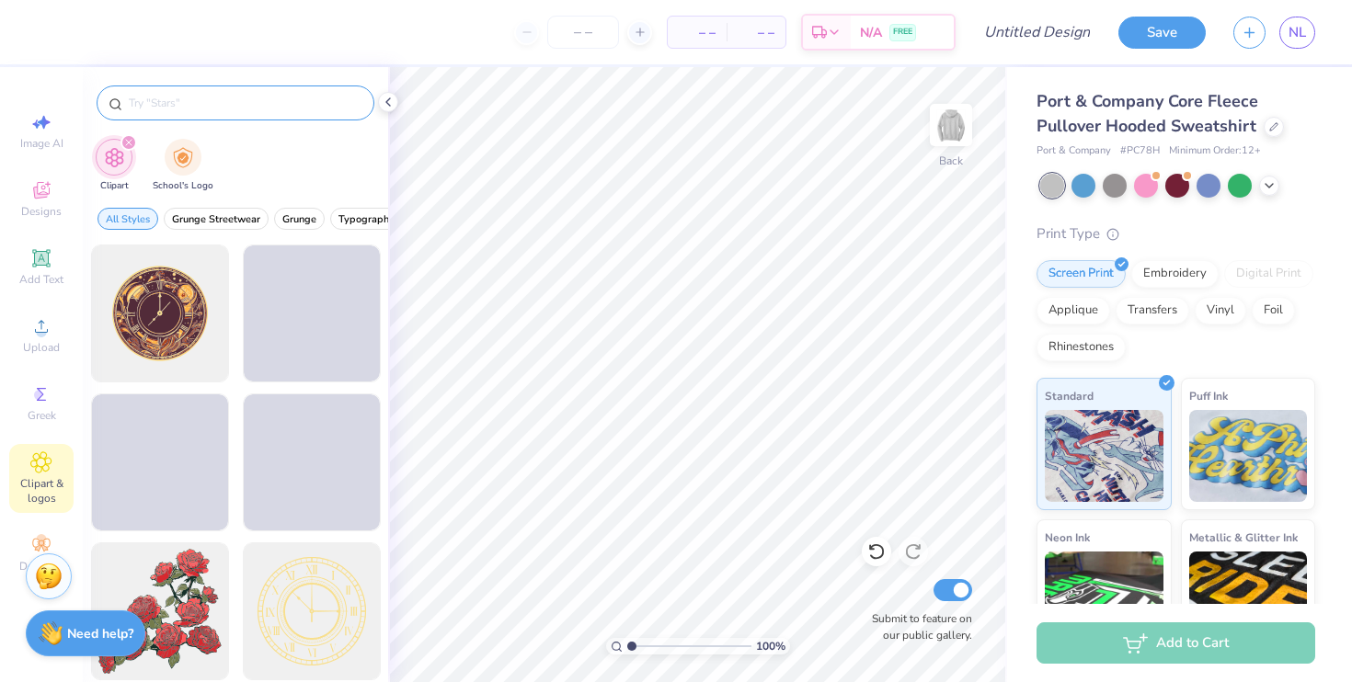
click at [187, 97] on input "text" at bounding box center [244, 103] width 235 height 18
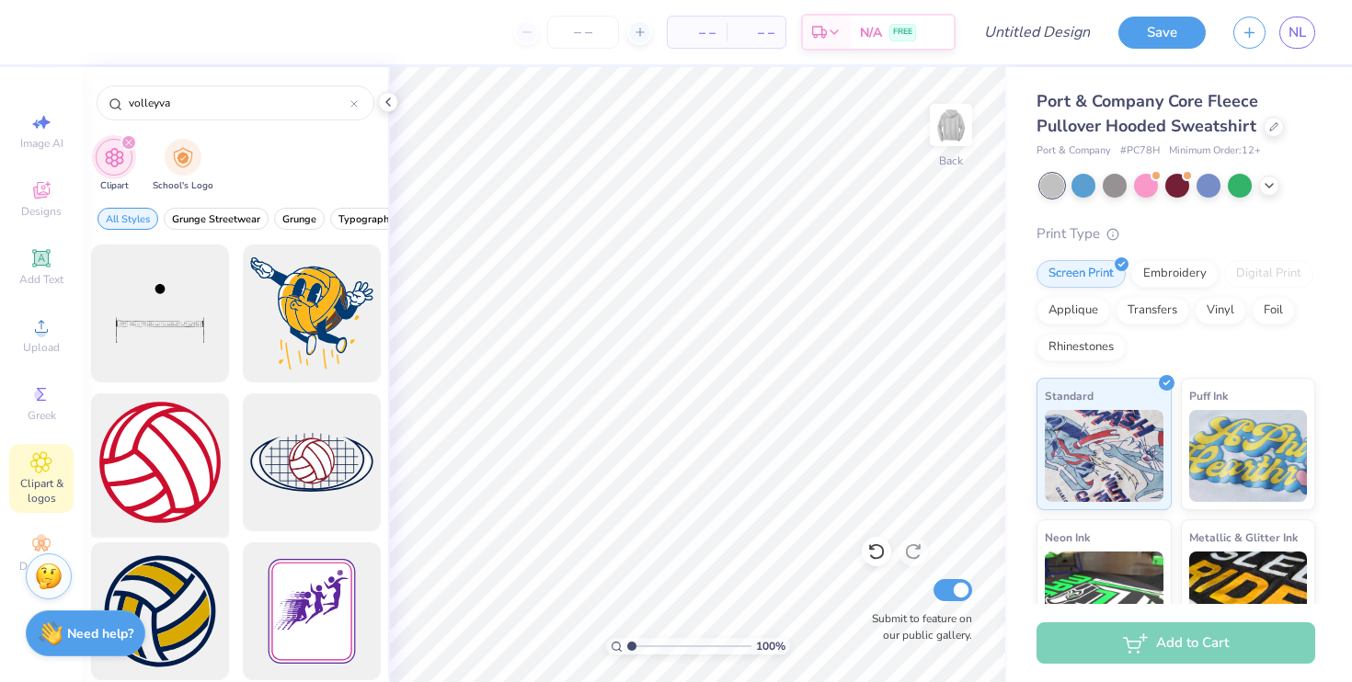
type input "volleyva"
click at [185, 462] on div at bounding box center [160, 463] width 152 height 152
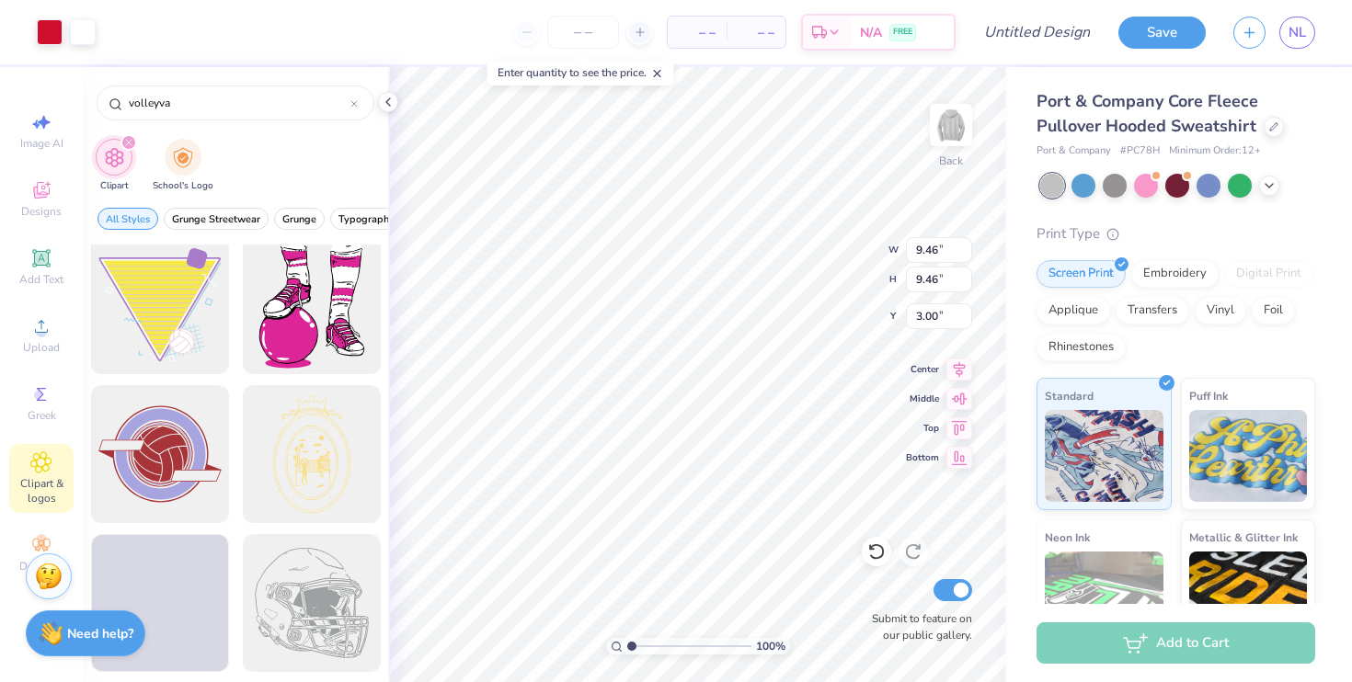
scroll to position [901, 0]
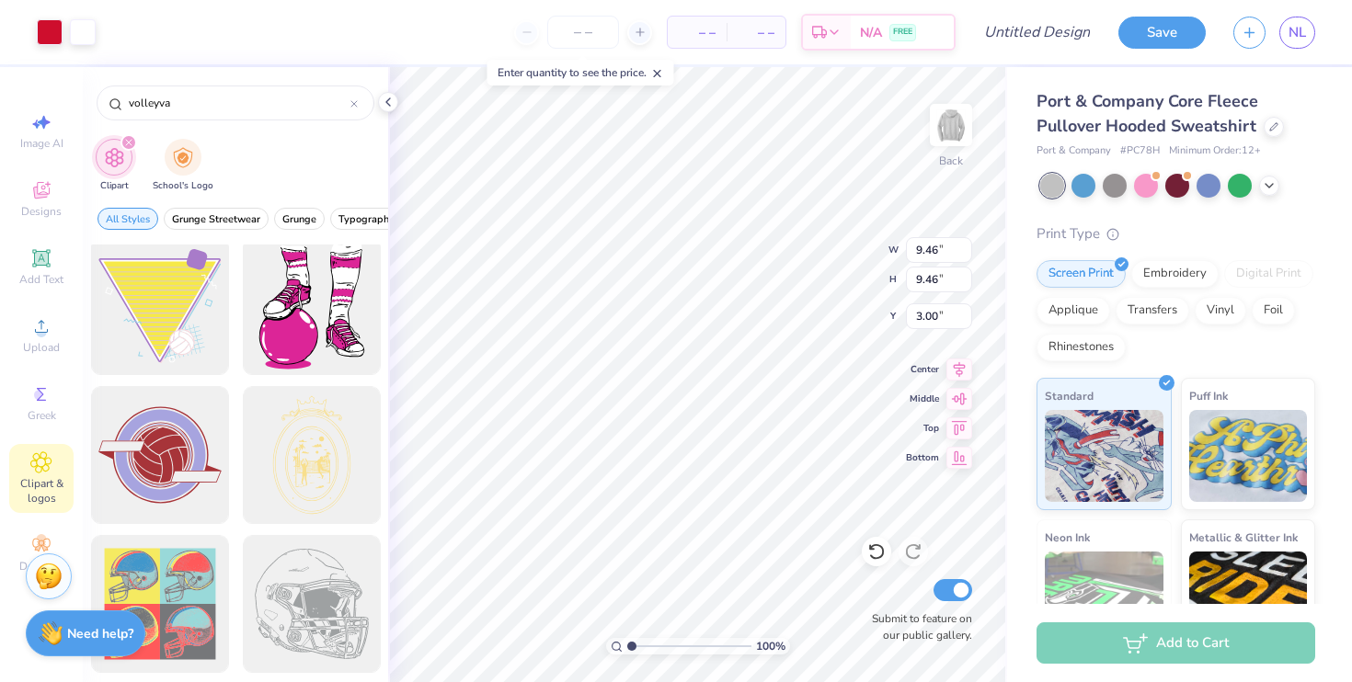
type input "4.73"
type input "1.24"
type input "3.31"
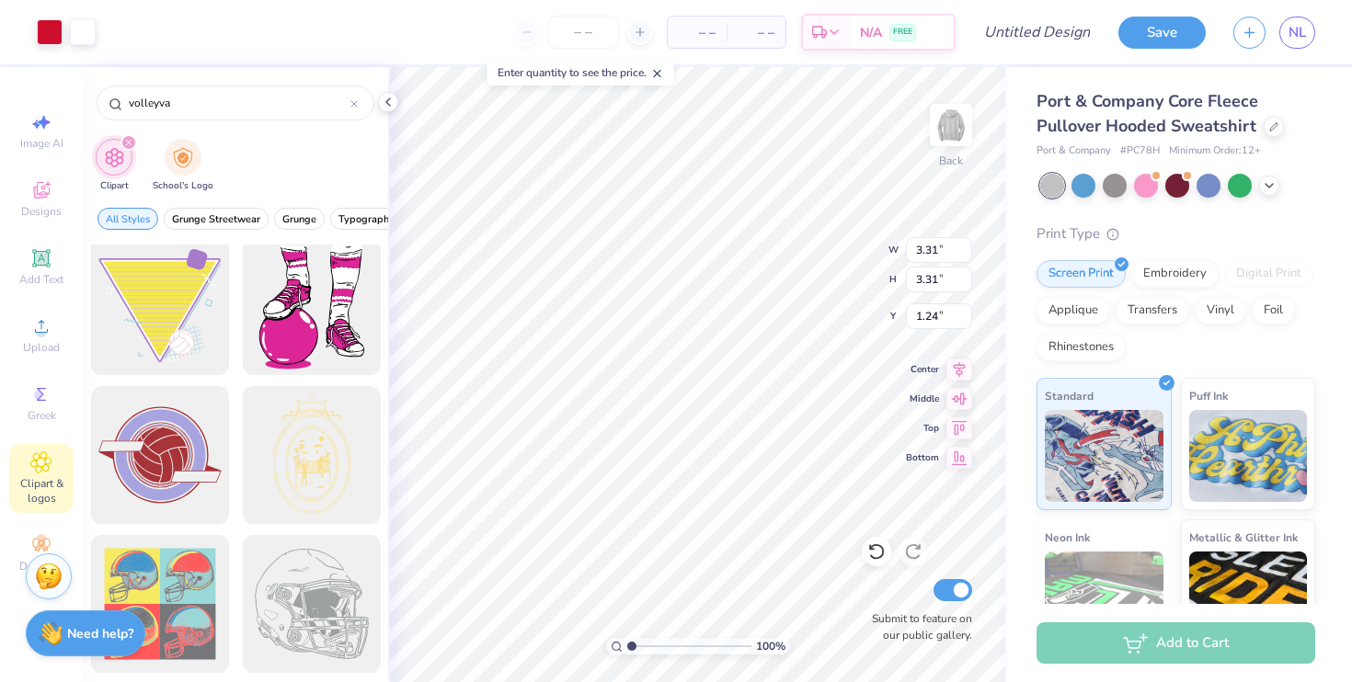
type input "1.35"
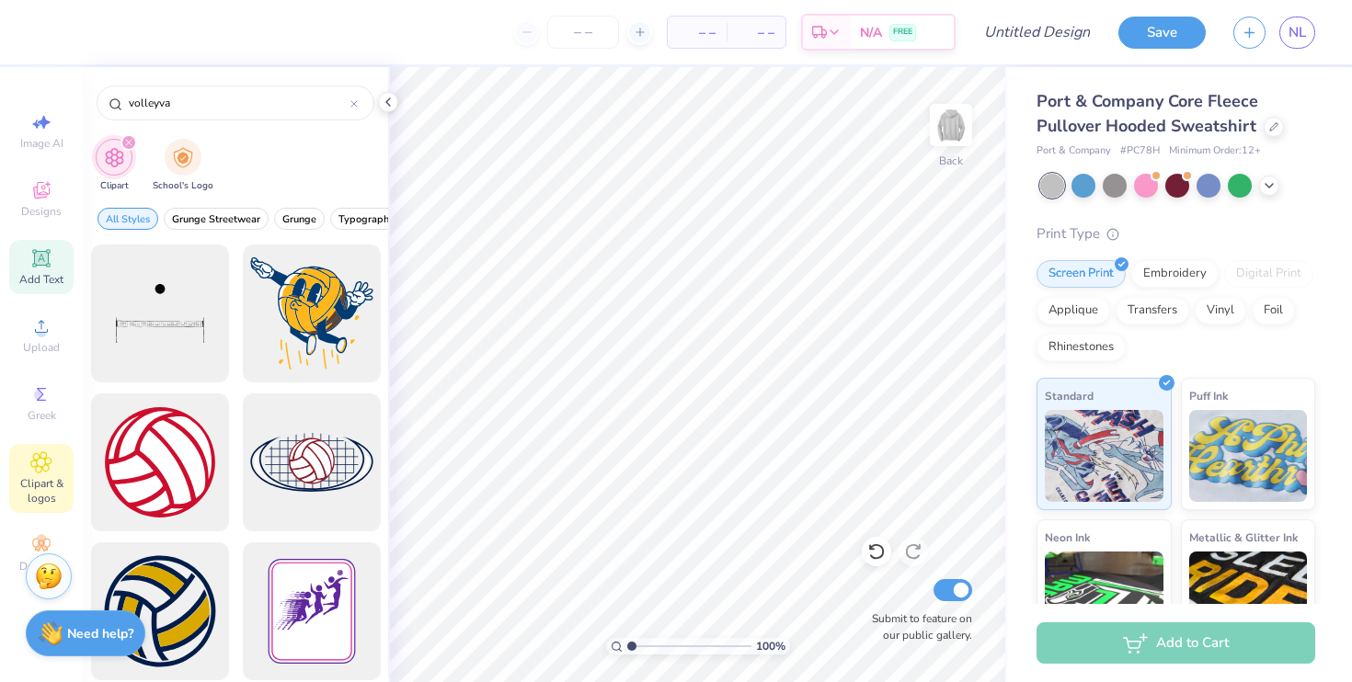
click at [40, 262] on icon at bounding box center [41, 258] width 14 height 14
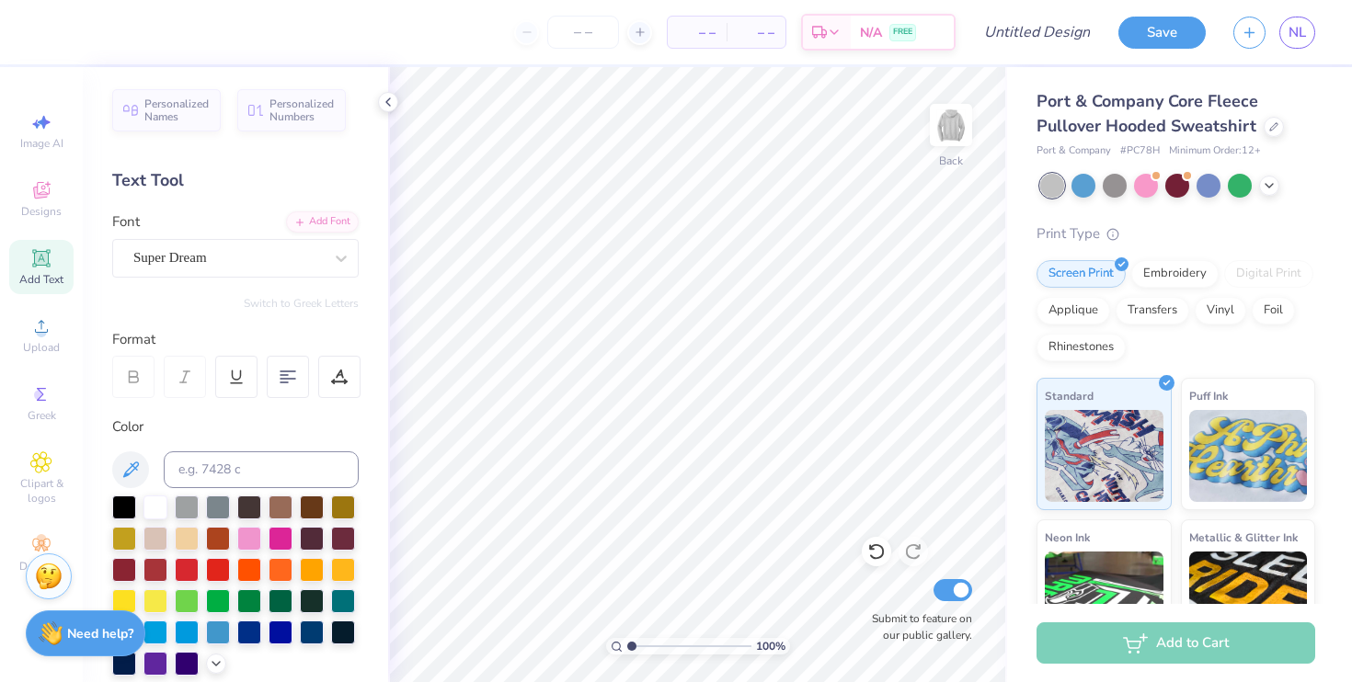
click at [42, 255] on icon at bounding box center [41, 258] width 14 height 14
click at [45, 259] on icon at bounding box center [41, 258] width 14 height 14
type input "2.28"
type textarea "T"
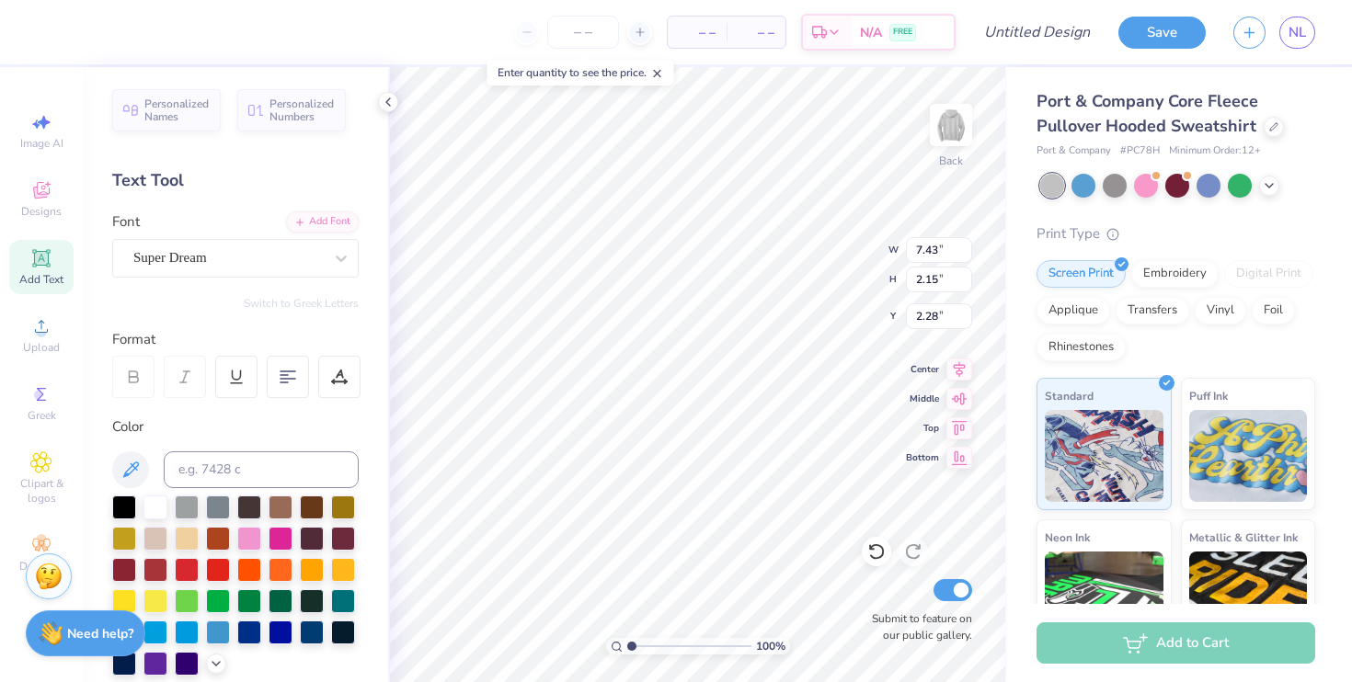
type textarea "Gann Volleyball 2025"
click at [141, 256] on div "Super Dream" at bounding box center [228, 258] width 193 height 29
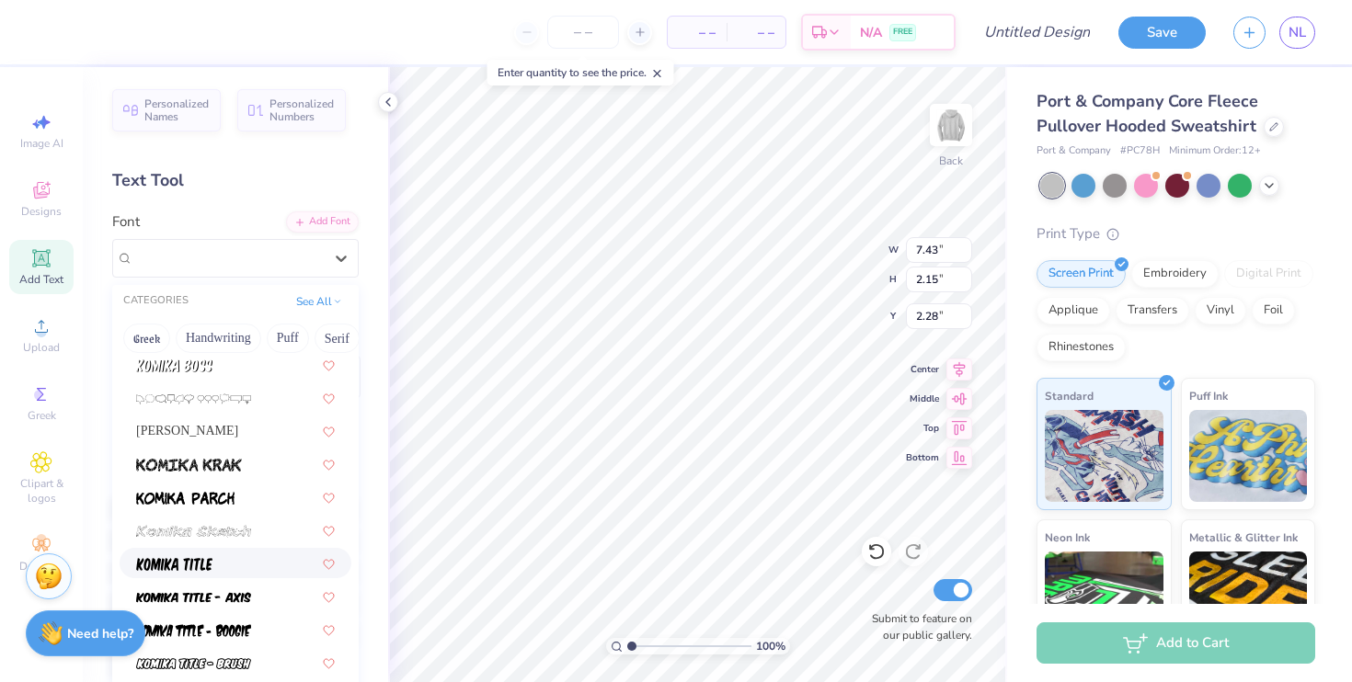
scroll to position [5411, 0]
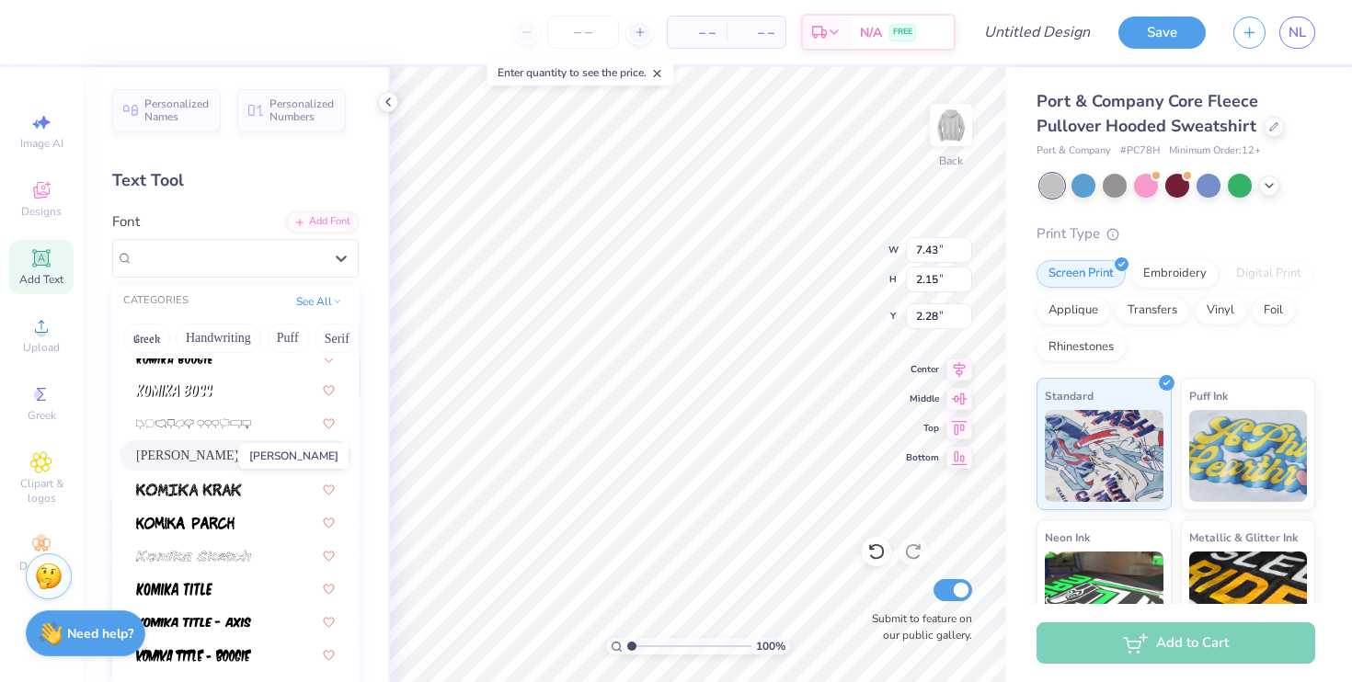
click at [204, 450] on span "[PERSON_NAME]" at bounding box center [187, 455] width 102 height 19
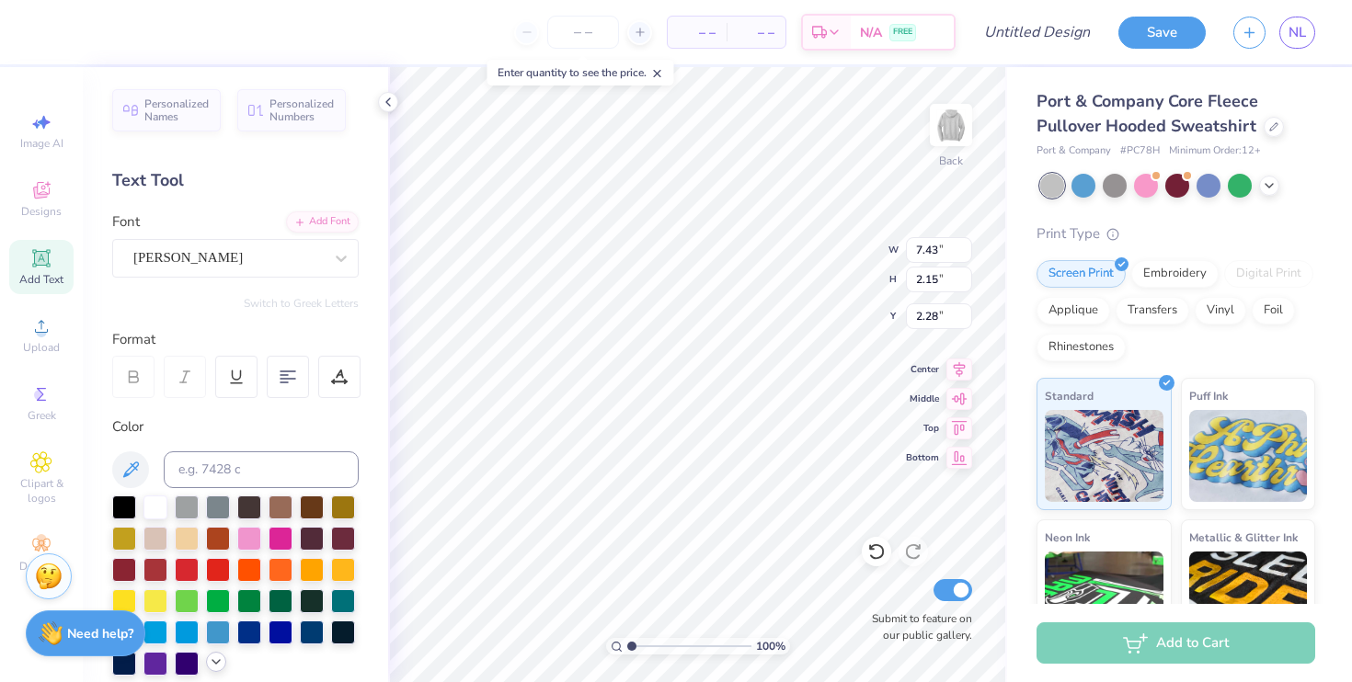
click at [212, 672] on div at bounding box center [235, 586] width 246 height 180
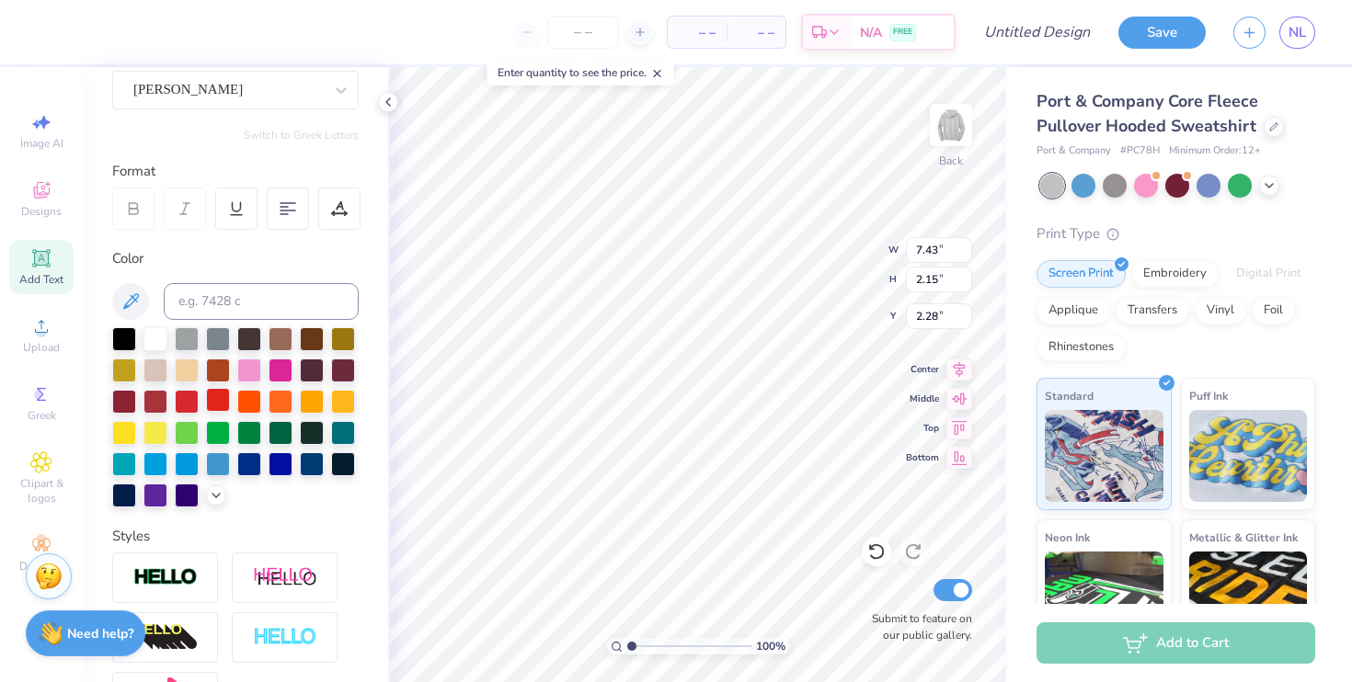
scroll to position [166, 0]
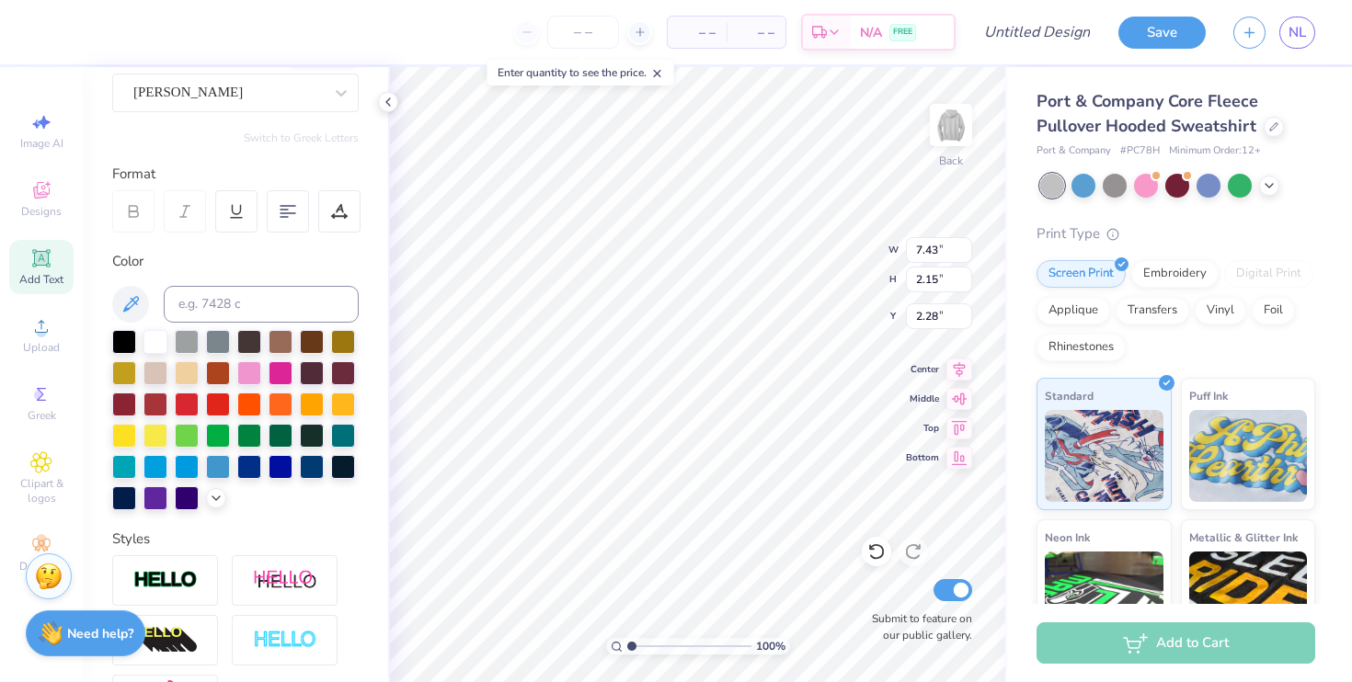
click at [214, 508] on div at bounding box center [235, 420] width 246 height 180
click at [213, 503] on div at bounding box center [216, 497] width 20 height 20
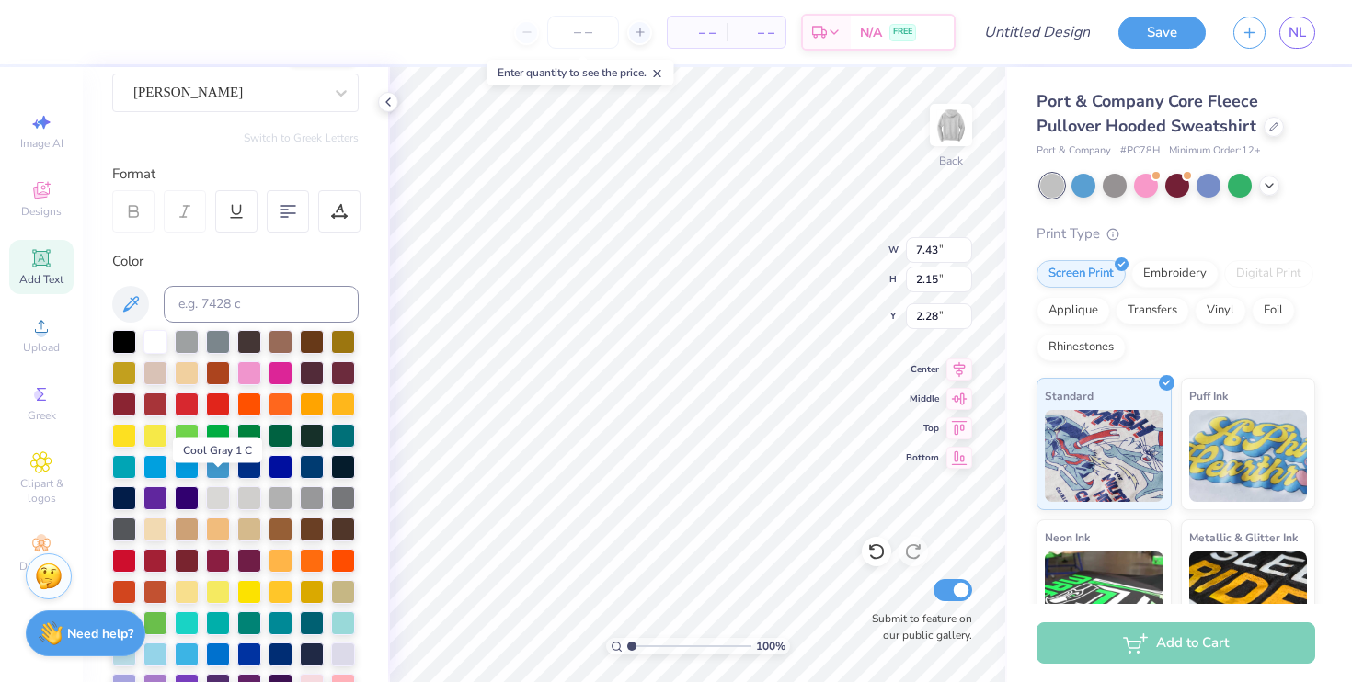
scroll to position [251, 0]
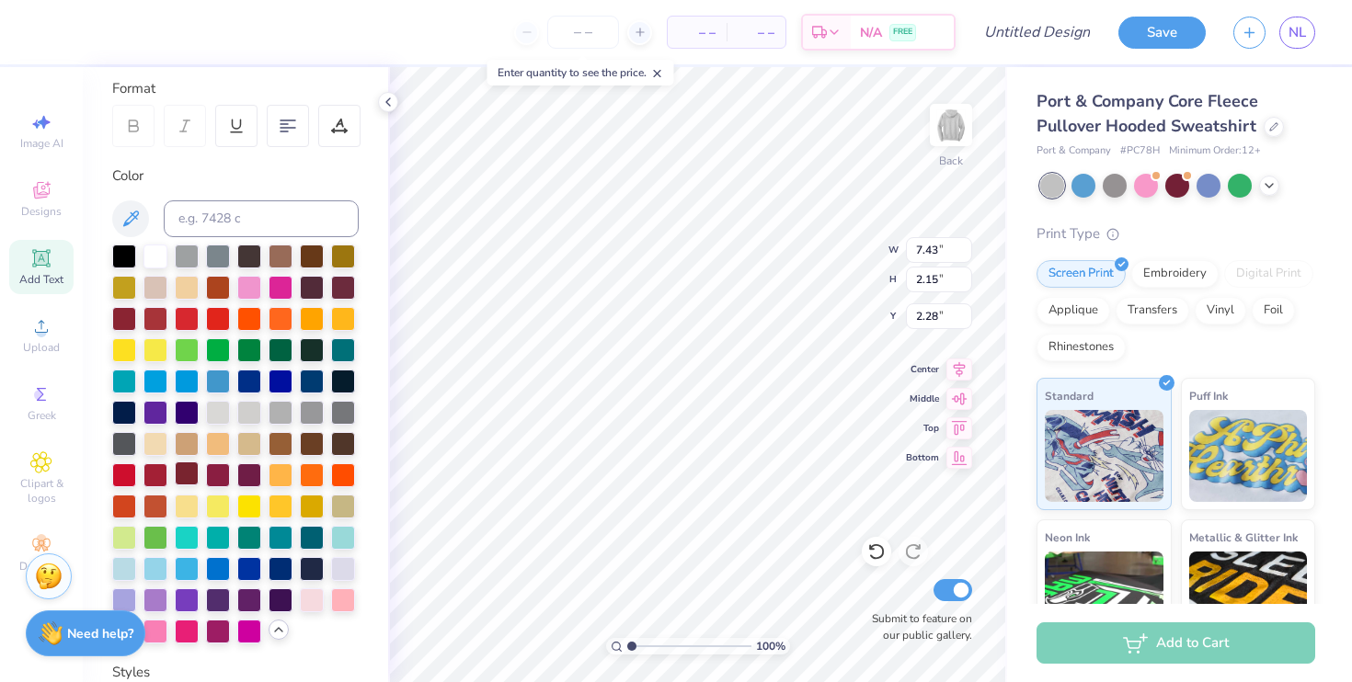
click at [179, 471] on div at bounding box center [187, 474] width 24 height 24
click at [285, 128] on 380 at bounding box center [288, 128] width 15 height 0
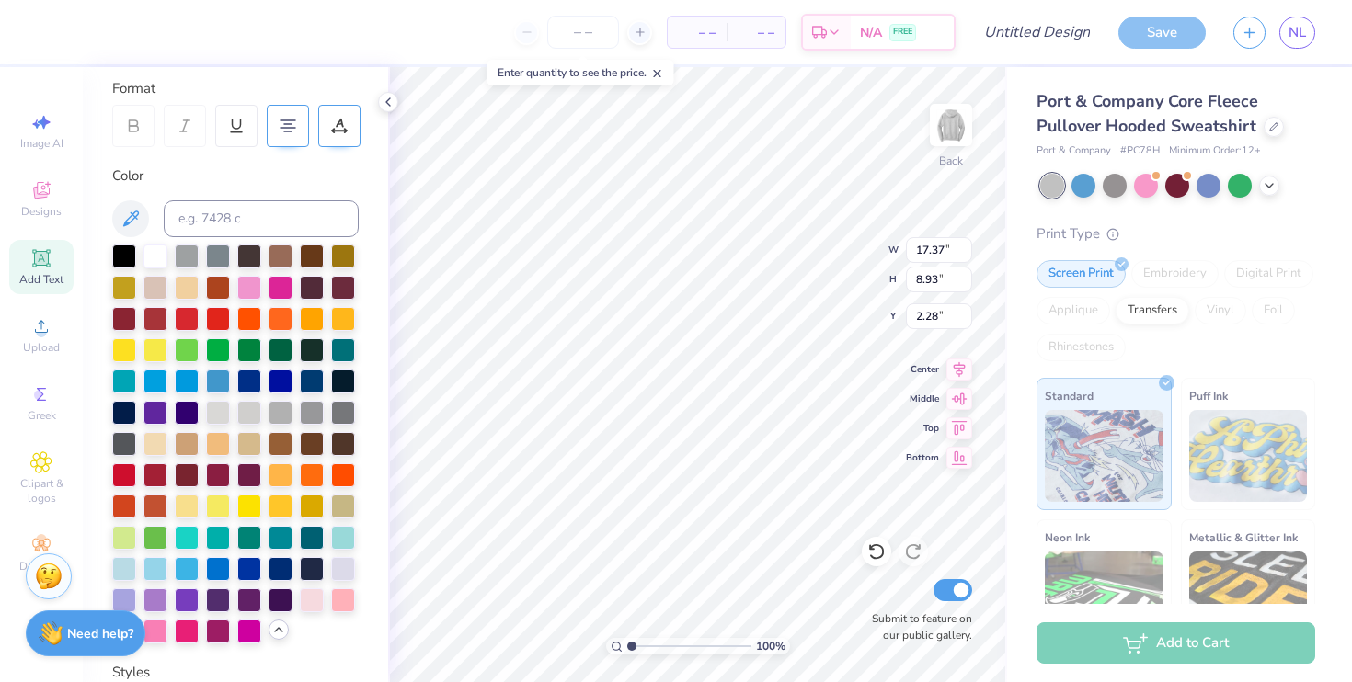
type input "17.37"
type input "8.93"
type input "2.04"
type input "14.23"
type input "7.31"
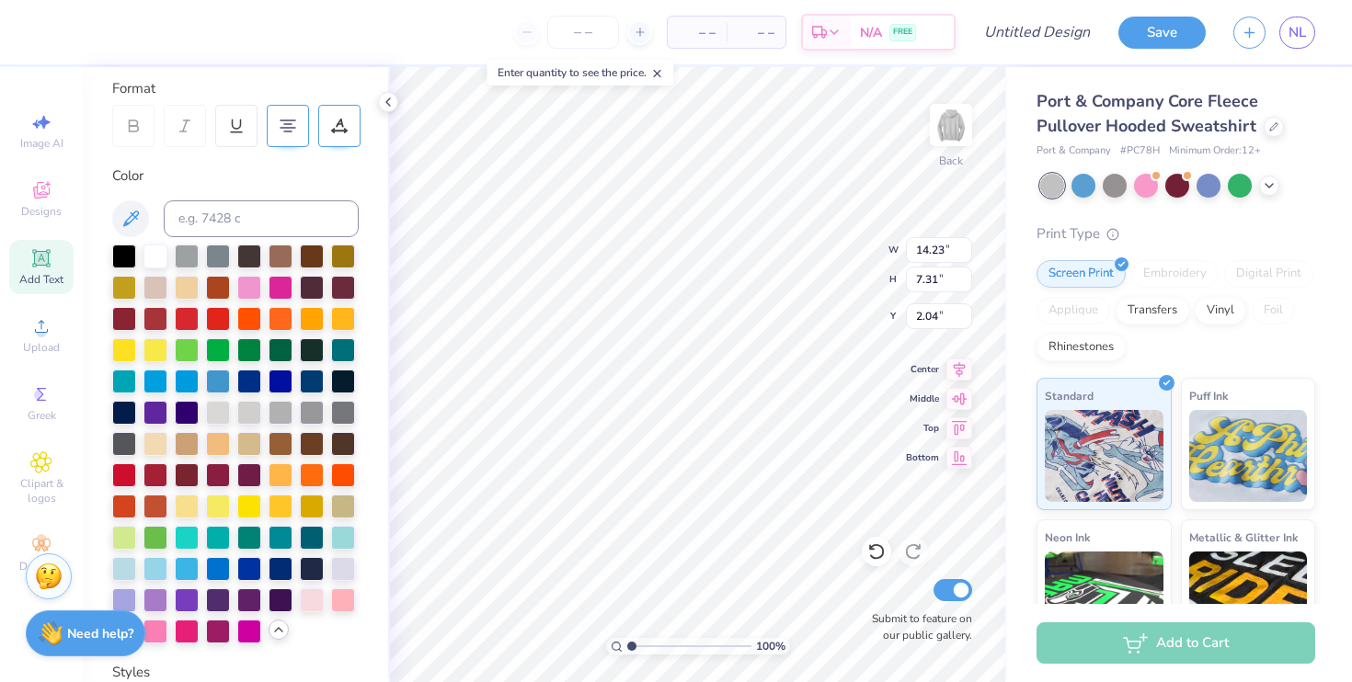
type input "2.09"
